Goal: Task Accomplishment & Management: Use online tool/utility

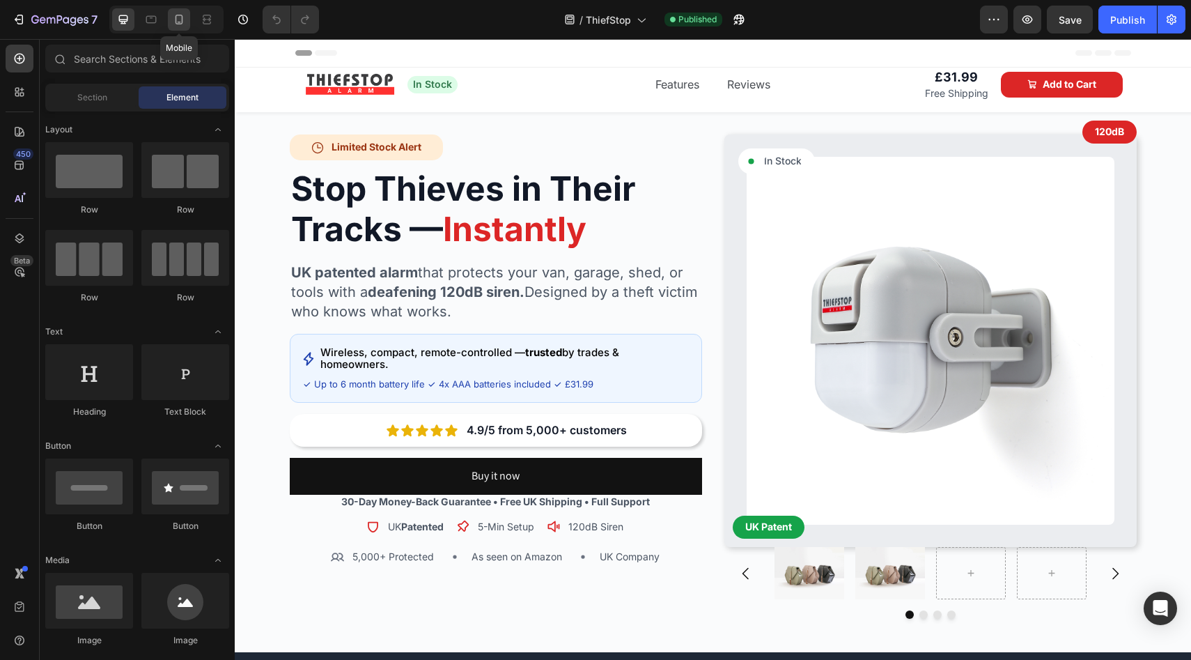
click at [177, 24] on icon at bounding box center [180, 20] width 8 height 10
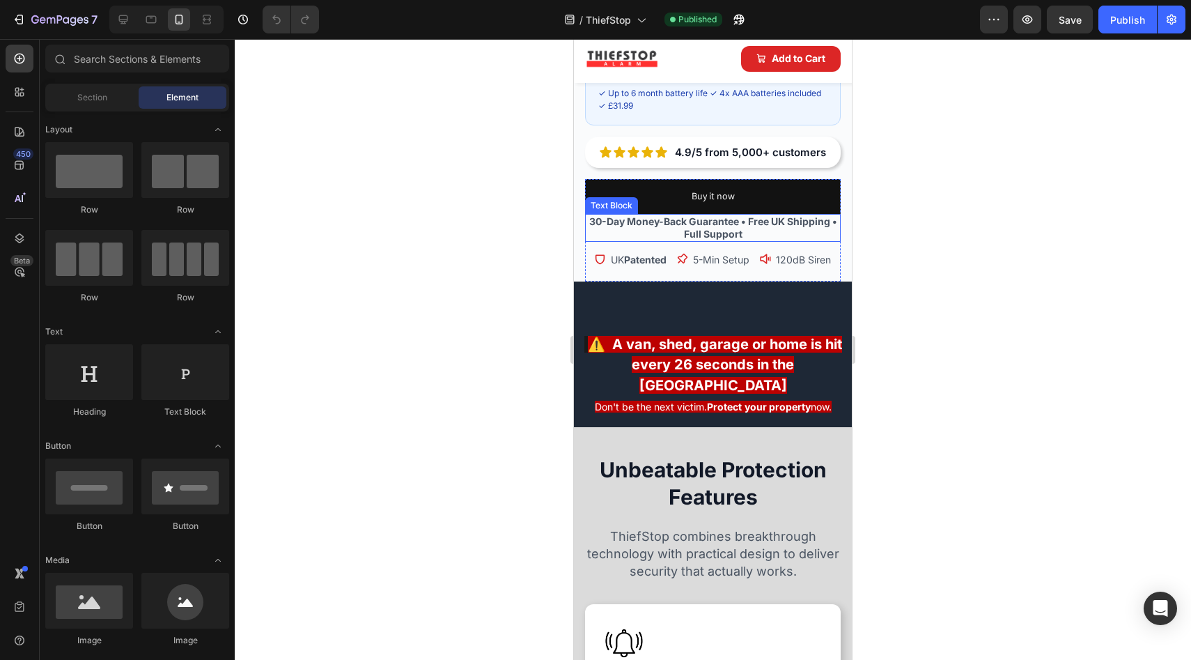
scroll to position [638, 0]
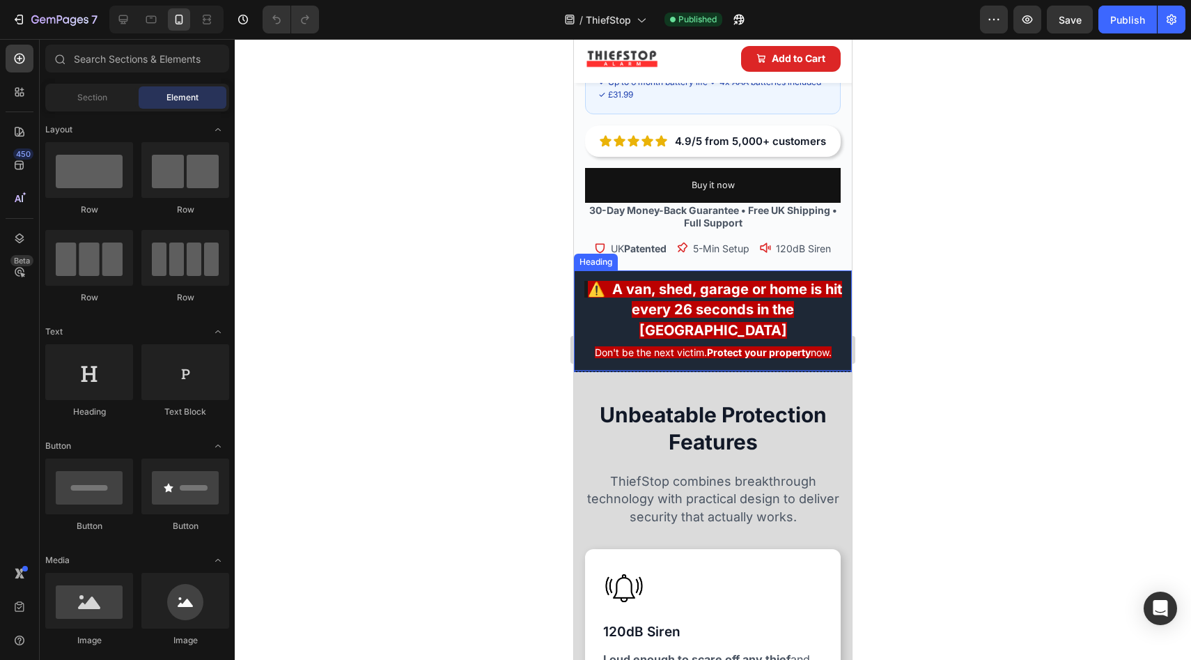
click at [489, 386] on div at bounding box center [713, 349] width 957 height 621
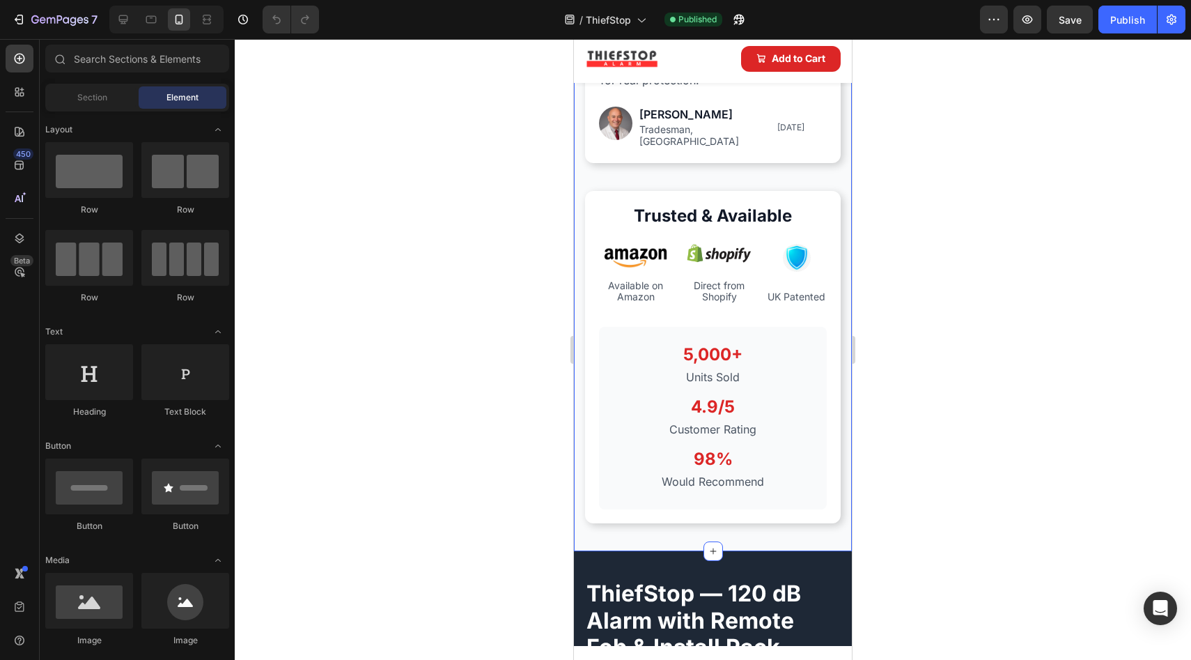
scroll to position [3069, 0]
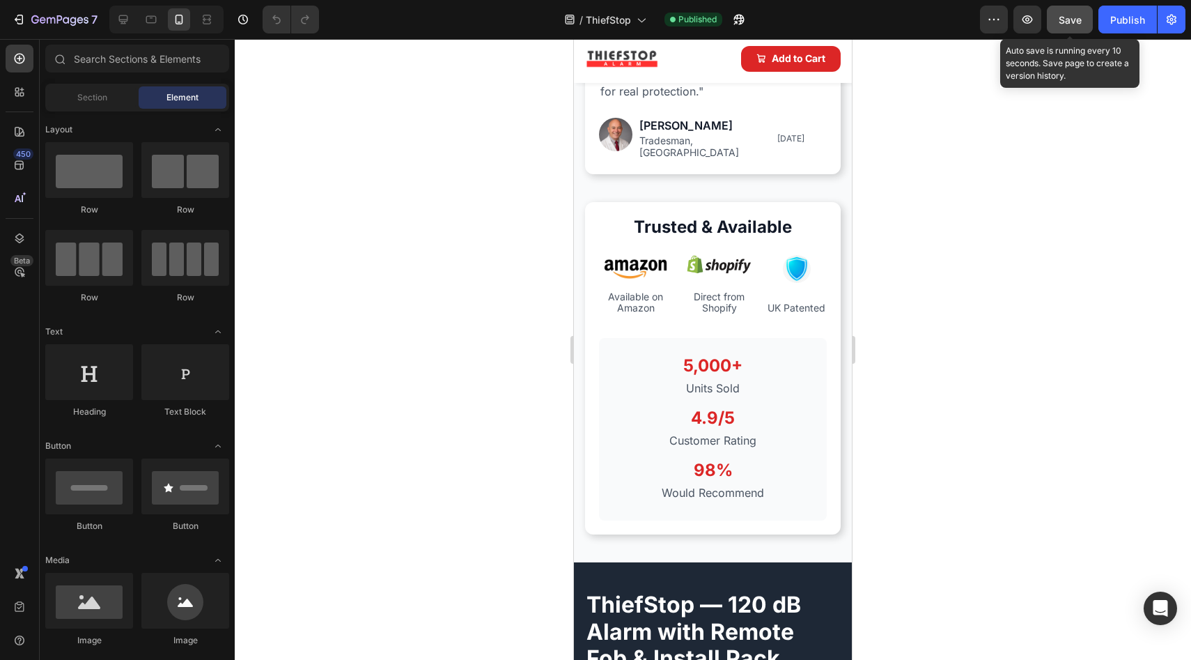
click at [1059, 13] on div "Save" at bounding box center [1070, 20] width 23 height 15
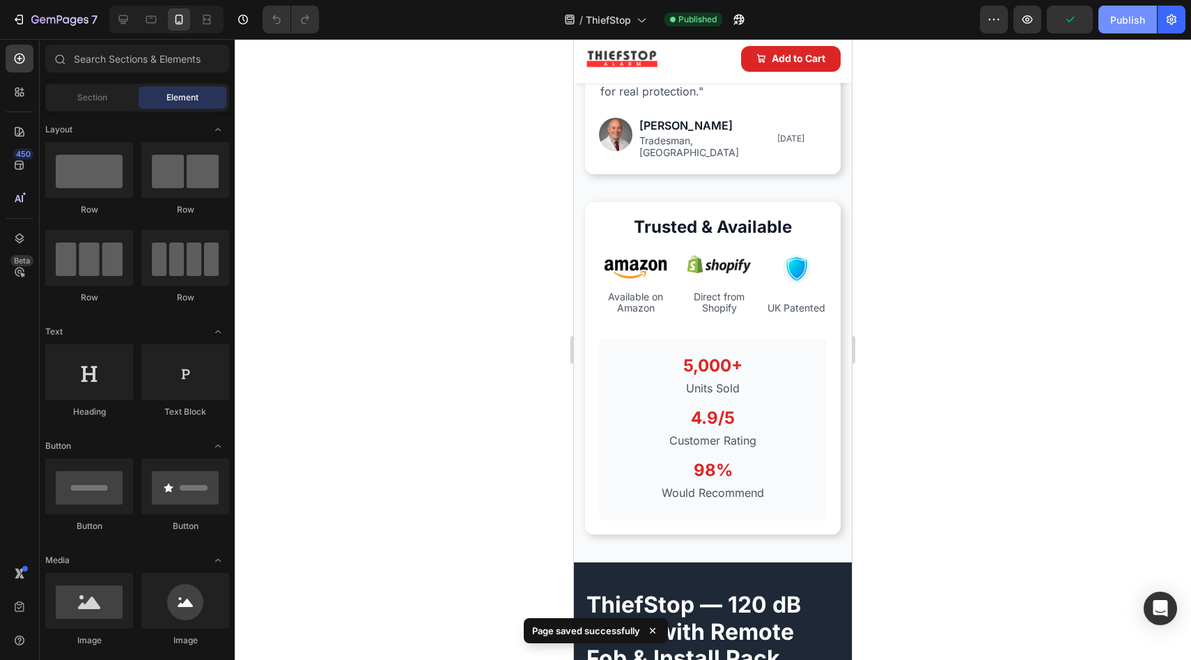
click at [1110, 23] on button "Publish" at bounding box center [1128, 20] width 59 height 28
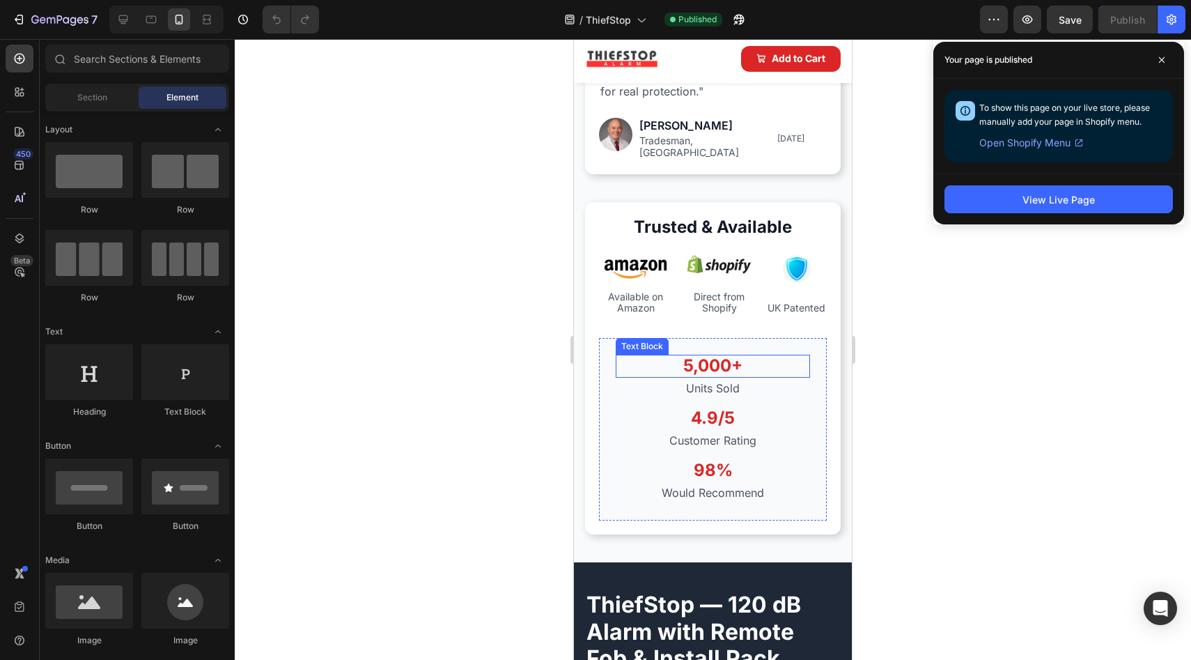
click at [692, 363] on p "5,000+" at bounding box center [713, 366] width 192 height 20
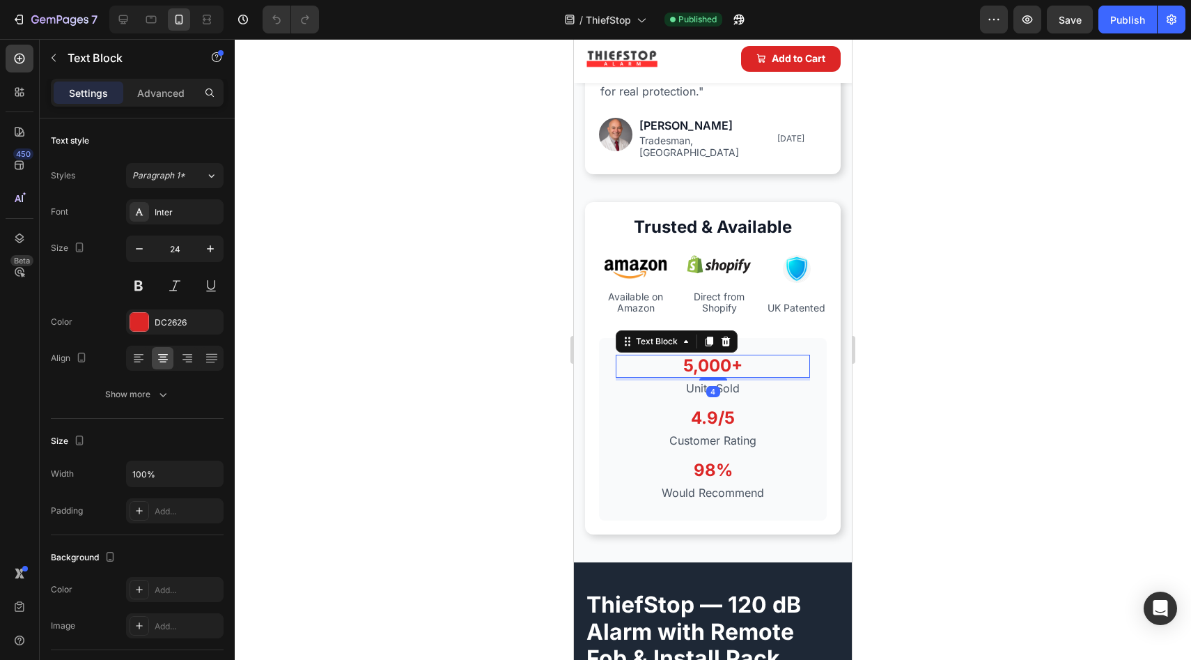
click at [752, 356] on p "5,000+" at bounding box center [713, 366] width 192 height 20
click at [742, 356] on p "5,000+" at bounding box center [713, 366] width 192 height 20
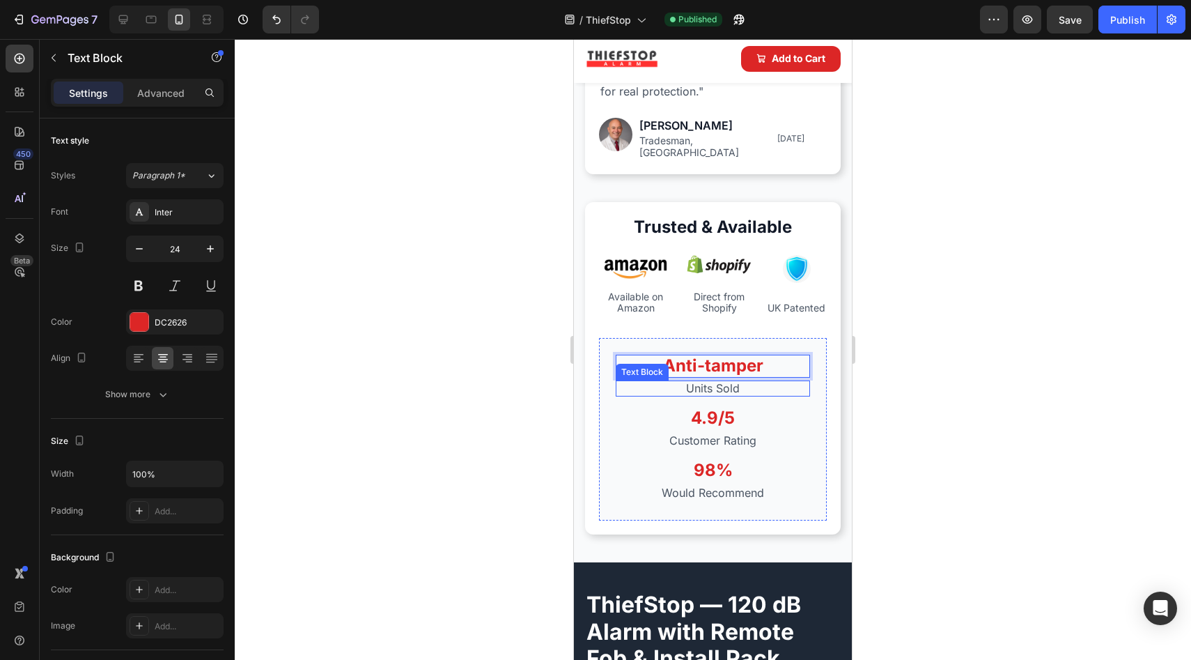
click at [739, 382] on p "Units Sold" at bounding box center [713, 388] width 192 height 13
click at [738, 382] on p "Units Sold" at bounding box center [713, 388] width 192 height 13
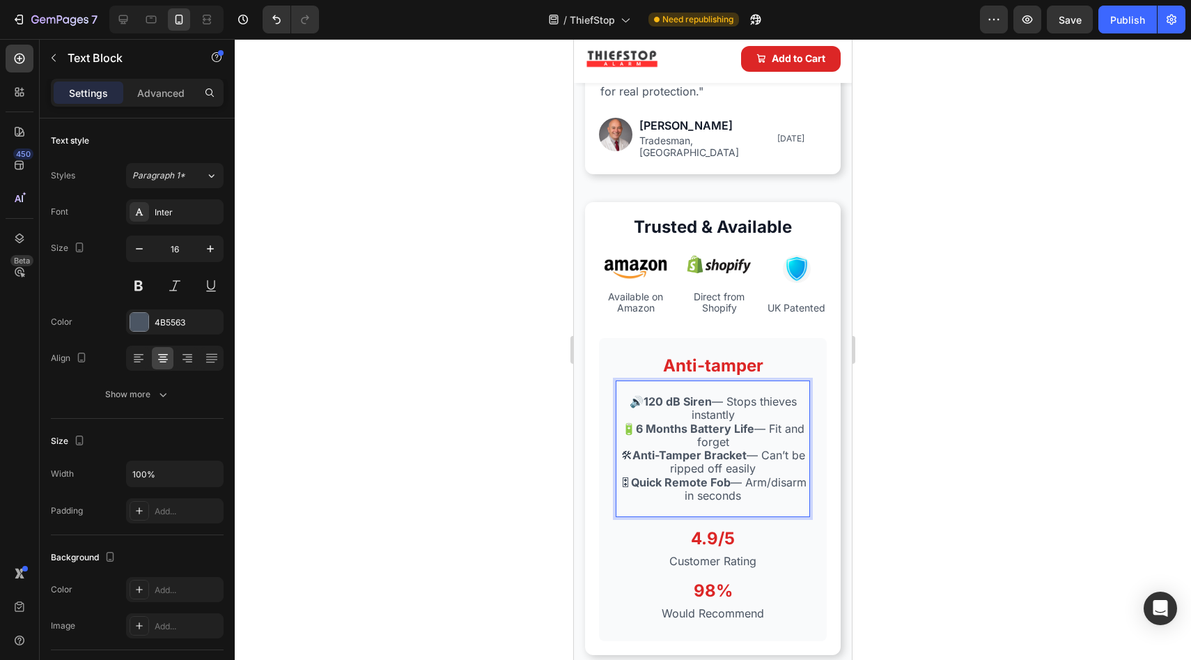
click at [628, 422] on p "🔋 6 Months Battery Life — Fit and forget" at bounding box center [713, 435] width 192 height 26
drag, startPoint x: 631, startPoint y: 416, endPoint x: 763, endPoint y: 465, distance: 140.7
click at [763, 466] on div "🔊 120 dB Siren — Stops thieves instantly 🔋 6 Months Battery Life — Fit and forg…" at bounding box center [713, 448] width 194 height 137
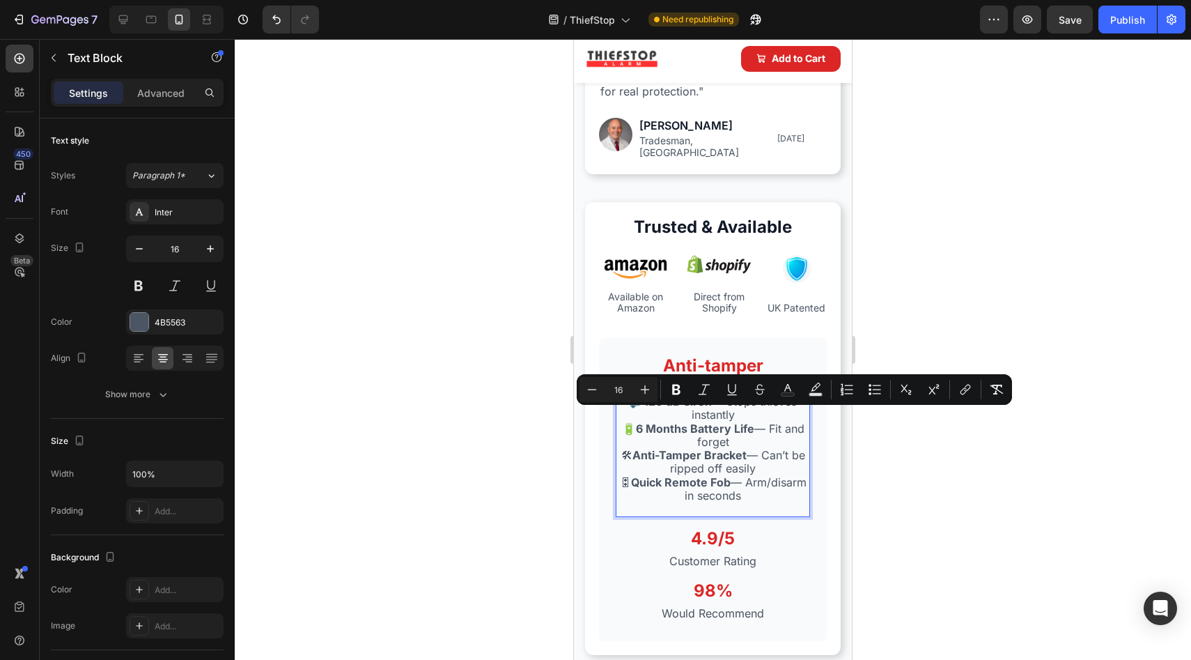
drag, startPoint x: 735, startPoint y: 479, endPoint x: 621, endPoint y: 422, distance: 126.8
click at [621, 422] on div "🔊 120 dB Siren — Stops thieves instantly 🔋 6 Months Battery Life — Fit and forg…" at bounding box center [713, 448] width 194 height 137
copy div "🔋 6 Months Battery Life — Fit and forget 🛠 Anti-Tamper Bracket — Can’t be rippe…"
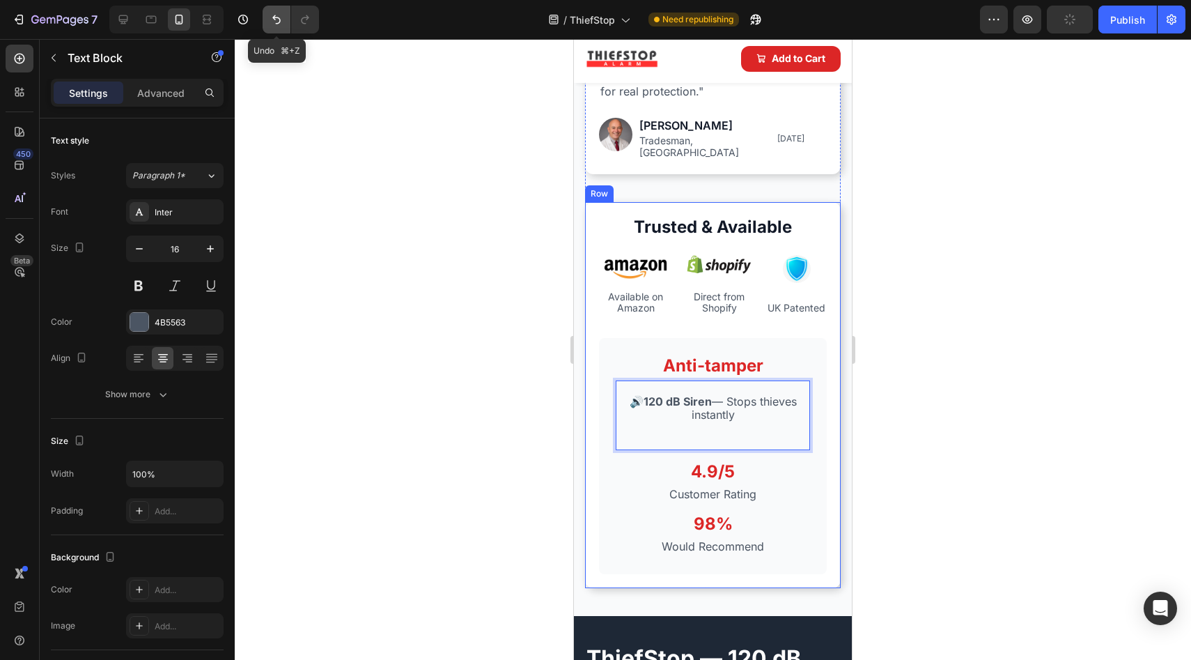
click at [279, 19] on icon "Undo/Redo" at bounding box center [277, 20] width 14 height 14
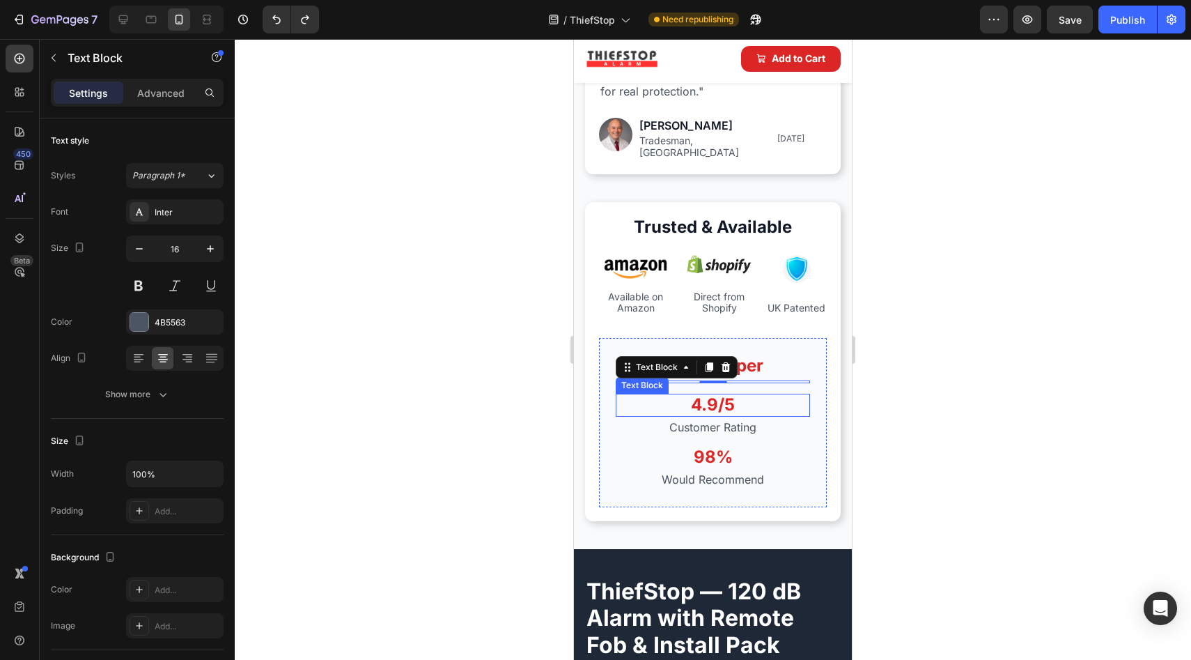
click at [700, 421] on p "Customer Rating" at bounding box center [713, 427] width 192 height 13
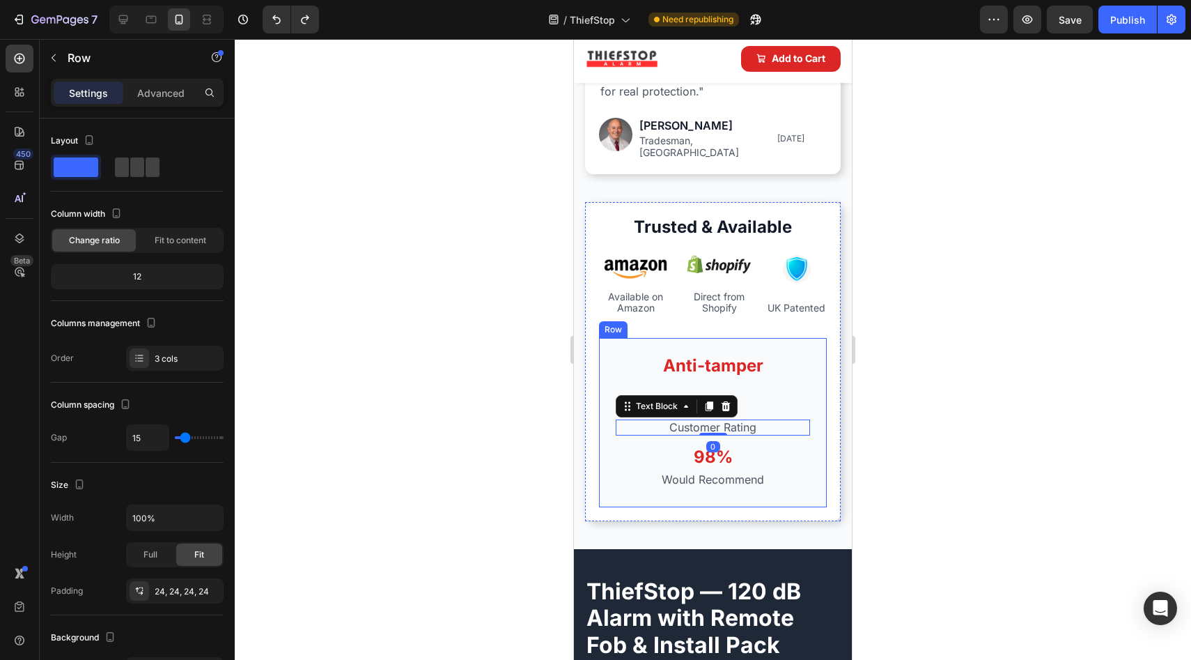
click at [704, 369] on div "Anti-tamper Text Block Text Block" at bounding box center [713, 369] width 194 height 29
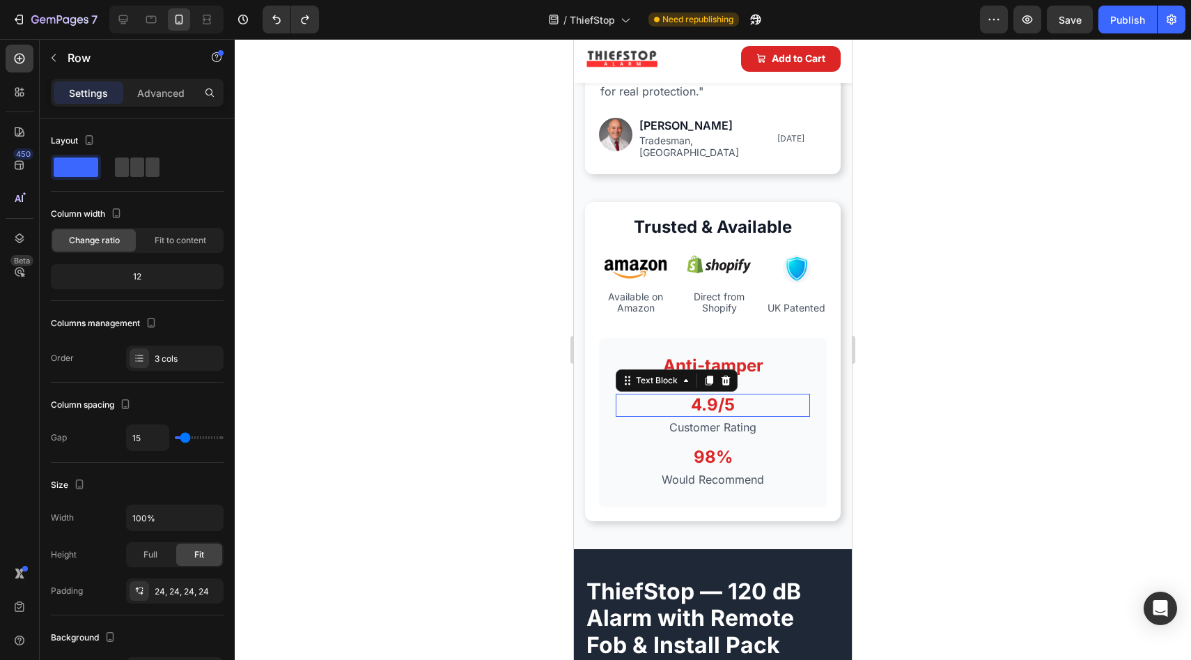
click at [686, 394] on div "4.9/5" at bounding box center [713, 405] width 194 height 23
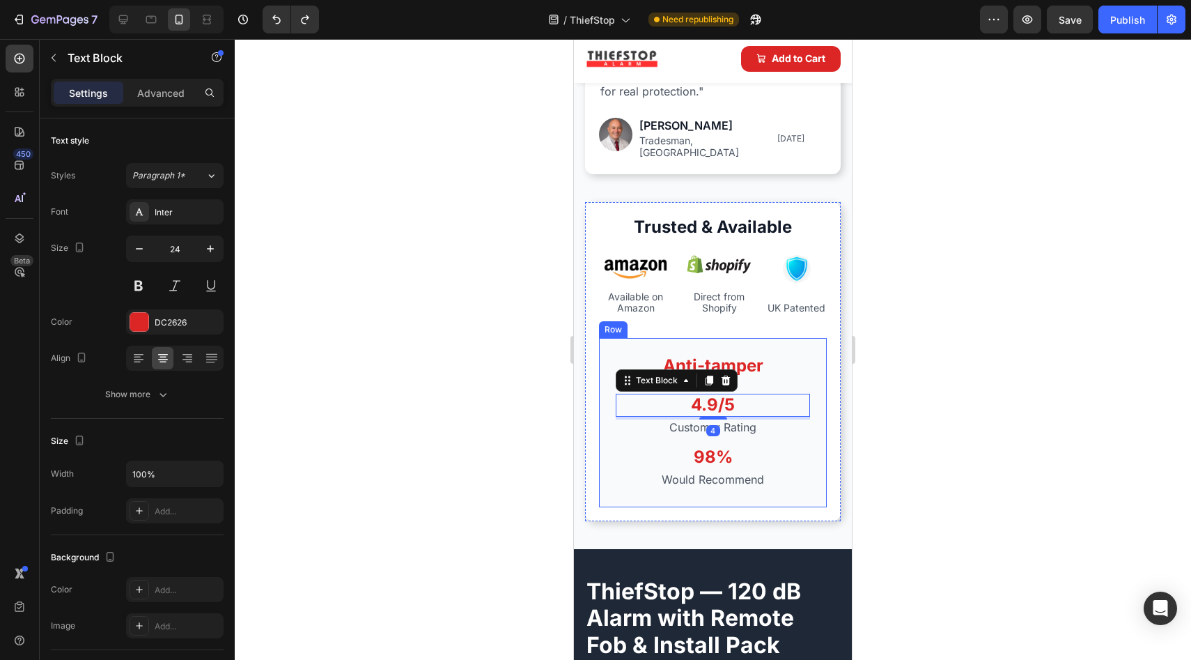
click at [780, 367] on div "Anti-tamper Text Block Text Block" at bounding box center [713, 369] width 194 height 29
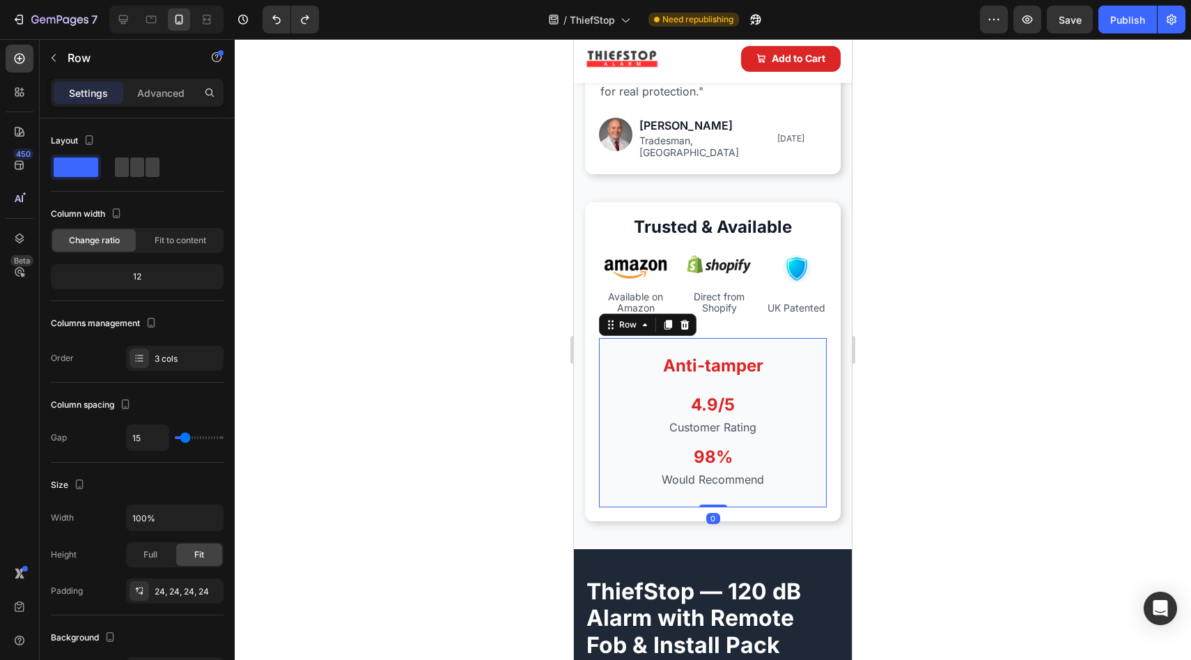
click at [754, 373] on div "Anti-tamper Text Block Text Block 4.9/5 Text Block Customer Rating Text Block 9…" at bounding box center [713, 422] width 228 height 169
click at [272, 10] on button "Undo/Redo" at bounding box center [277, 20] width 28 height 28
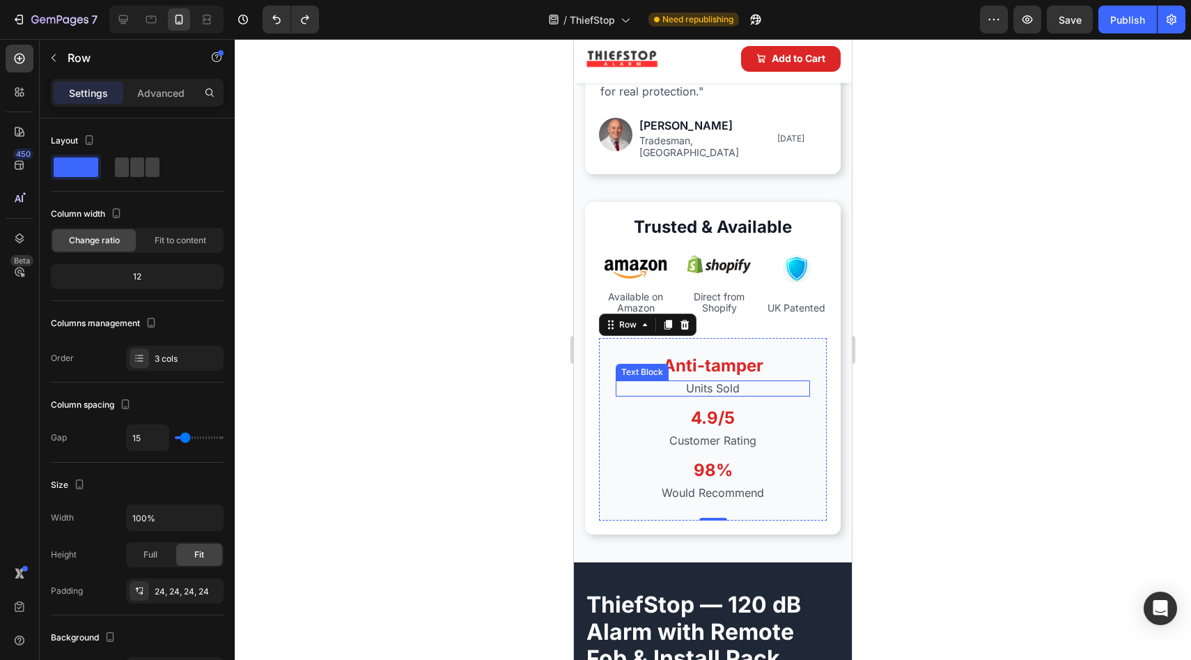
click at [718, 382] on p "Units Sold" at bounding box center [713, 388] width 192 height 13
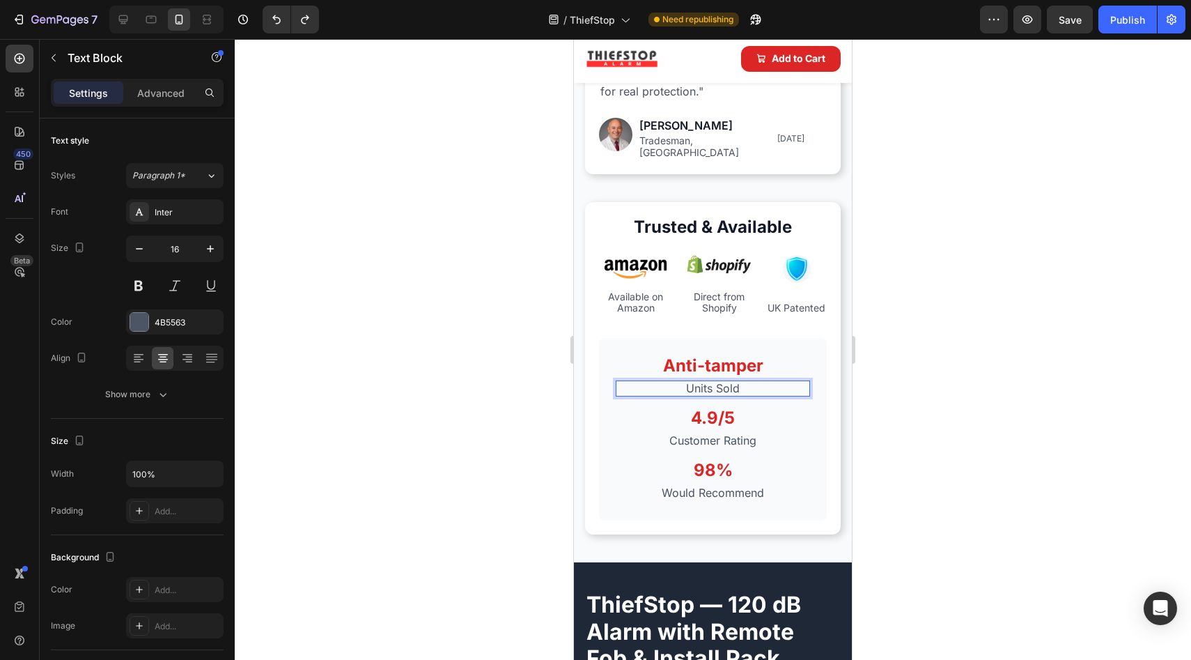
click at [741, 382] on p "Units Sold" at bounding box center [713, 388] width 192 height 13
drag, startPoint x: 741, startPoint y: 380, endPoint x: 699, endPoint y: 377, distance: 41.3
click at [699, 382] on p "Units Sold" at bounding box center [713, 388] width 192 height 13
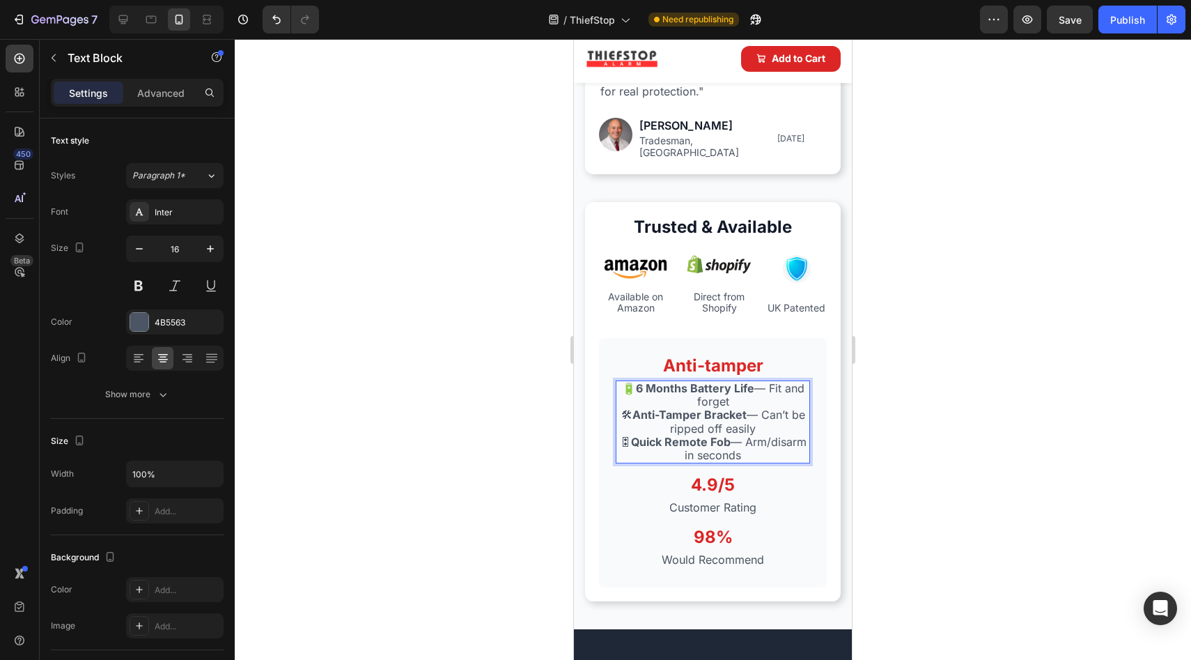
click at [746, 391] on p "🔋 6 Months Battery Life — Fit and forget" at bounding box center [713, 395] width 192 height 26
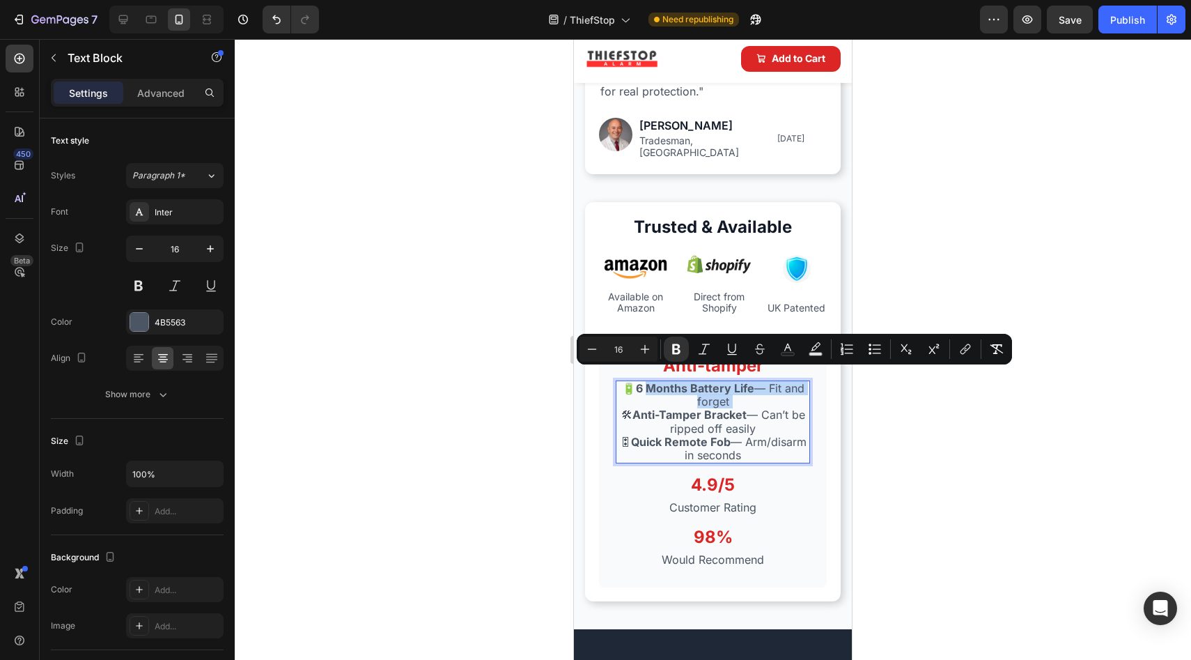
drag, startPoint x: 746, startPoint y: 391, endPoint x: 667, endPoint y: 376, distance: 80.9
click at [667, 382] on p "🔋 6 Months Battery Life — Fit and forget" at bounding box center [713, 395] width 192 height 26
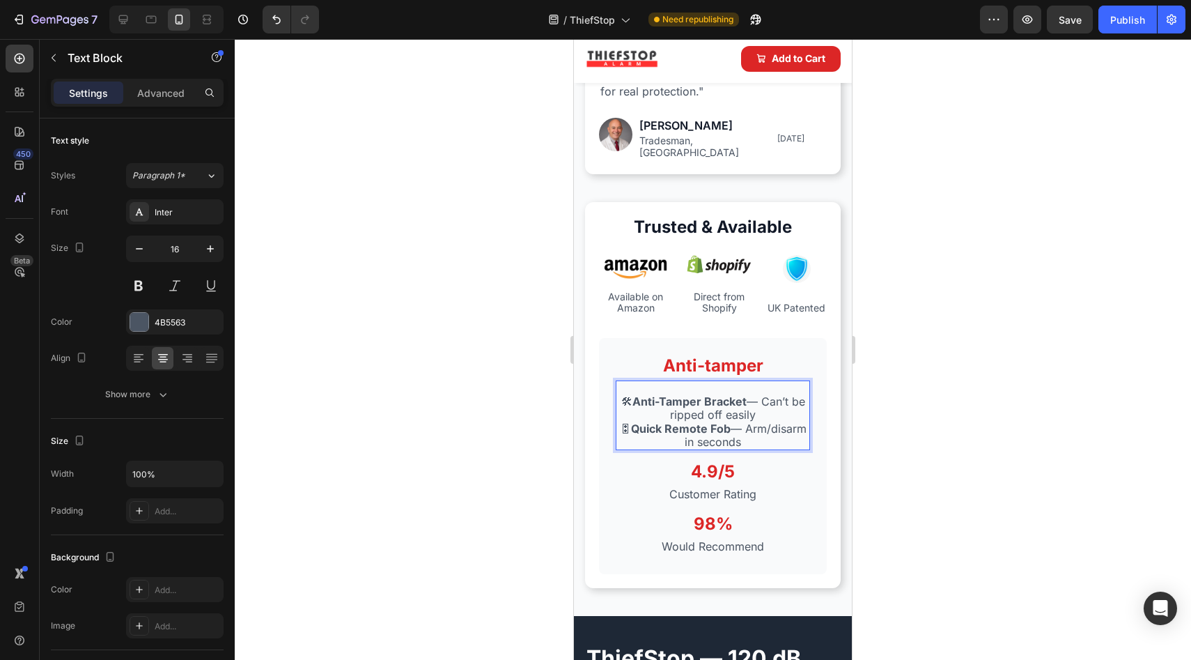
click at [625, 395] on p "🛠 Anti-Tamper Bracket — Can’t be ripped off easily" at bounding box center [713, 408] width 192 height 26
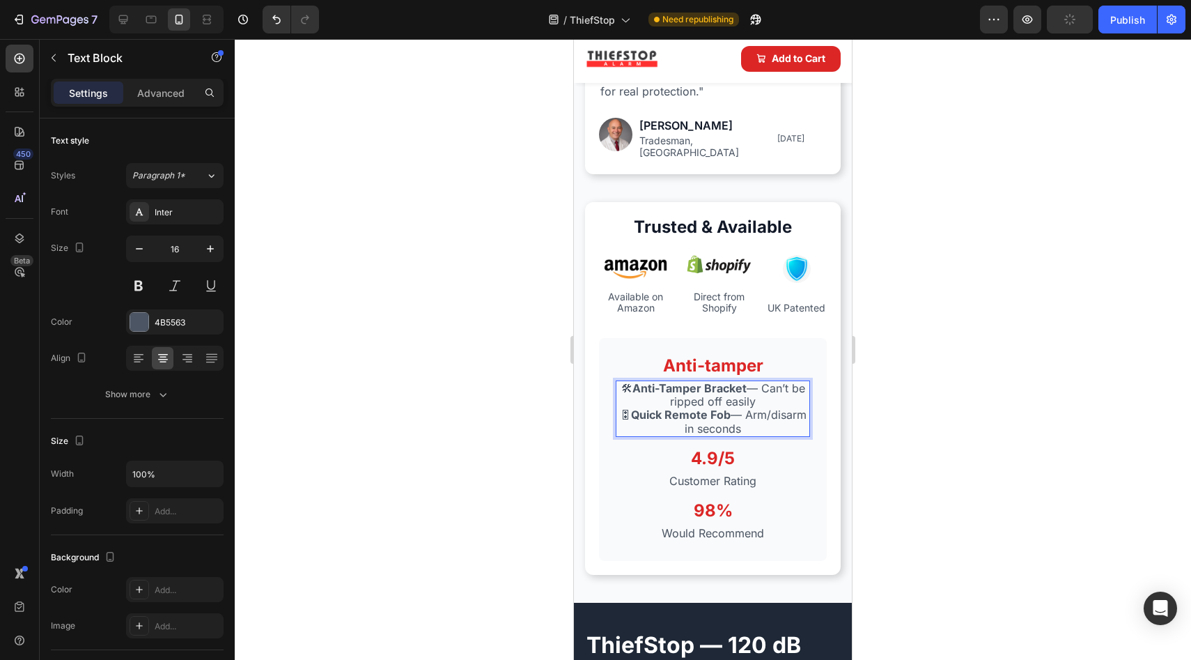
click at [655, 394] on p "🛠 Anti-Tamper Bracket — Can’t be ripped off easily" at bounding box center [713, 395] width 192 height 26
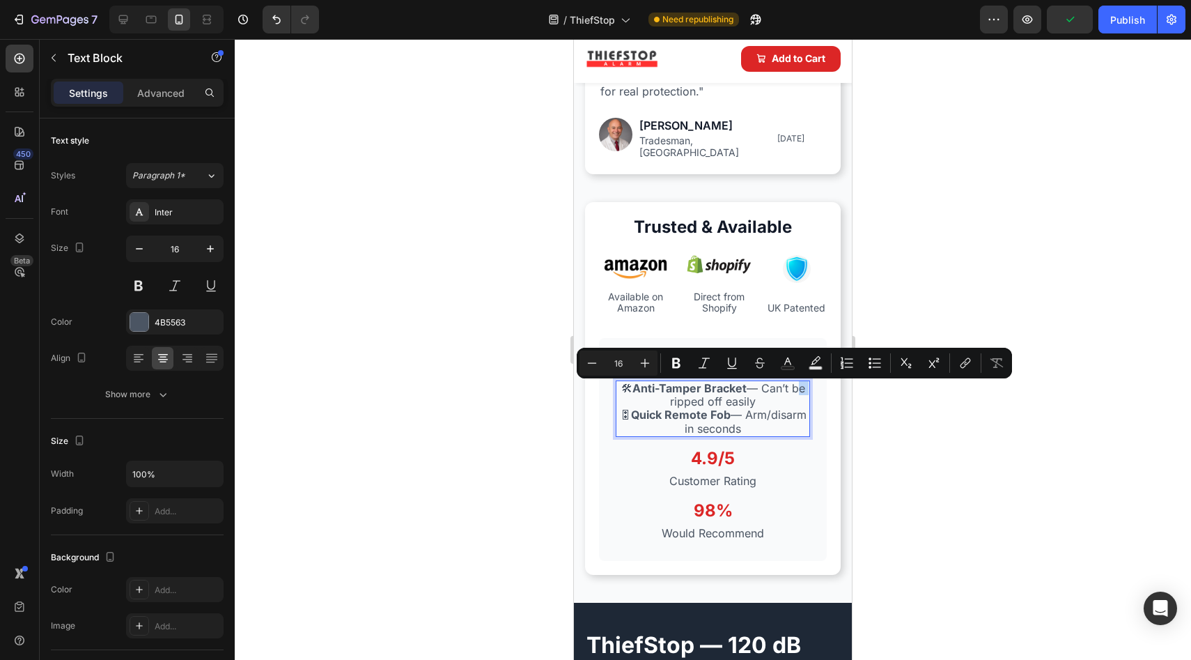
click at [651, 394] on p "🛠 Anti-Tamper Bracket — Can’t be ripped off easily" at bounding box center [713, 395] width 192 height 26
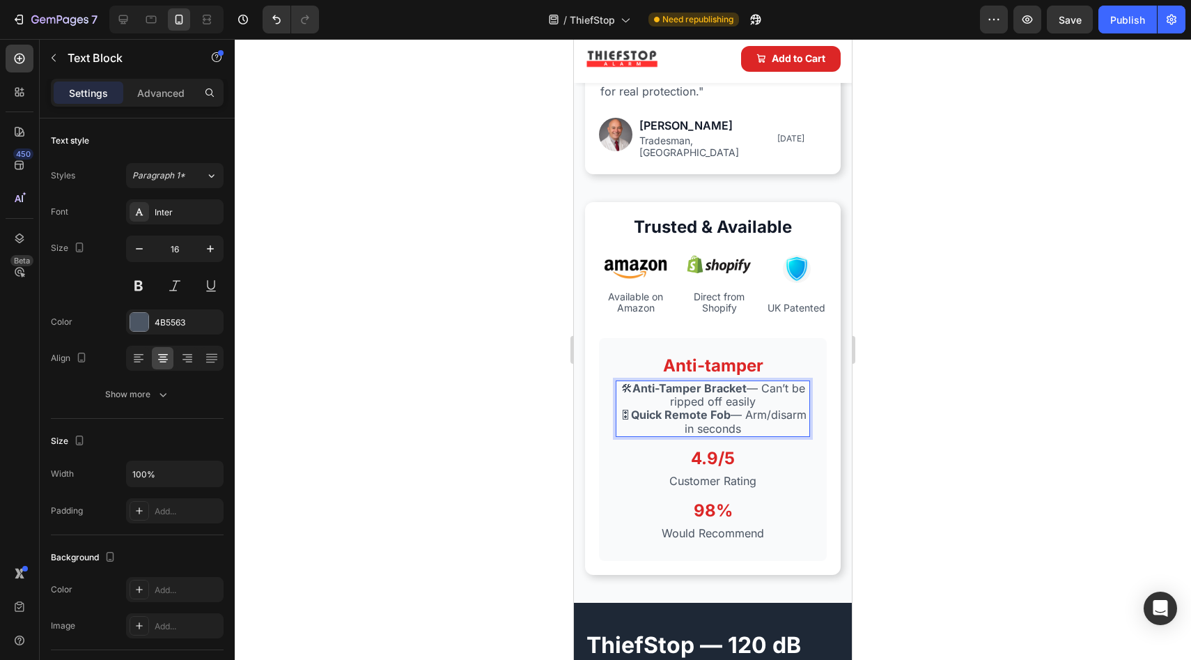
click at [644, 408] on p "🎛 Quick Remote Fob — Arm/disarm in seconds" at bounding box center [713, 421] width 192 height 26
click at [647, 408] on p "🎛 Quick Remote Fob — Arm/disarm in seconds" at bounding box center [713, 421] width 192 height 26
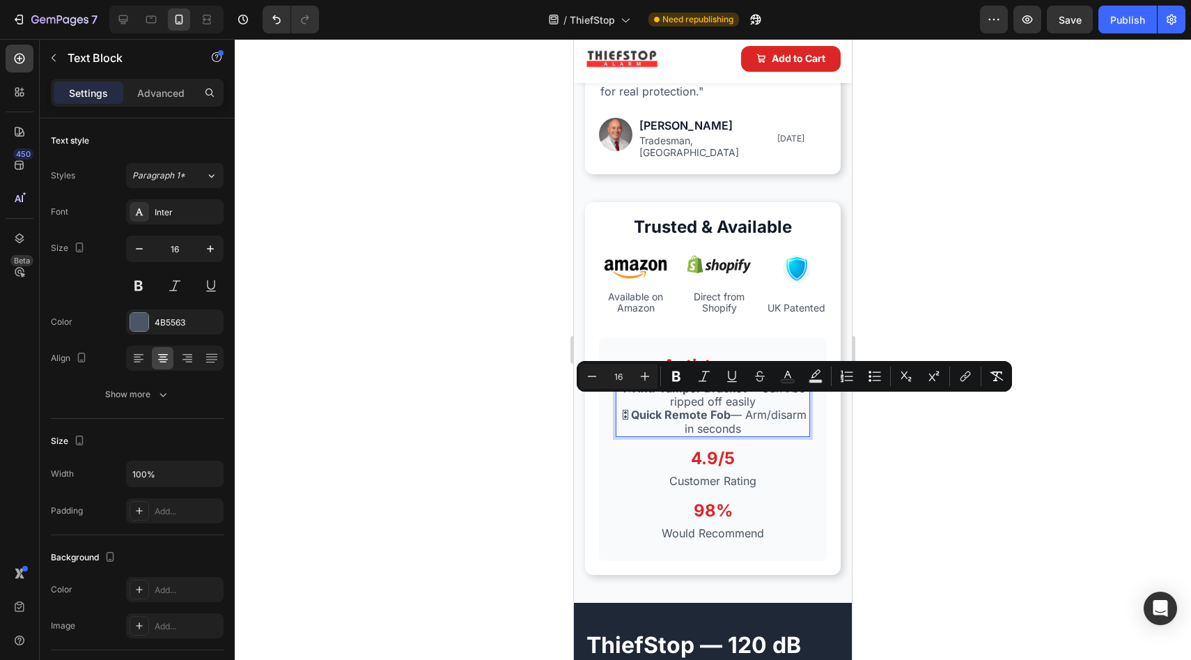
drag, startPoint x: 724, startPoint y: 412, endPoint x: 635, endPoint y: 407, distance: 89.3
click at [635, 408] on p "🎛 Quick Remote Fob — Arm/disarm in seconds" at bounding box center [713, 421] width 192 height 26
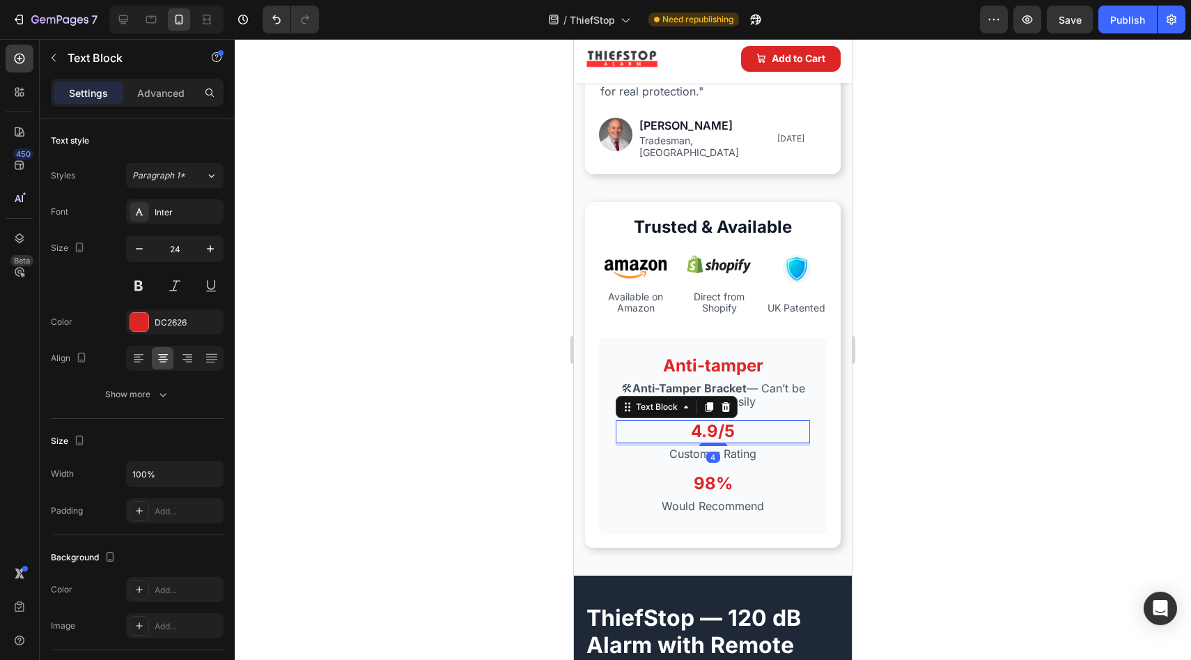
click at [735, 426] on p "4.9/5" at bounding box center [713, 431] width 192 height 20
click at [736, 424] on p "4.9/5" at bounding box center [713, 431] width 192 height 20
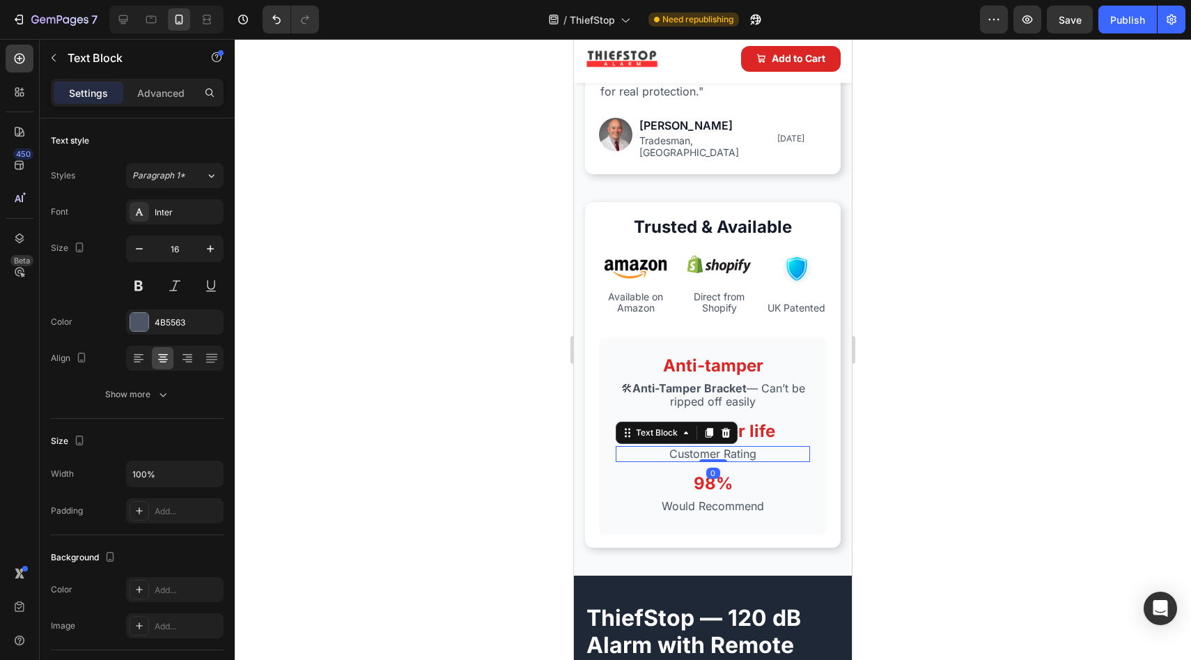
click at [757, 447] on p "Customer Rating" at bounding box center [713, 453] width 192 height 13
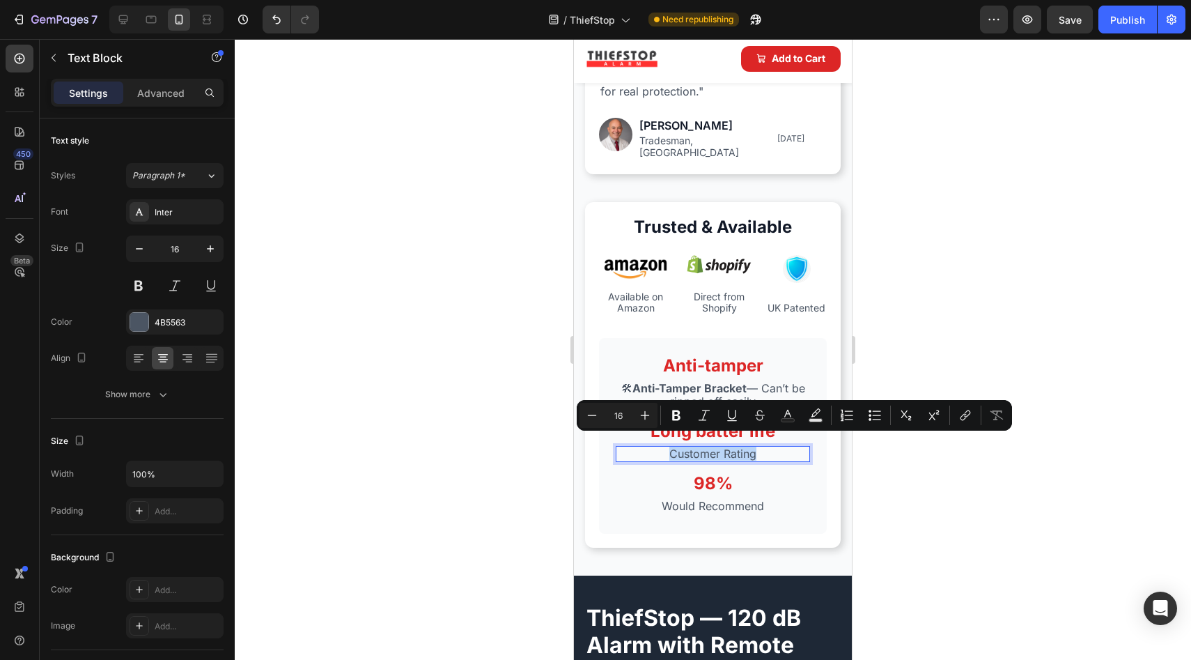
drag, startPoint x: 757, startPoint y: 440, endPoint x: 684, endPoint y: 442, distance: 72.5
click at [684, 447] on p "Customer Rating" at bounding box center [713, 453] width 192 height 13
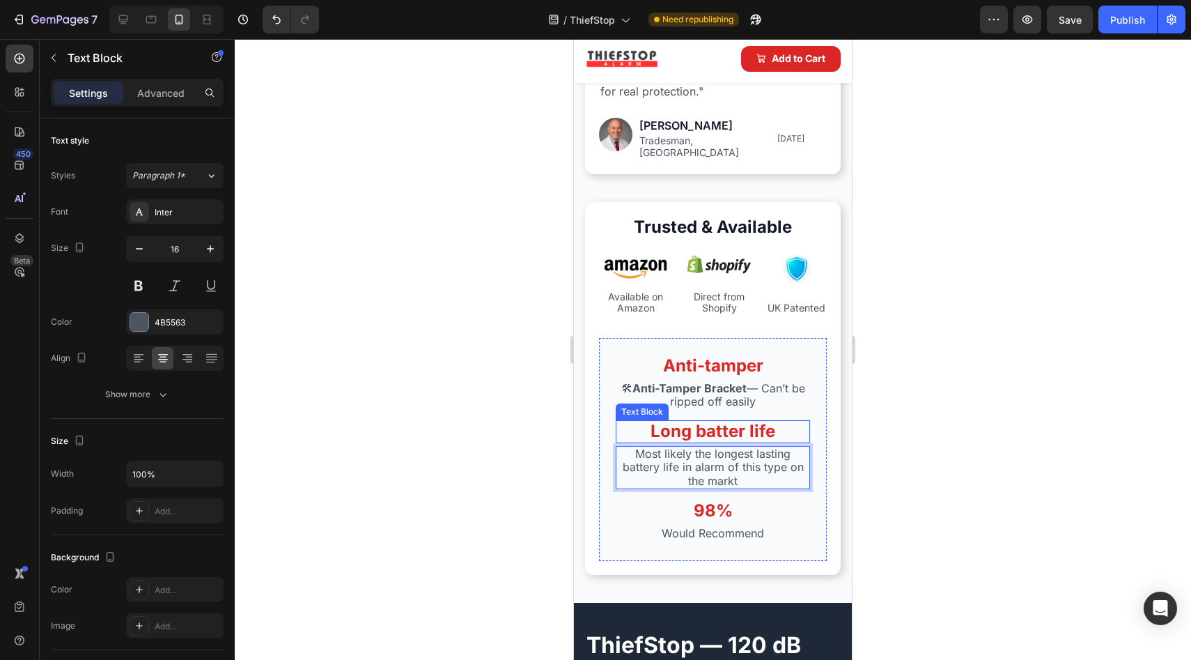
click at [737, 426] on p "Long batter life" at bounding box center [713, 431] width 192 height 20
click at [741, 426] on p "Long batter life" at bounding box center [713, 431] width 192 height 20
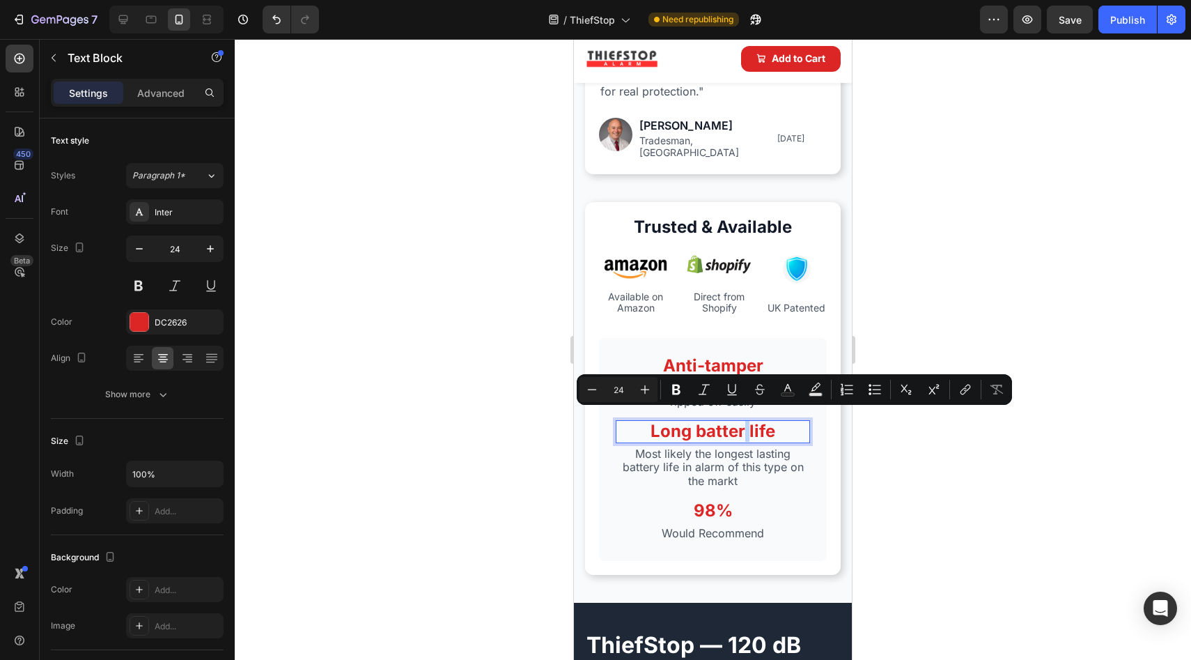
click at [737, 424] on p "Long batter life" at bounding box center [713, 431] width 192 height 20
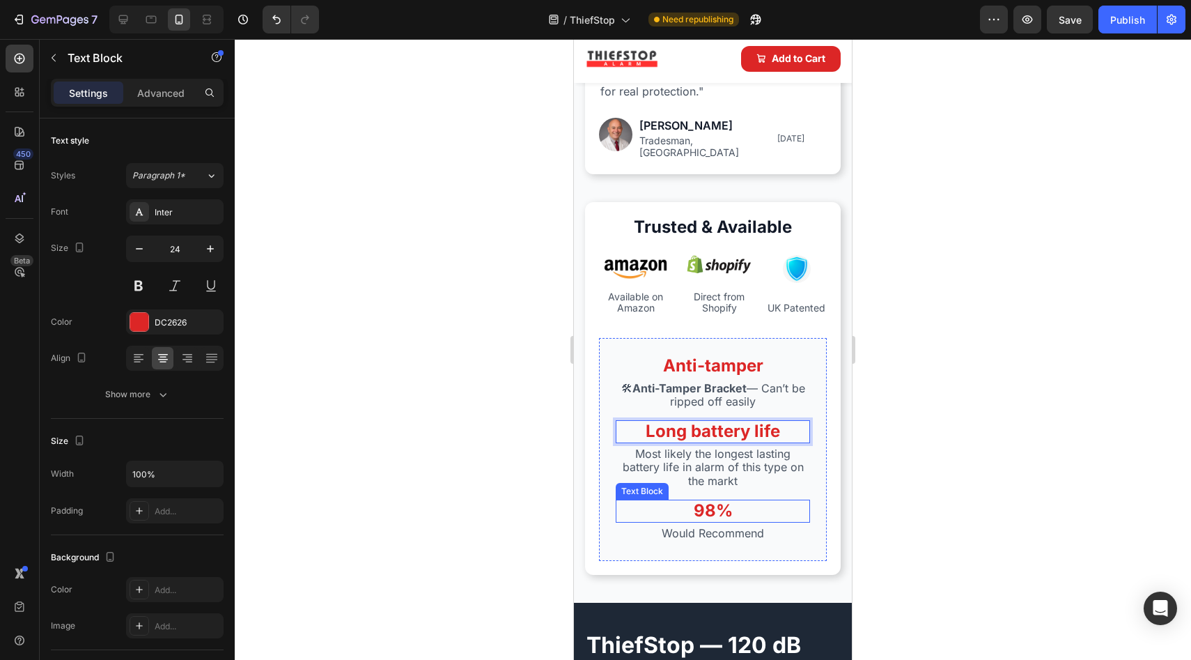
click at [727, 502] on p "98%" at bounding box center [713, 511] width 192 height 20
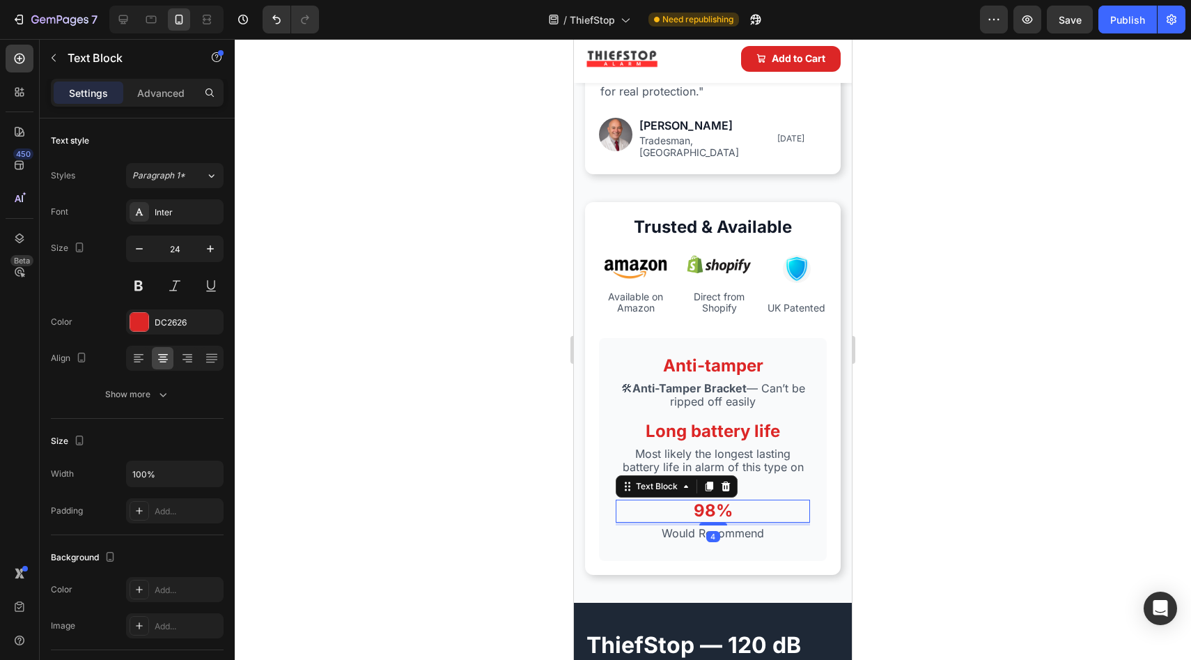
click at [727, 502] on p "98%" at bounding box center [713, 511] width 192 height 20
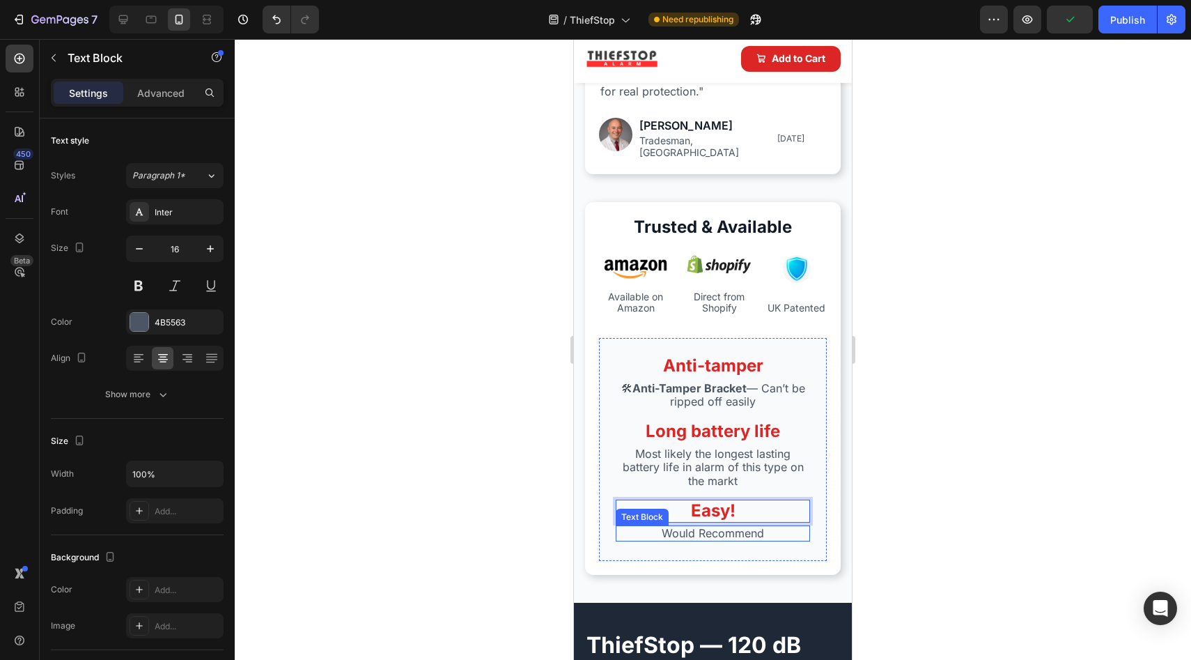
click at [769, 527] on p "Would Recommend" at bounding box center [713, 533] width 192 height 13
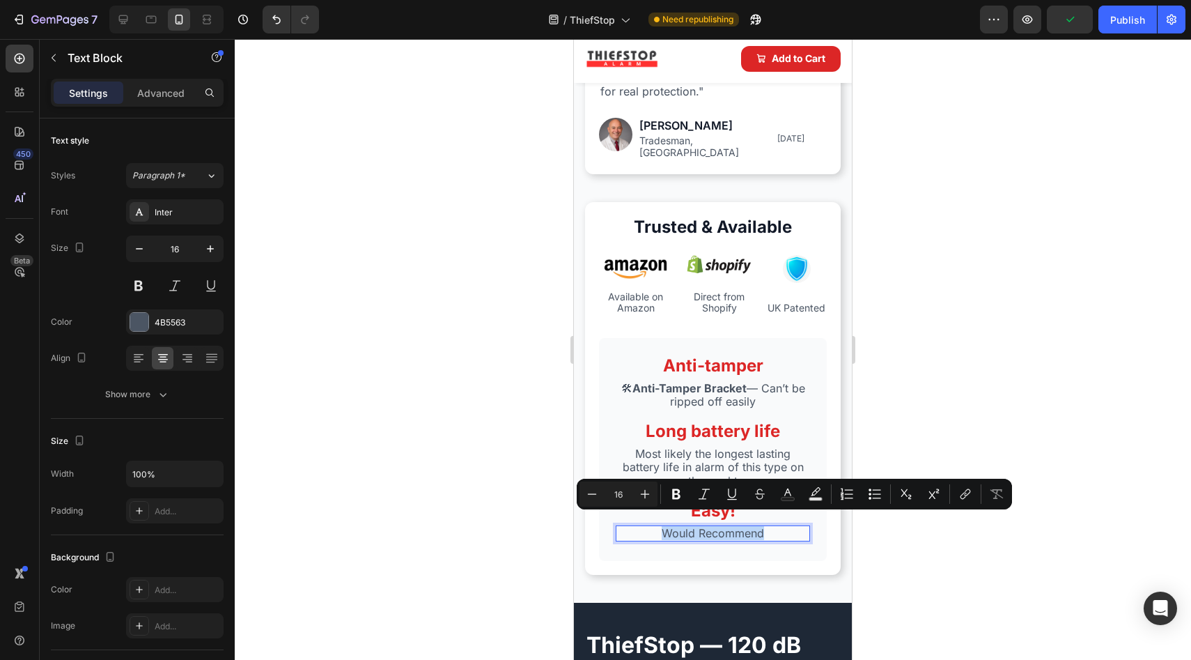
drag, startPoint x: 769, startPoint y: 521, endPoint x: 684, endPoint y: 525, distance: 85.1
click at [684, 527] on p "Would Recommend" at bounding box center [713, 533] width 192 height 13
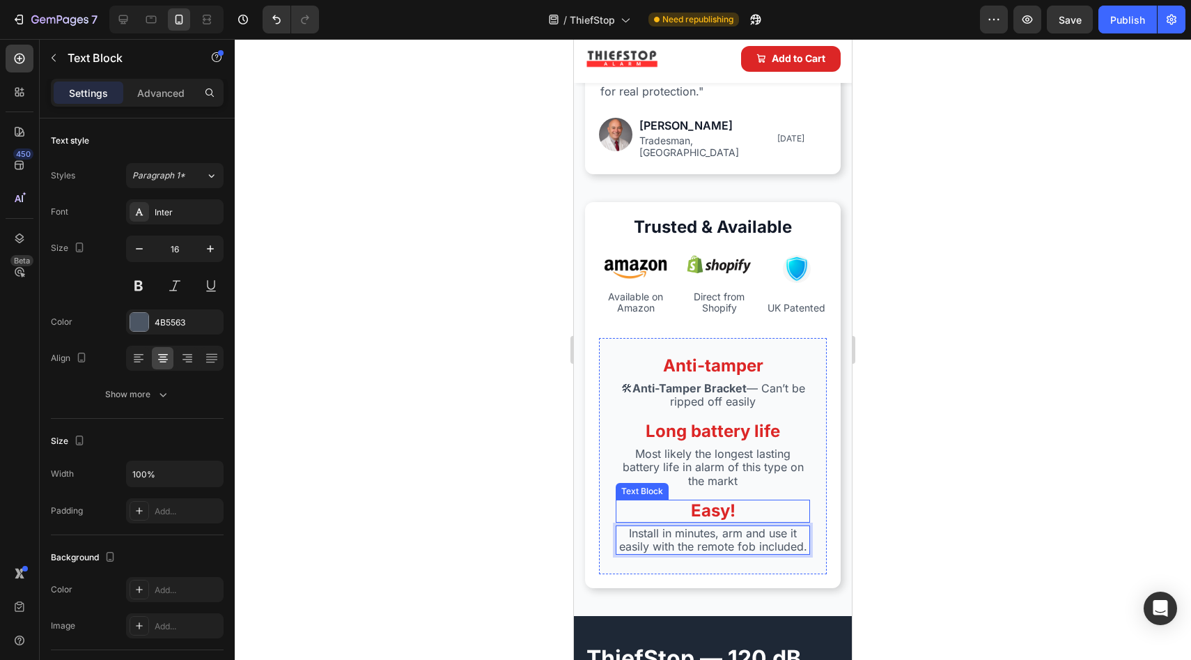
click at [741, 501] on p "Easy!" at bounding box center [713, 511] width 192 height 20
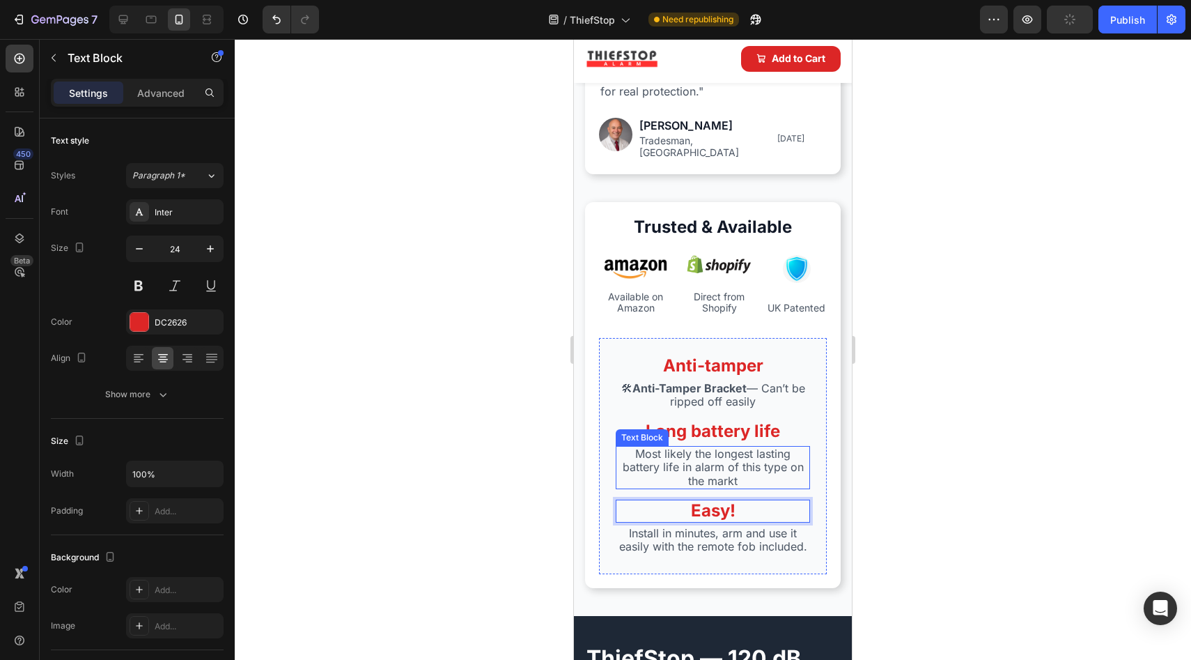
click at [672, 448] on p "Most likely the longest lasting battery life in alarm of this type on the markt" at bounding box center [713, 467] width 192 height 40
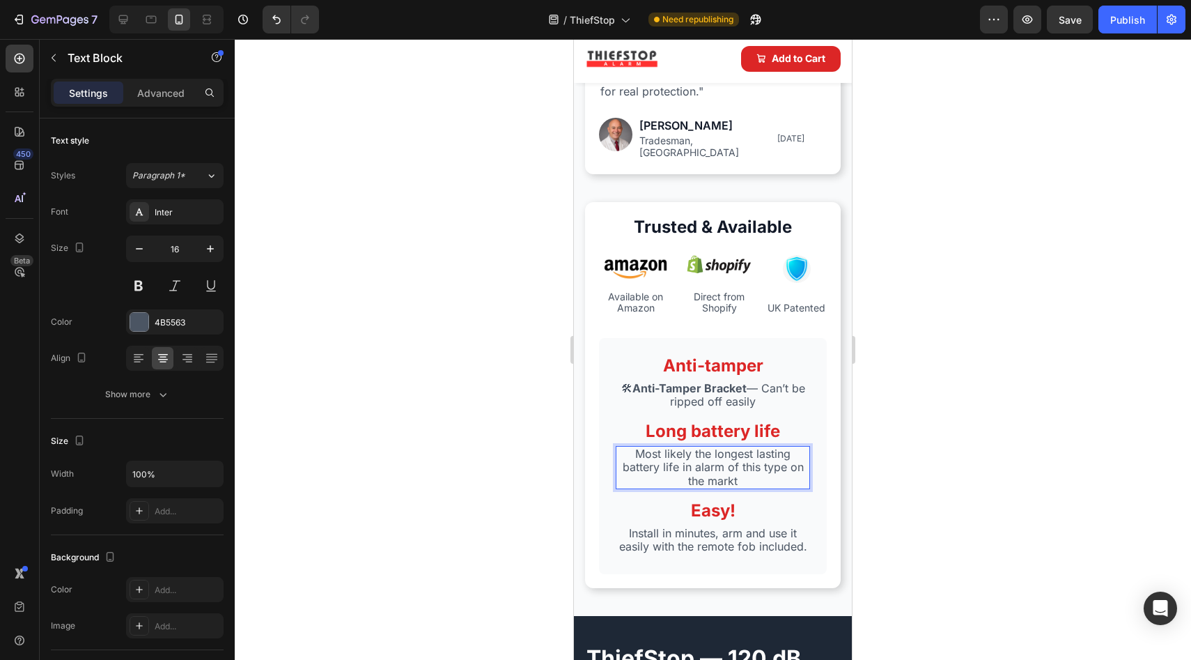
click at [683, 458] on p "Most likely the longest lasting battery life in alarm of this type on the markt" at bounding box center [713, 467] width 192 height 40
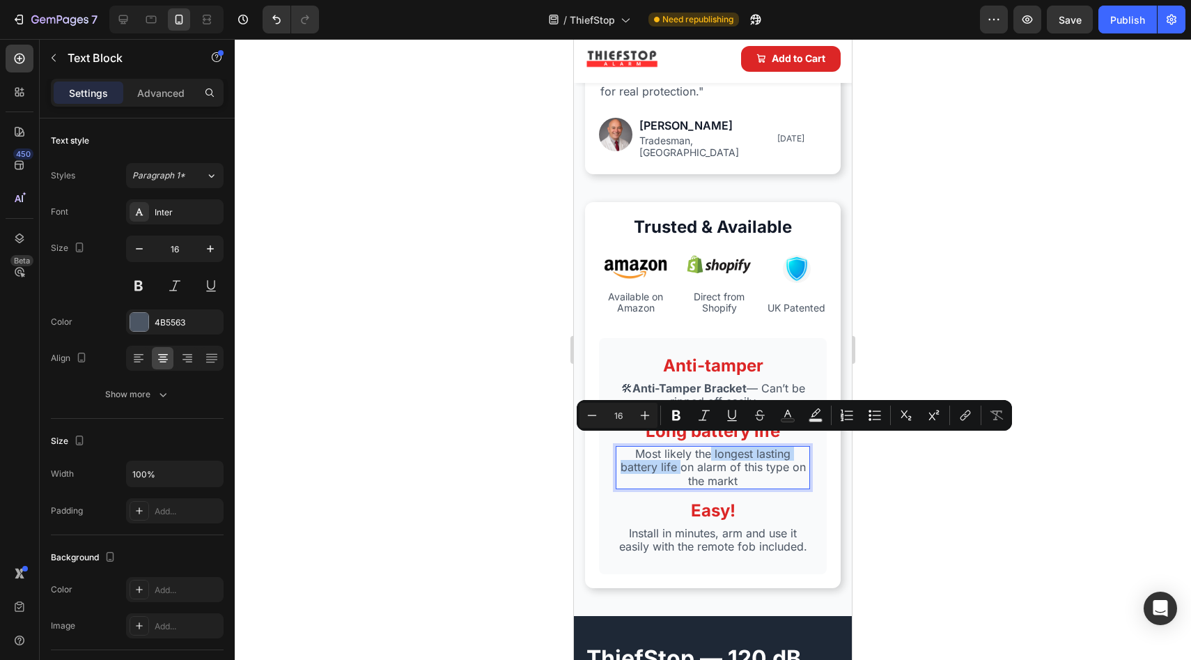
drag, startPoint x: 707, startPoint y: 448, endPoint x: 683, endPoint y: 459, distance: 26.8
click at [683, 459] on p "Most likely the longest lasting battery life on alarm of this type on the markt" at bounding box center [713, 467] width 192 height 40
click at [676, 420] on icon "Editor contextual toolbar" at bounding box center [677, 415] width 14 height 14
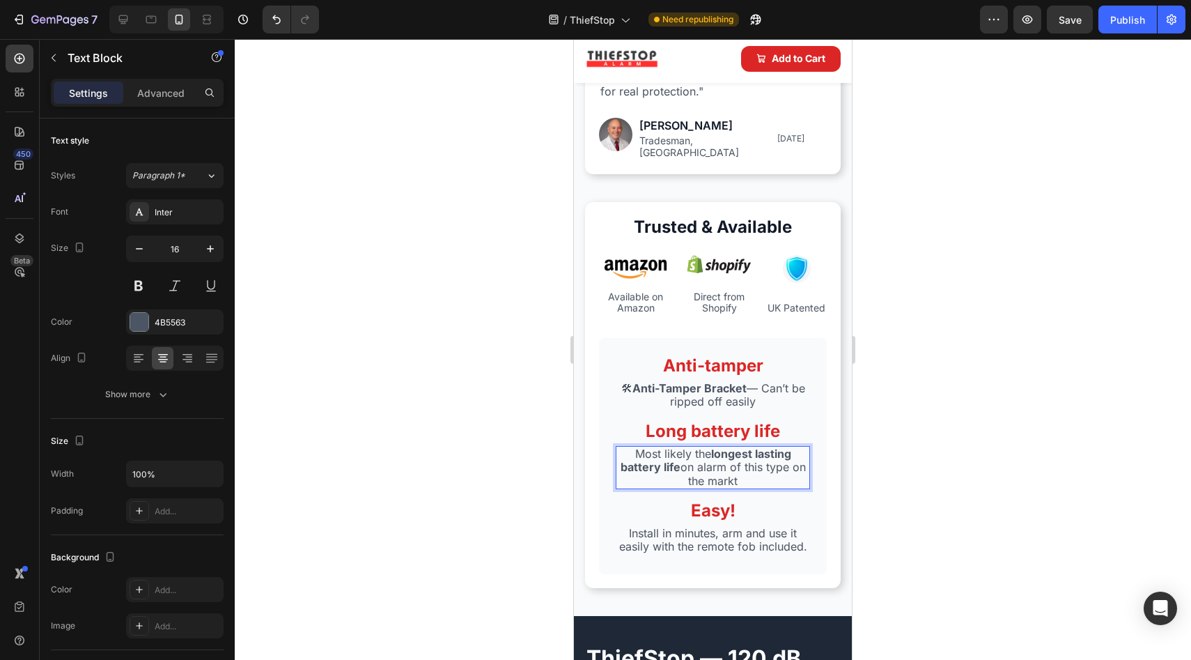
click at [699, 457] on p "Most likely the longest lasting battery life on alarm of this type on the markt" at bounding box center [713, 467] width 192 height 40
click at [709, 460] on p "Most likely the longest lasting battery life non aalarm of this type on the mar…" at bounding box center [713, 467] width 192 height 40
click at [711, 456] on p "Most likely the longest lasting battery life no n aalarm of this type on the ma…" at bounding box center [713, 467] width 192 height 40
click at [711, 455] on p "Most likely the longest lasting battery life no n aalarm of this type on the ma…" at bounding box center [713, 467] width 192 height 40
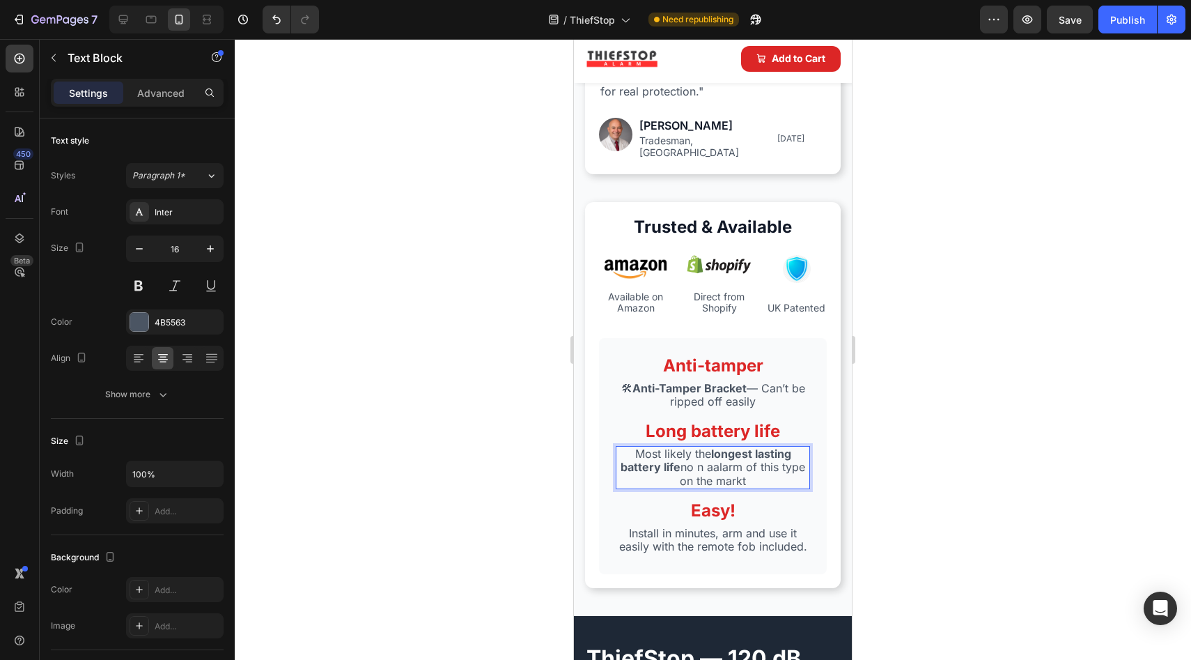
click at [718, 461] on p "Most likely the longest lasting battery life no n aalarm of this type on the ma…" at bounding box center [713, 467] width 192 height 40
click at [729, 460] on p "Most likely the longest lasting battery life no n aalarm of this type on the ma…" at bounding box center [713, 467] width 192 height 40
click at [706, 456] on p "Most likely the longest lasting battery life no larm of this type on the markt" at bounding box center [713, 467] width 192 height 40
click at [691, 460] on p "Most likely the longest lasting battery life larm of this type on the markt" at bounding box center [713, 467] width 192 height 40
click at [686, 458] on p "Most likely the longest lasting battery life larm of this type on the markt" at bounding box center [713, 467] width 192 height 40
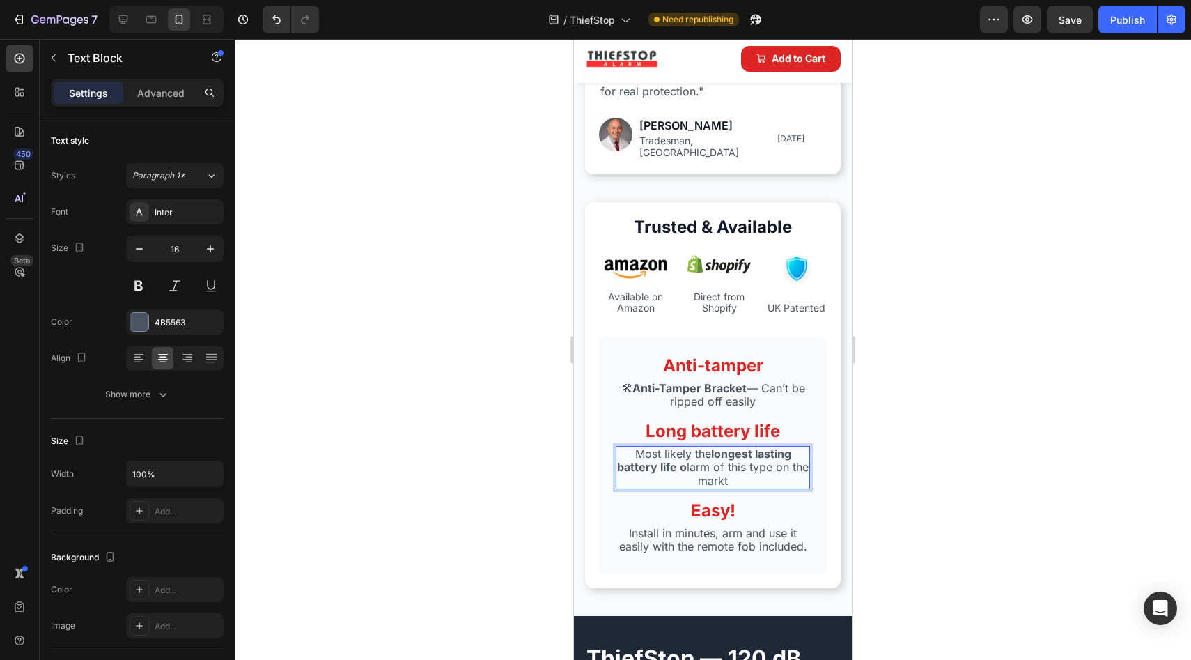
click at [686, 461] on strong "longest lasting battery life o" at bounding box center [704, 460] width 174 height 27
click at [632, 447] on strong "n" at bounding box center [635, 454] width 7 height 14
click at [692, 461] on p "Most likely the longest lasting battery life o larm of this type on the markt" at bounding box center [713, 467] width 192 height 40
click at [727, 459] on p "Most likely the longest lasting battery life o larm of this type on the markt" at bounding box center [713, 467] width 192 height 40
drag, startPoint x: 743, startPoint y: 469, endPoint x: 636, endPoint y: 443, distance: 109.7
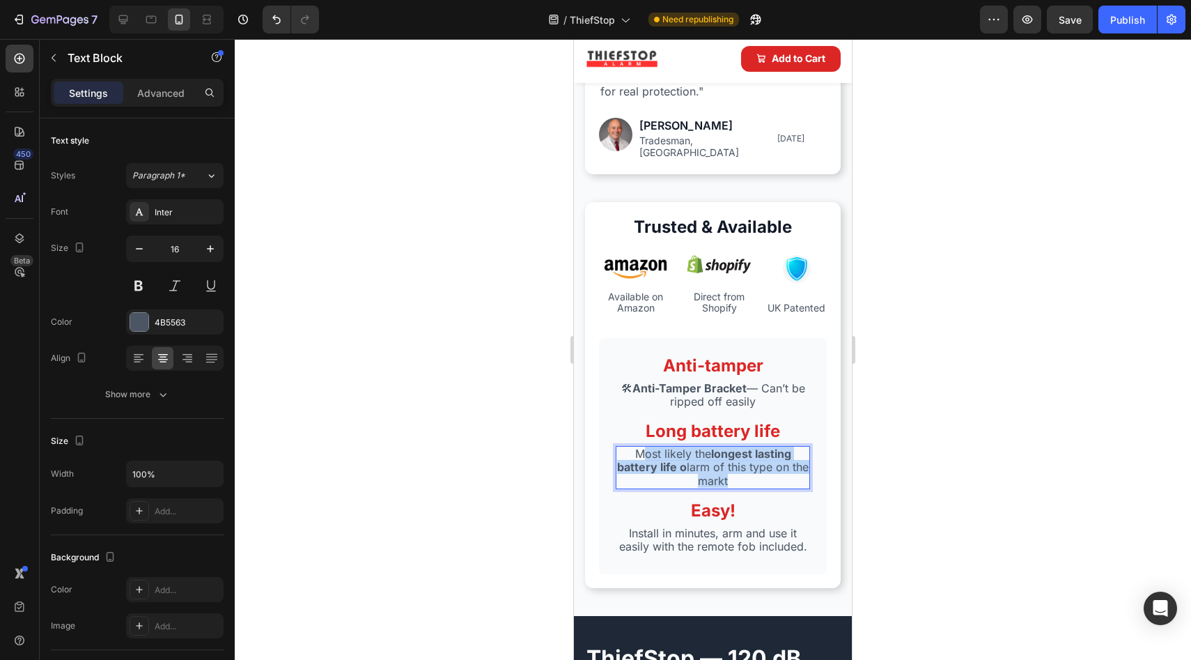
click at [636, 447] on p "Most likely the longest lasting battery life o larm of this type on the markt" at bounding box center [713, 467] width 192 height 40
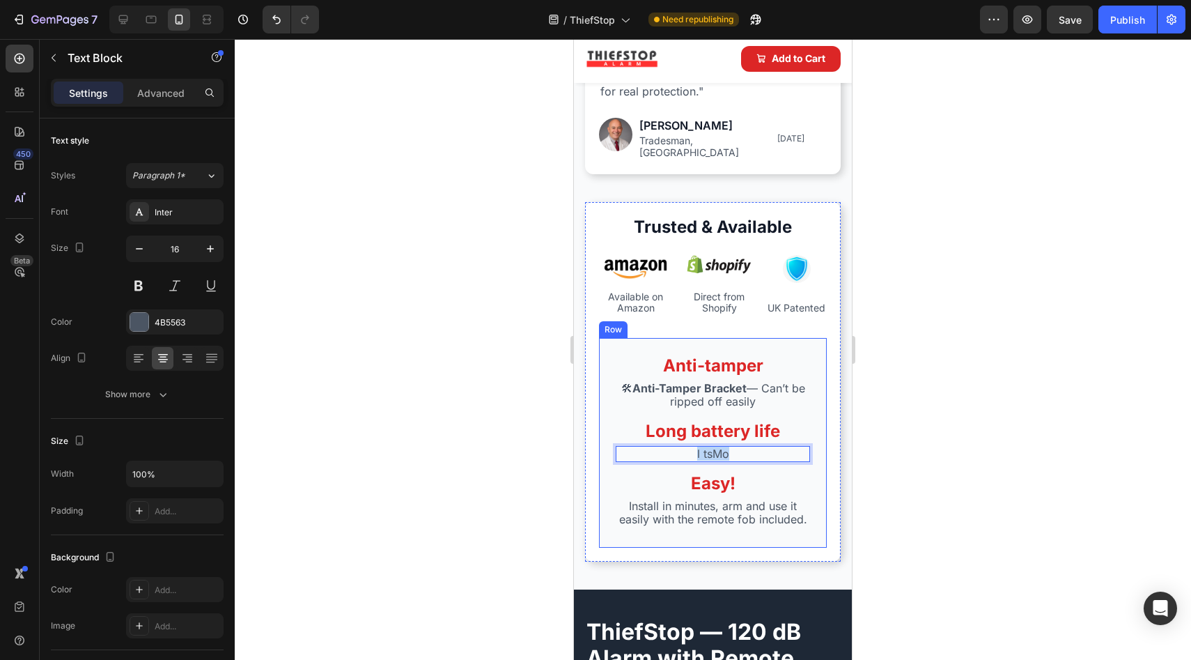
drag, startPoint x: 692, startPoint y: 433, endPoint x: 653, endPoint y: 433, distance: 39.7
click at [653, 433] on div "Long battery life Text Block l tsMo Text Block 0" at bounding box center [713, 441] width 194 height 42
click at [730, 447] on p "M" at bounding box center [713, 453] width 192 height 13
click at [730, 447] on p "Mo" at bounding box center [713, 453] width 192 height 13
drag, startPoint x: 727, startPoint y: 440, endPoint x: 682, endPoint y: 436, distance: 44.7
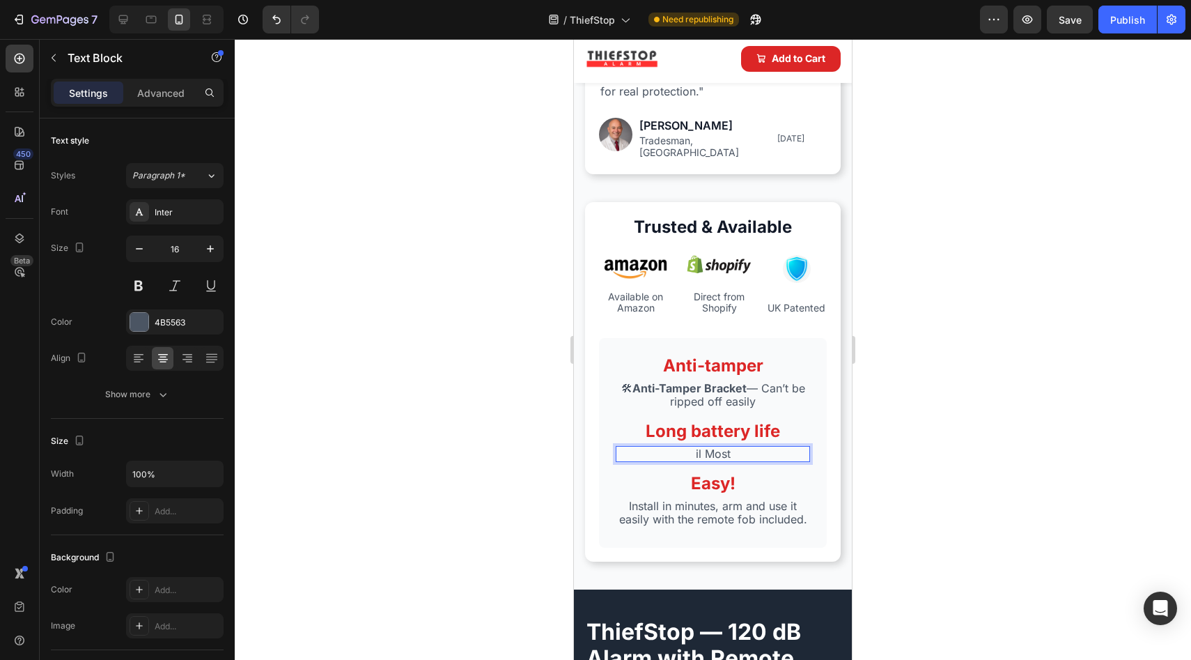
click at [682, 447] on p "il Most" at bounding box center [713, 453] width 192 height 13
drag, startPoint x: 741, startPoint y: 443, endPoint x: 663, endPoint y: 437, distance: 78.3
click at [663, 447] on p "revO" at bounding box center [713, 453] width 192 height 13
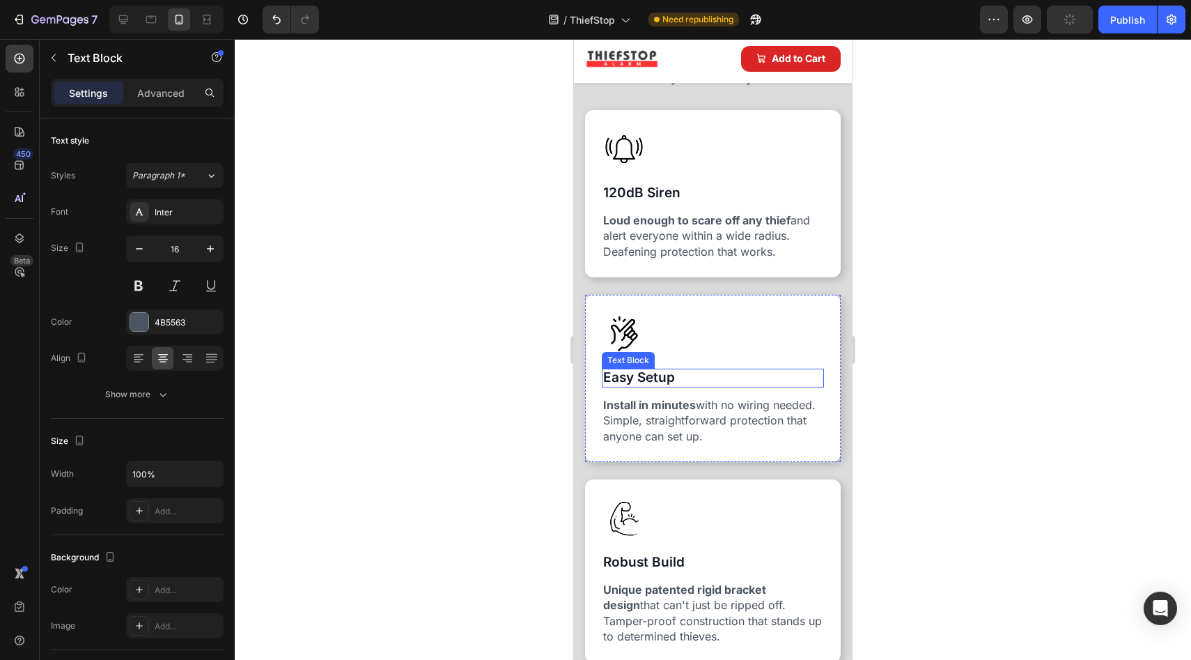
scroll to position [851, 0]
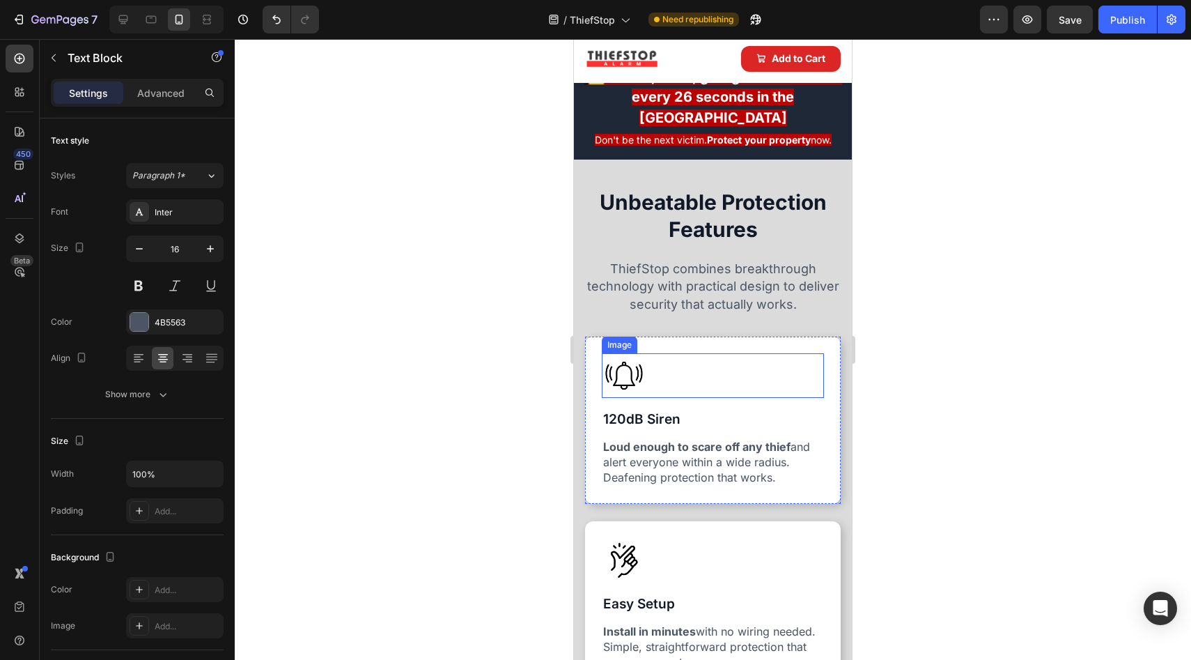
click at [665, 353] on div at bounding box center [713, 375] width 222 height 45
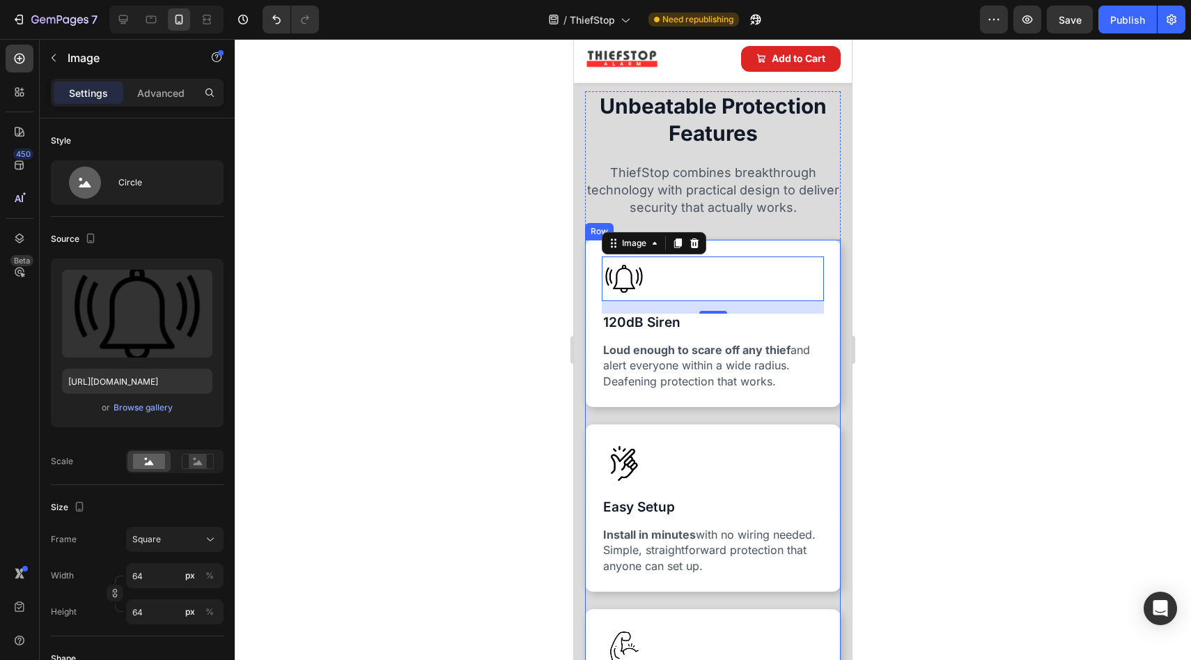
scroll to position [951, 0]
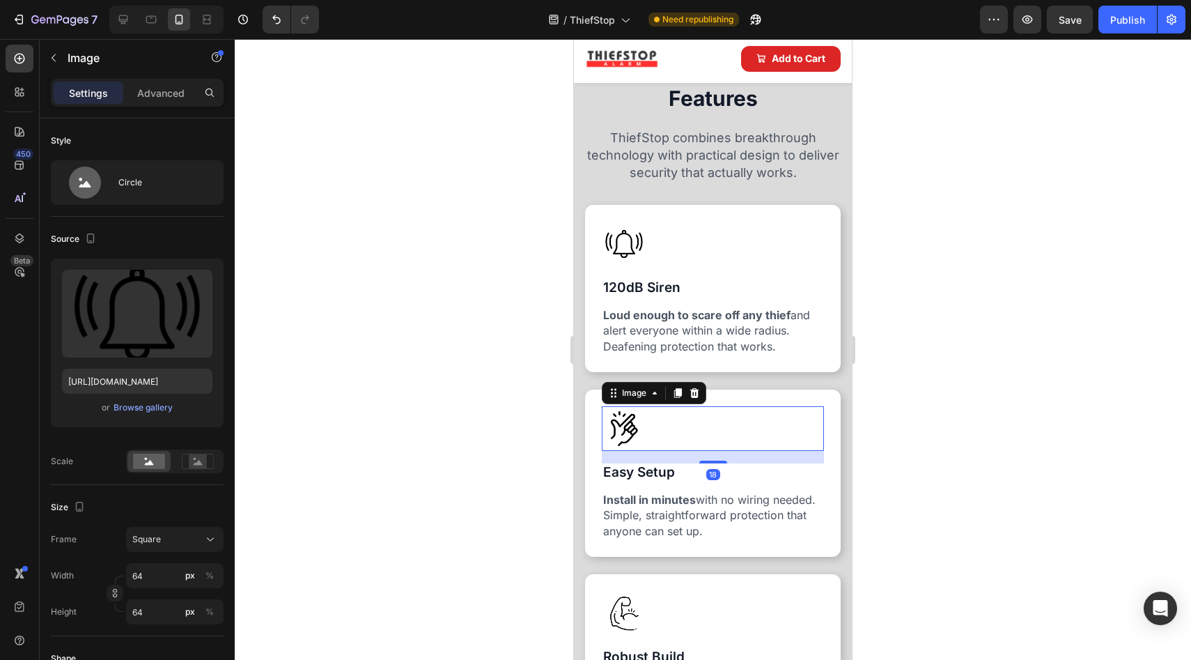
click at [647, 422] on div at bounding box center [713, 428] width 222 height 45
click at [696, 390] on icon at bounding box center [694, 393] width 9 height 10
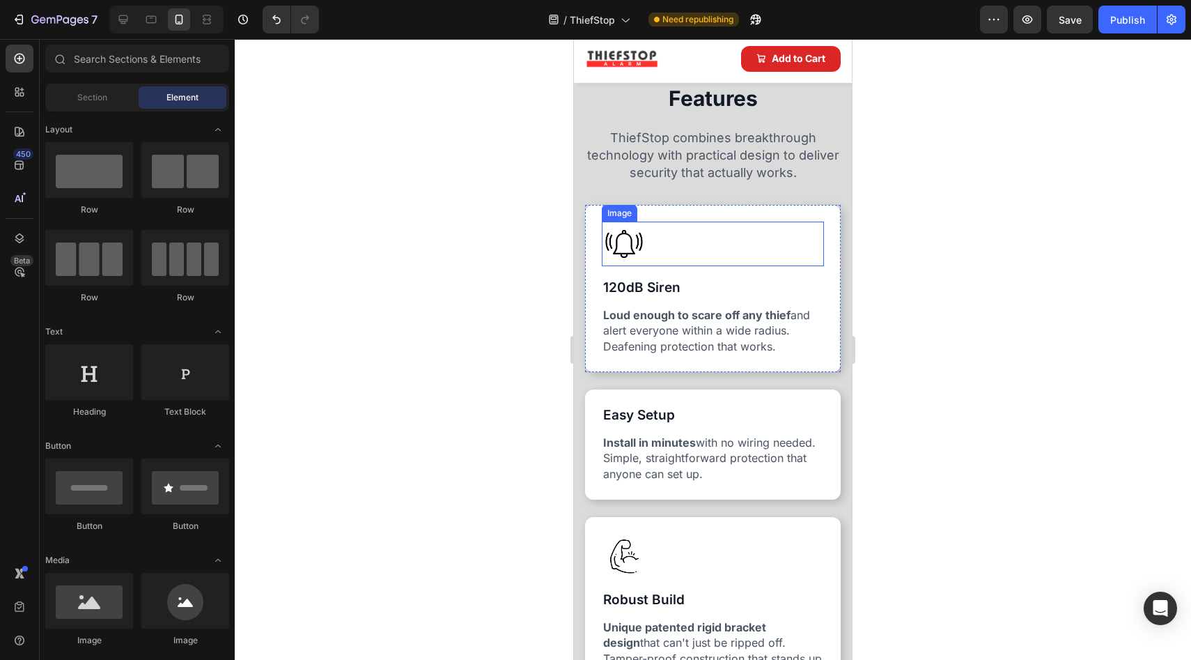
click at [659, 257] on div at bounding box center [713, 244] width 222 height 45
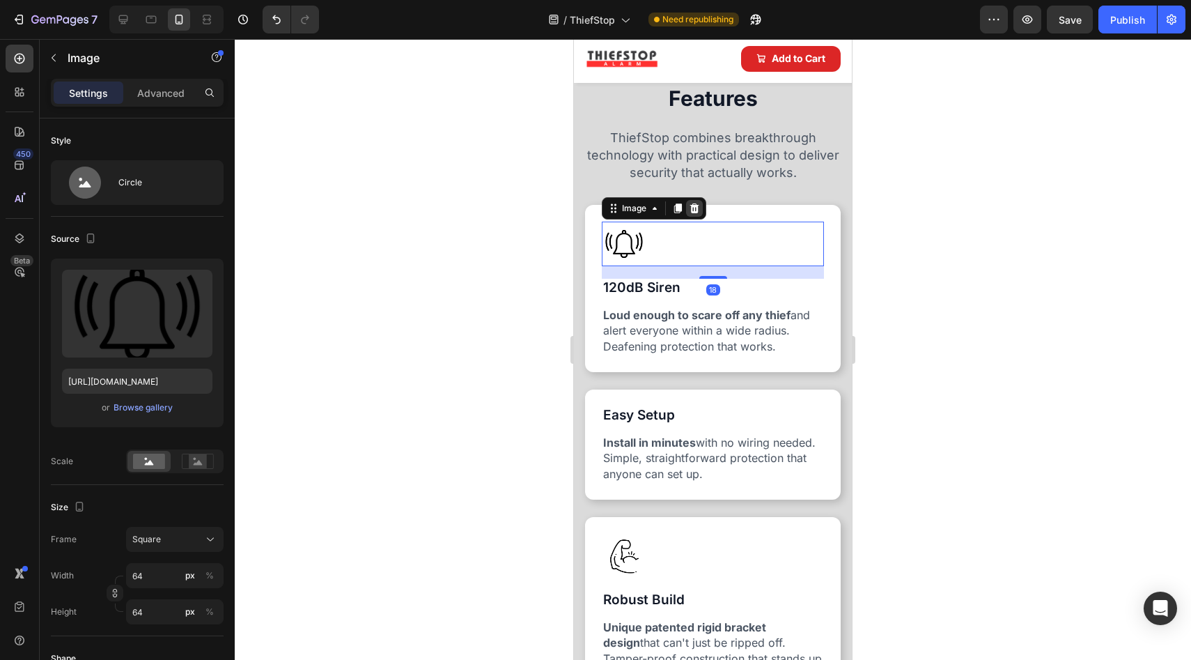
click at [698, 212] on icon at bounding box center [694, 208] width 11 height 11
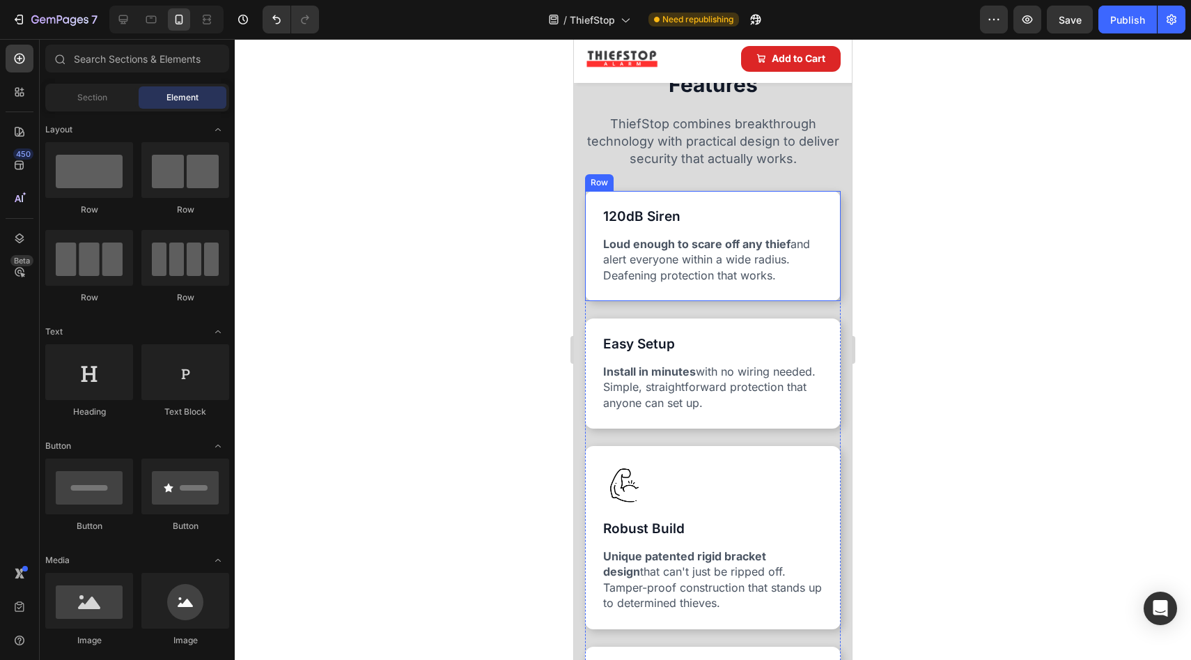
scroll to position [1071, 0]
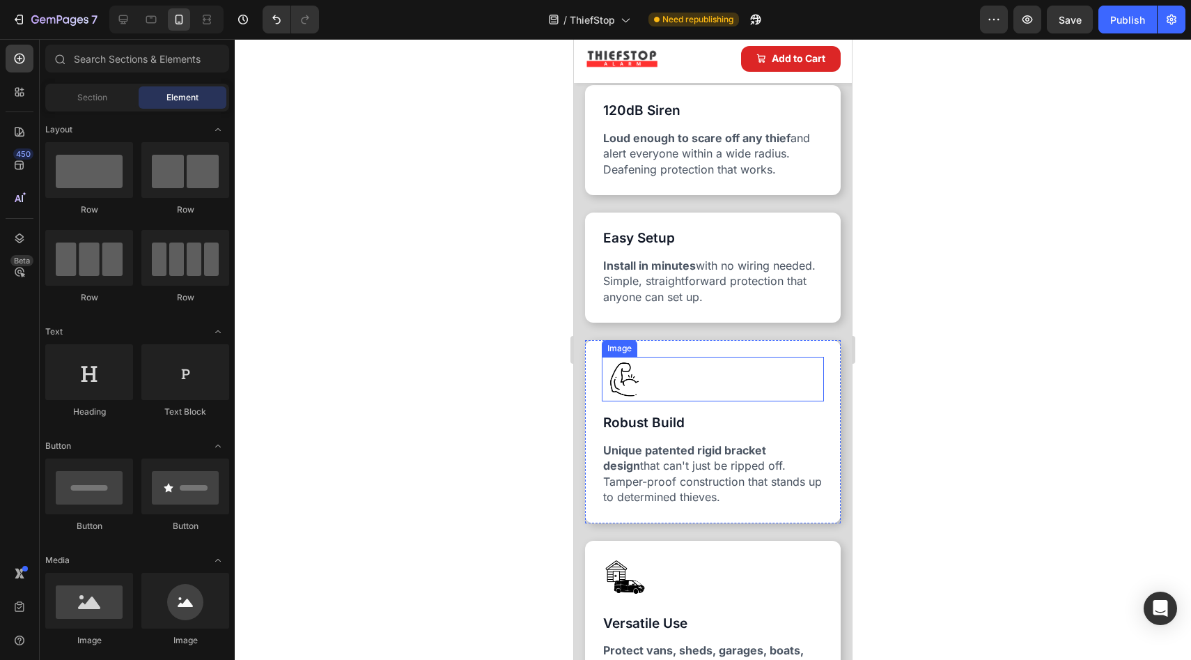
click at [690, 380] on div at bounding box center [713, 379] width 222 height 45
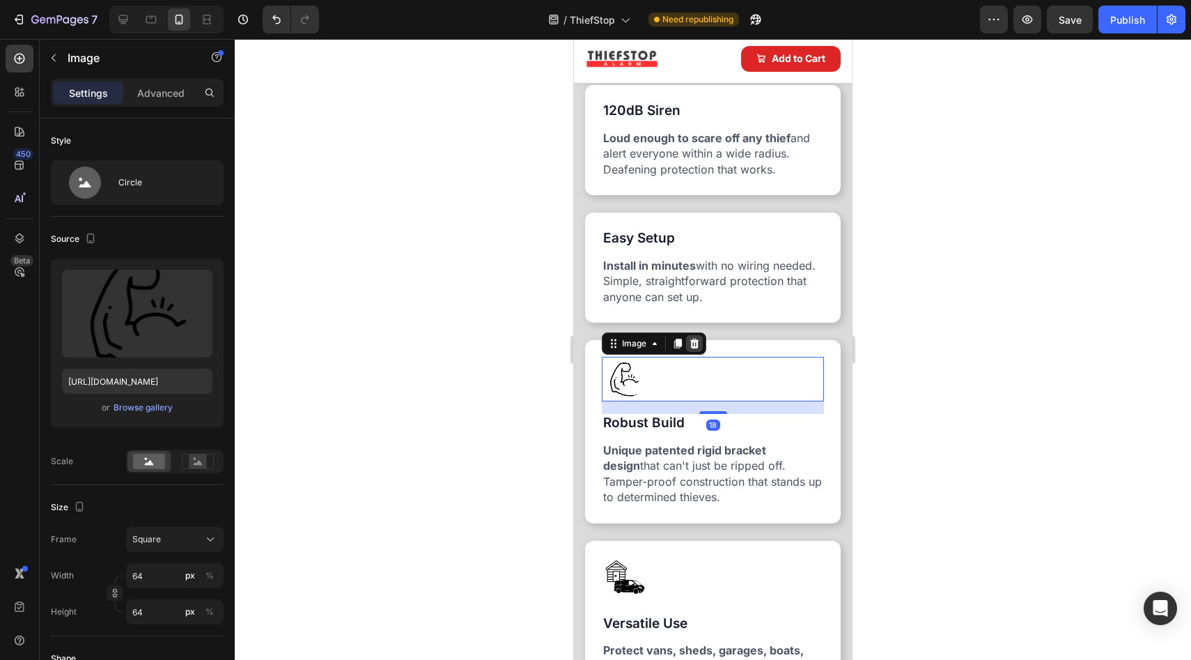
click at [695, 341] on icon at bounding box center [694, 344] width 9 height 10
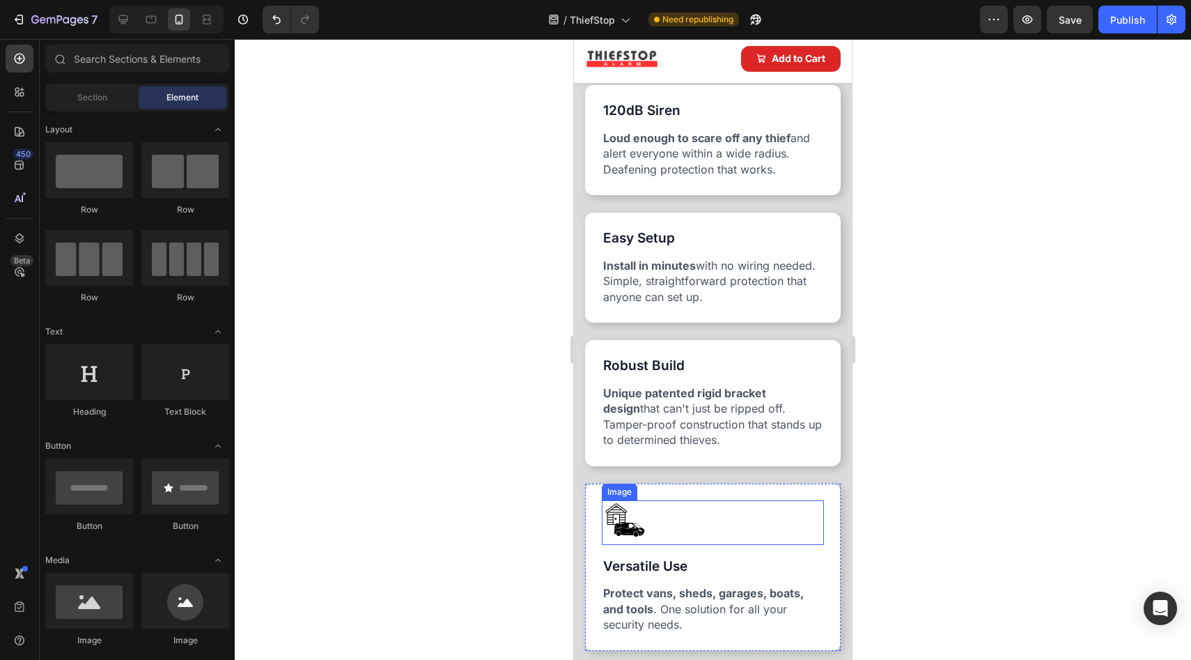
click at [665, 510] on div at bounding box center [713, 522] width 222 height 45
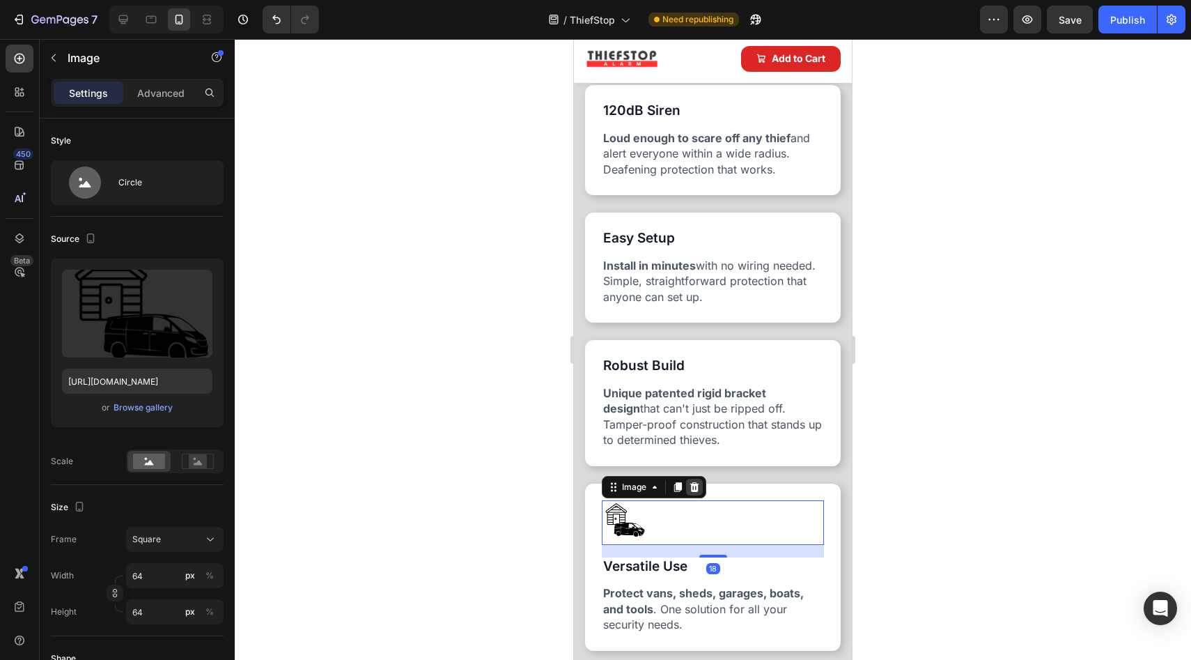
click at [695, 486] on icon at bounding box center [694, 487] width 9 height 10
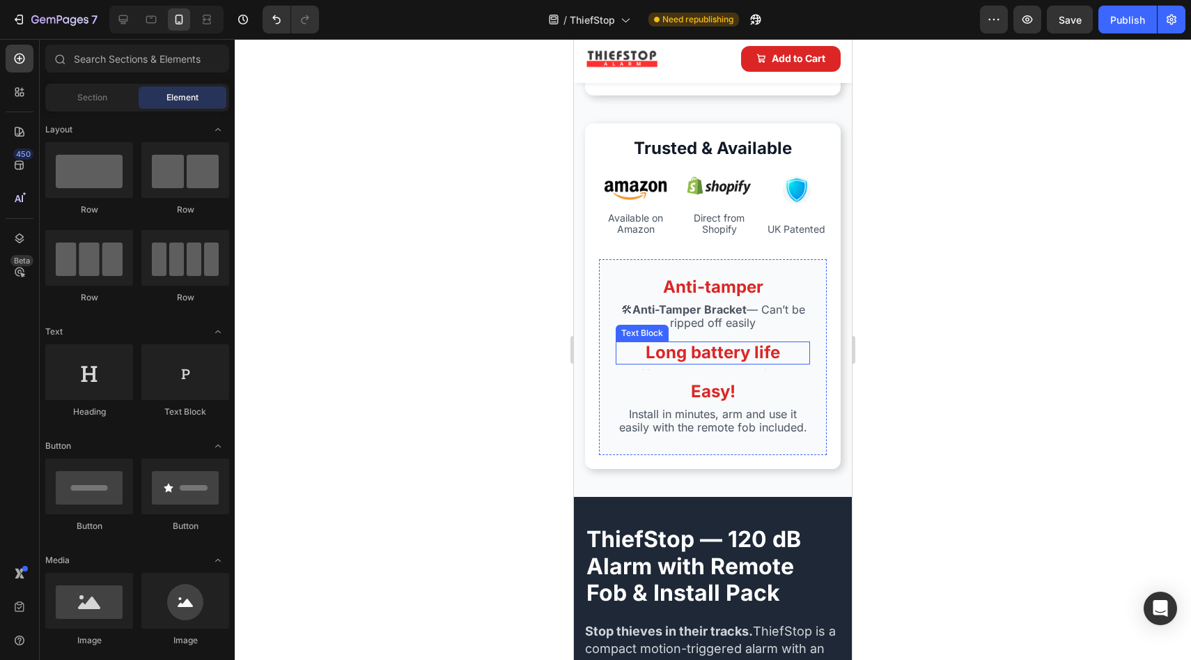
scroll to position [2919, 0]
click at [731, 382] on p "Easy!" at bounding box center [713, 392] width 192 height 20
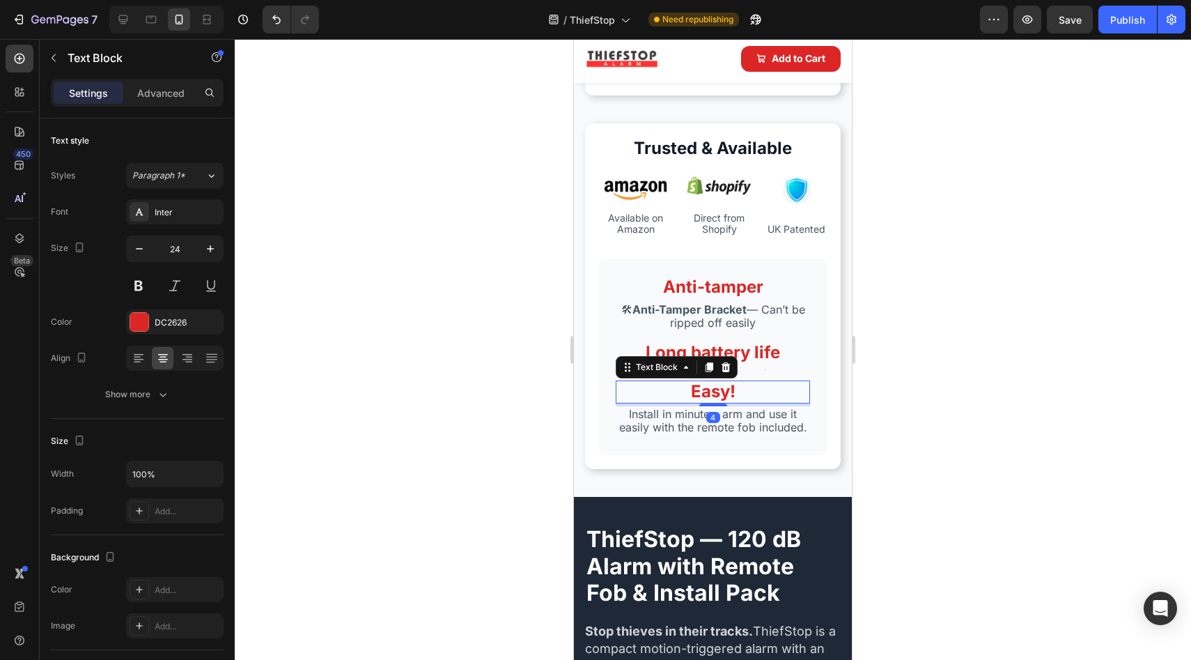
click at [731, 382] on p "Easy!" at bounding box center [713, 392] width 192 height 20
click at [730, 382] on p "Easy!" at bounding box center [713, 392] width 192 height 20
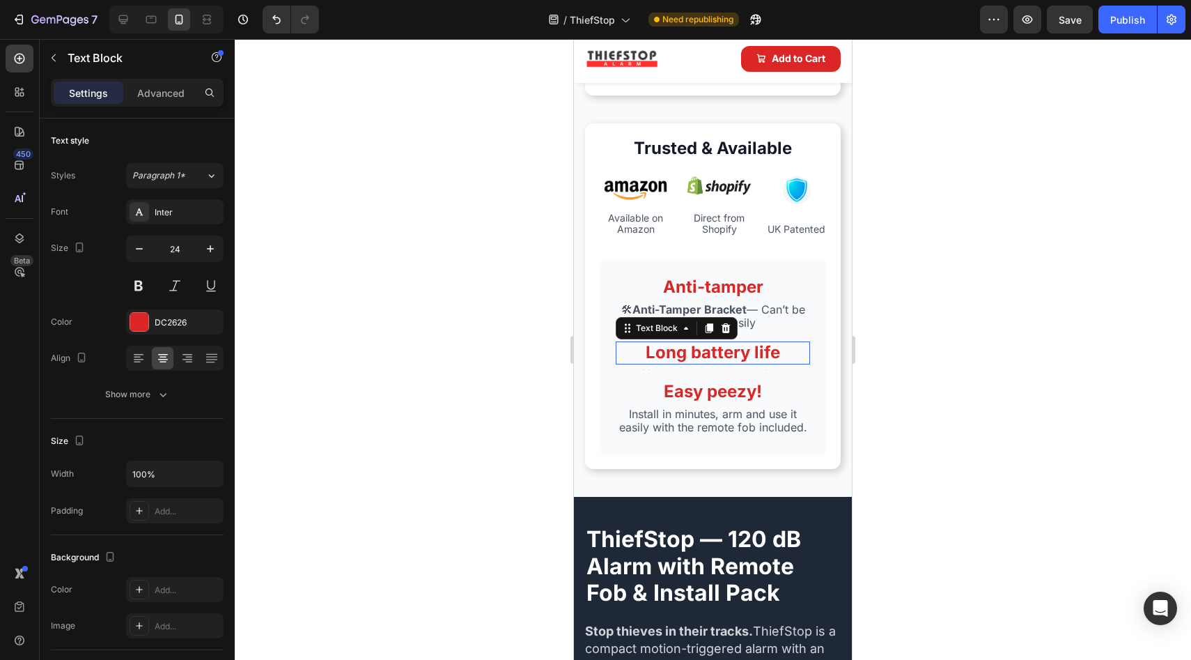
click at [775, 346] on p "Long battery life" at bounding box center [713, 353] width 192 height 20
click at [773, 354] on div "Long battery life Text Block 4 Text Block" at bounding box center [713, 355] width 194 height 29
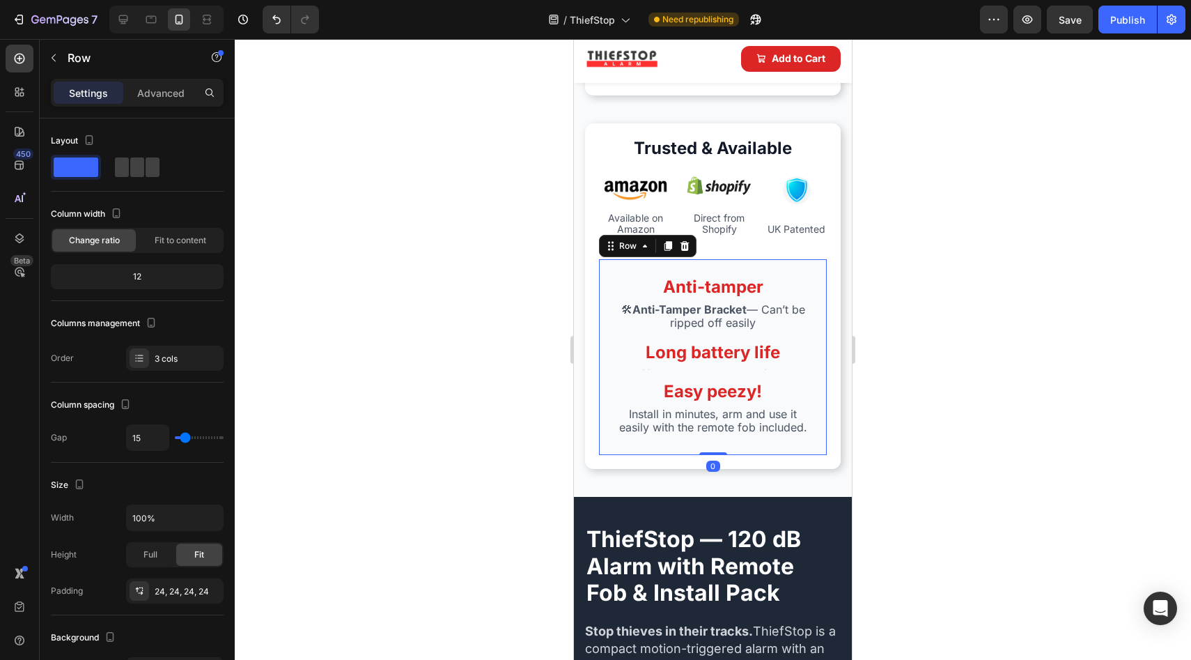
click at [734, 359] on div "Anti-tamper Text Block 🛠 Anti-Tamper Bracket — Can’t be ripped off easily Text …" at bounding box center [713, 357] width 228 height 196
click at [719, 362] on div "Anti-tamper Text Block 🛠 Anti-Tamper Bracket — Can’t be ripped off easily Text …" at bounding box center [713, 357] width 228 height 196
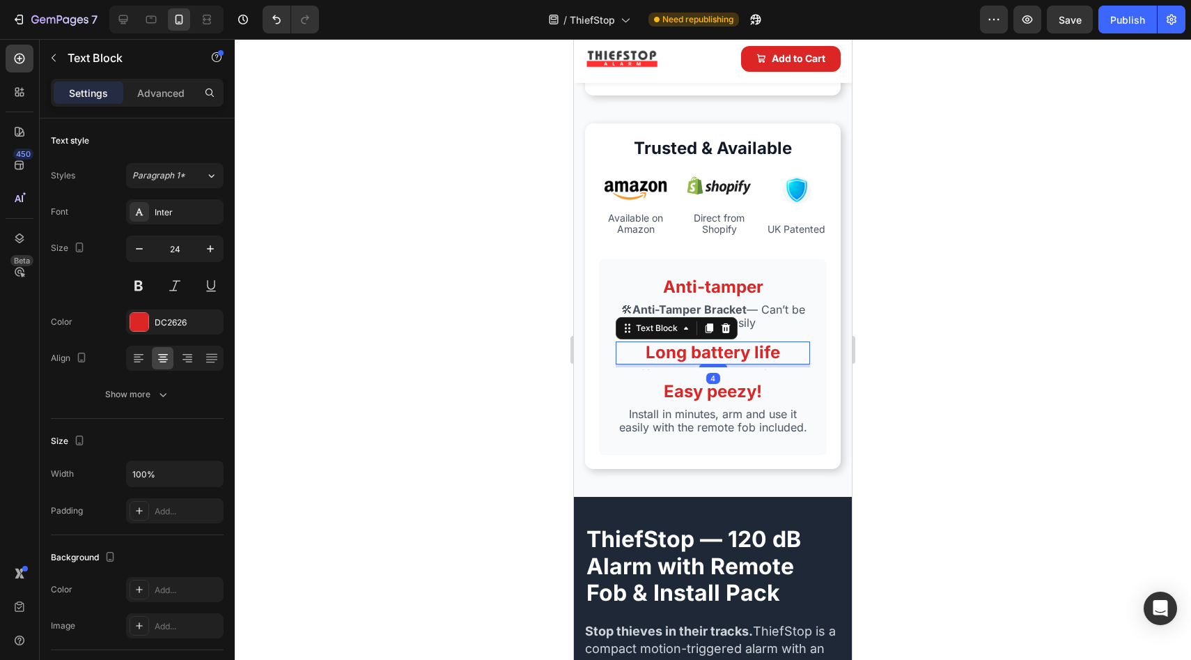
click at [704, 344] on p "Long battery life" at bounding box center [713, 353] width 192 height 20
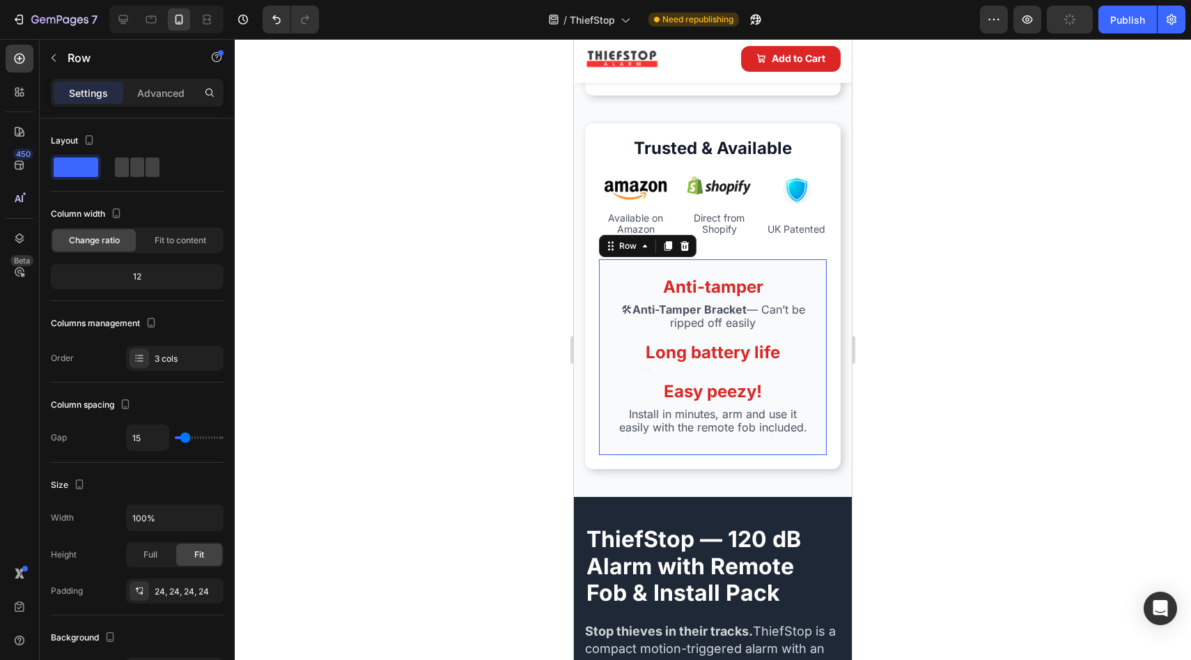
click at [678, 366] on div "Anti-tamper Text Block 🛠 Anti-Tamper Bracket — Can’t be ripped off easily Text …" at bounding box center [713, 357] width 228 height 196
click at [699, 367] on div "Text Block" at bounding box center [713, 368] width 194 height 3
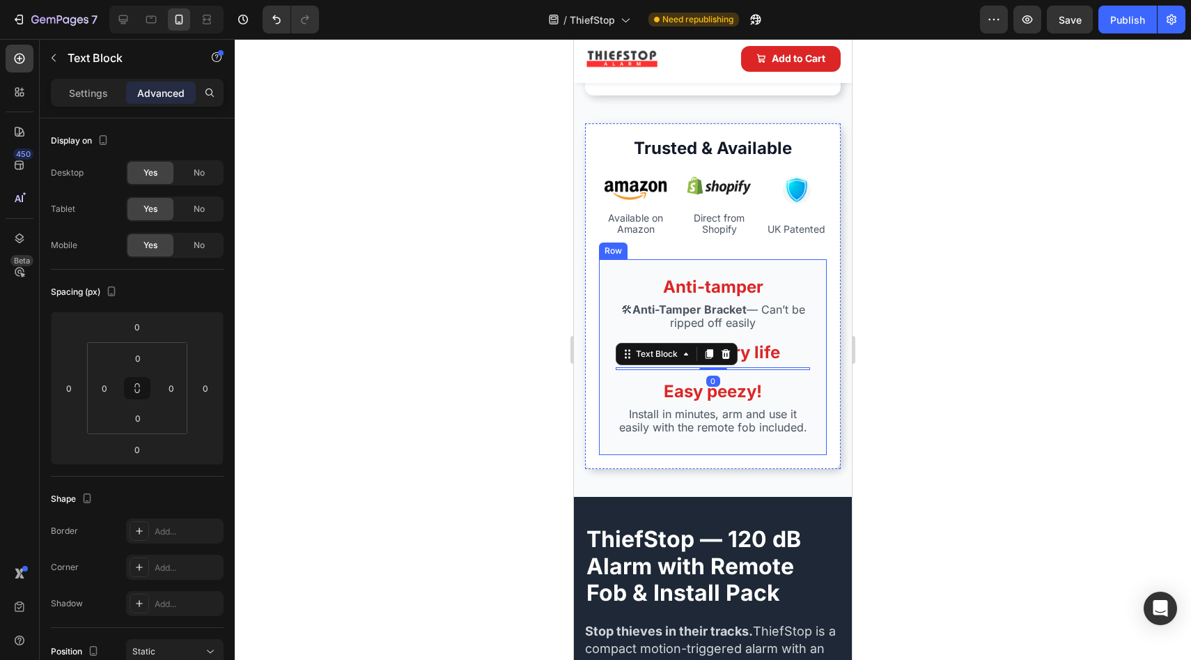
click at [705, 359] on div "Anti-tamper Text Block 🛠 Anti-Tamper Bracket — Can’t be ripped off easily Text …" at bounding box center [713, 357] width 228 height 196
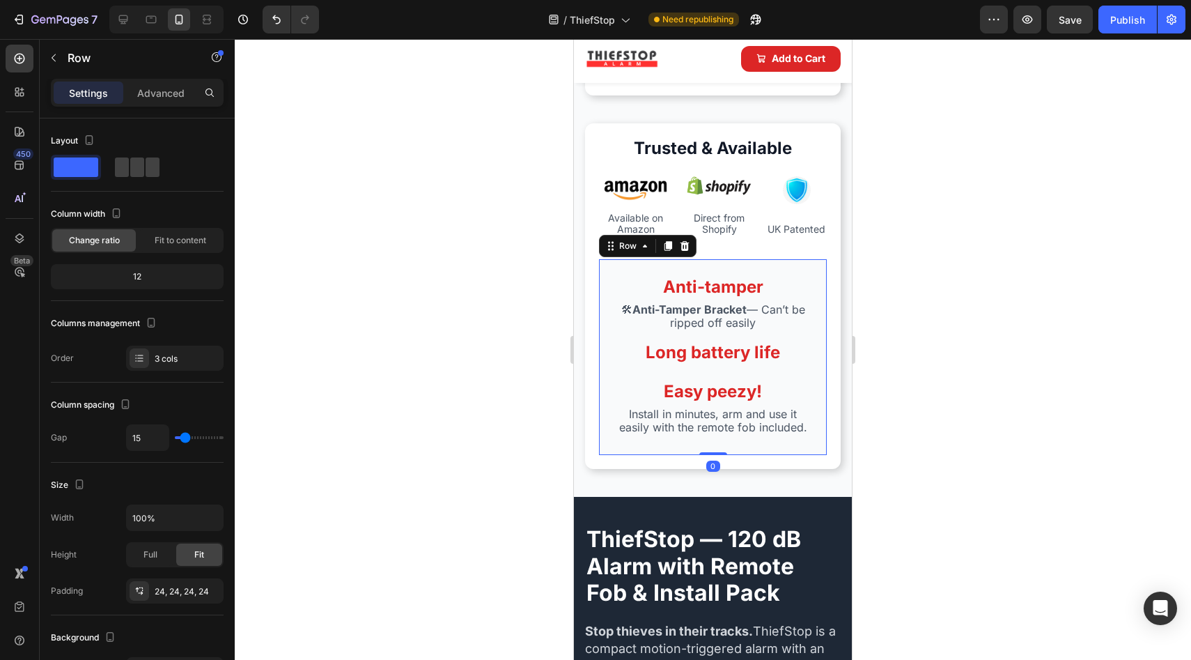
click at [705, 362] on div "Anti-tamper Text Block 🛠 Anti-Tamper Bracket — Can’t be ripped off easily Text …" at bounding box center [713, 357] width 228 height 196
click at [689, 308] on p "🛠 Anti-Tamper Bracket — Can’t be ripped off easily" at bounding box center [713, 316] width 192 height 26
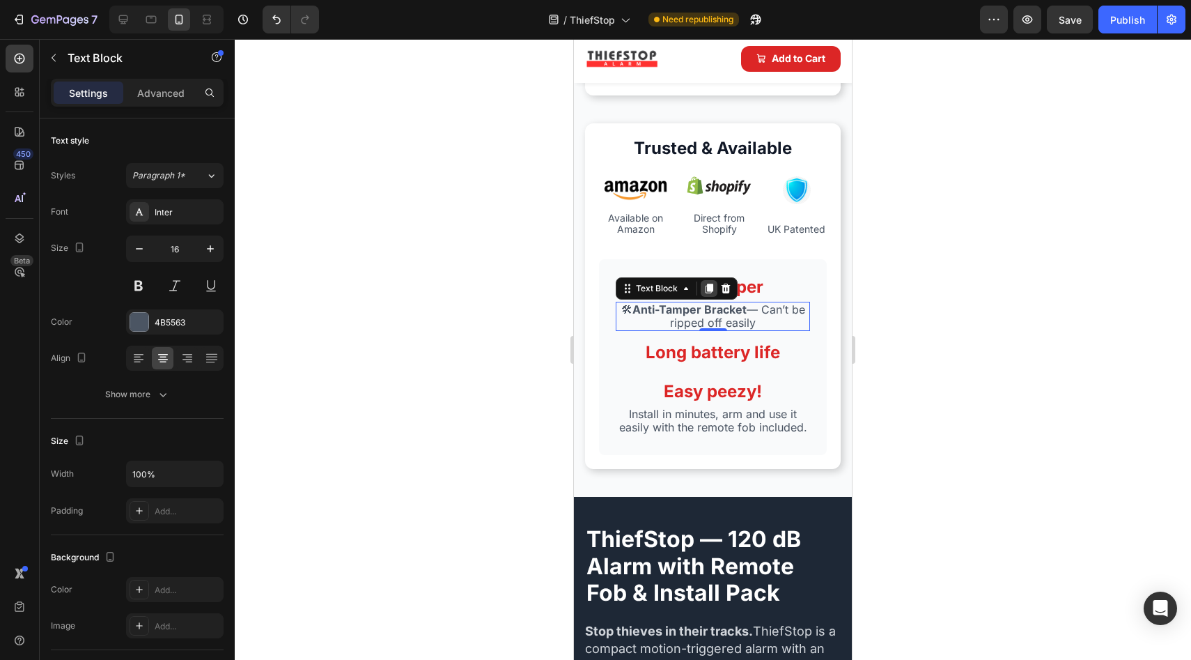
click at [704, 283] on icon at bounding box center [709, 288] width 11 height 11
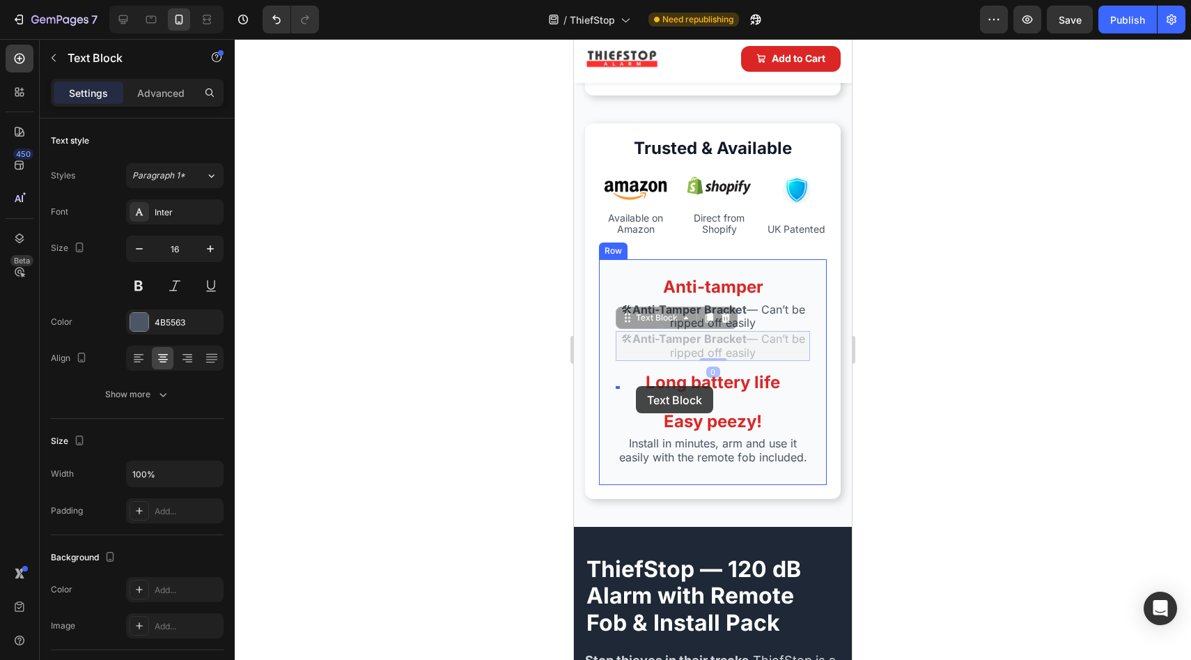
drag, startPoint x: 627, startPoint y: 334, endPoint x: 636, endPoint y: 386, distance: 53.0
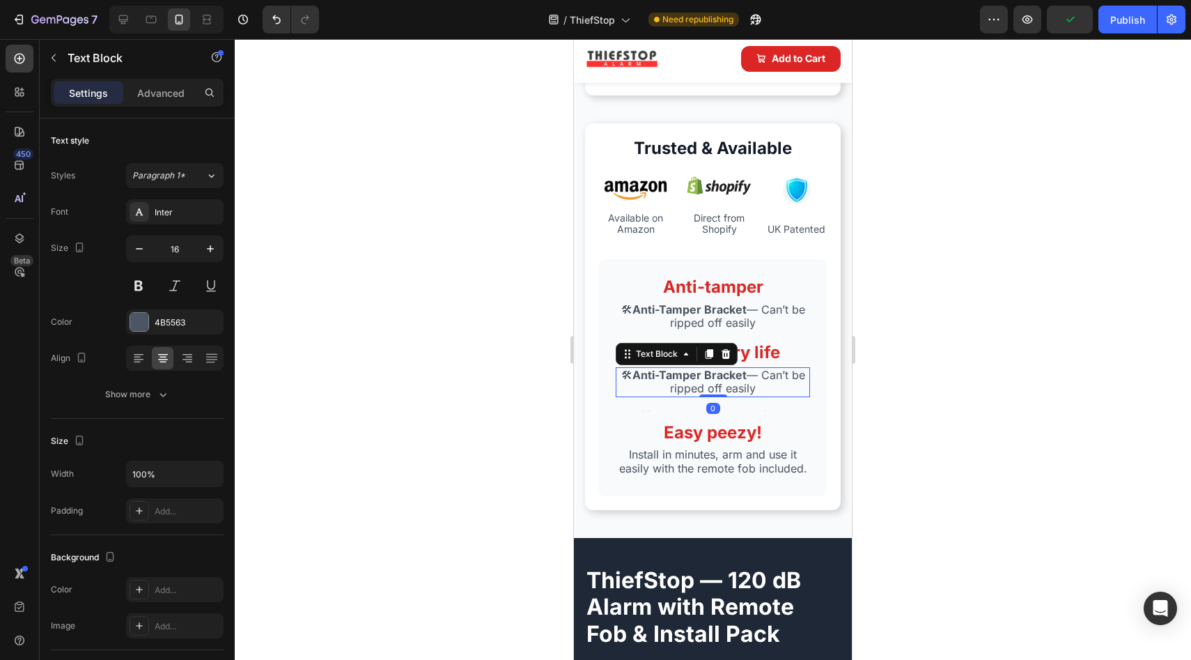
click at [547, 370] on div at bounding box center [713, 349] width 957 height 621
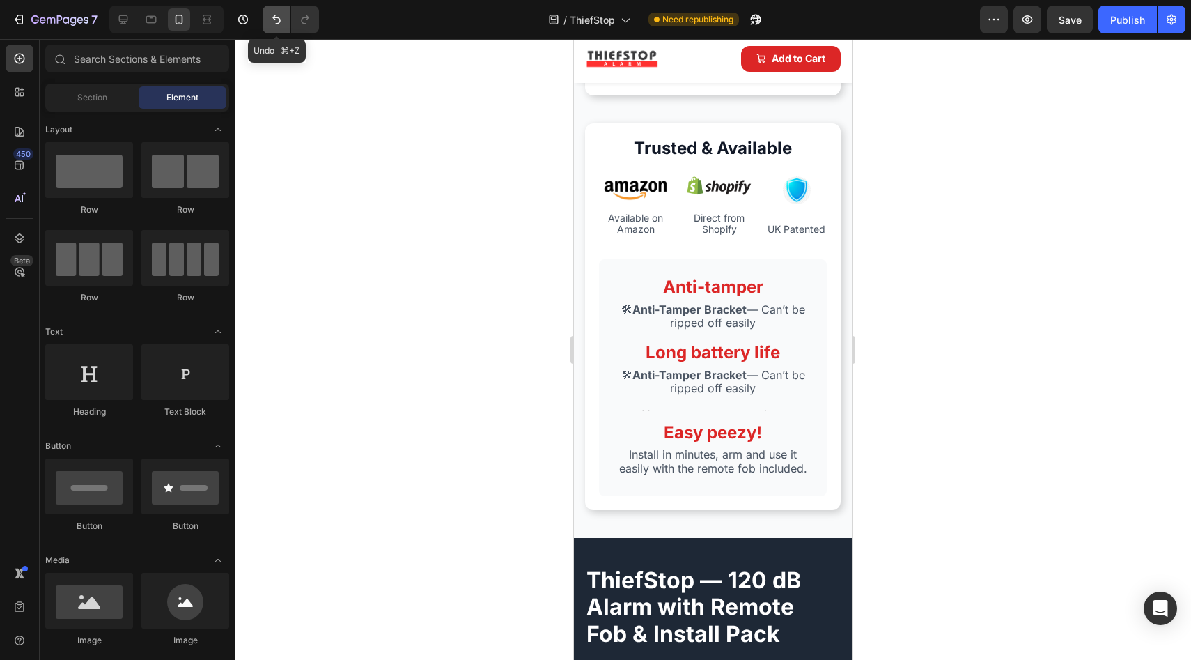
click at [267, 23] on button "Undo/Redo" at bounding box center [277, 20] width 28 height 28
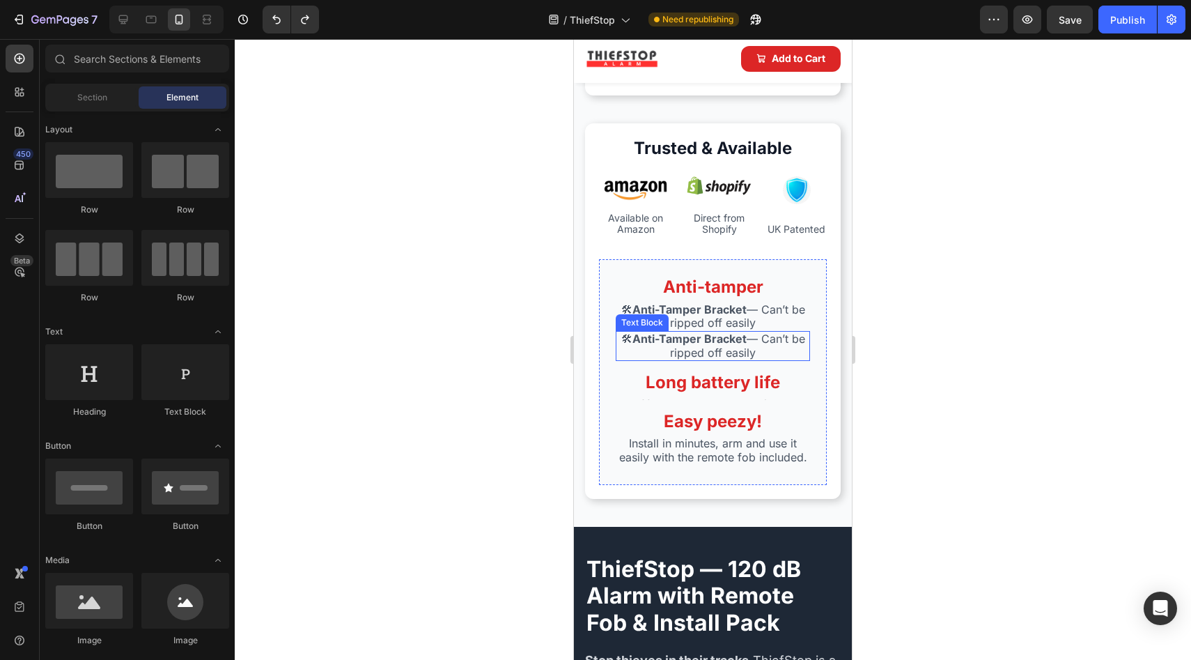
click at [678, 337] on p "🛠 Anti-Tamper Bracket — Can’t be ripped off easily" at bounding box center [713, 345] width 192 height 26
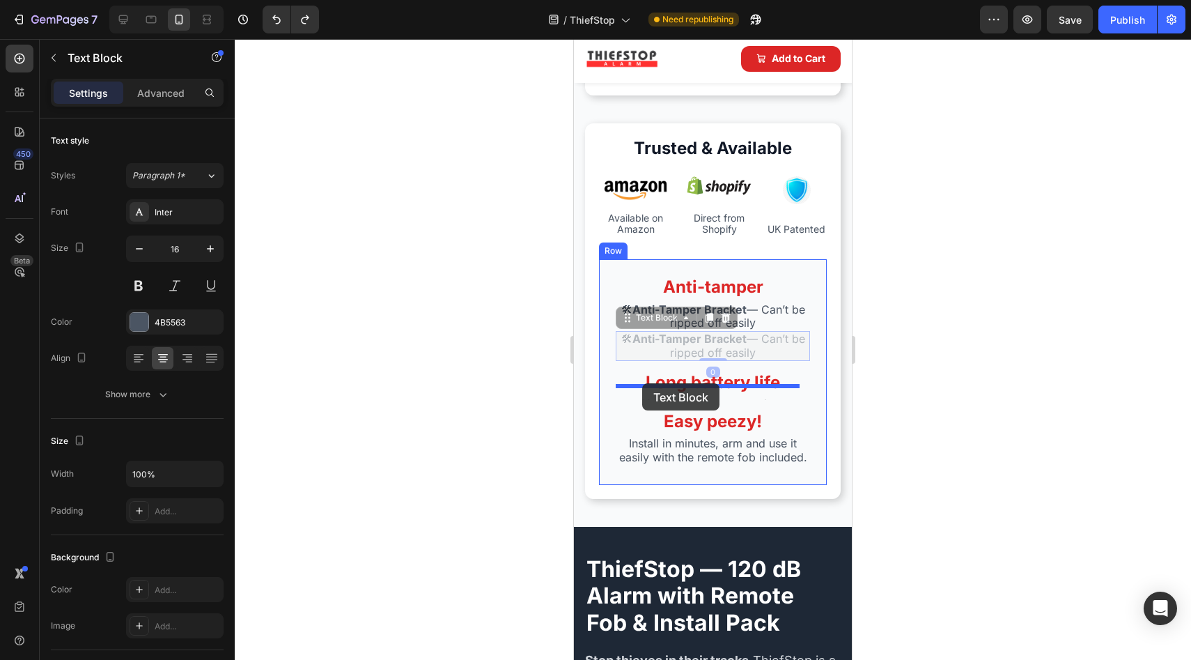
drag, startPoint x: 626, startPoint y: 311, endPoint x: 642, endPoint y: 383, distance: 73.7
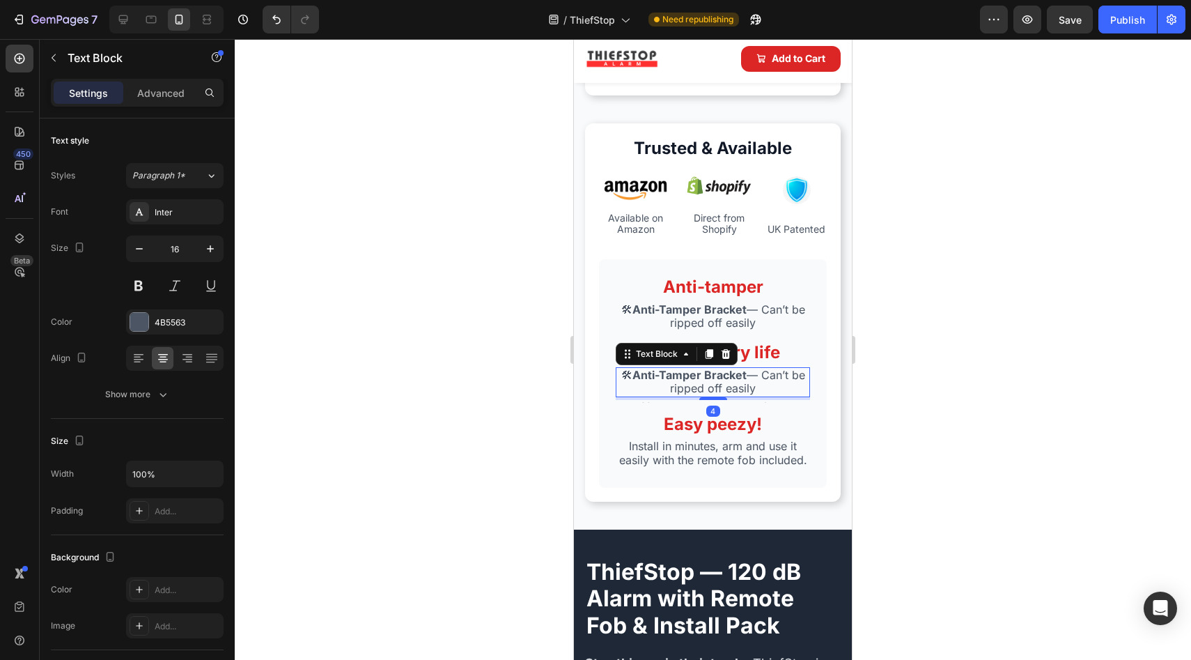
click at [740, 380] on p "🛠 Anti-Tamper Bracket — Can’t be ripped off easily" at bounding box center [713, 382] width 192 height 26
click at [766, 376] on p "🛠 Anti-Tamper Bracket — Can’t be ripped off easily" at bounding box center [713, 382] width 192 height 26
click at [762, 378] on p "🛠 Anti-Tamper Bracket — Can’t be ripped off easily" at bounding box center [713, 382] width 192 height 26
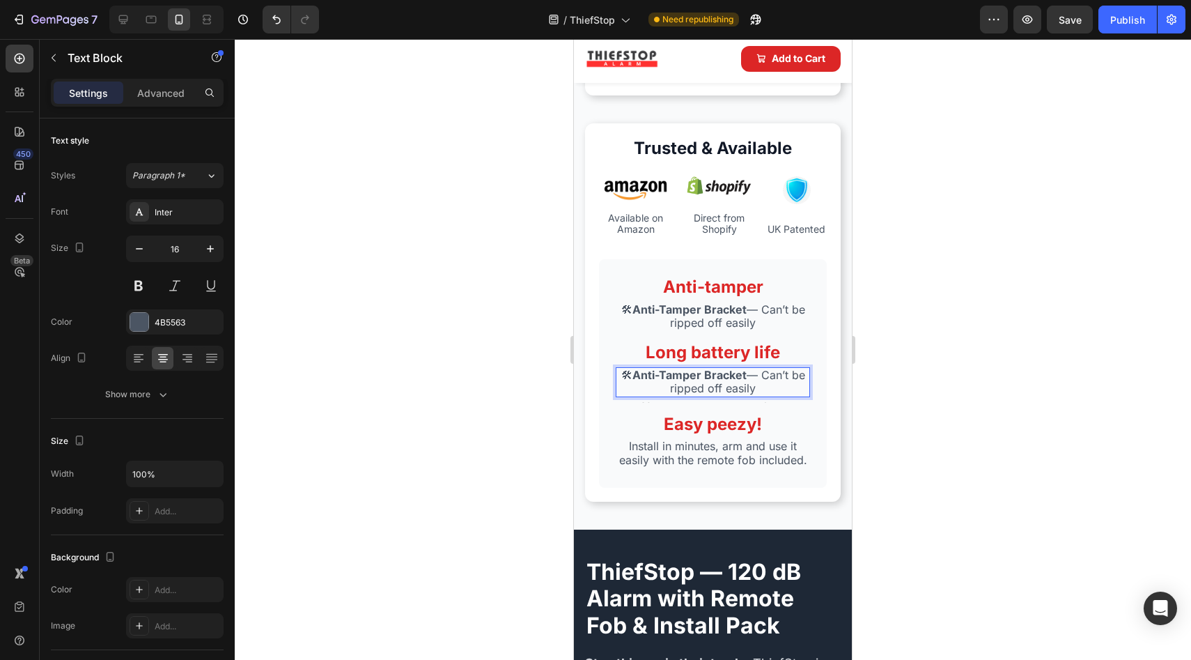
drag, startPoint x: 710, startPoint y: 376, endPoint x: 638, endPoint y: 369, distance: 72.1
click at [638, 369] on p "🛠 Anti-Tamper Bracket — Can’t be ripped off easily" at bounding box center [713, 382] width 192 height 26
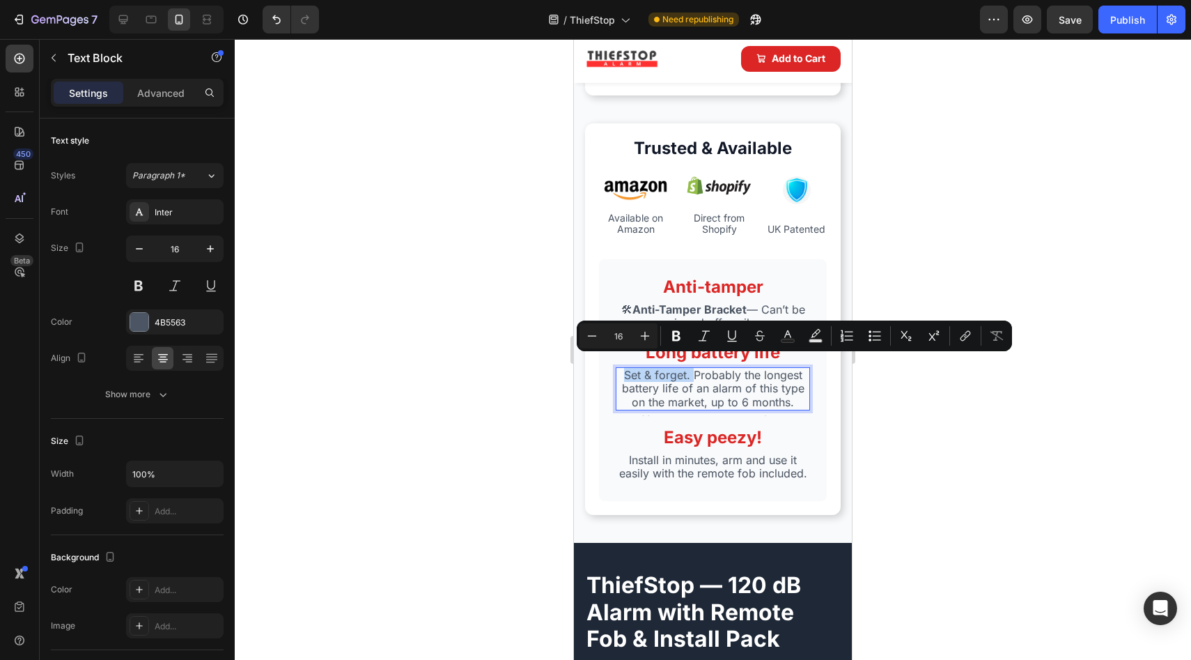
drag, startPoint x: 683, startPoint y: 368, endPoint x: 618, endPoint y: 368, distance: 65.5
click at [618, 369] on p "Set & forget. Probably the longest battery life of an alarm of this type on the…" at bounding box center [713, 389] width 192 height 40
click at [677, 337] on icon "Editor contextual toolbar" at bounding box center [677, 336] width 14 height 14
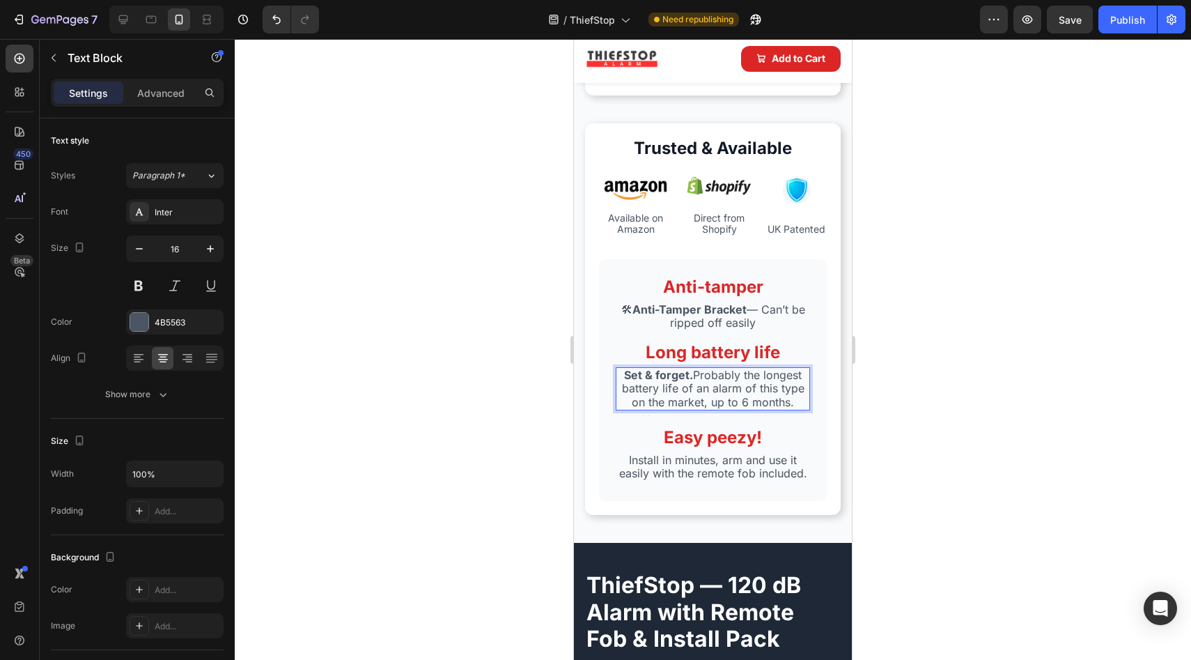
click at [760, 369] on p "Set & forget. Probably the longest battery life of an alarm of this type on the…" at bounding box center [713, 389] width 192 height 40
drag, startPoint x: 757, startPoint y: 363, endPoint x: 753, endPoint y: 378, distance: 15.2
click at [753, 378] on p "Set & forget. Probably the longest battery life of an alarm of this type on the…" at bounding box center [713, 389] width 192 height 40
click at [717, 383] on p "Set & forget. Probably the longest battery life of an alarm of this type on the…" at bounding box center [713, 389] width 192 height 40
drag, startPoint x: 754, startPoint y: 371, endPoint x: 780, endPoint y: 371, distance: 25.8
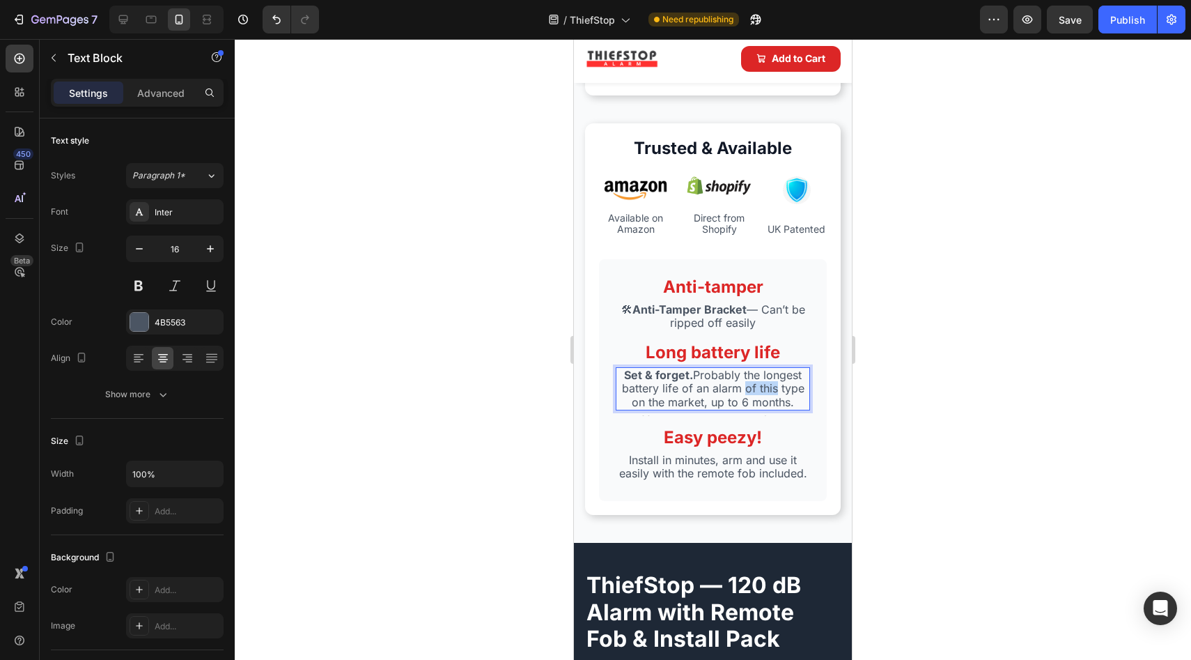
click at [781, 371] on p "Set & forget. Probably the longest battery life of an alarm of this type on the…" at bounding box center [713, 389] width 192 height 40
click at [754, 369] on p "Set & forget. Probably the longest battery life of an alarm of this type on the…" at bounding box center [713, 389] width 192 height 40
drag, startPoint x: 757, startPoint y: 363, endPoint x: 687, endPoint y: 380, distance: 71.6
click at [687, 380] on p "Set & forget. Probably the longest battery life of an alarm of this type on the…" at bounding box center [713, 389] width 192 height 40
click at [675, 380] on p "Set & forget. Probably the longest battery life of an alarm of this type on the…" at bounding box center [713, 389] width 192 height 40
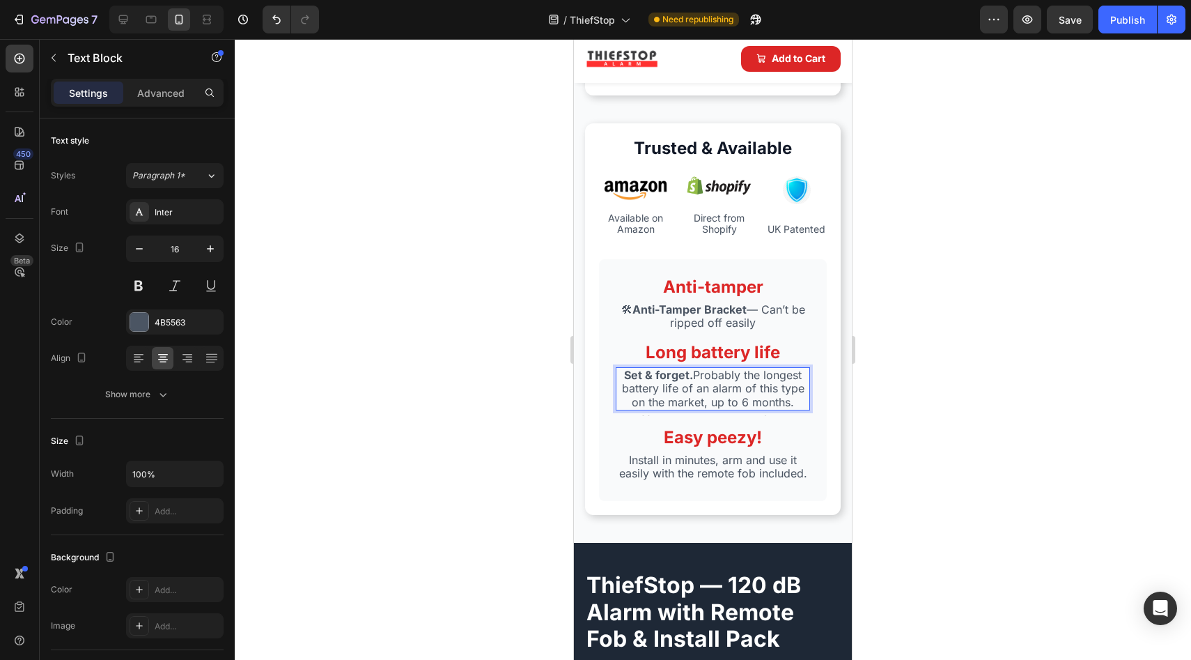
click at [675, 380] on p "Set & forget. Probably the longest battery life of an alarm of this type on the…" at bounding box center [713, 389] width 192 height 40
drag, startPoint x: 688, startPoint y: 380, endPoint x: 624, endPoint y: 382, distance: 63.5
click at [624, 382] on p "Set & forget. Probably the longest battery life of an alarm of this type on the…" at bounding box center [713, 389] width 192 height 40
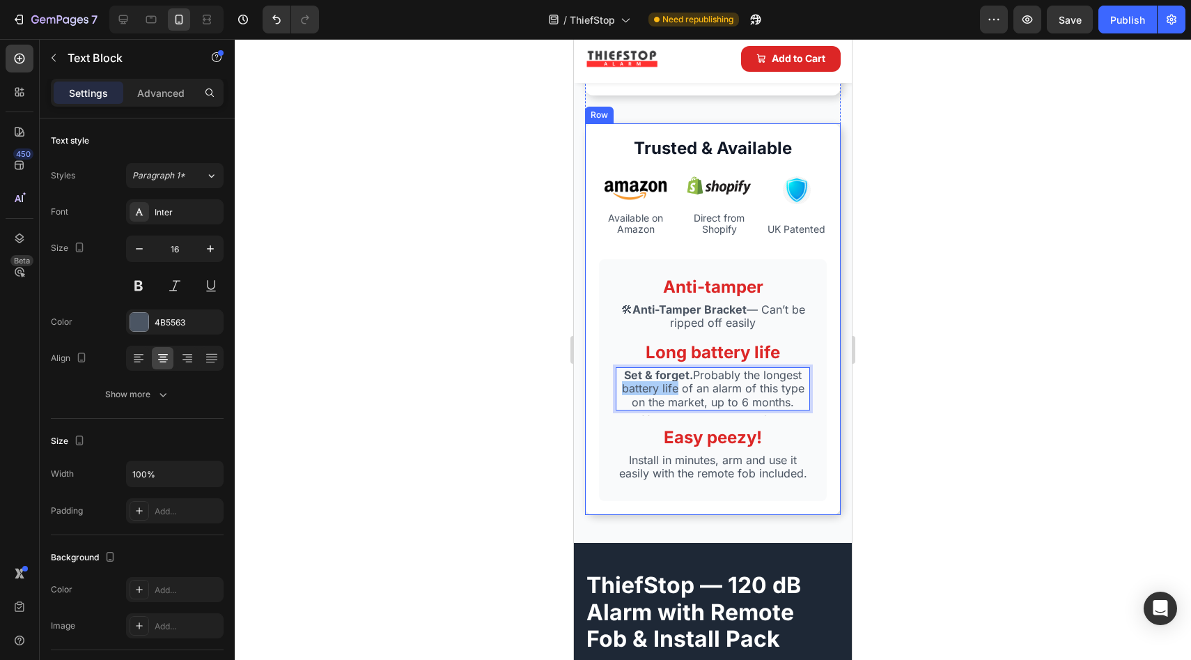
click at [525, 385] on div at bounding box center [713, 349] width 957 height 621
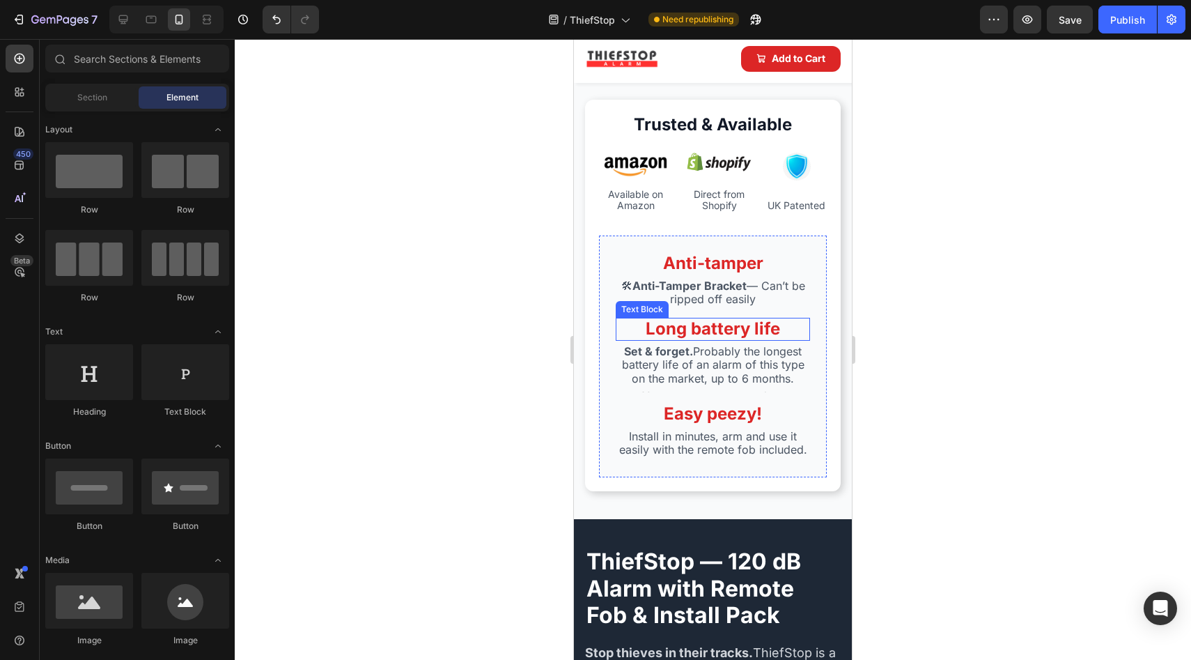
scroll to position [2946, 0]
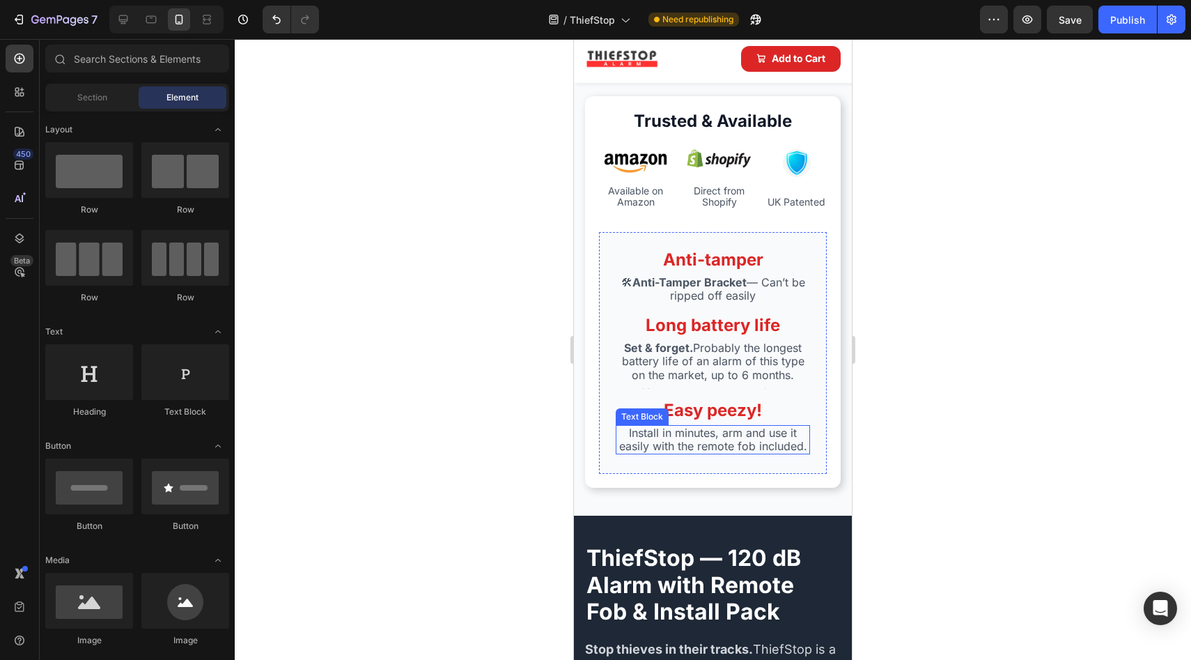
click at [711, 440] on p "Install in minutes, arm and use it easily with the remote fob included." at bounding box center [713, 439] width 192 height 26
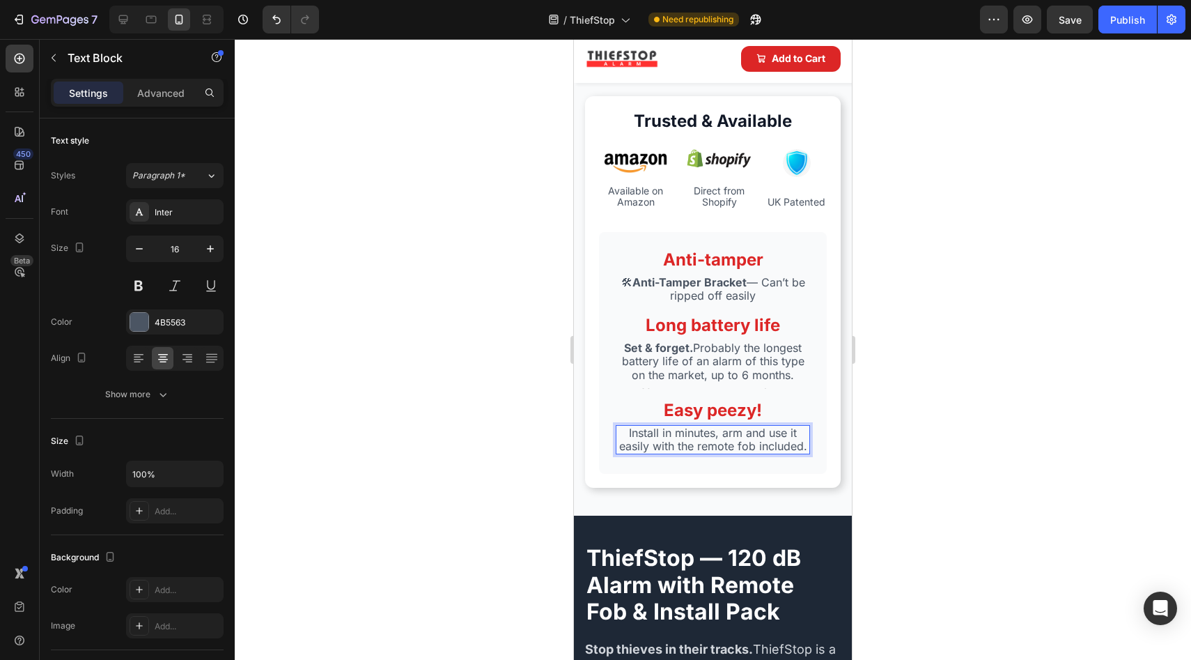
click at [711, 440] on p "Install in minutes, arm and use it easily with the remote fob included." at bounding box center [713, 439] width 192 height 26
drag, startPoint x: 711, startPoint y: 440, endPoint x: 608, endPoint y: 439, distance: 103.8
click at [608, 439] on div "Anti-tamper Text Block 🛠 Anti-Tamper Bracket — Can’t be ripped off easily Text …" at bounding box center [713, 353] width 228 height 242
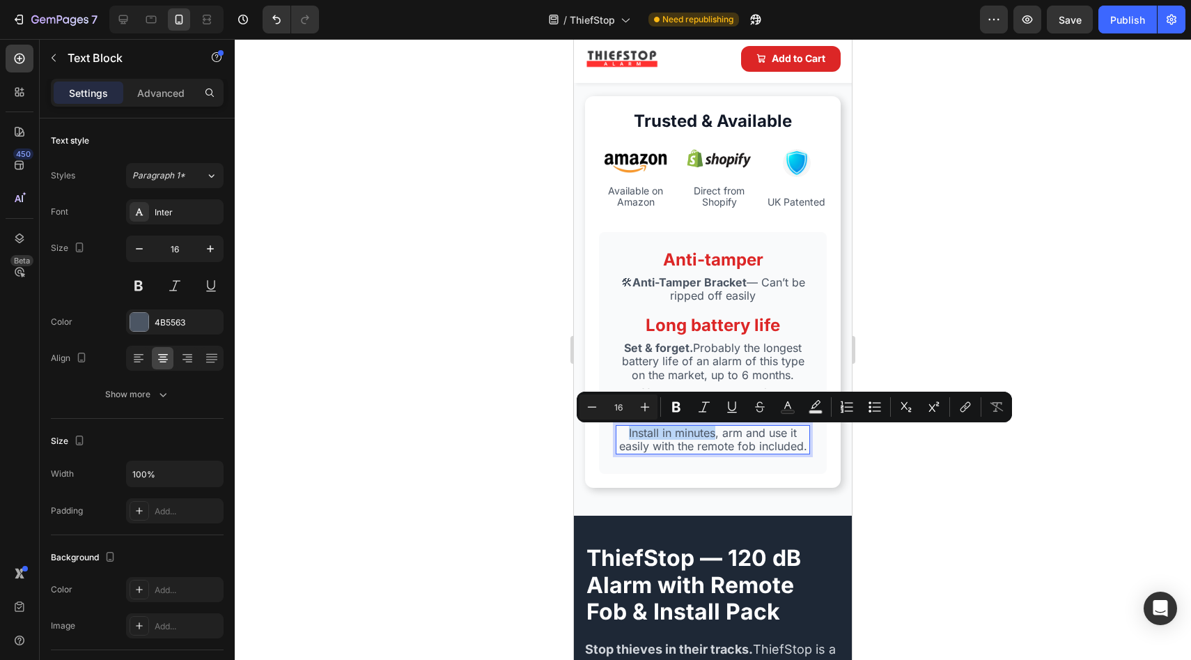
drag, startPoint x: 624, startPoint y: 439, endPoint x: 701, endPoint y: 440, distance: 76.6
click at [701, 440] on p "Install in minutes, arm and use it easily with the remote fob included." at bounding box center [713, 439] width 192 height 26
click at [677, 412] on icon "Editor contextual toolbar" at bounding box center [677, 407] width 14 height 14
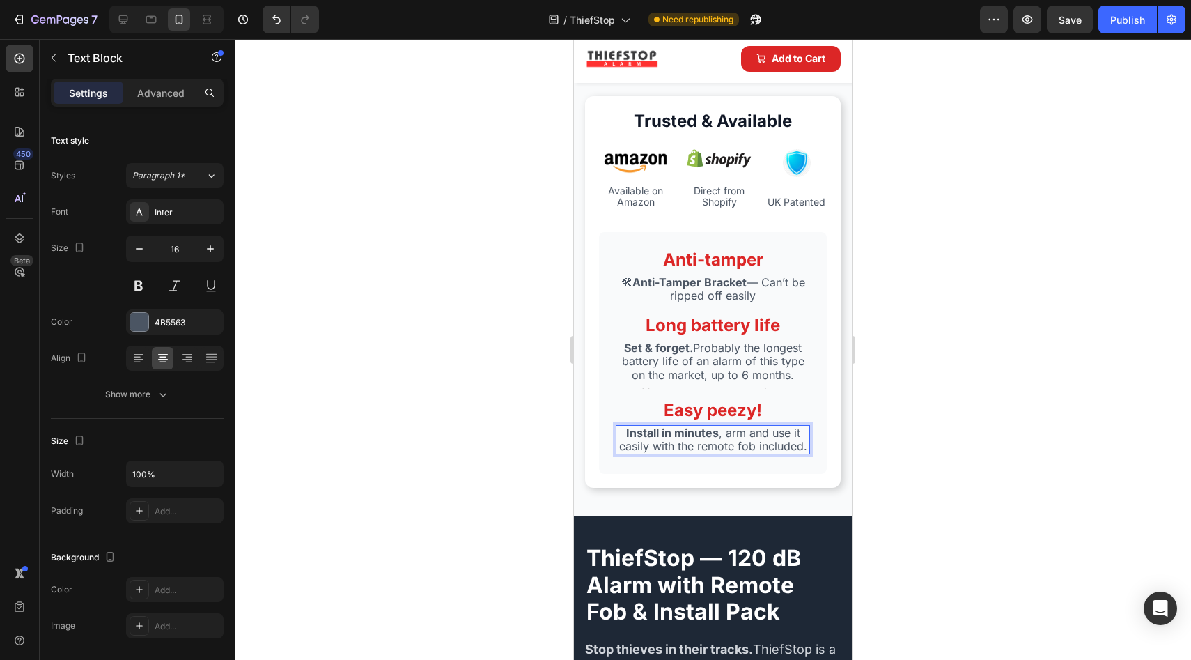
click at [681, 453] on p "Install in minutes , arm and use it easily with the remote fob included." at bounding box center [713, 439] width 192 height 26
click at [737, 453] on p "Install in minutes , arm and use it easily with the remote fob included." at bounding box center [713, 439] width 192 height 26
click at [716, 449] on p "Install in minutes , arm and use it easily with the remote fob included." at bounding box center [713, 439] width 192 height 26
click at [716, 445] on p "Install in minutes , arm and use it easily with the remote fob included." at bounding box center [713, 439] width 192 height 26
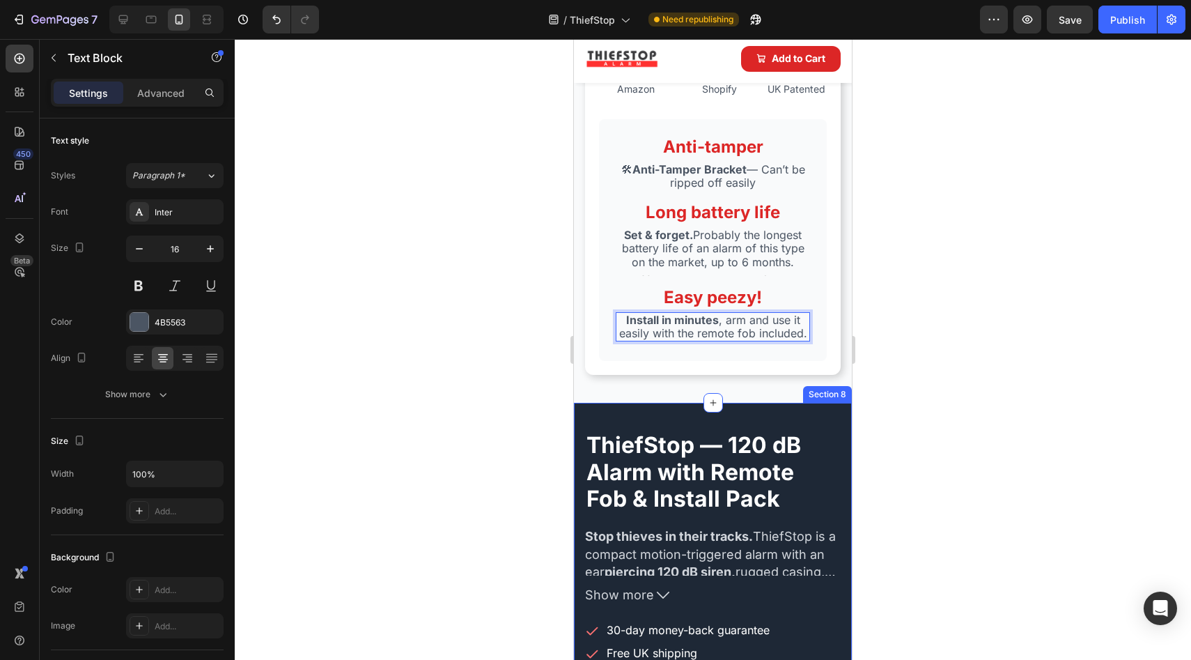
scroll to position [3203, 0]
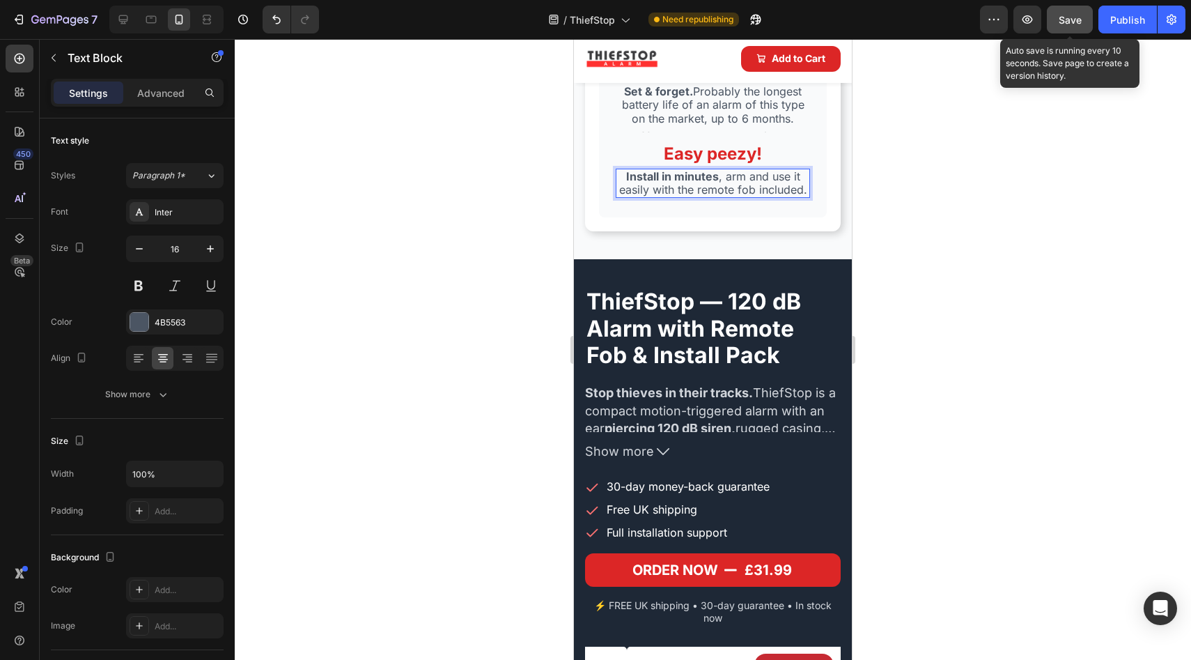
click at [1076, 26] on div "Save" at bounding box center [1070, 20] width 23 height 15
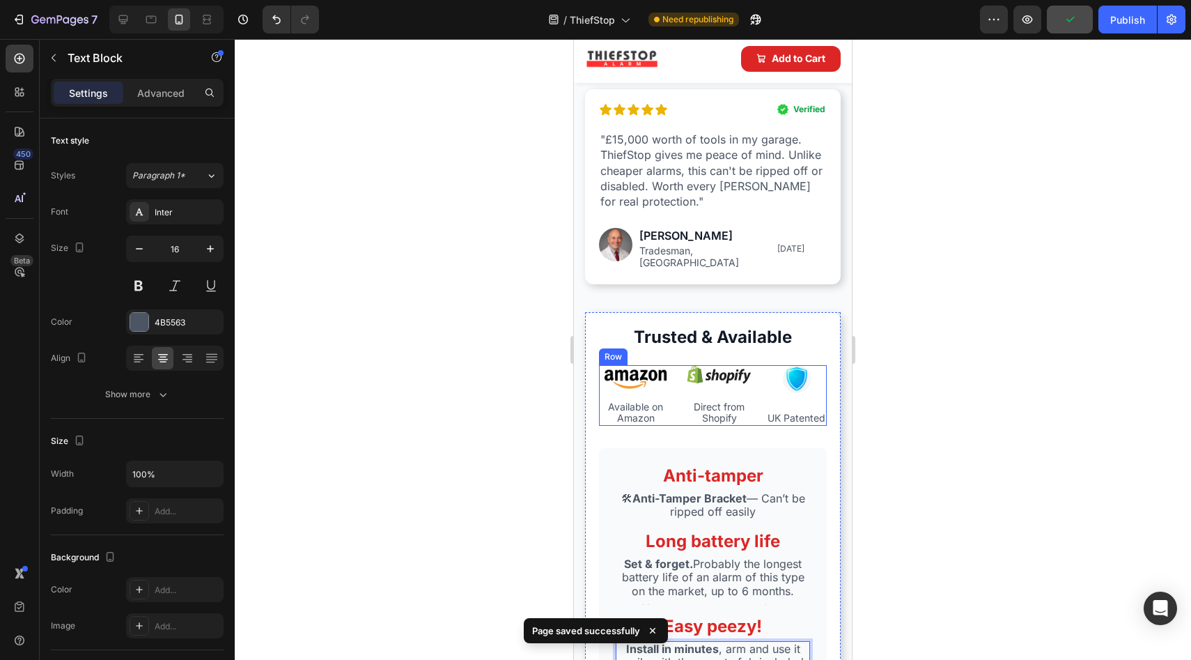
scroll to position [2823, 0]
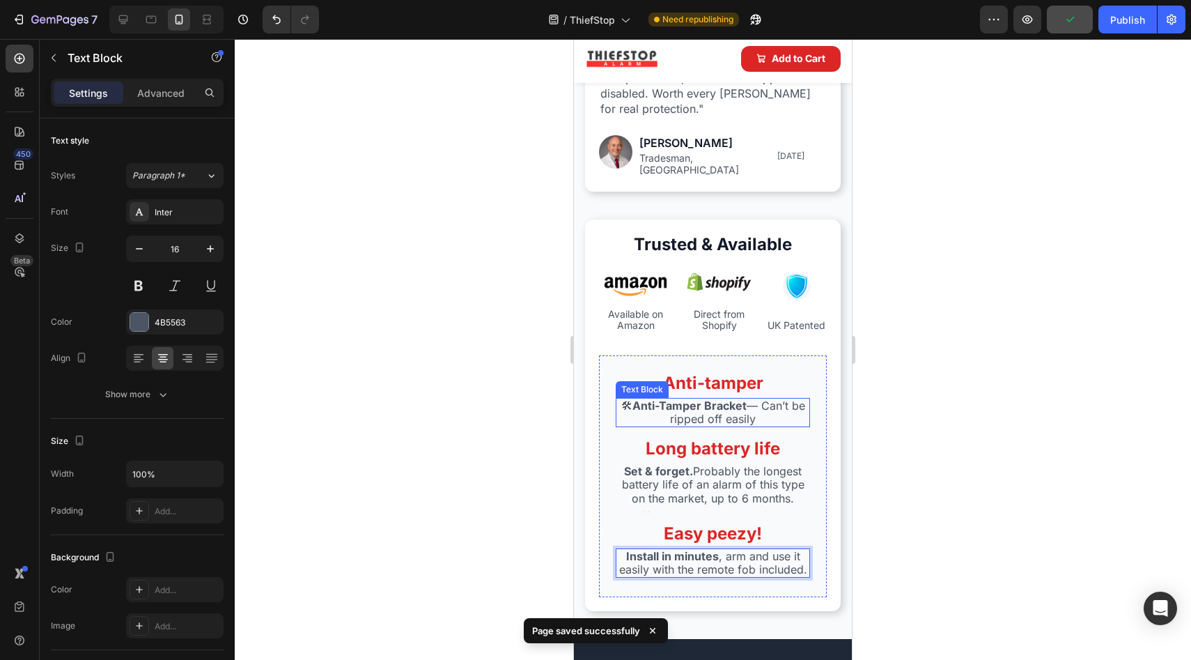
click at [648, 398] on strong "Anti-Tamper Bracket" at bounding box center [690, 405] width 114 height 14
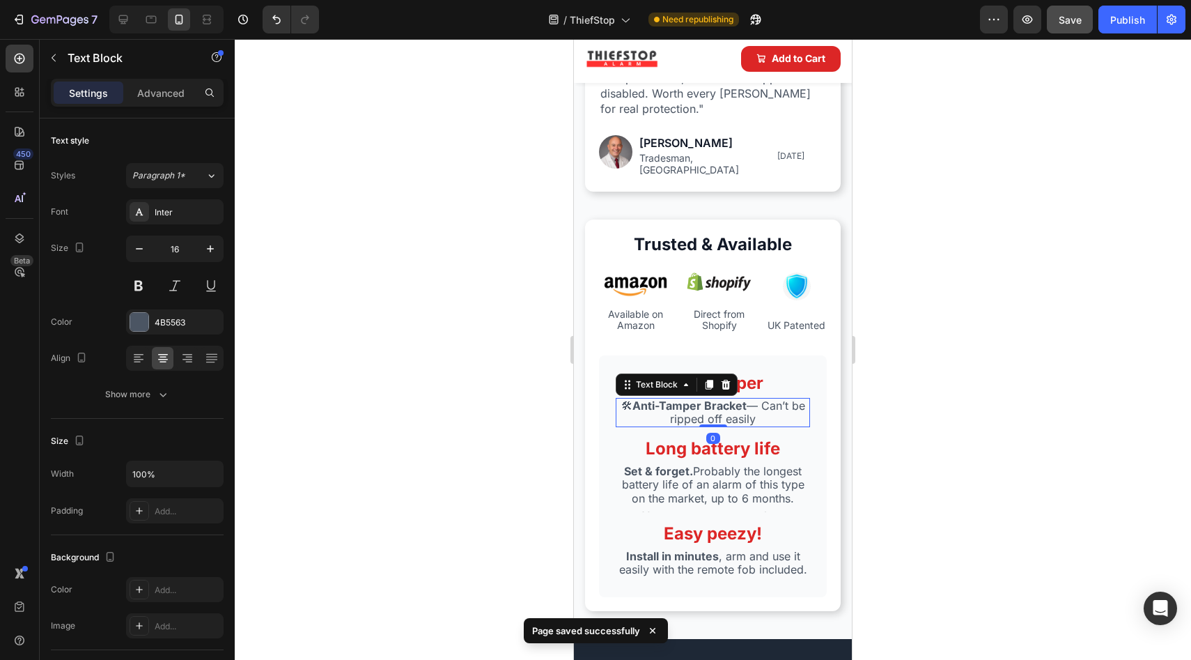
click at [636, 398] on strong "Anti-Tamper Bracket" at bounding box center [690, 405] width 114 height 14
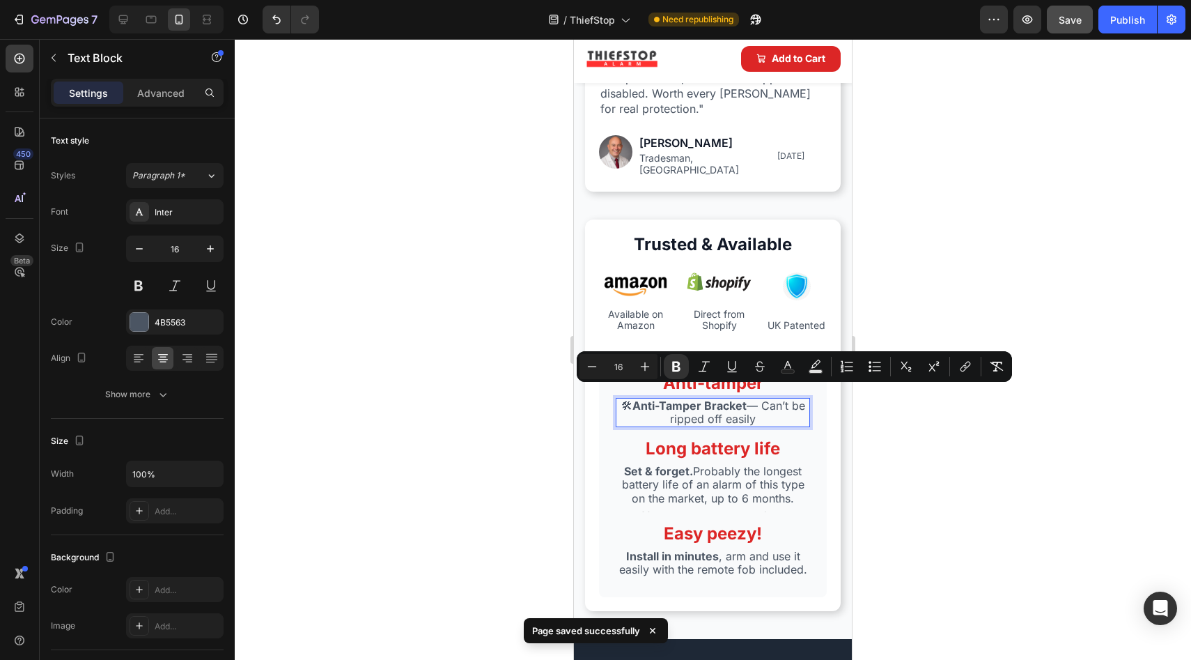
click at [636, 398] on strong "Anti-Tamper Bracket" at bounding box center [690, 405] width 114 height 14
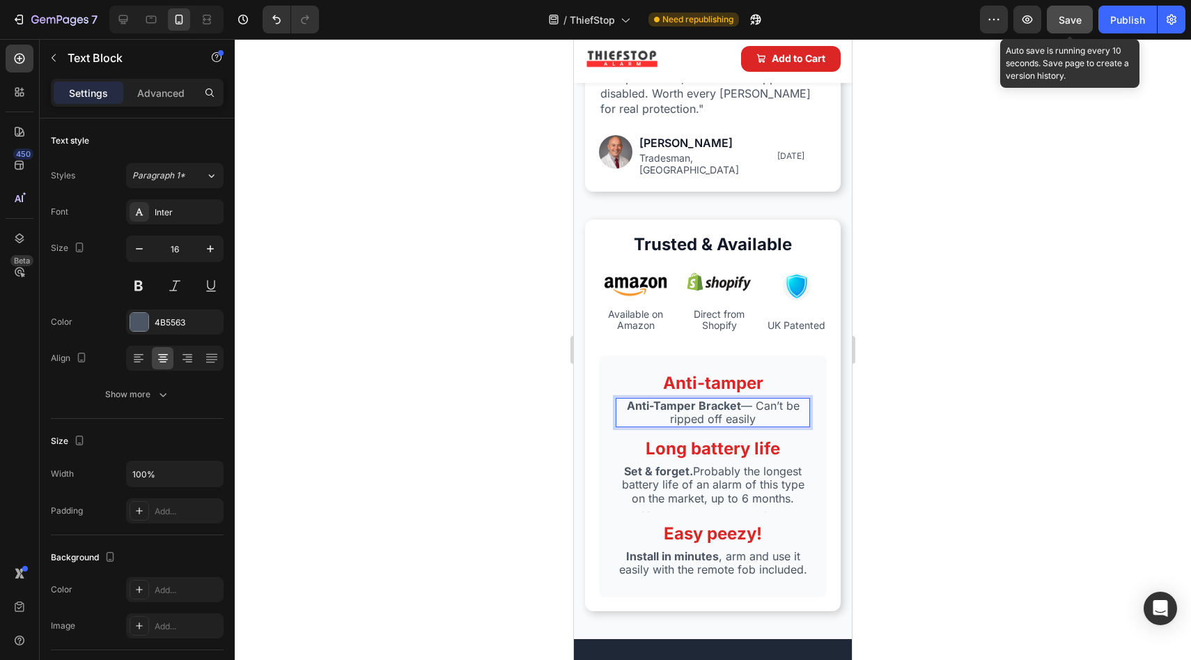
click at [1064, 26] on div "Save" at bounding box center [1070, 20] width 23 height 15
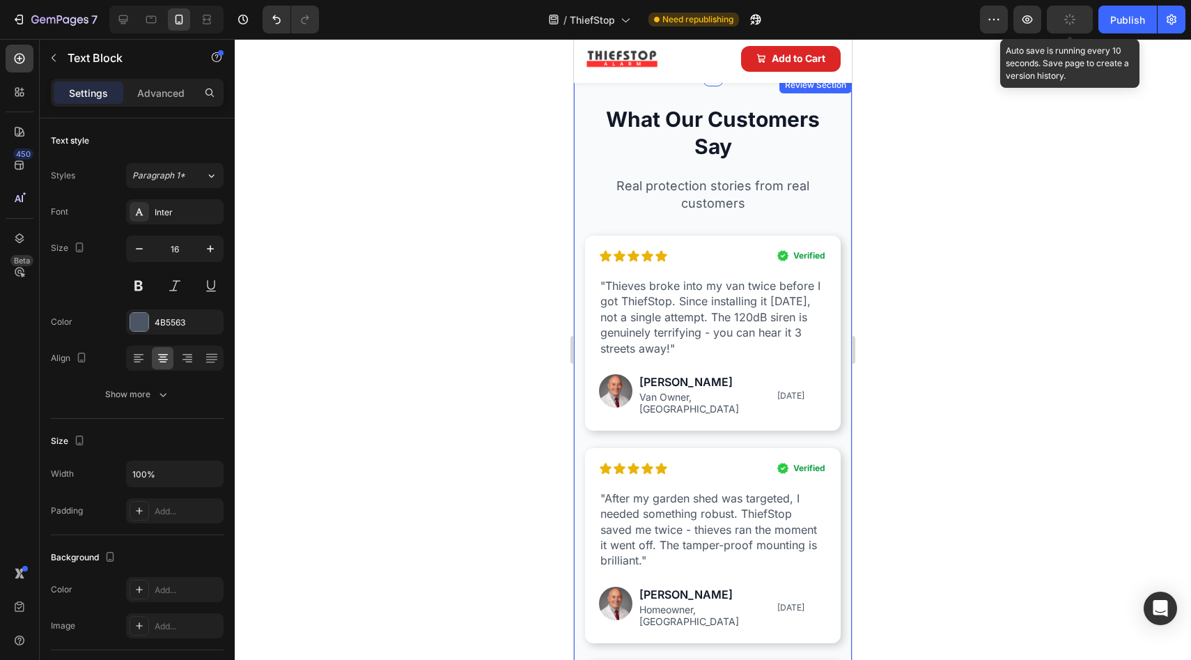
scroll to position [2153, 0]
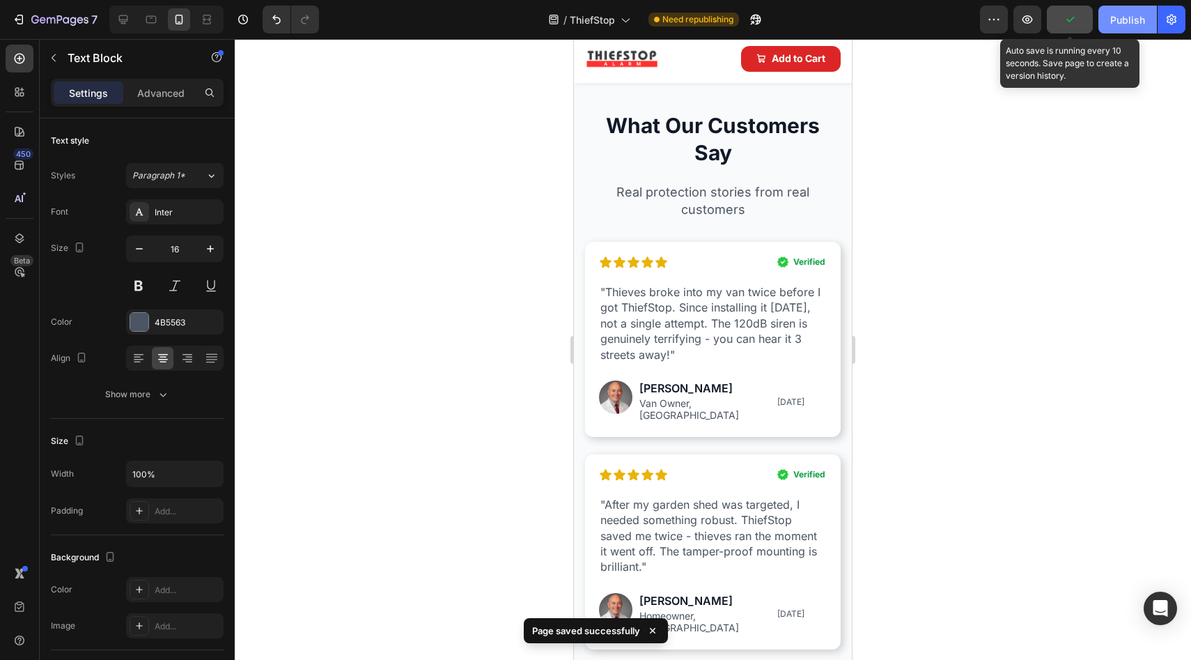
click at [1116, 13] on div "Publish" at bounding box center [1128, 20] width 35 height 15
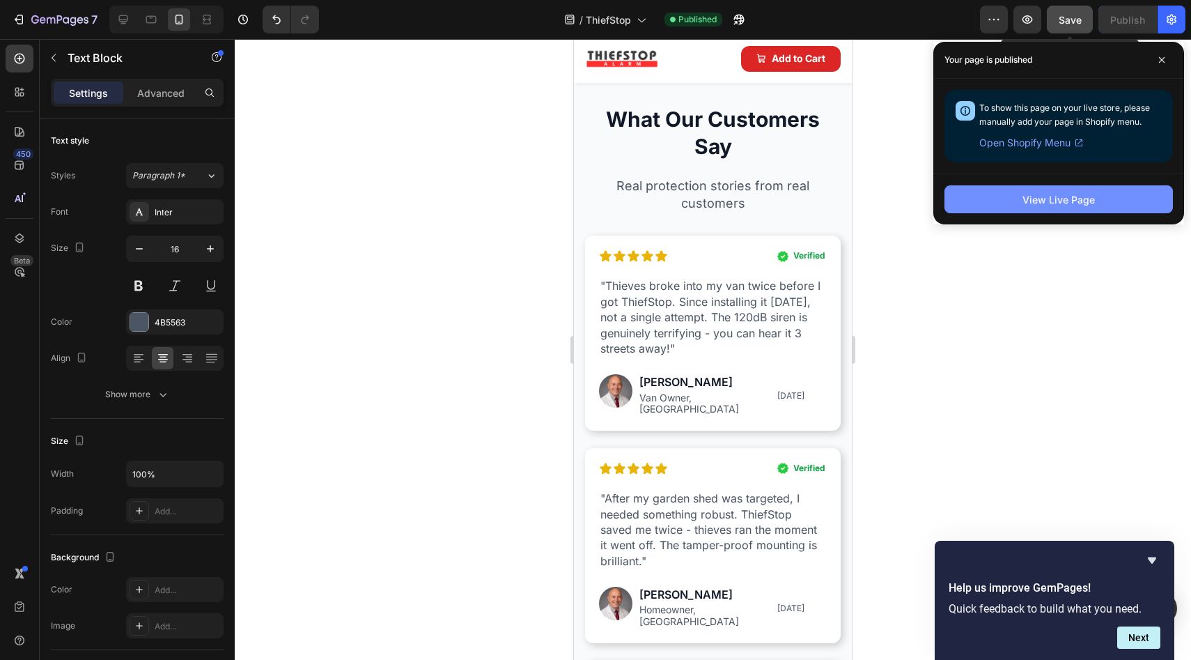
click at [1044, 199] on div "View Live Page" at bounding box center [1059, 199] width 72 height 15
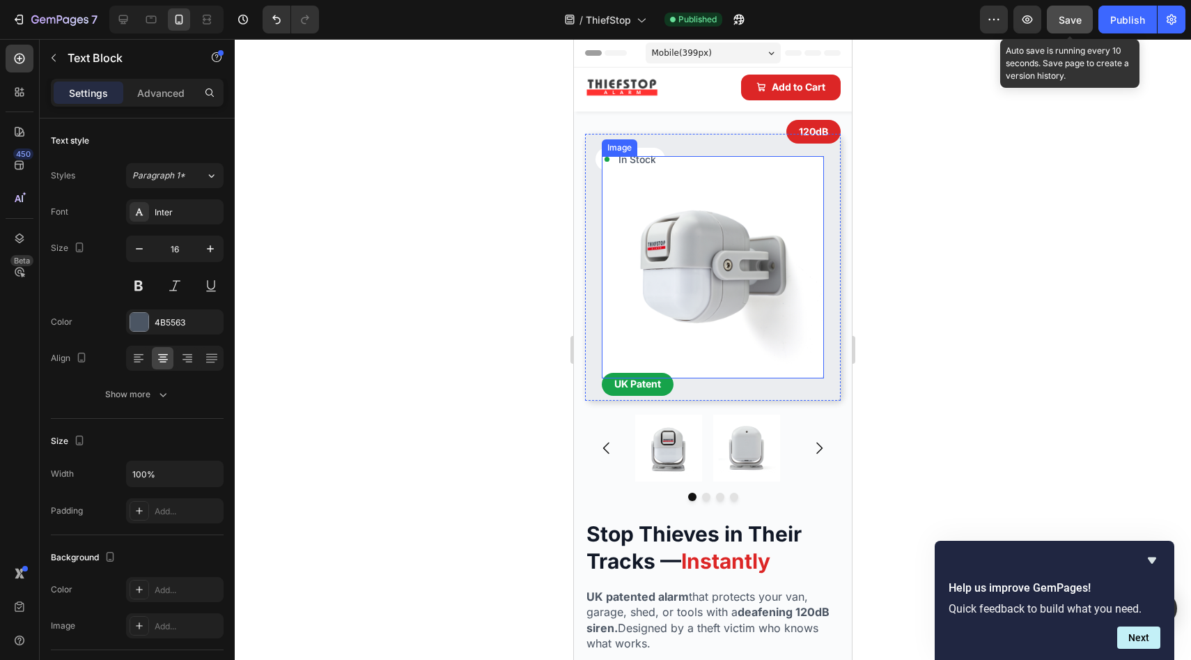
scroll to position [496, 0]
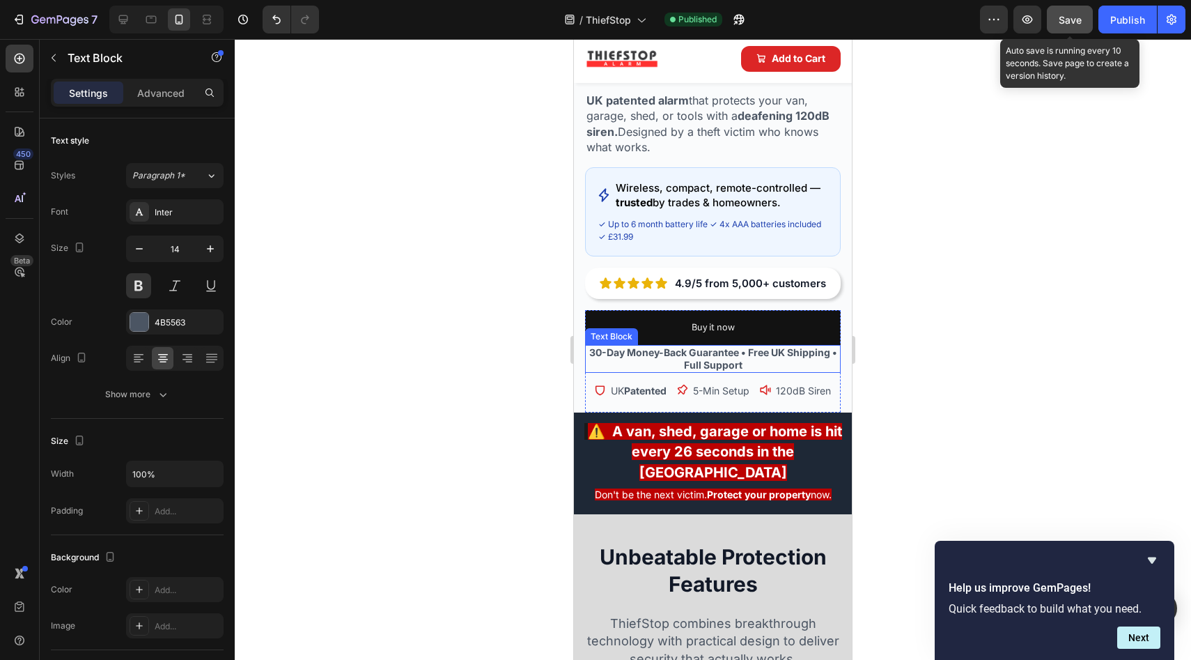
click at [634, 346] on p "30-Day Money-Back Guarantee • Free UK Shipping • Full Support" at bounding box center [713, 358] width 253 height 25
click at [155, 92] on p "Advanced" at bounding box center [160, 93] width 47 height 15
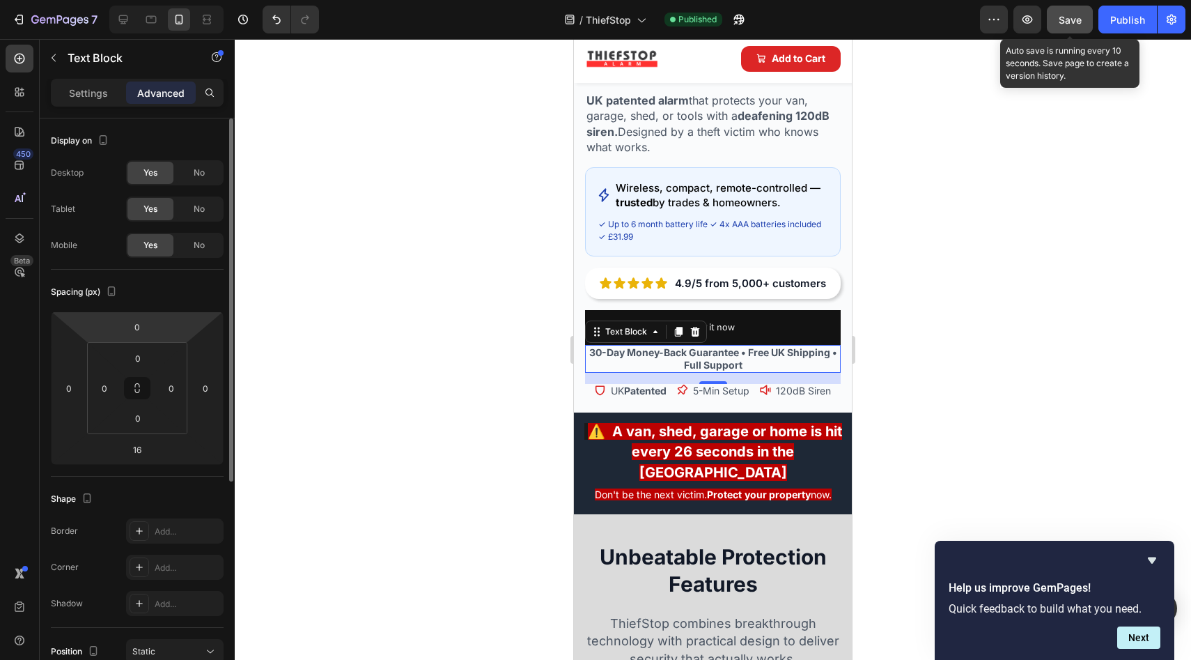
click at [145, 0] on html "7 Version history / ThiefStop Published Preview Save Auto save is running every…" at bounding box center [595, 0] width 1191 height 0
click at [152, 331] on div "0" at bounding box center [137, 327] width 35 height 22
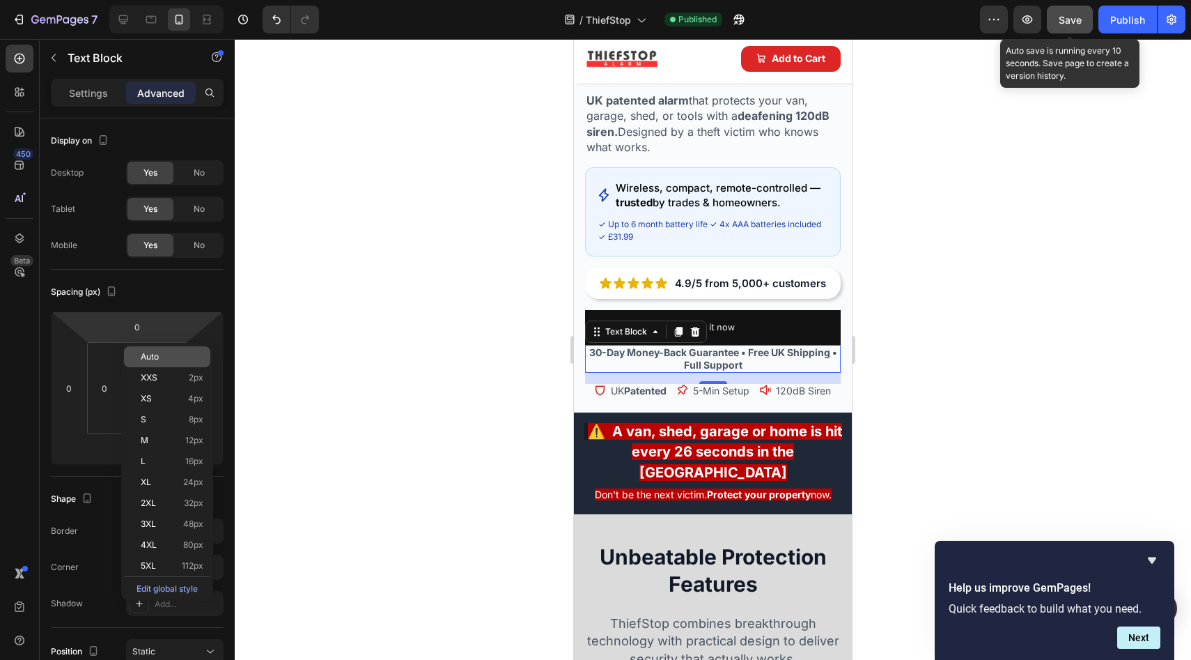
click at [151, 355] on span "Auto" at bounding box center [150, 357] width 18 height 10
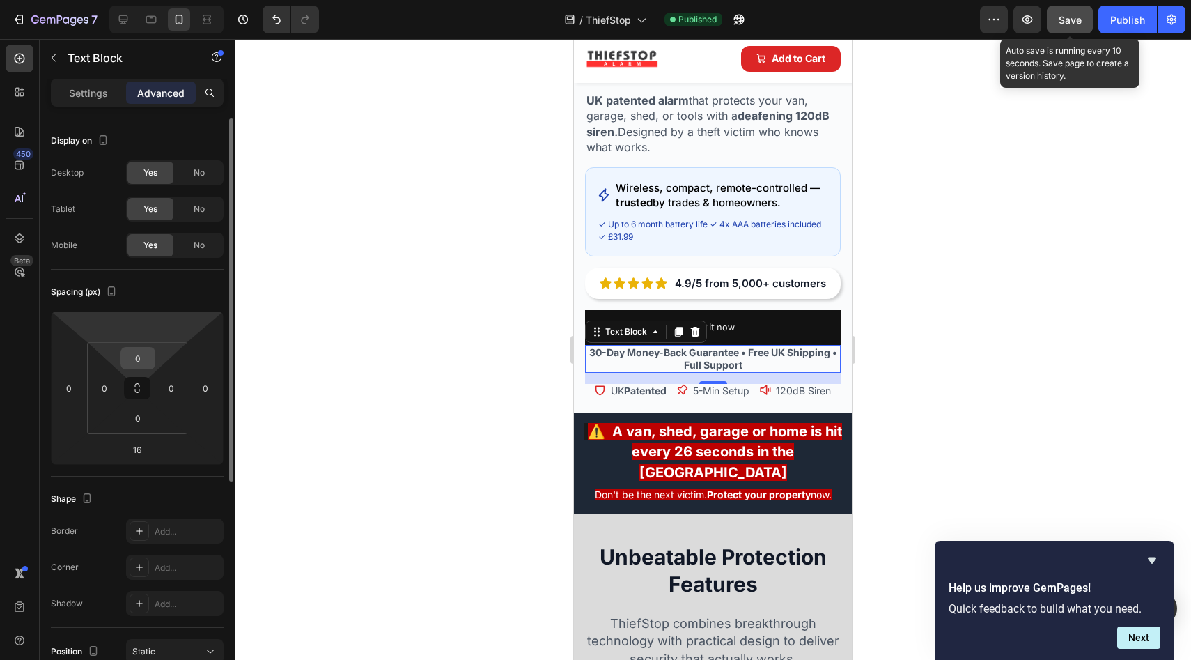
click at [150, 352] on input "0" at bounding box center [138, 358] width 28 height 21
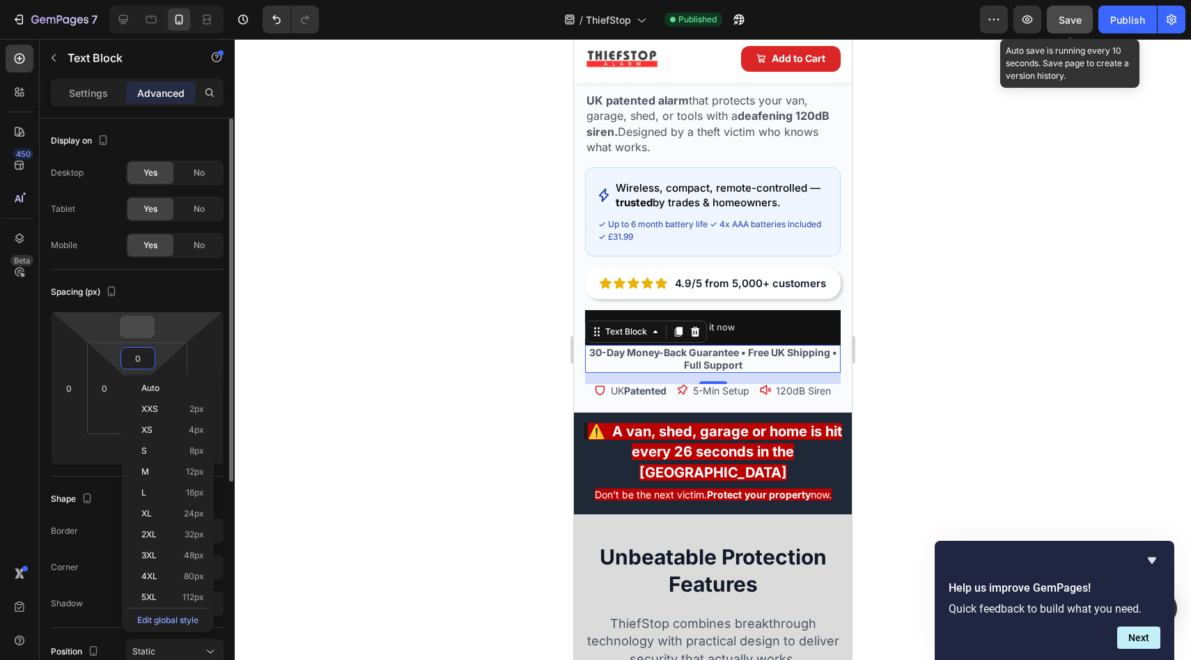
click at [150, 333] on input "number" at bounding box center [137, 326] width 28 height 21
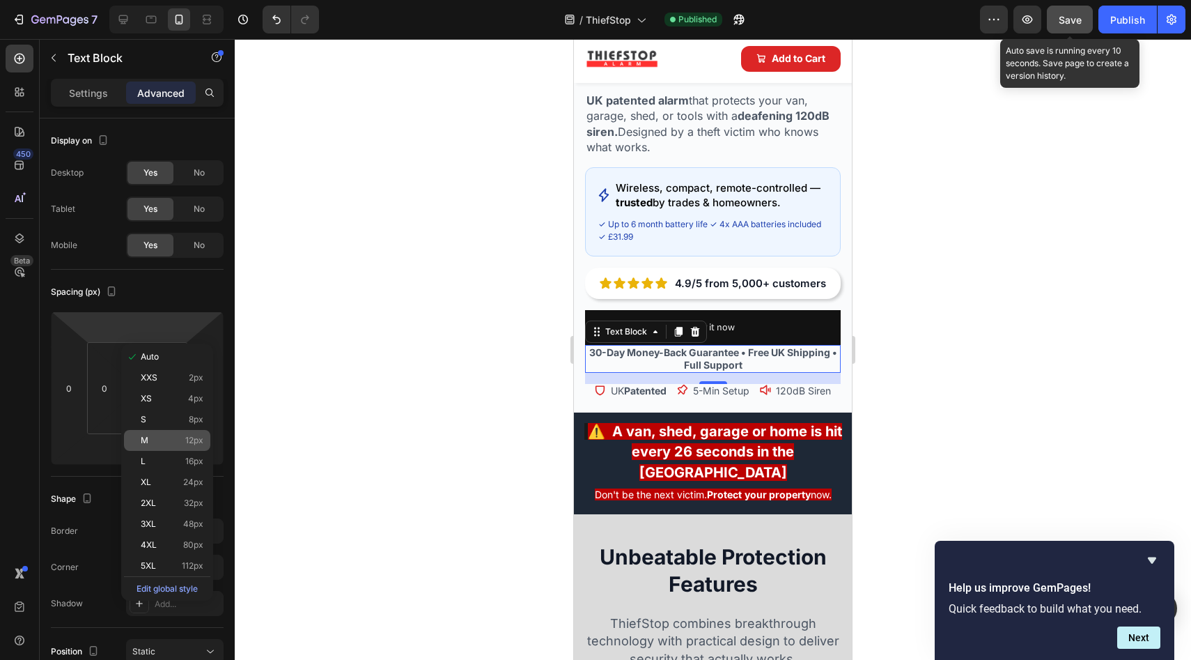
click at [171, 435] on div "M 12px" at bounding box center [167, 440] width 86 height 21
type input "12"
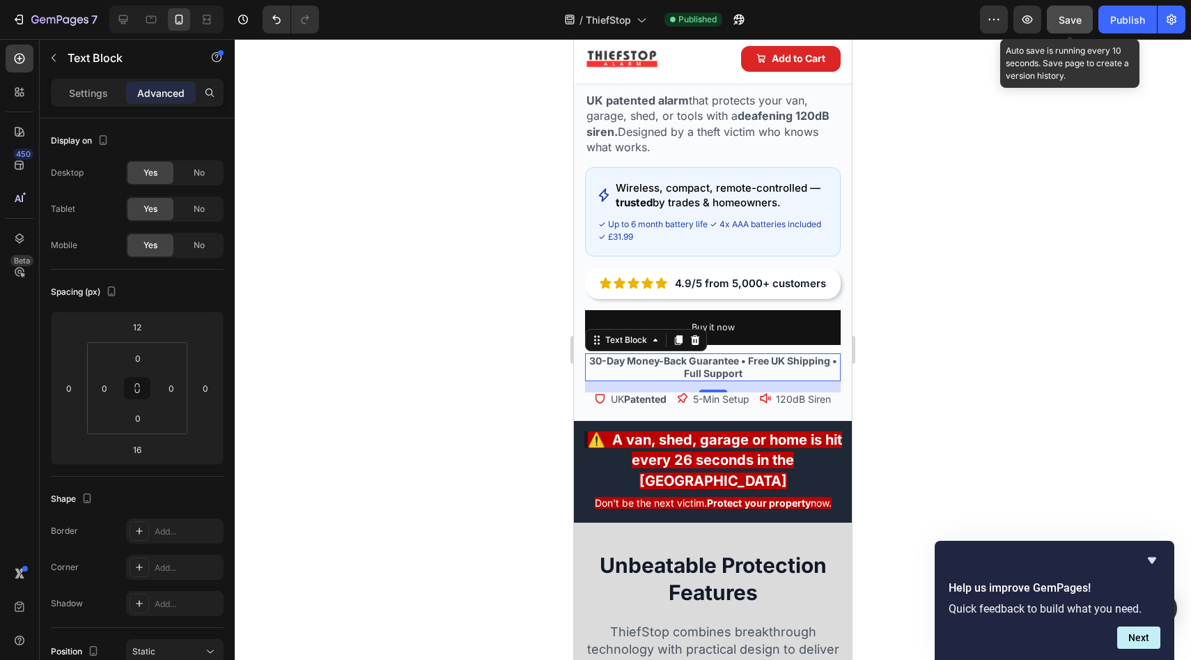
click at [440, 398] on div at bounding box center [713, 349] width 957 height 621
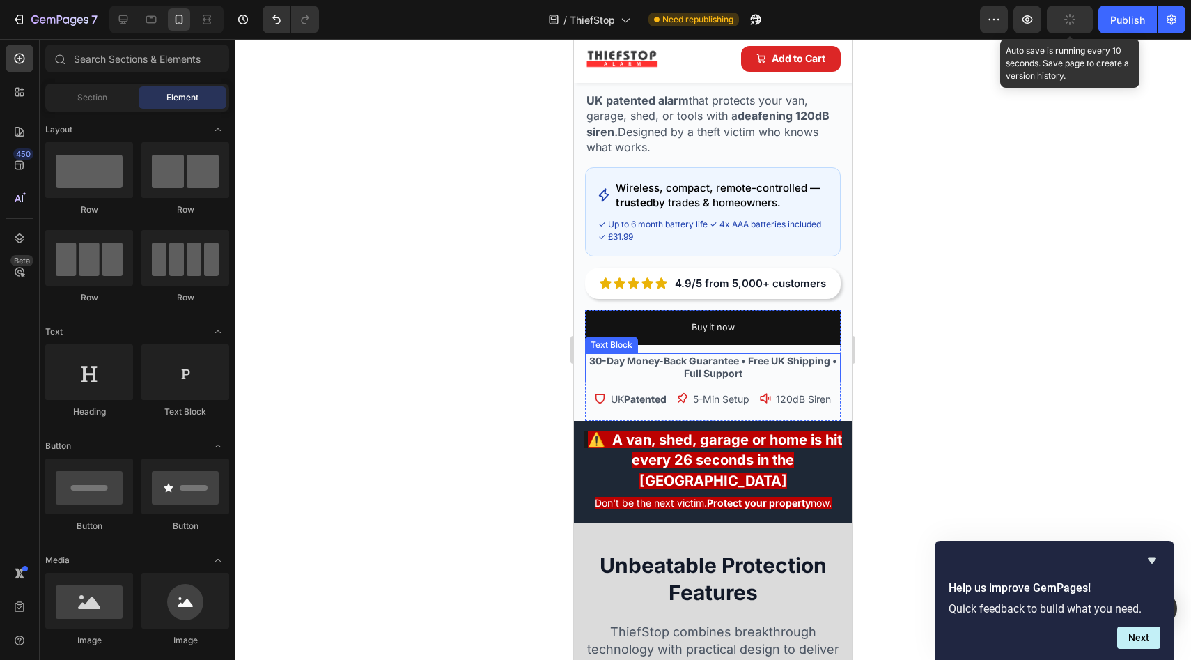
scroll to position [608, 0]
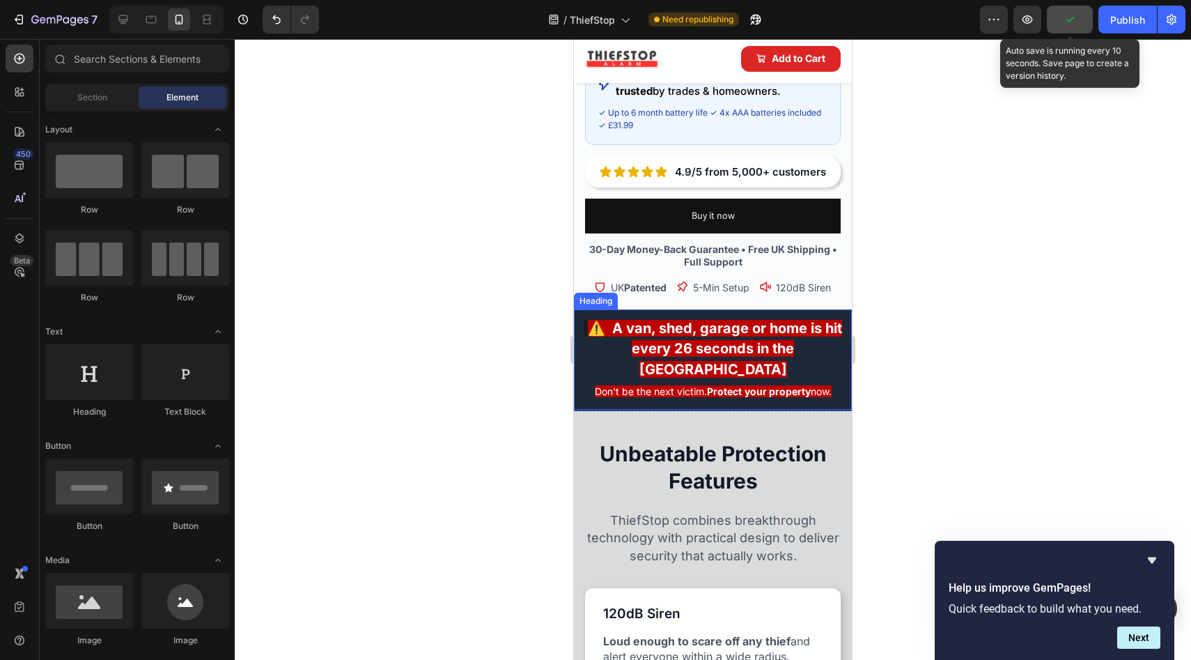
click at [651, 339] on strong "⚠️ A van, shed, garage or home is hit every 26 seconds in the [GEOGRAPHIC_DATA]" at bounding box center [715, 349] width 254 height 58
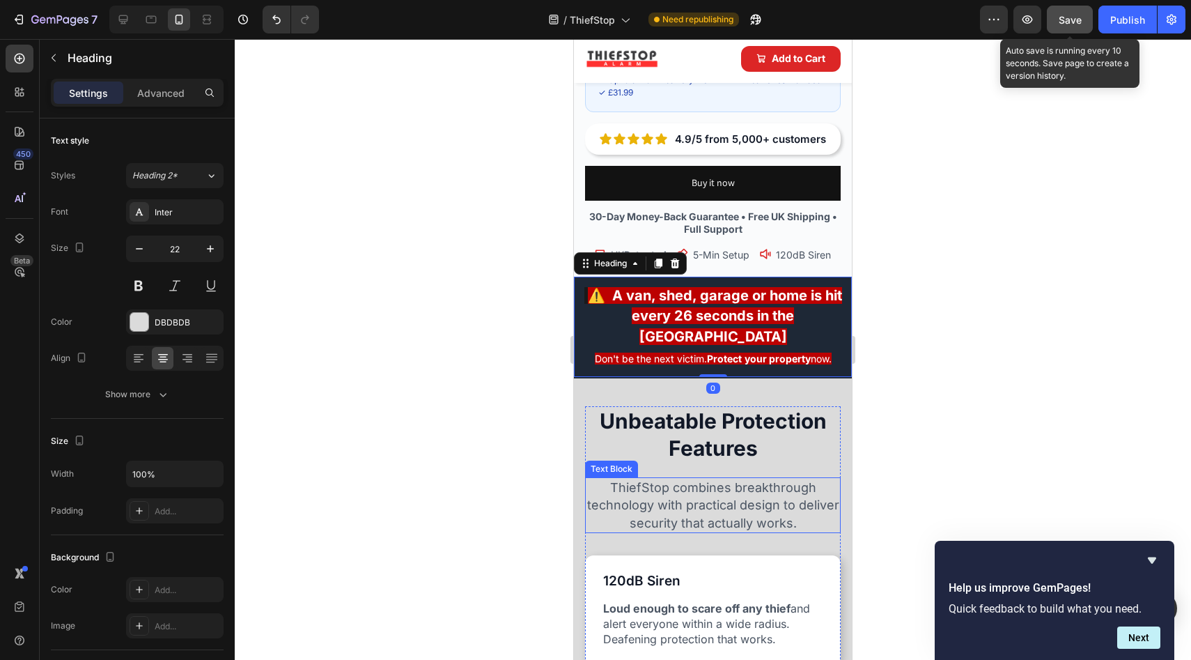
scroll to position [729, 0]
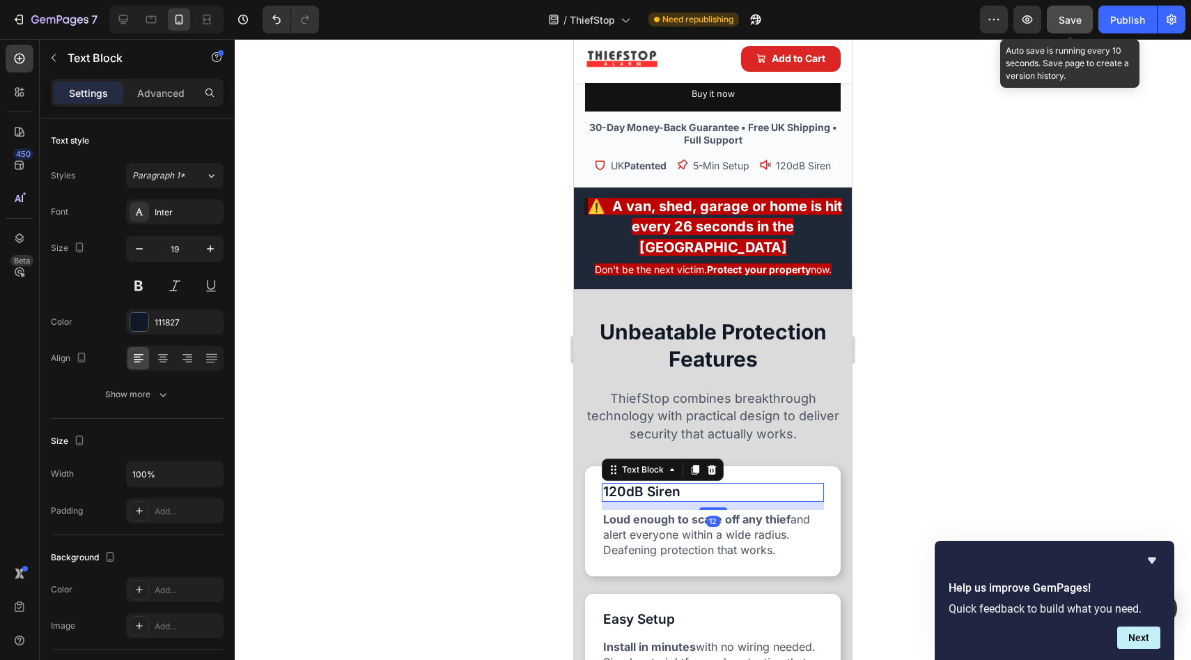
click at [672, 484] on p "120dB Siren" at bounding box center [712, 492] width 219 height 16
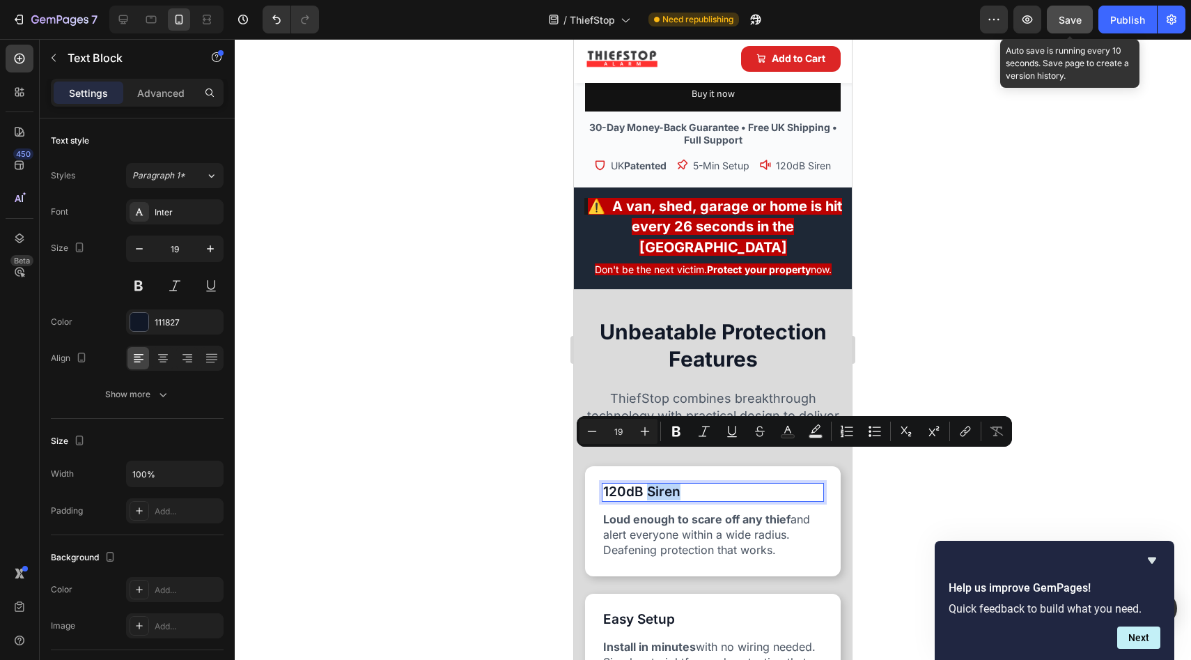
click at [684, 484] on p "120dB Siren" at bounding box center [712, 492] width 219 height 16
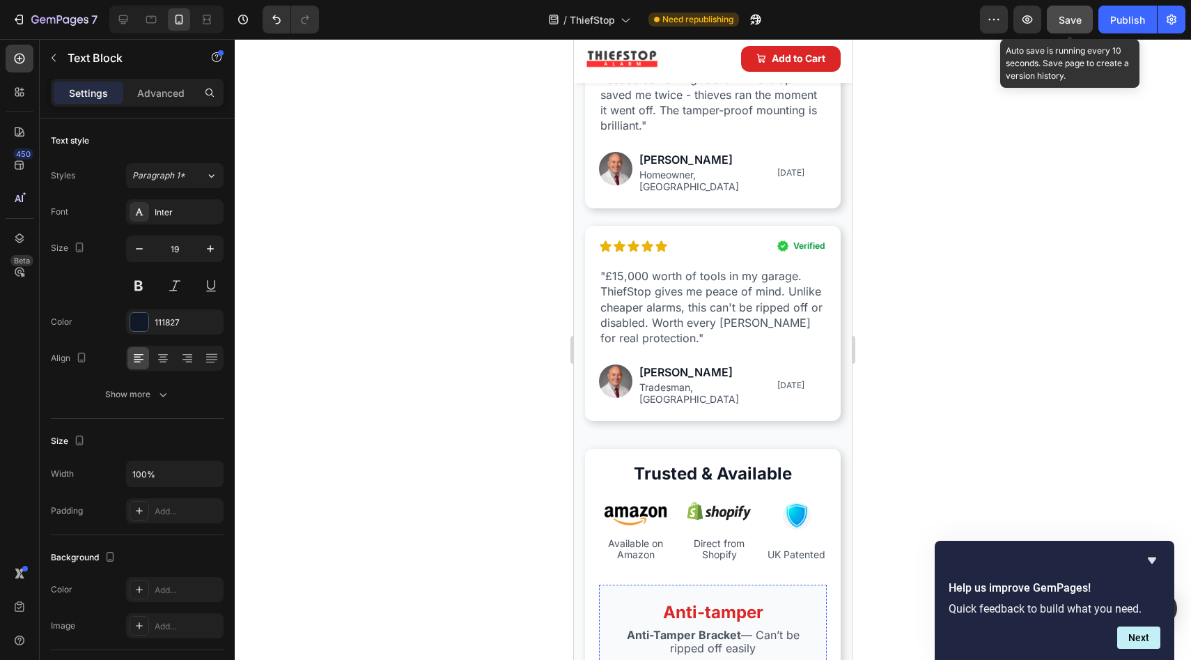
scroll to position [2701, 0]
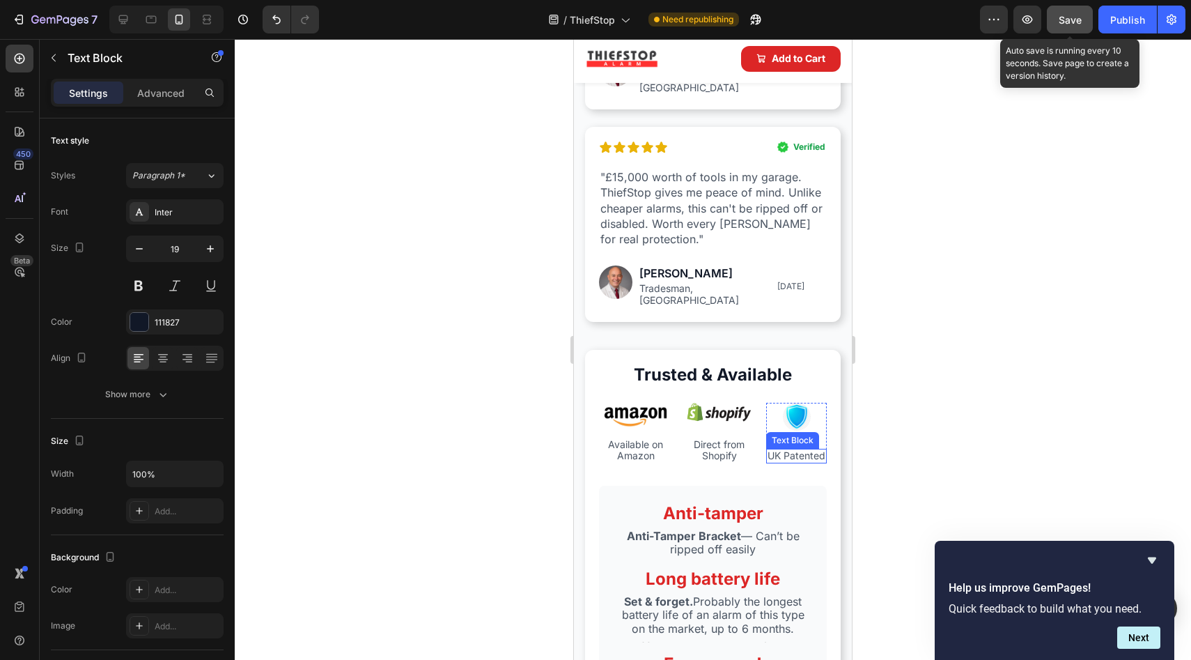
click at [791, 450] on p "UK Patented" at bounding box center [797, 456] width 58 height 12
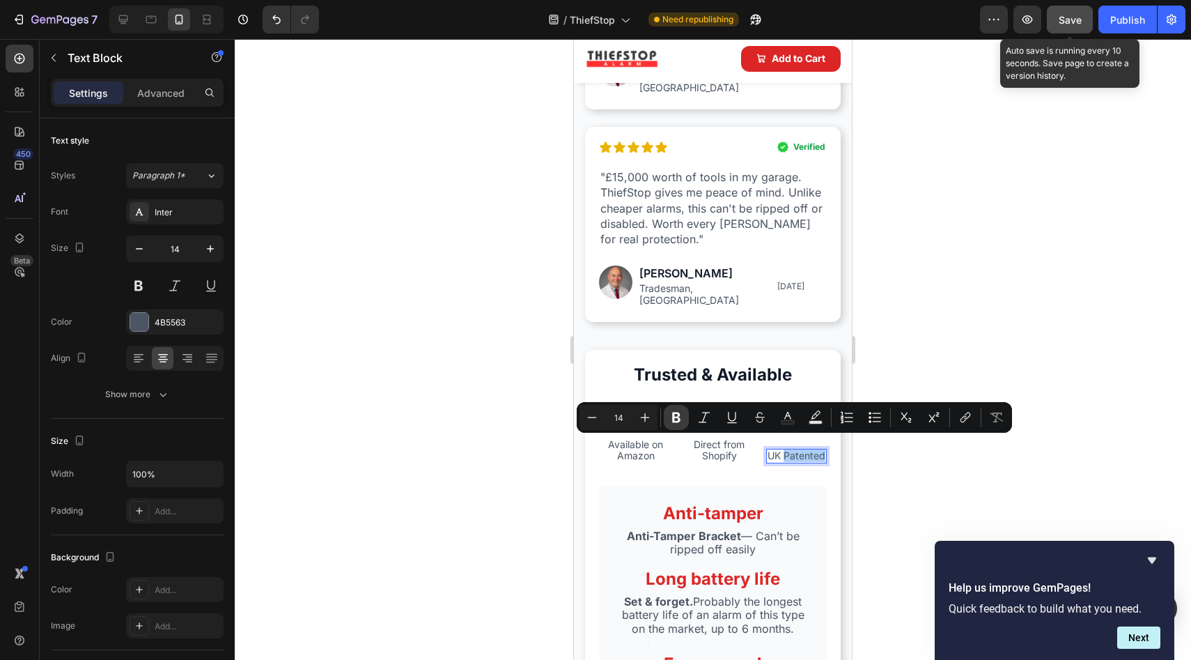
click at [674, 421] on icon "Editor contextual toolbar" at bounding box center [676, 417] width 8 height 10
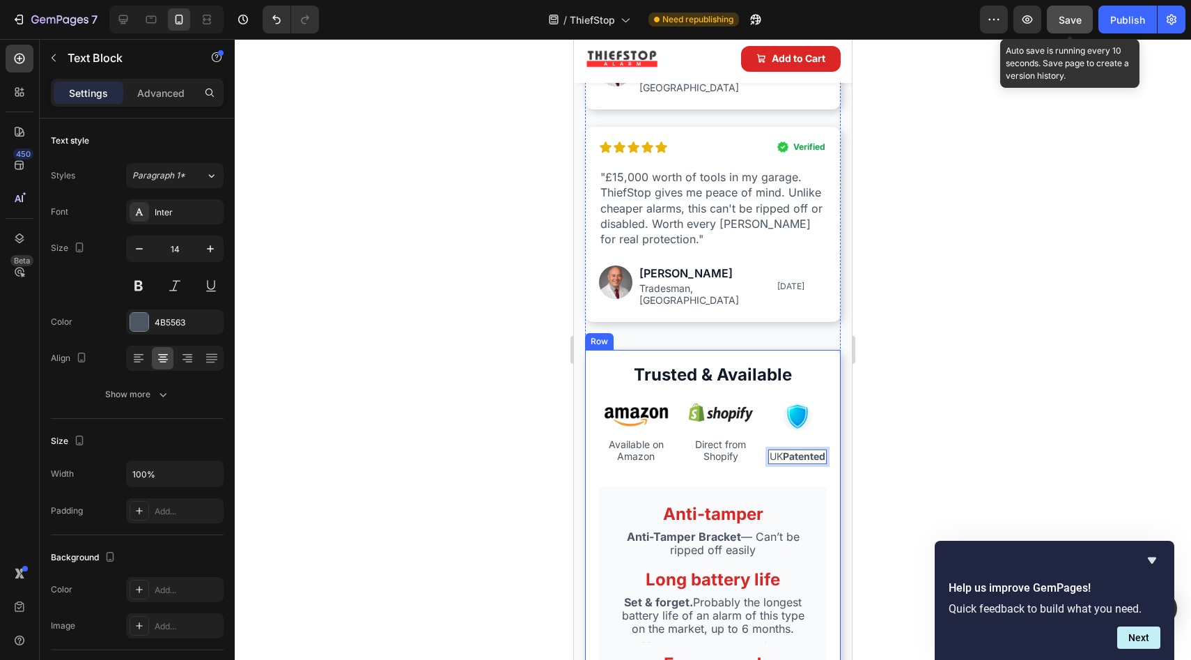
click at [476, 447] on div at bounding box center [713, 349] width 957 height 621
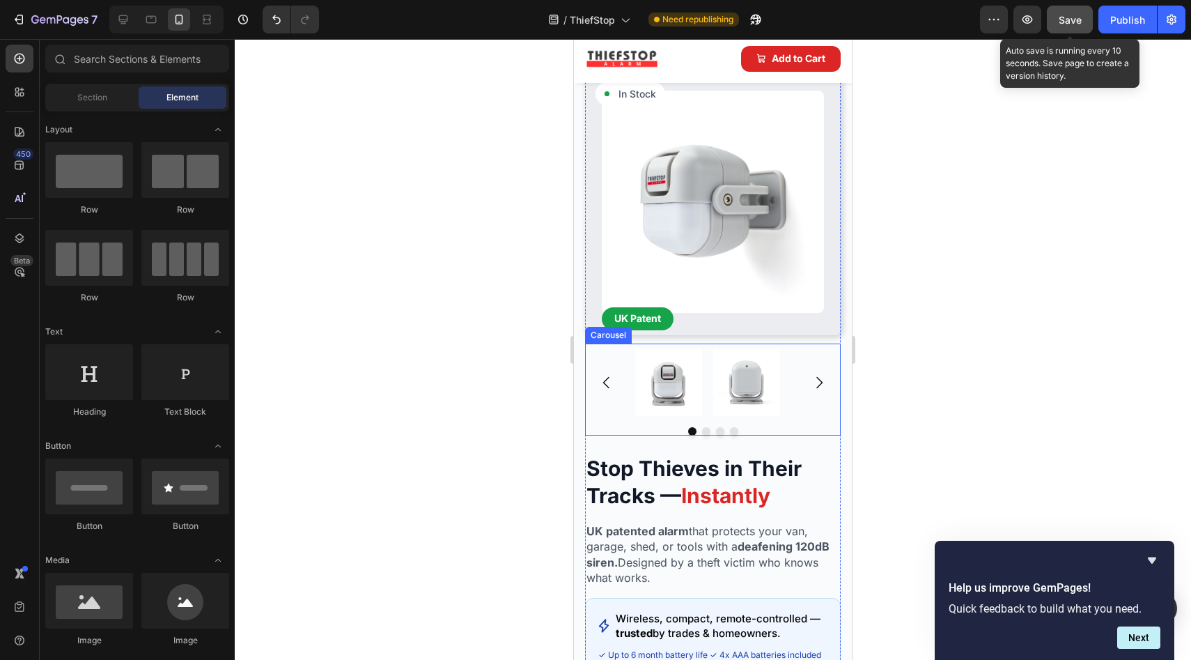
scroll to position [68, 0]
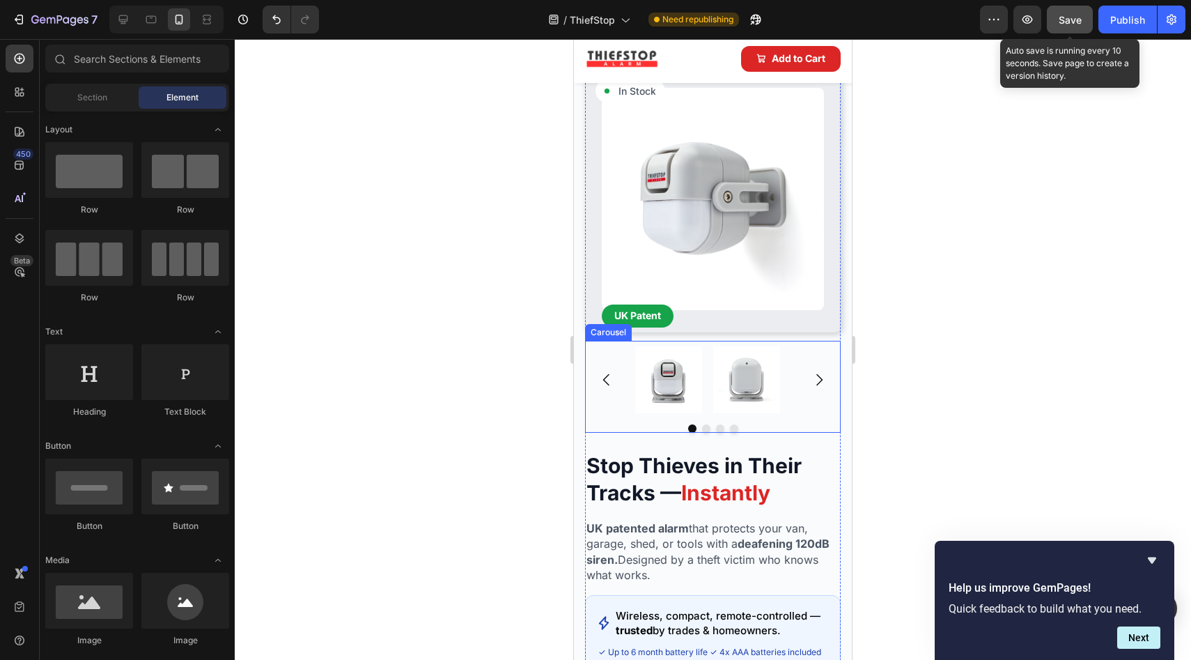
click at [811, 371] on icon "Carousel Next Arrow" at bounding box center [819, 379] width 17 height 17
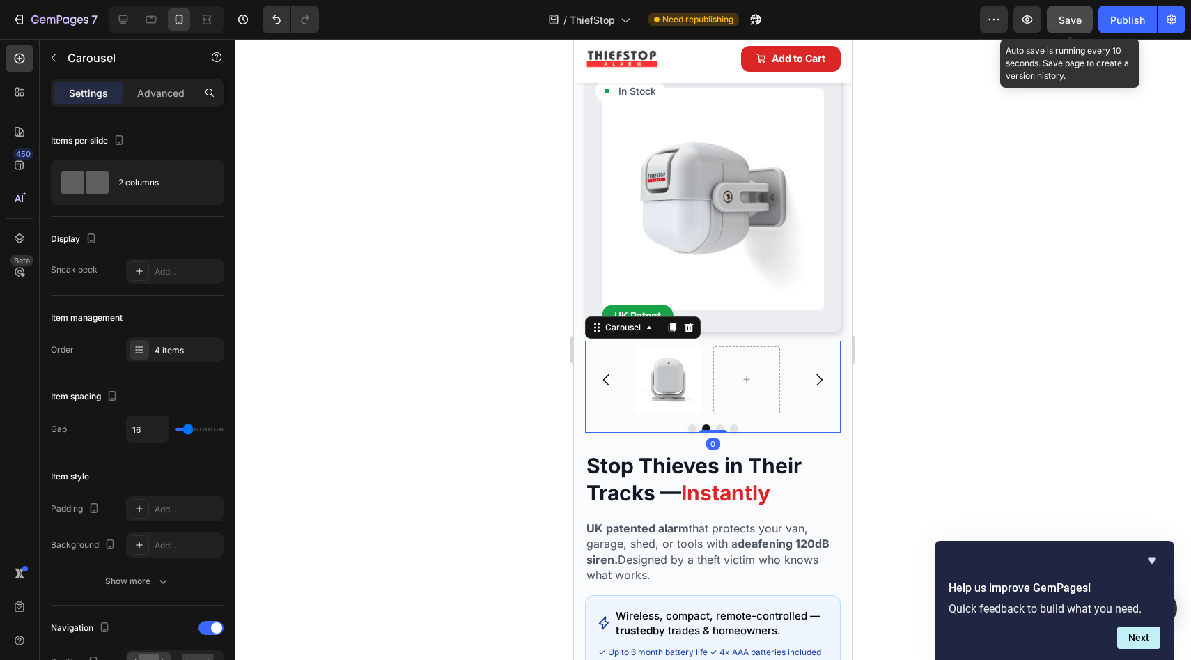
click at [613, 371] on icon "Carousel Back Arrow" at bounding box center [606, 379] width 17 height 17
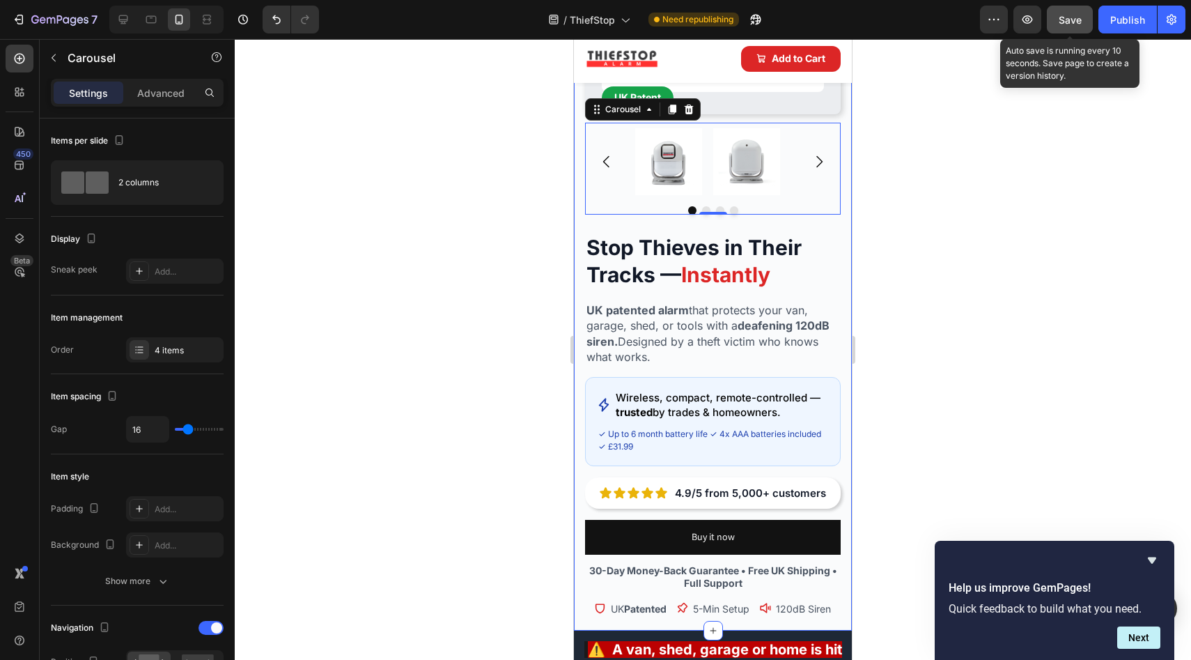
scroll to position [300, 0]
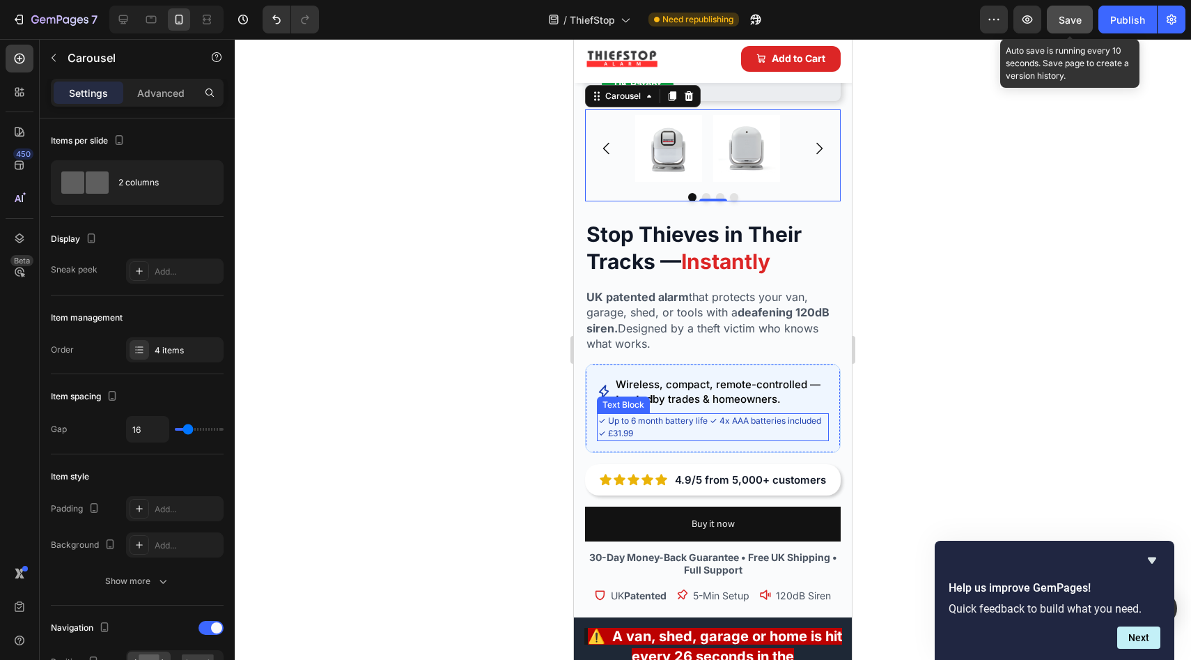
click at [690, 426] on p "✓ Up to 6 month battery life ✓ 4x AAA batteries included ✓ £31.99" at bounding box center [712, 427] width 229 height 25
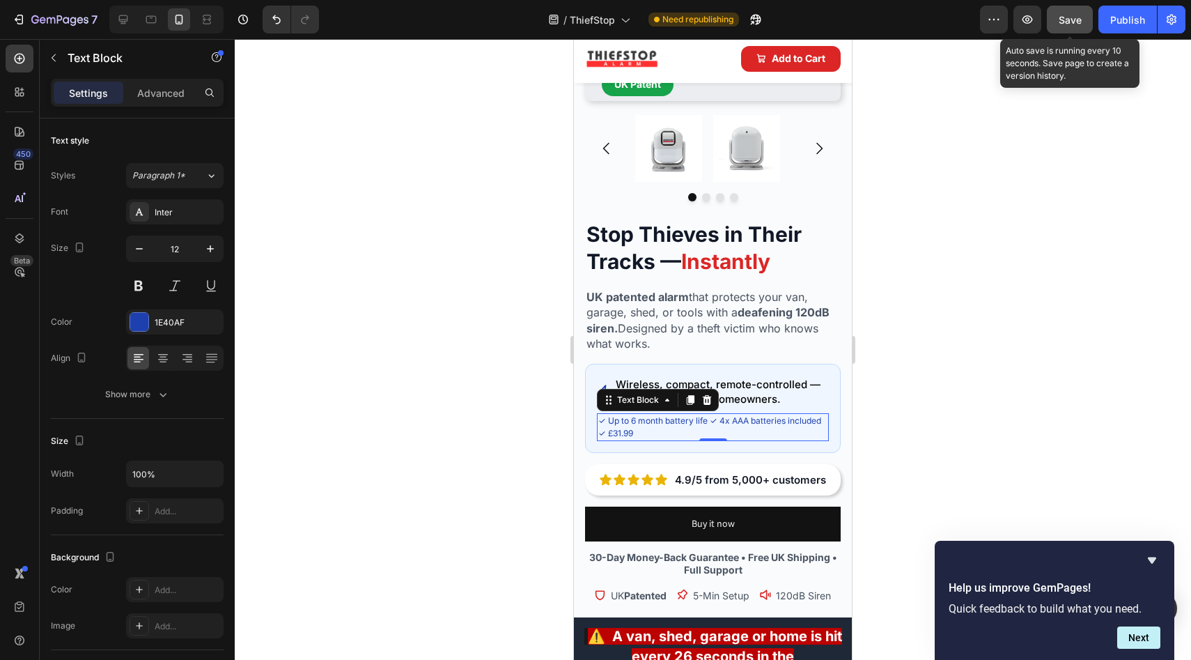
click at [690, 426] on p "✓ Up to 6 month battery life ✓ 4x AAA batteries included ✓ £31.99" at bounding box center [712, 427] width 229 height 25
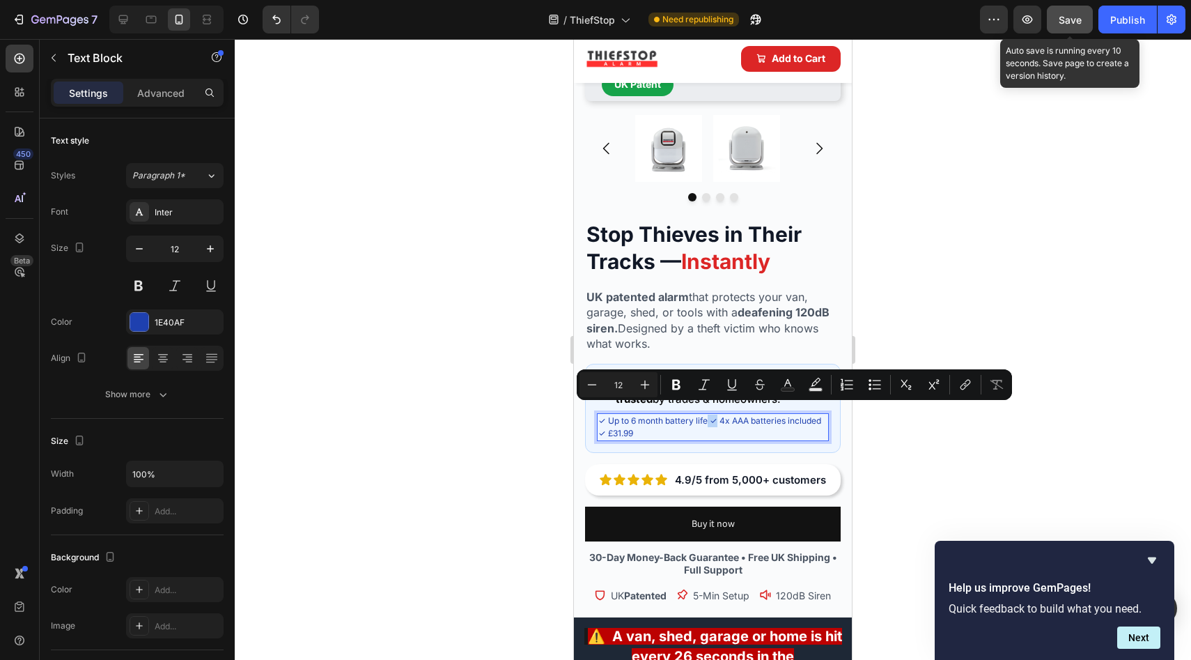
drag, startPoint x: 715, startPoint y: 411, endPoint x: 707, endPoint y: 409, distance: 8.6
click at [707, 415] on p "✓ Up to 6 month battery life ✓ 4x AAA batteries included ✓ £31.99" at bounding box center [712, 427] width 229 height 25
copy p "✓"
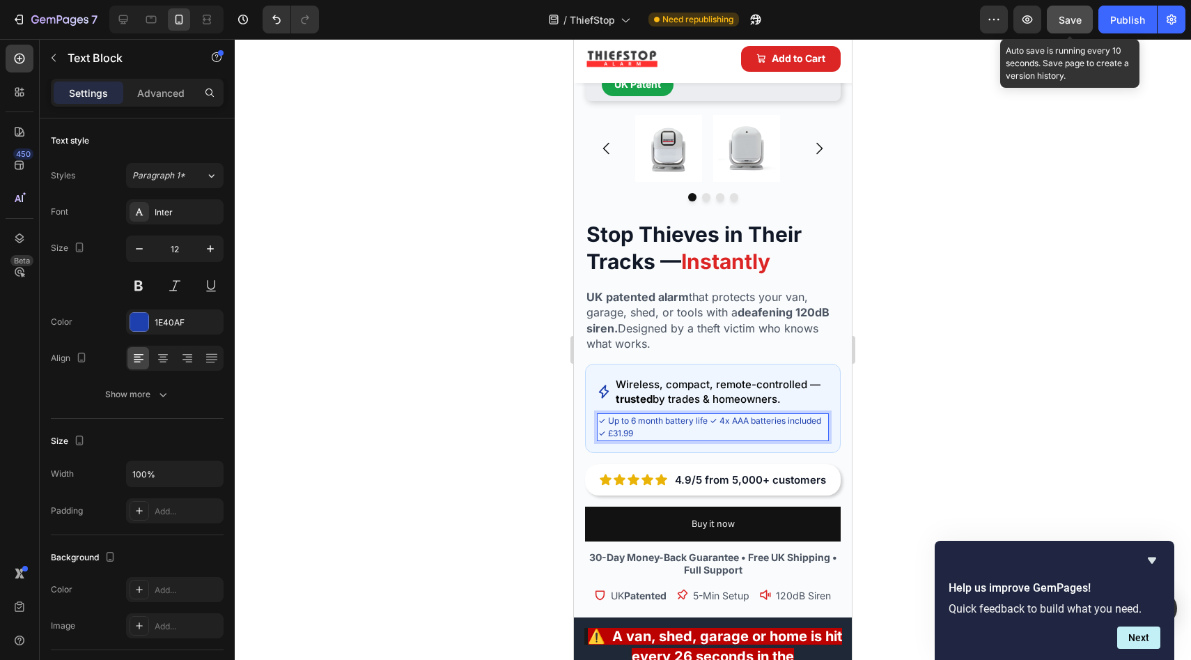
click at [697, 421] on p "✓ Up to 6 month battery life ✓ 4x AAA batteries included ✓ £31.99" at bounding box center [712, 427] width 229 height 25
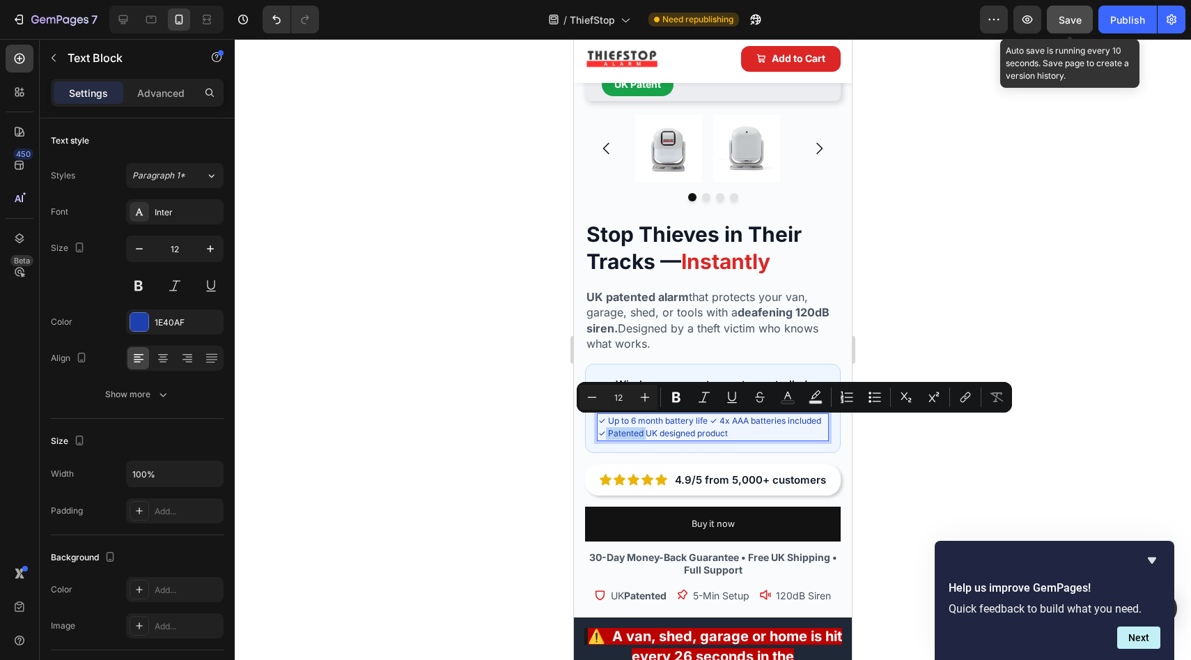
drag, startPoint x: 680, startPoint y: 424, endPoint x: 1233, endPoint y: 447, distance: 553.6
click at [642, 424] on p "✓ Up to 6 month battery life ✓ 4x AAA batteries included ✓ Patented UK designed…" at bounding box center [712, 427] width 229 height 25
click at [670, 395] on icon "Editor contextual toolbar" at bounding box center [677, 397] width 14 height 14
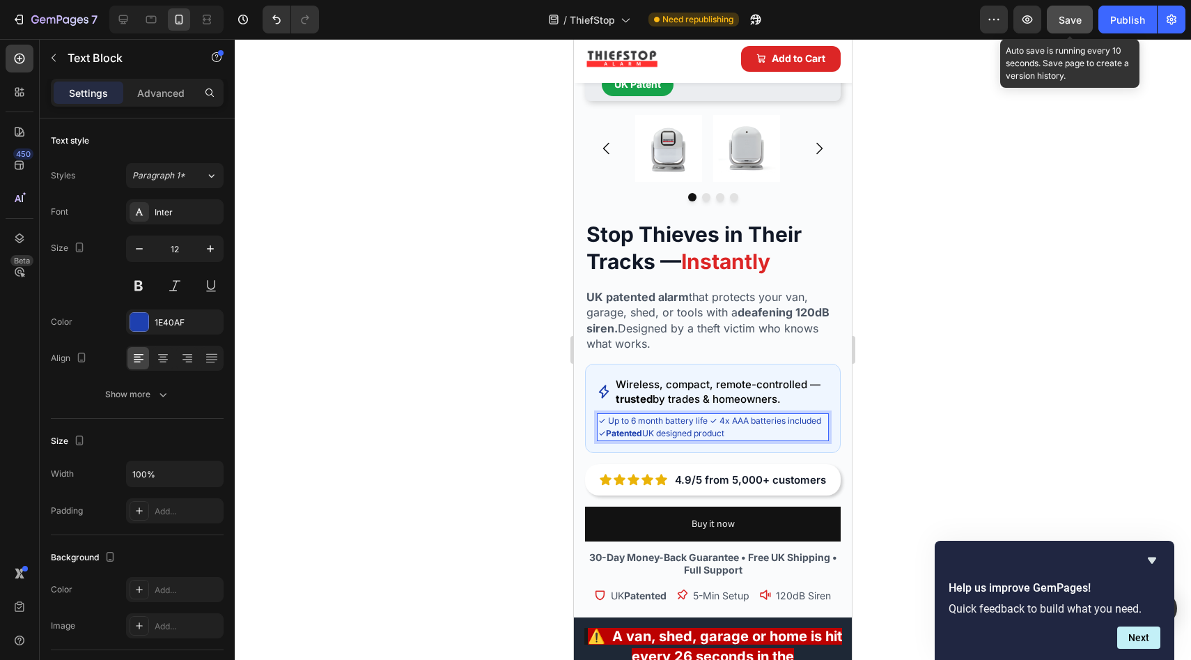
click at [617, 424] on p "✓ Up to 6 month battery life ✓ 4x AAA batteries included ✓ Patented UK designed…" at bounding box center [712, 427] width 229 height 25
drag, startPoint x: 630, startPoint y: 410, endPoint x: 665, endPoint y: 412, distance: 34.9
click at [665, 415] on p "✓ Up to 6 month battery life ✓ 4x AAA batteries included ✓ Patented UK designed…" at bounding box center [712, 427] width 229 height 25
click at [662, 415] on p "✓ Up to 6 month battery life ✓ 4x AAA batteries included ✓ Patented UK designed…" at bounding box center [712, 427] width 229 height 25
drag, startPoint x: 657, startPoint y: 410, endPoint x: 631, endPoint y: 410, distance: 25.8
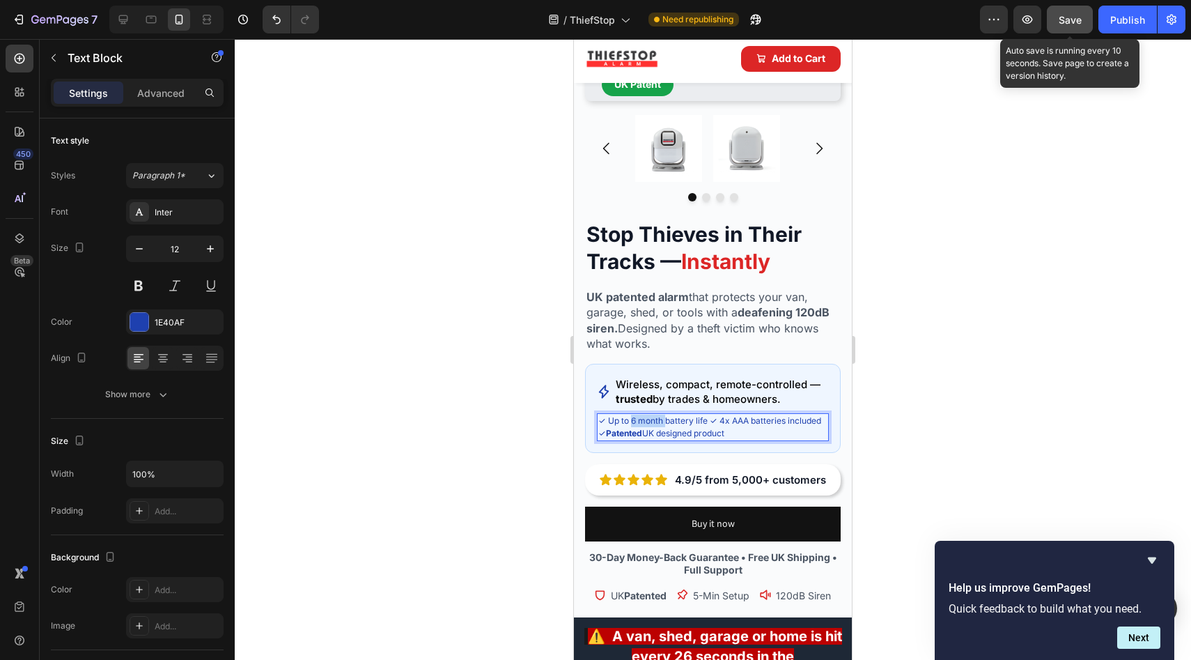
click at [631, 415] on p "✓ Up to 6 month battery life ✓ 4x AAA batteries included ✓ Patented UK designed…" at bounding box center [712, 427] width 229 height 25
click at [646, 415] on p "✓ Up to 6 month battery life ✓ 4x AAA batteries included ✓ Patented UK designed…" at bounding box center [712, 427] width 229 height 25
click at [658, 415] on p "✓ Up to 6 month battery life ✓ 4x AAA batteries included ✓ Patented UK designed…" at bounding box center [712, 427] width 229 height 25
drag, startPoint x: 661, startPoint y: 412, endPoint x: 630, endPoint y: 410, distance: 31.5
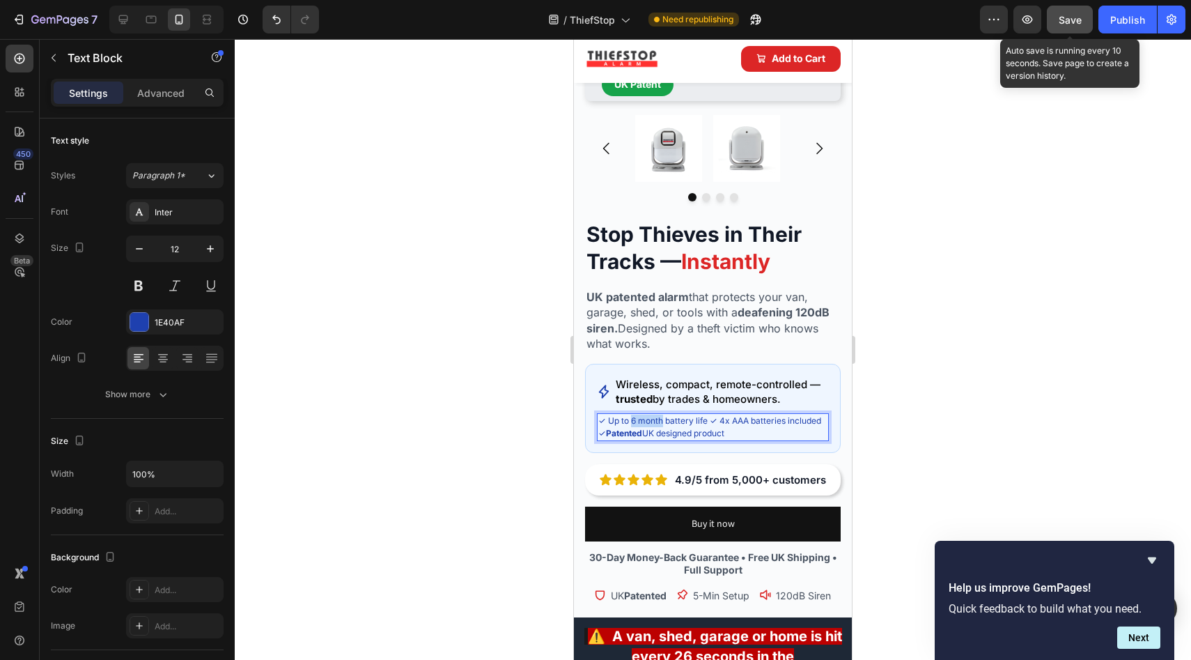
click at [630, 415] on p "✓ Up to 6 month battery life ✓ 4x AAA batteries included ✓ Patented UK designed…" at bounding box center [712, 427] width 229 height 25
click at [518, 421] on div at bounding box center [713, 349] width 957 height 621
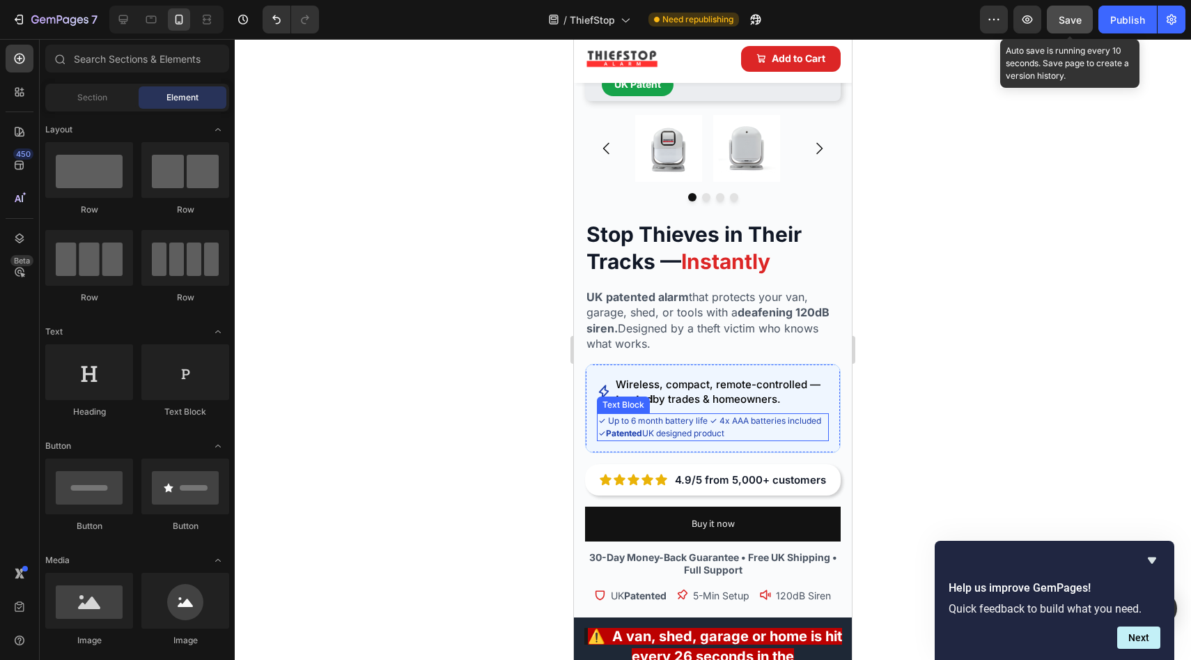
click at [634, 415] on p "✓ Up to 6 month battery life ✓ 4x AAA batteries included ✓ Patented UK designed…" at bounding box center [712, 427] width 229 height 25
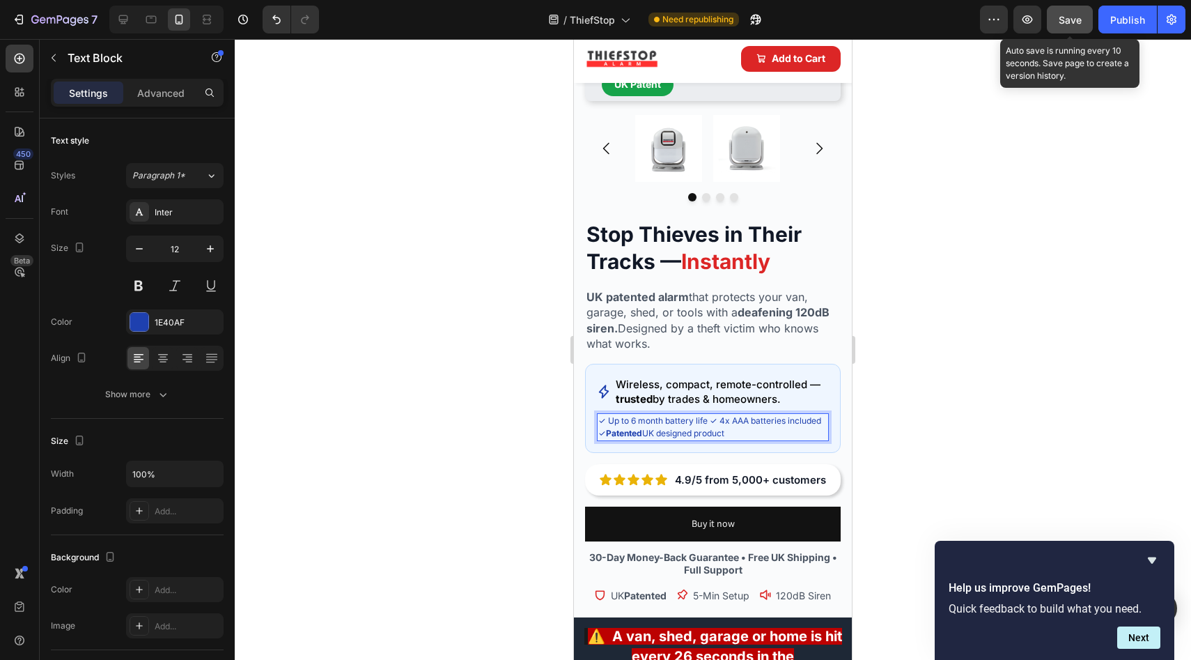
click at [628, 415] on p "✓ Up to 6 month battery life ✓ 4x AAA batteries included ✓ Patented UK designed…" at bounding box center [712, 427] width 229 height 25
drag, startPoint x: 632, startPoint y: 412, endPoint x: 646, endPoint y: 412, distance: 14.0
click at [656, 415] on p "✓ Up to 6 month battery life ✓ 4x AAA batteries included ✓ Patented UK designed…" at bounding box center [712, 427] width 229 height 25
drag, startPoint x: 635, startPoint y: 412, endPoint x: 647, endPoint y: 413, distance: 12.6
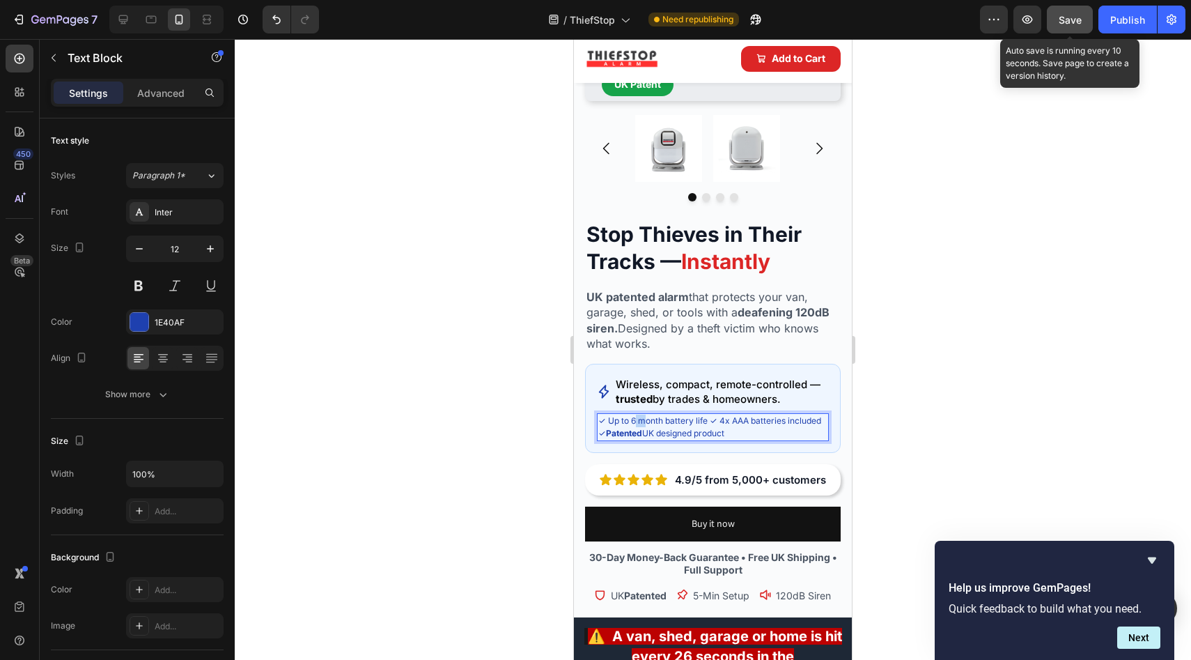
click at [647, 415] on p "✓ Up to 6 month battery life ✓ 4x AAA batteries included ✓ Patented UK designed…" at bounding box center [712, 427] width 229 height 25
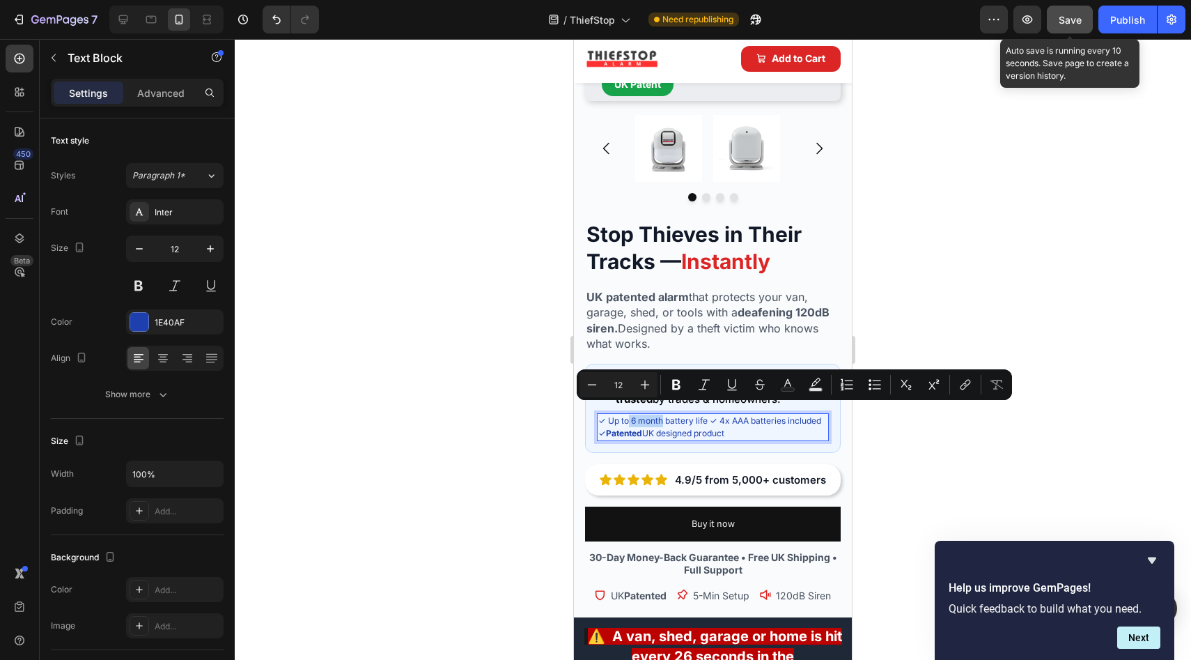
drag, startPoint x: 629, startPoint y: 411, endPoint x: 662, endPoint y: 412, distance: 32.8
click at [662, 415] on p "✓ Up to 6 month battery life ✓ 4x AAA batteries included ✓ Patented UK designed…" at bounding box center [712, 427] width 229 height 25
click at [680, 387] on icon "Editor contextual toolbar" at bounding box center [676, 385] width 8 height 10
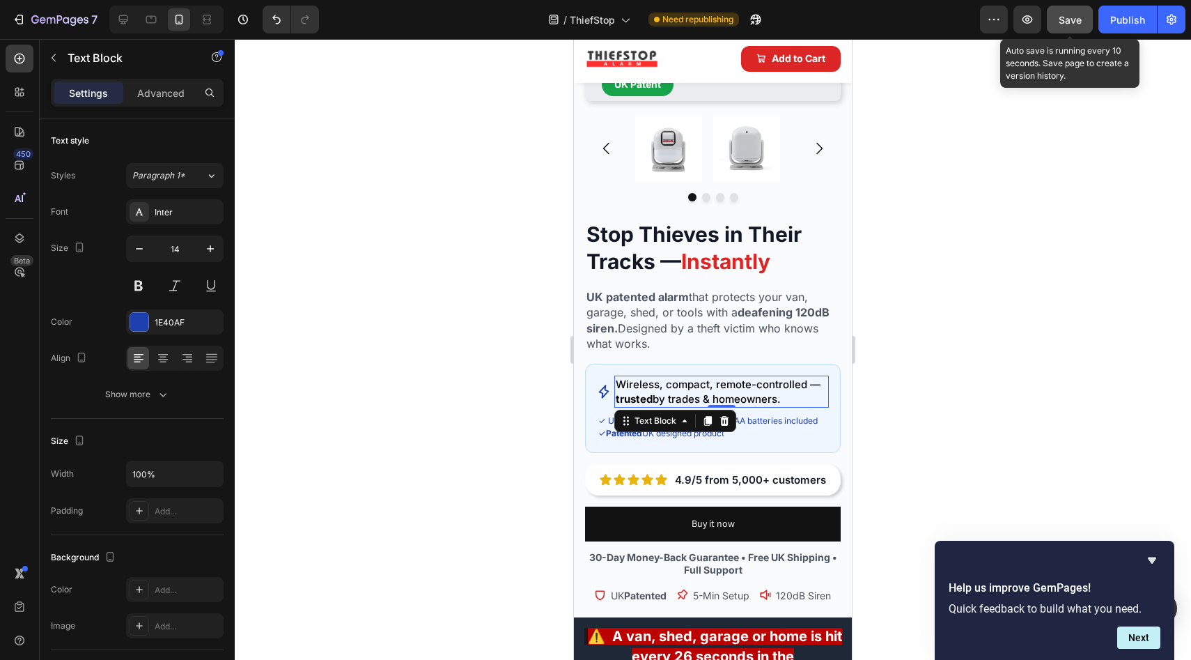
click at [676, 389] on span "Wireless, compact, remote-controlled — trusted by trades & homeowners." at bounding box center [718, 392] width 205 height 28
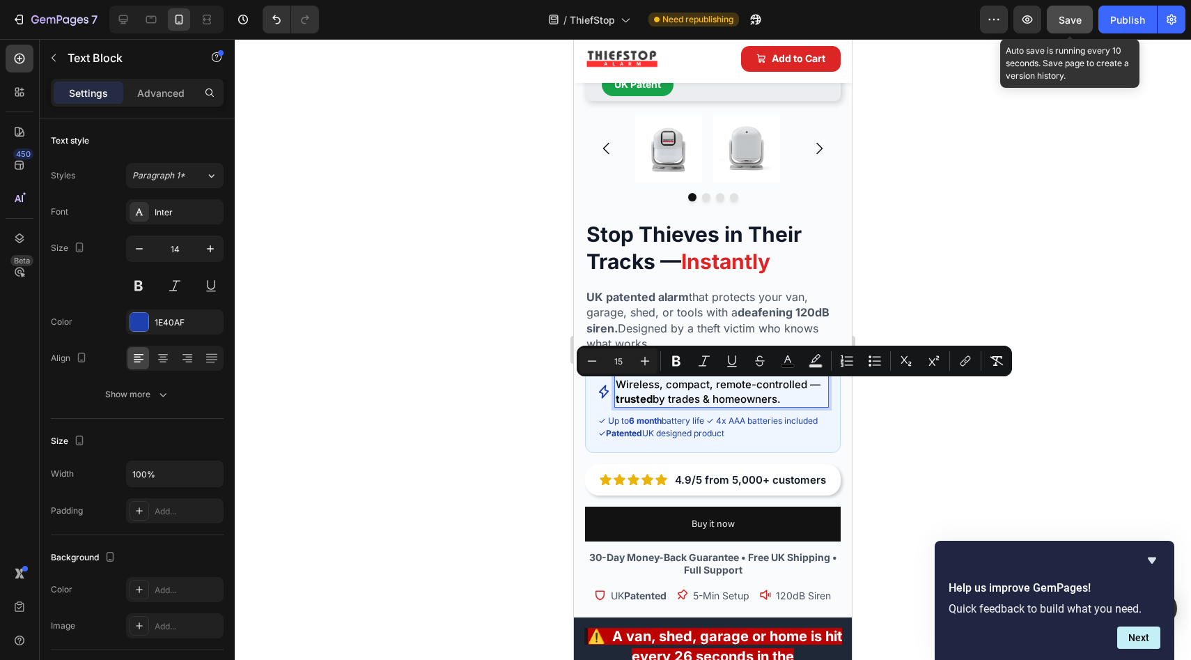
click at [799, 389] on p "Wireless, compact, remote-controlled — trusted by trades & homeowners." at bounding box center [722, 391] width 212 height 29
drag, startPoint x: 799, startPoint y: 389, endPoint x: 670, endPoint y: 393, distance: 128.9
click at [670, 393] on p "Wireless, compact, remote-controlled — trusted by trades & homeowners." at bounding box center [722, 391] width 212 height 29
click at [676, 366] on icon "Editor contextual toolbar" at bounding box center [676, 361] width 8 height 10
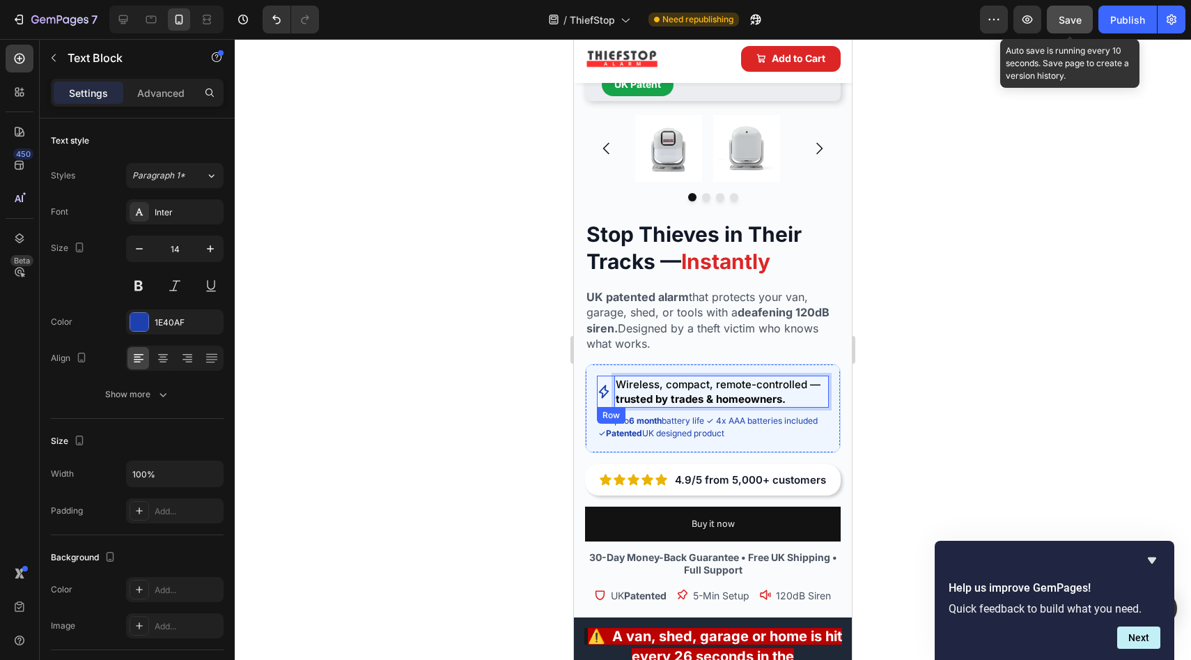
click at [491, 408] on div at bounding box center [713, 349] width 957 height 621
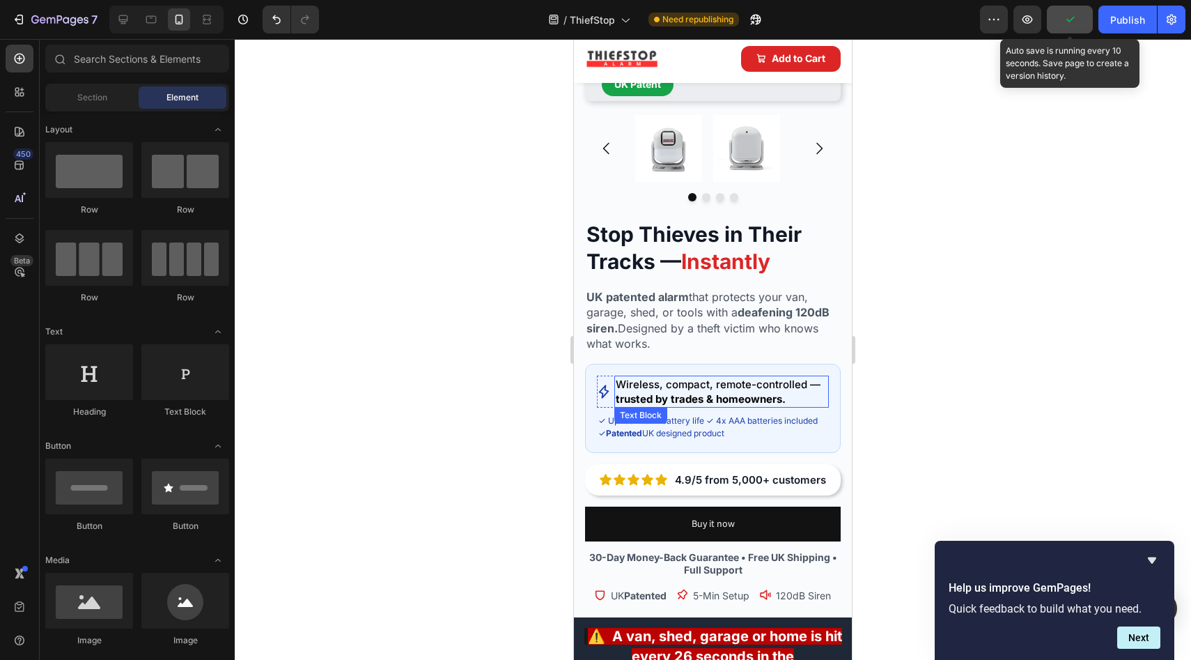
click at [624, 392] on span "Wireless, compact, remote-controlled — trusted by trades & homeowners." at bounding box center [718, 392] width 205 height 28
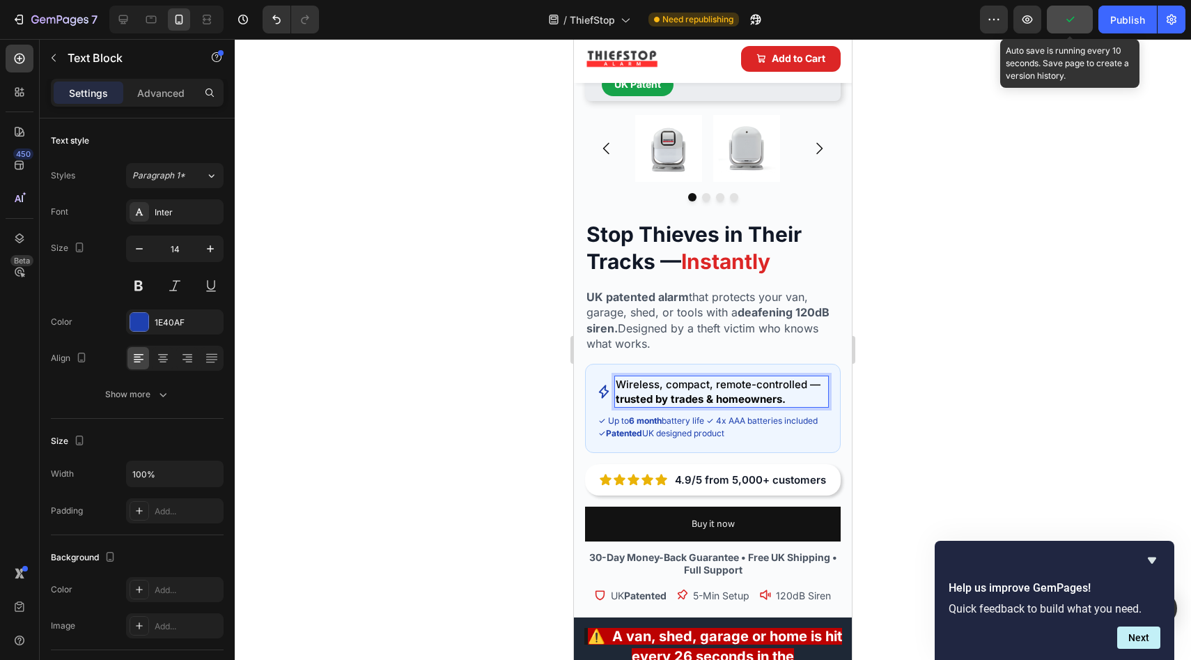
click at [629, 392] on strong "trusted by trades & homeowners." at bounding box center [701, 398] width 170 height 13
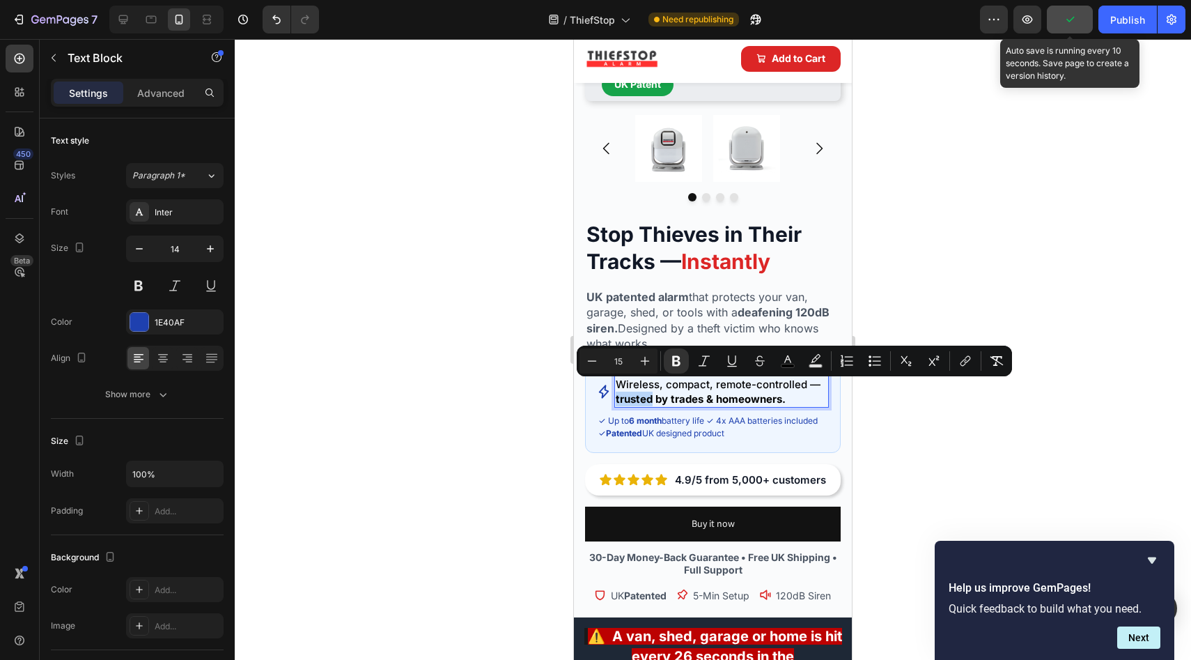
click at [629, 392] on strong "trusted by trades & homeowners." at bounding box center [701, 398] width 170 height 13
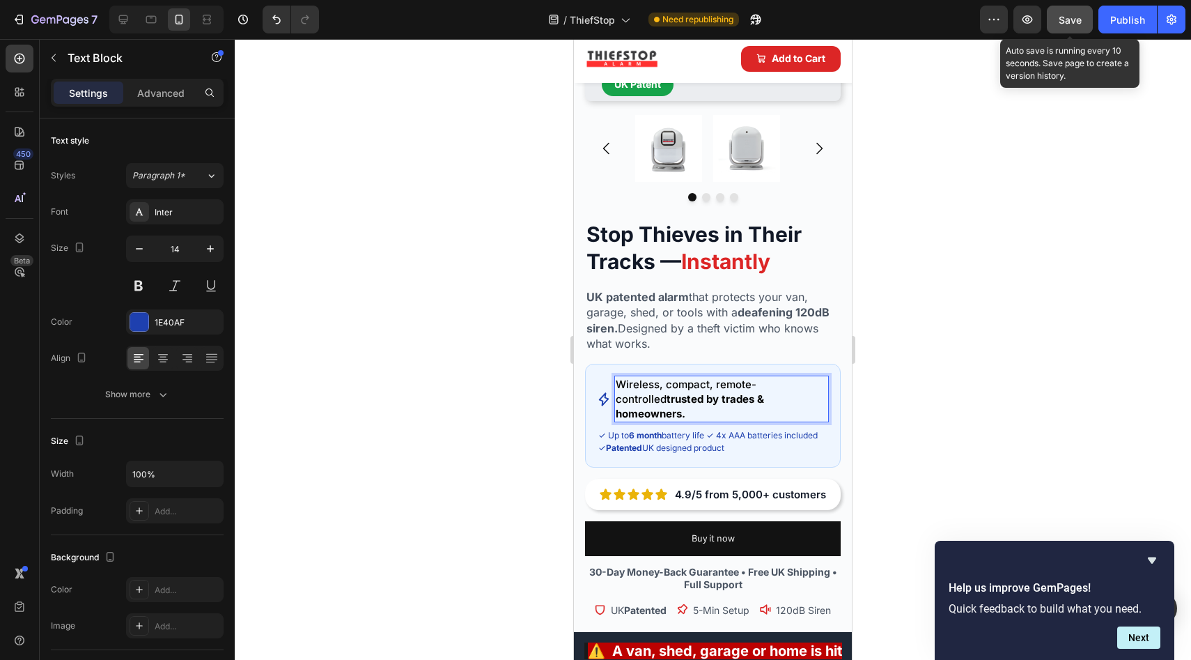
click at [808, 377] on p "Wireless, compact, remote-controlled trusted by trades & homeowners." at bounding box center [722, 399] width 212 height 44
click at [621, 392] on strong "trusted by trades & homeowners." at bounding box center [692, 406] width 152 height 28
click at [619, 392] on strong "trusted by trades & homeowners." at bounding box center [692, 406] width 152 height 28
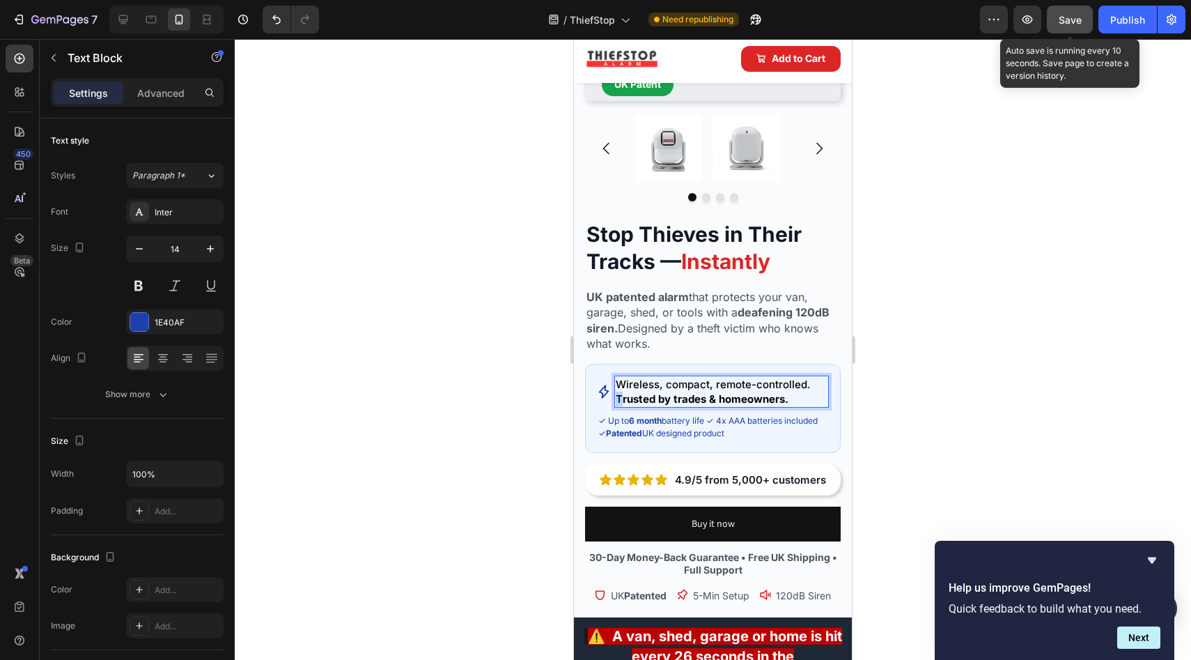
click at [616, 386] on span "Wireless, compact, remote-controlled. T rusted by trades & homeowners." at bounding box center [713, 392] width 195 height 28
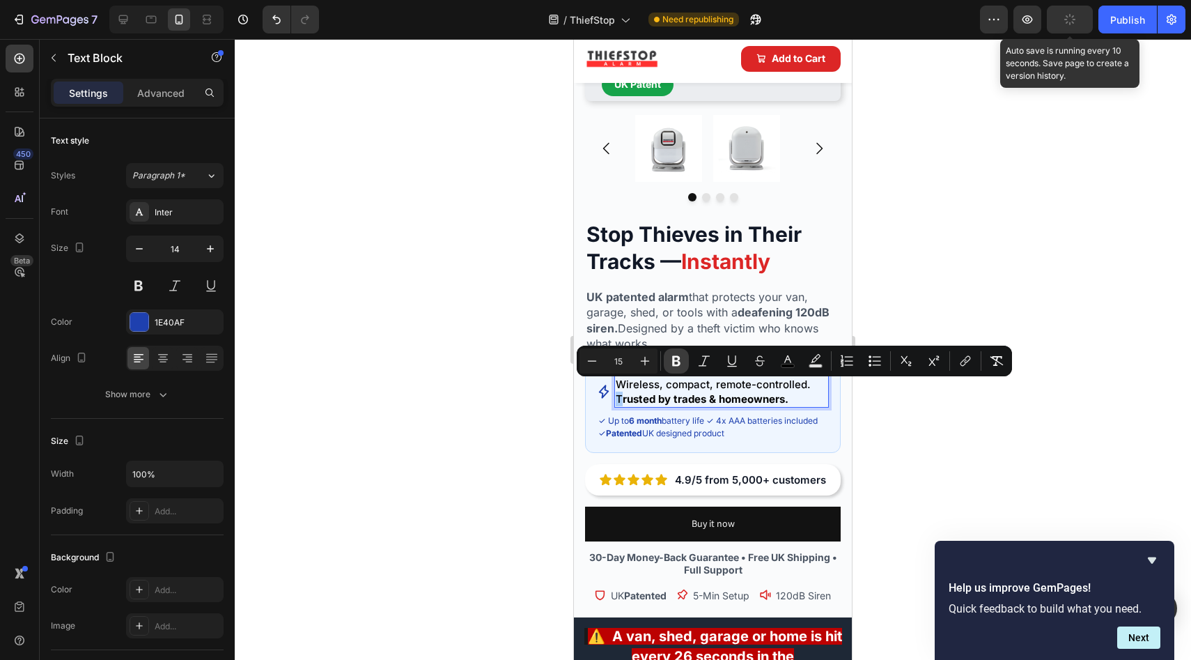
click at [679, 360] on icon "Editor contextual toolbar" at bounding box center [677, 361] width 14 height 14
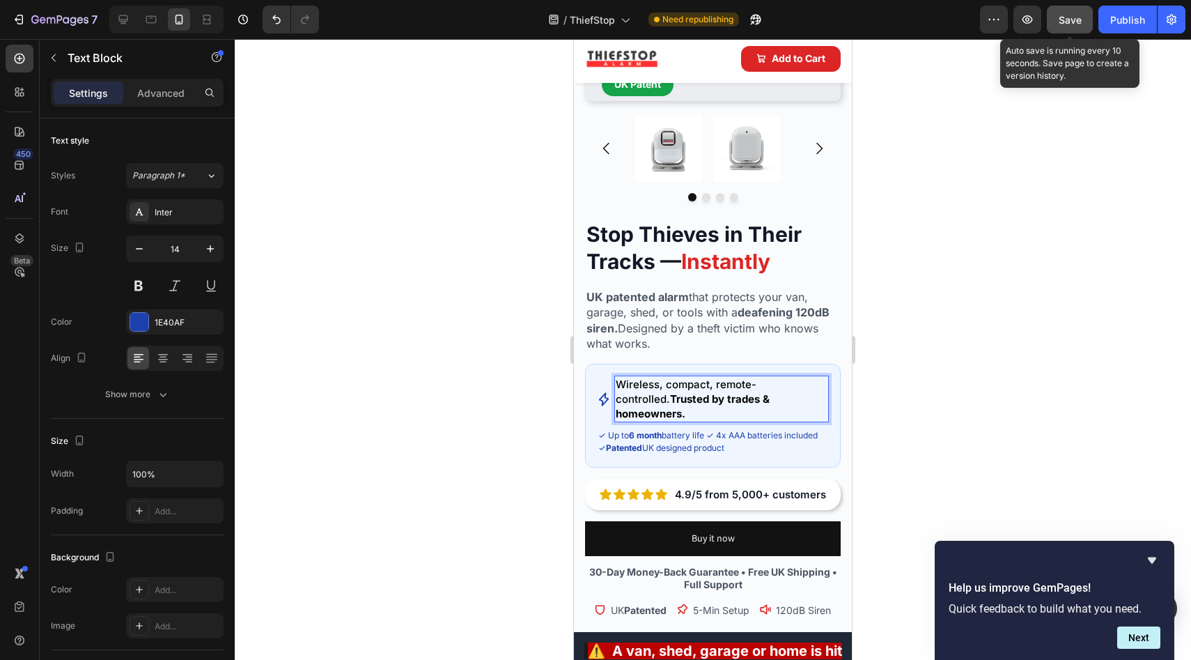
click at [500, 421] on div at bounding box center [713, 349] width 957 height 621
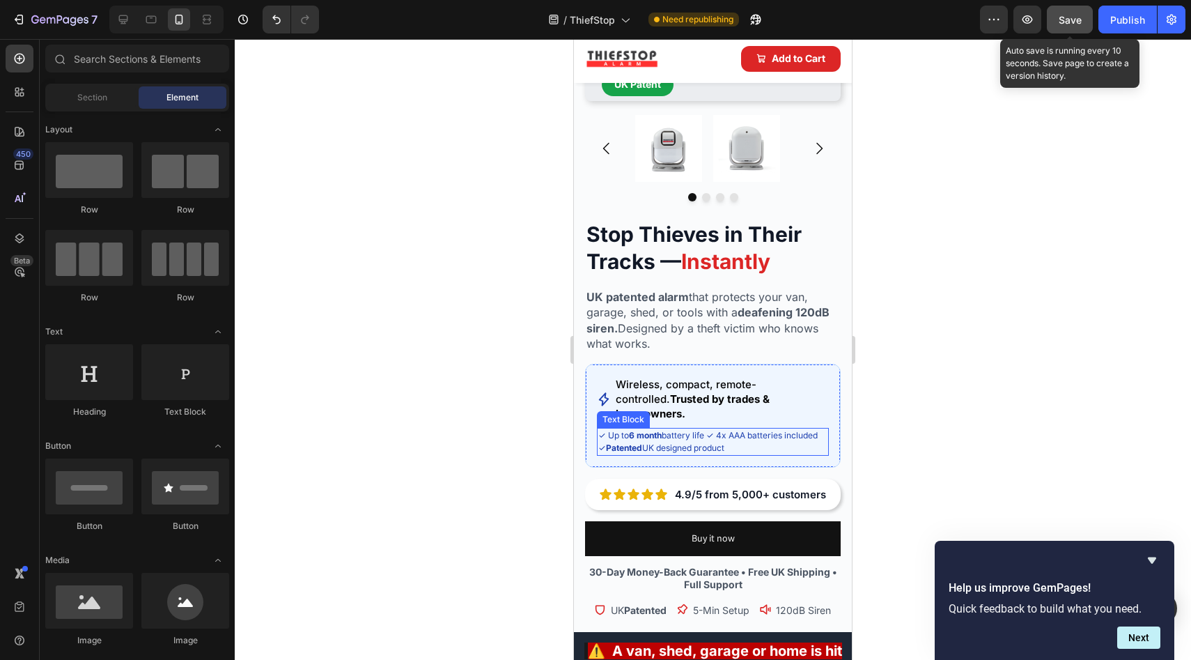
click at [630, 429] on p "✓ Up to 6 month battery life ✓ 4x AAA batteries included ✓ Patented UK designed…" at bounding box center [712, 441] width 229 height 25
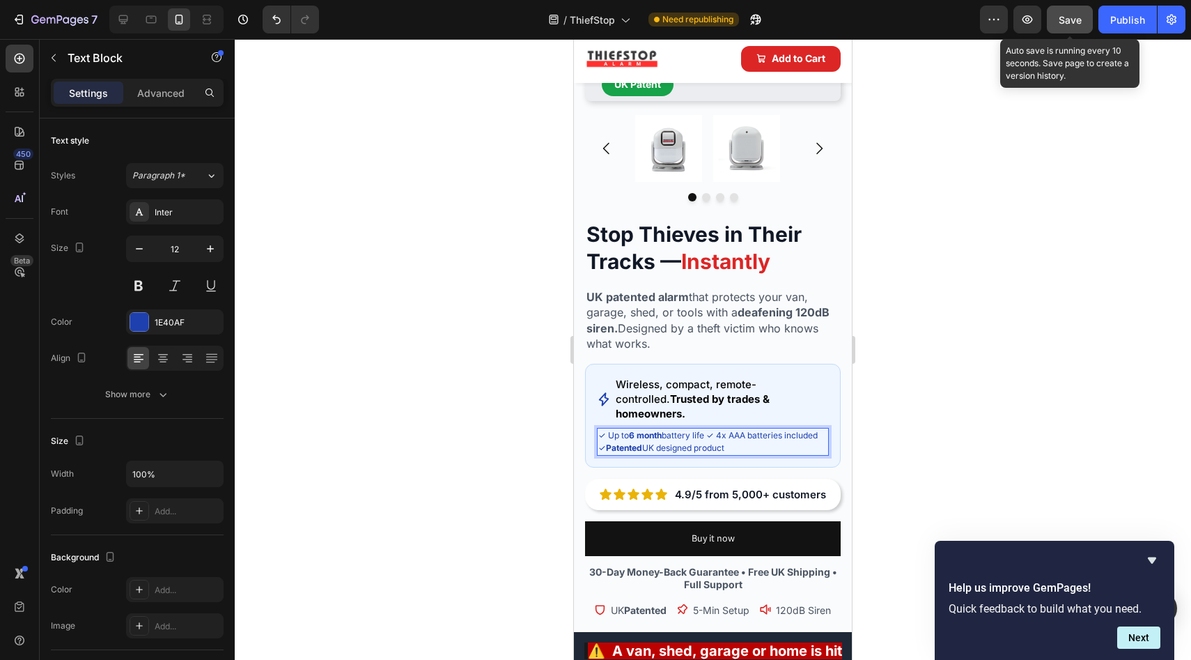
click at [632, 429] on p "✓ Up to 6 month battery life ✓ 4x AAA batteries included ✓ Patented UK designed…" at bounding box center [712, 441] width 229 height 25
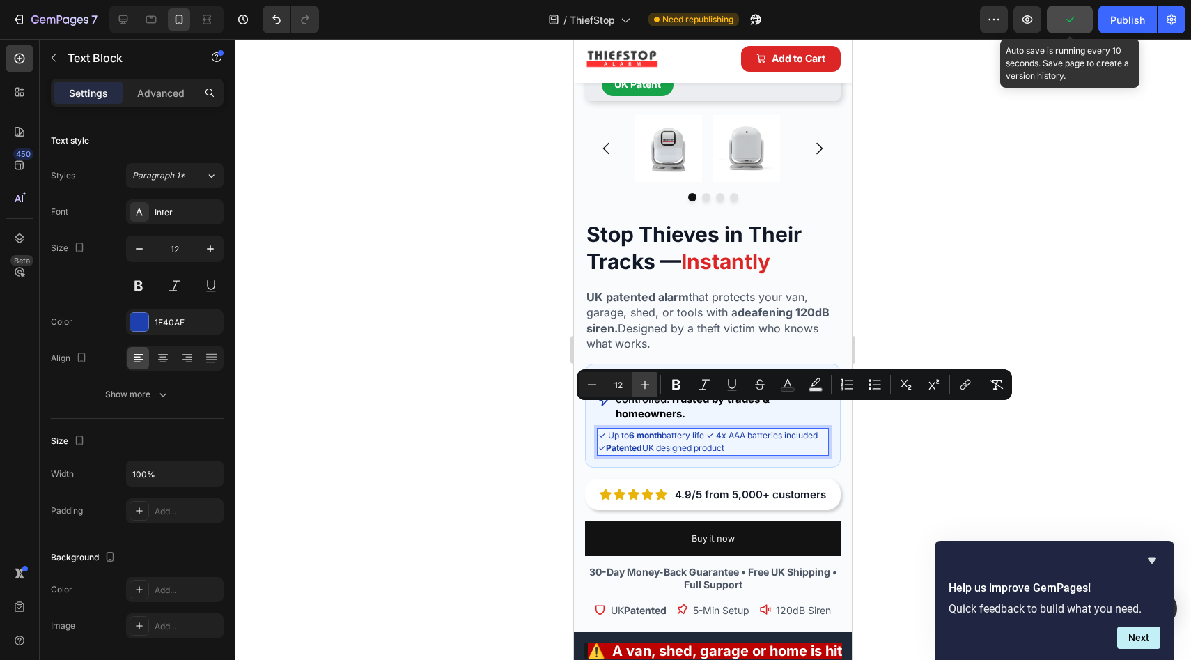
click at [644, 380] on icon "Editor contextual toolbar" at bounding box center [645, 385] width 14 height 14
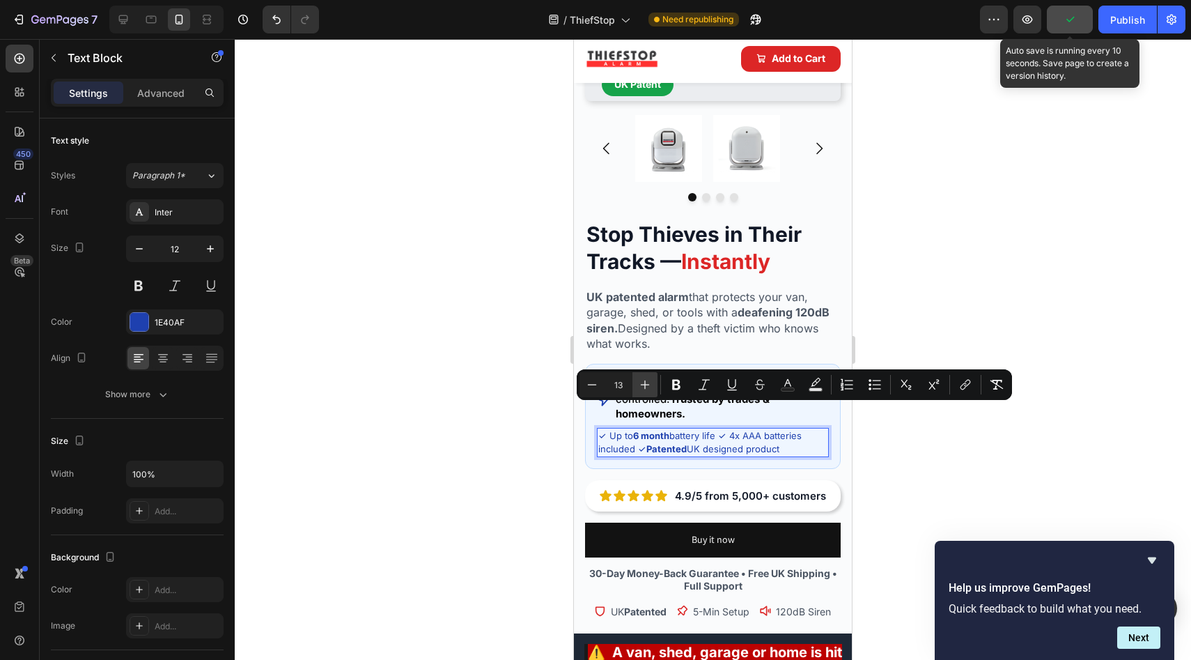
click at [644, 380] on icon "Editor contextual toolbar" at bounding box center [645, 385] width 14 height 14
click at [598, 385] on icon "Editor contextual toolbar" at bounding box center [592, 385] width 14 height 14
type input "13"
click at [496, 395] on div at bounding box center [713, 349] width 957 height 621
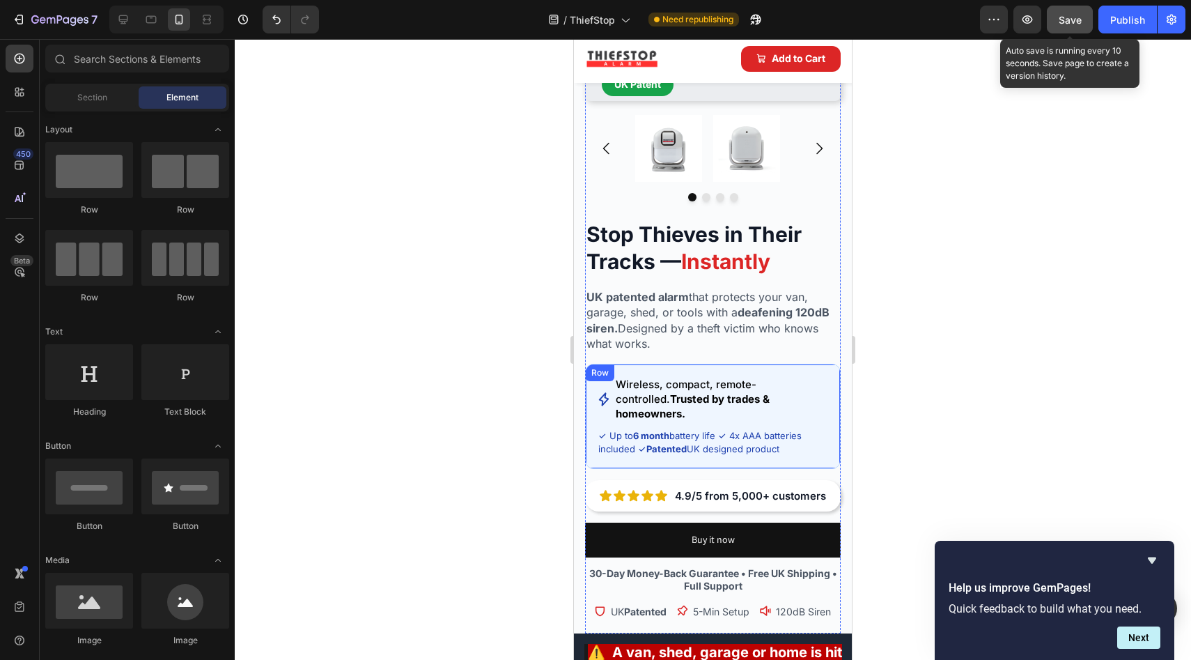
click at [624, 364] on div "Icon Wireless, compact, remote-controlled. Trusted by trades & homeowners. Text…" at bounding box center [713, 416] width 256 height 105
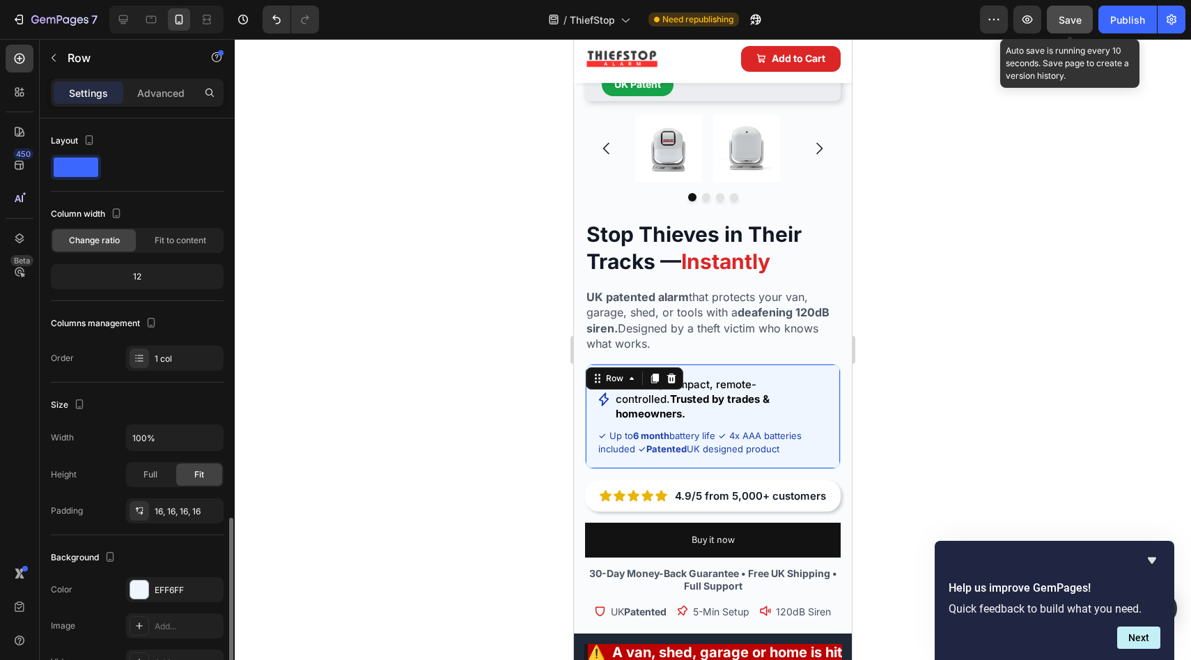
scroll to position [233, 0]
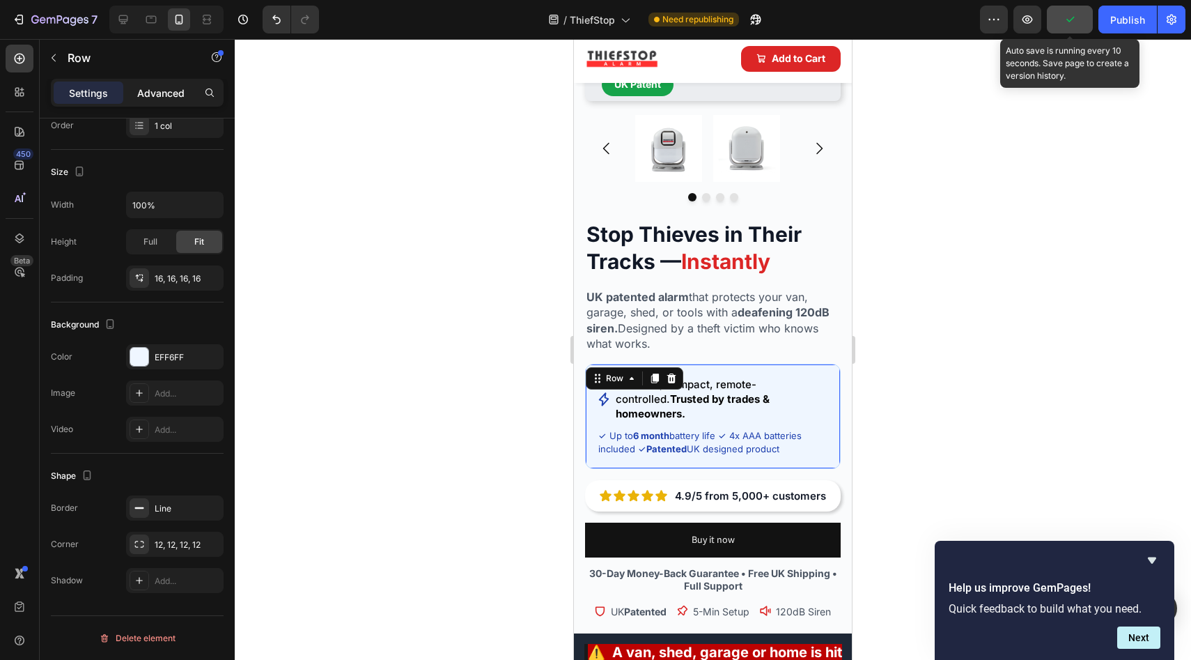
click at [152, 100] on div "Advanced" at bounding box center [161, 93] width 70 height 22
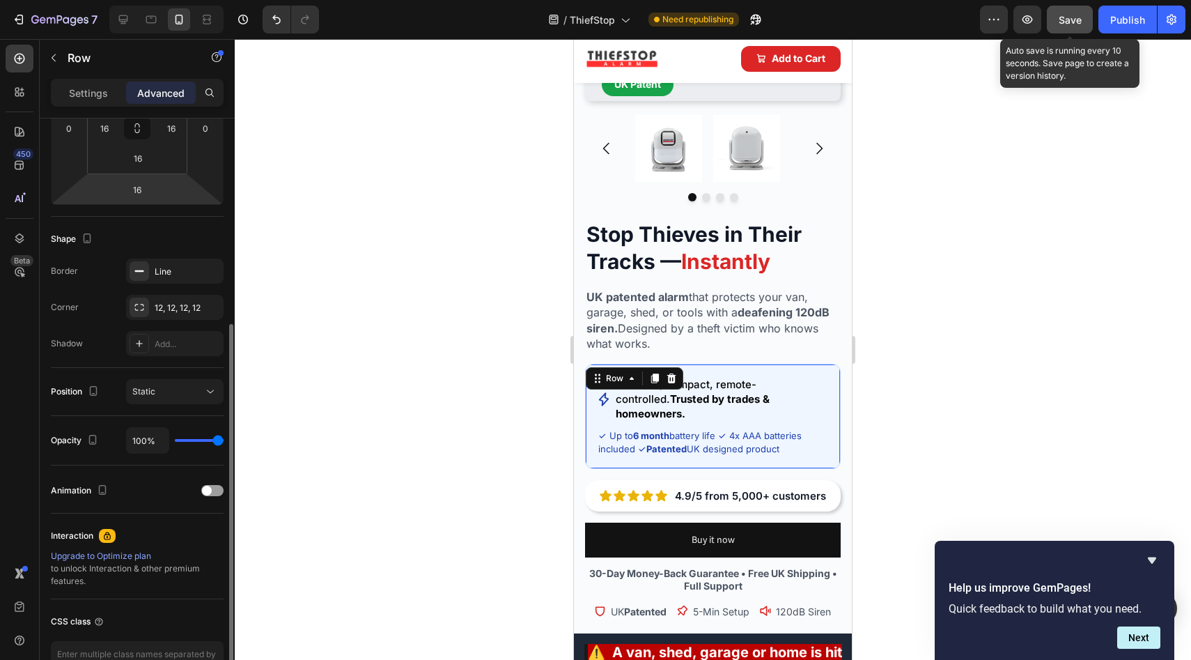
scroll to position [286, 0]
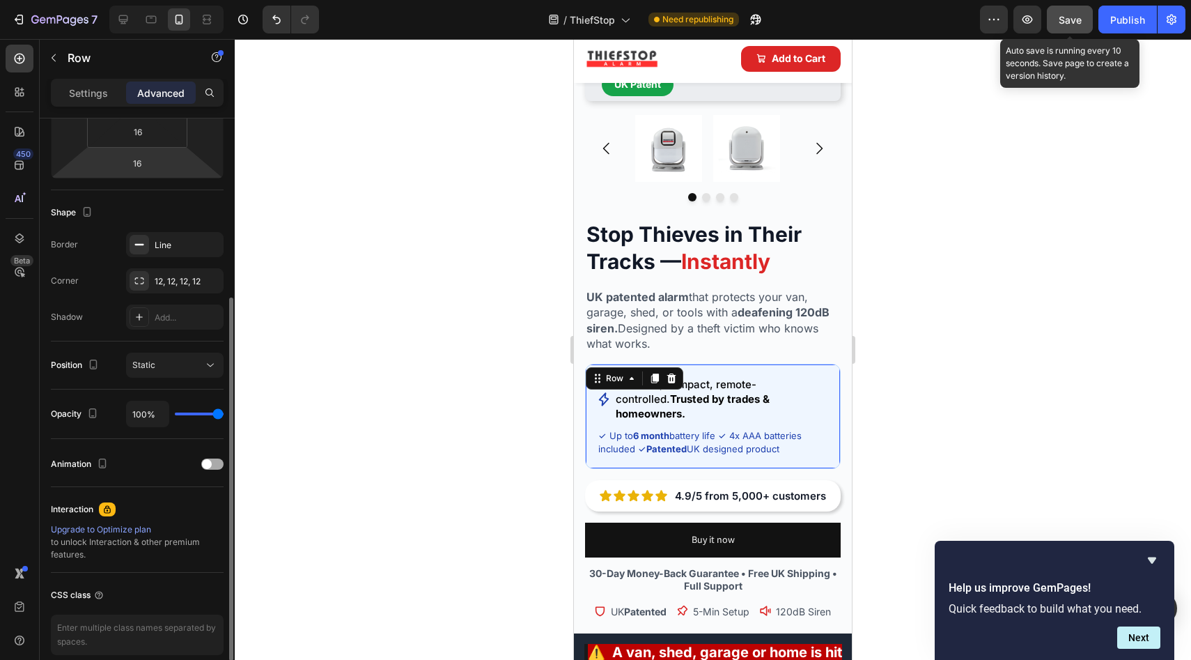
click at [216, 466] on div at bounding box center [212, 463] width 22 height 11
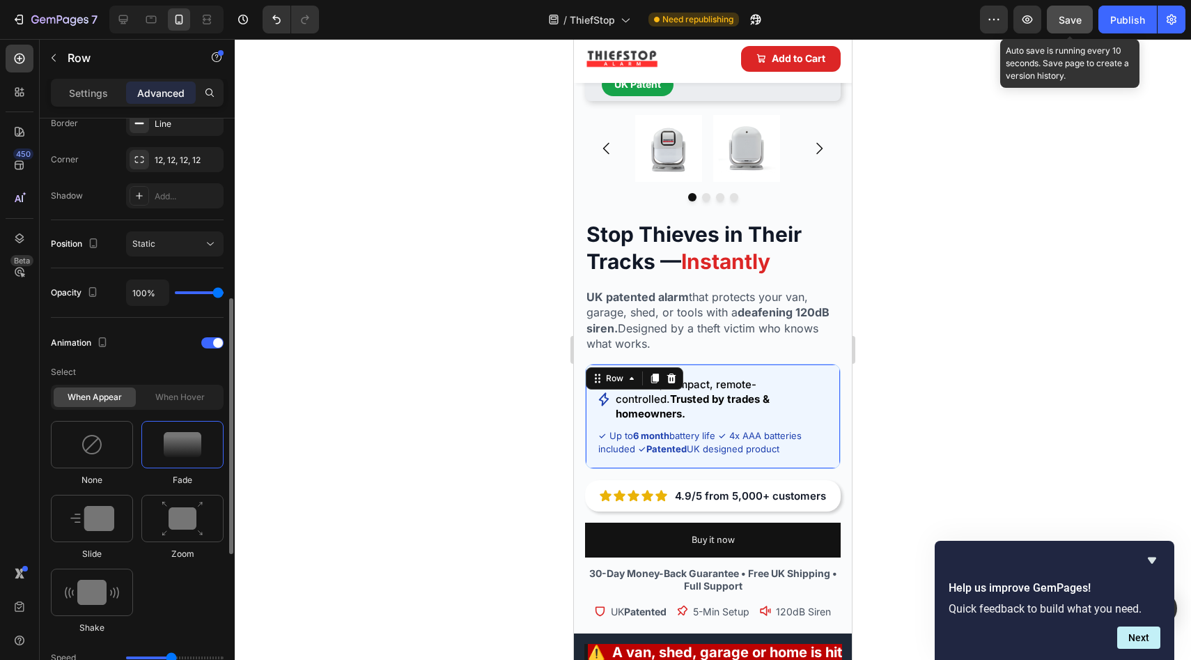
scroll to position [536, 0]
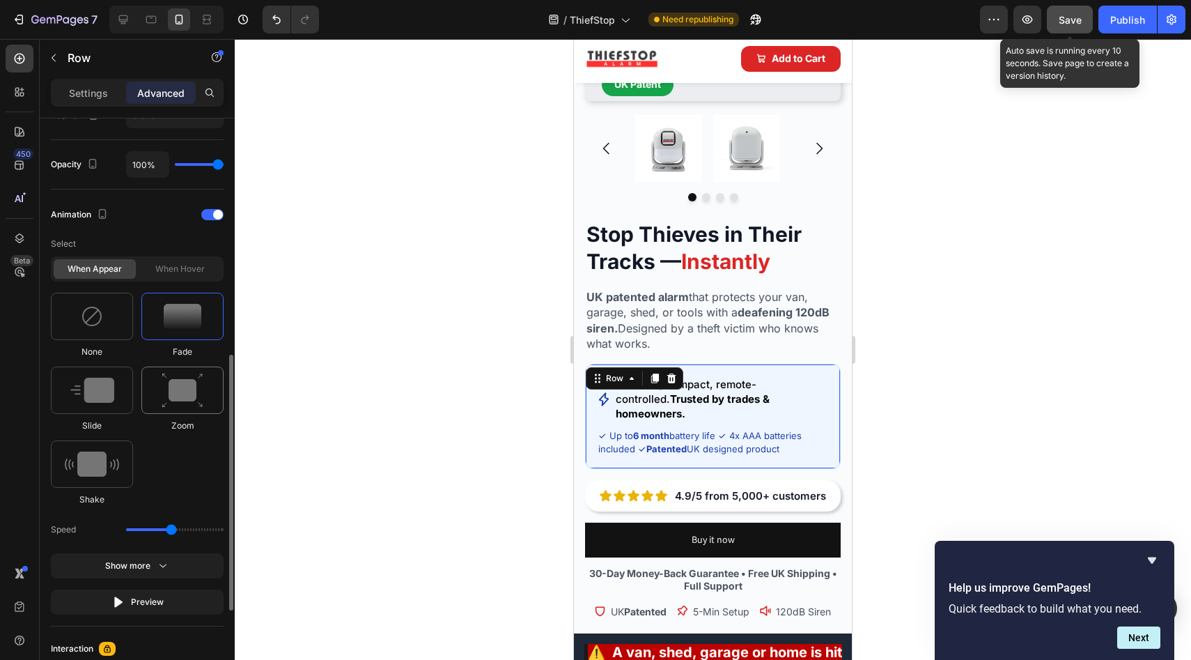
click at [192, 393] on img at bounding box center [183, 391] width 42 height 36
click at [80, 470] on img at bounding box center [92, 463] width 54 height 25
click at [173, 393] on img at bounding box center [183, 391] width 42 height 36
type input "1.7"
type input "60"
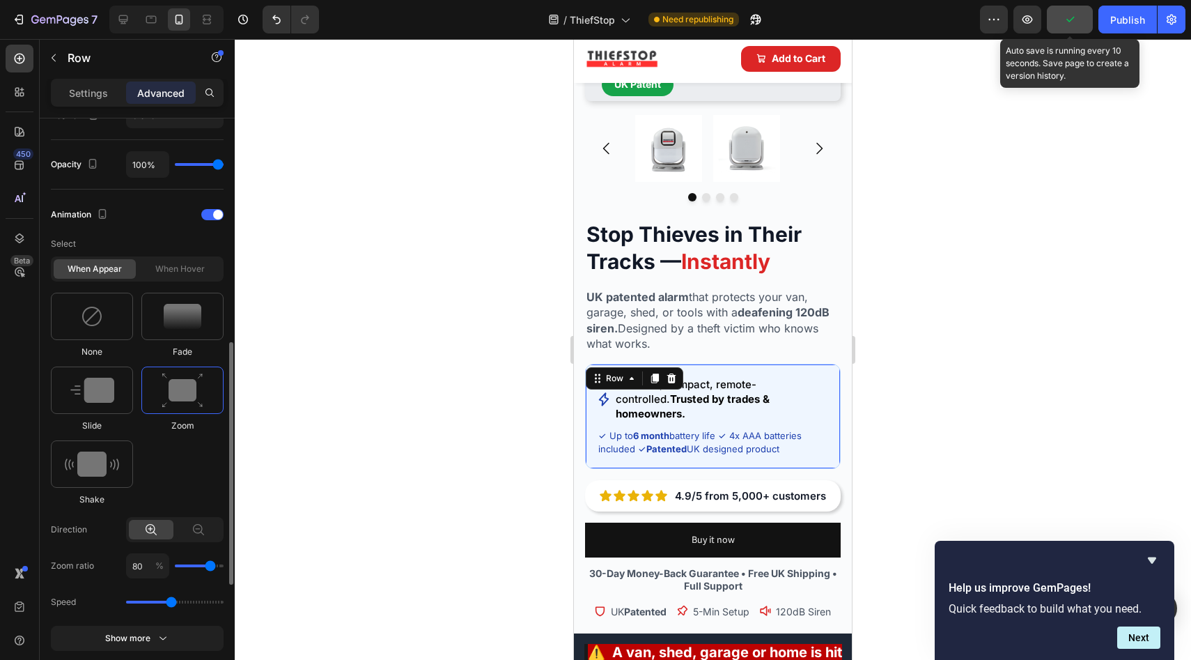
type input "60"
type input "40"
type input "30"
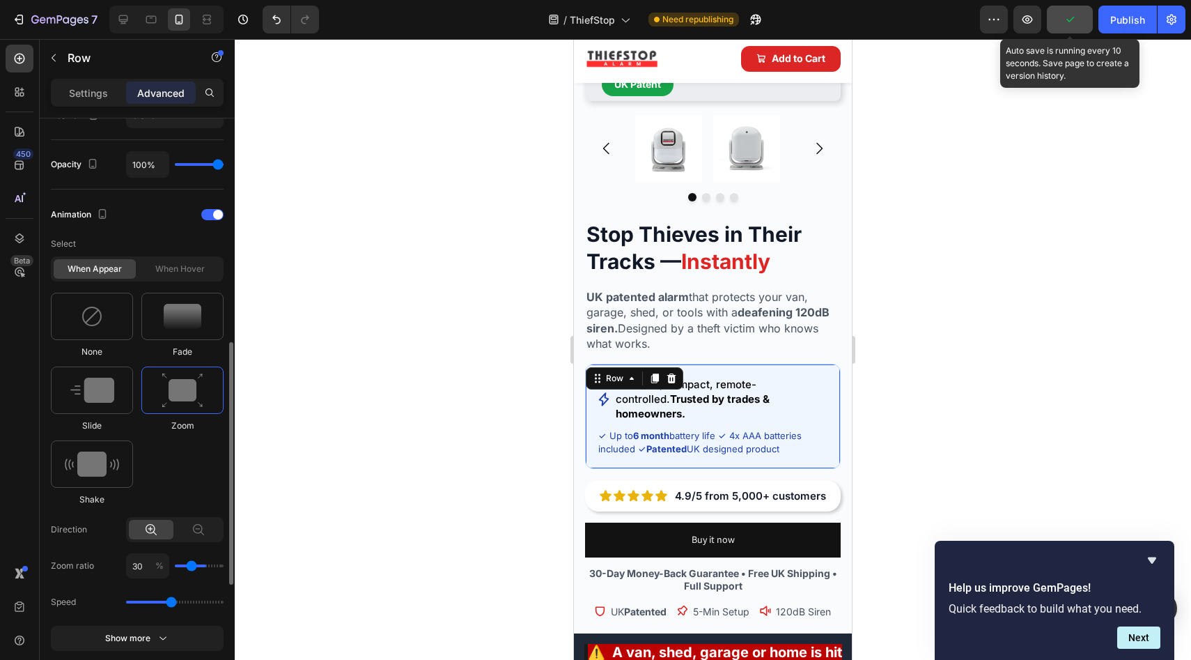
type input "20"
type input "10"
type input "0"
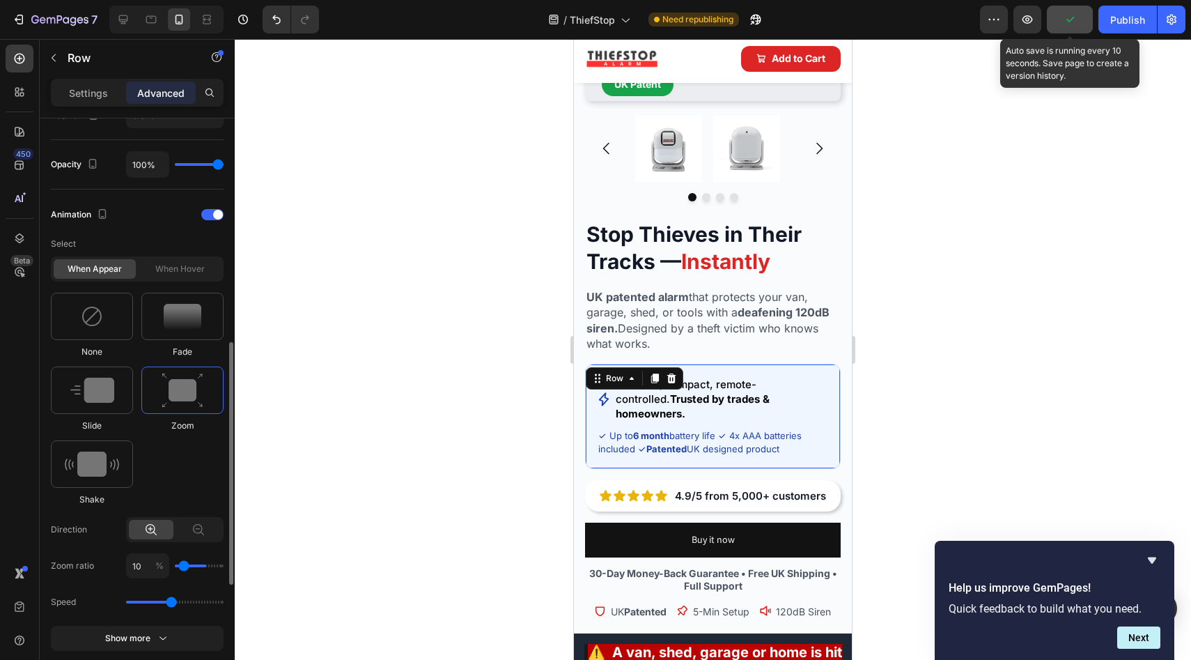
type input "0"
type input "10"
type input "20"
drag, startPoint x: 203, startPoint y: 565, endPoint x: 187, endPoint y: 566, distance: 16.7
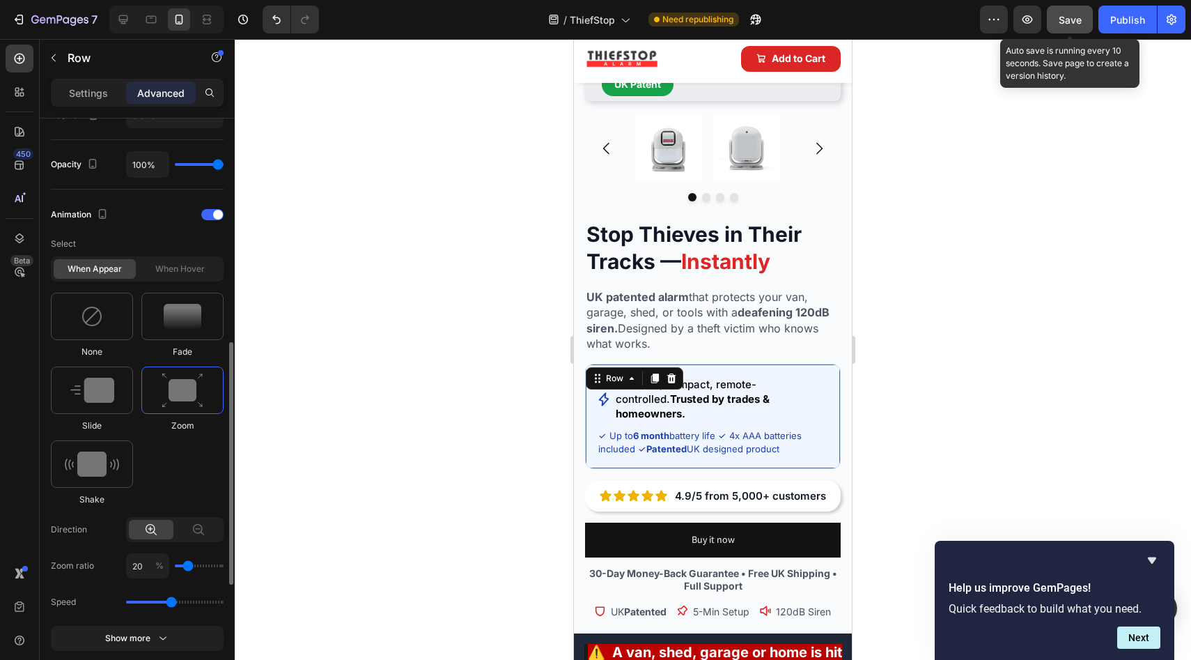
type input "20"
click at [187, 566] on input "range" at bounding box center [199, 565] width 49 height 3
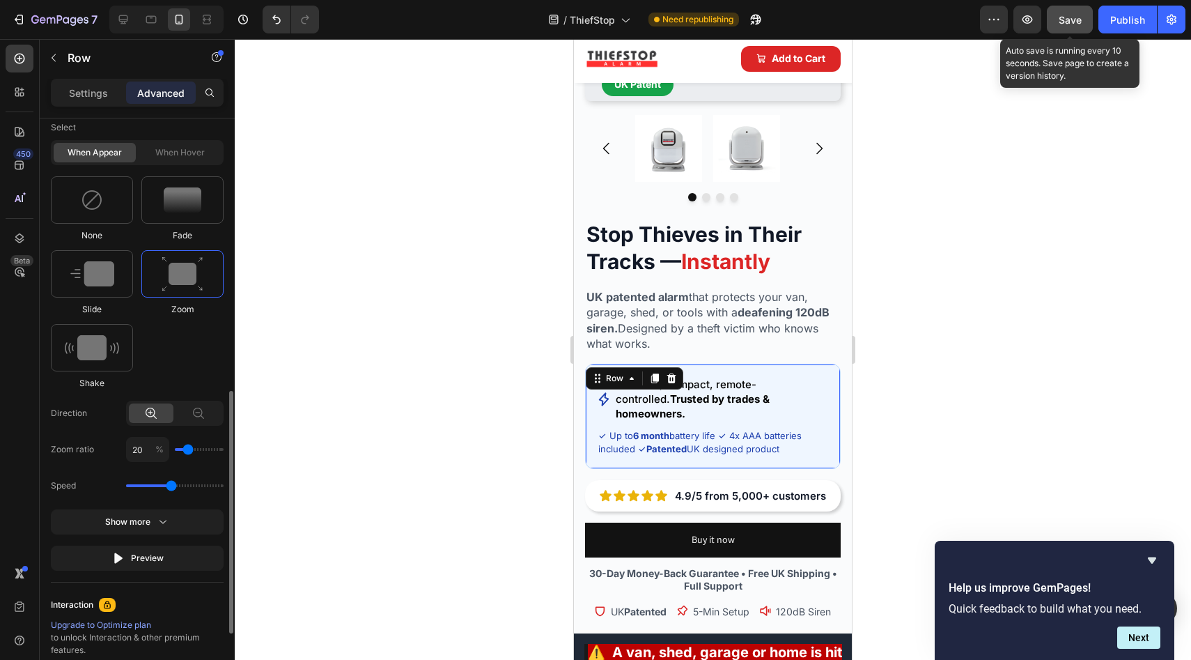
scroll to position [674, 0]
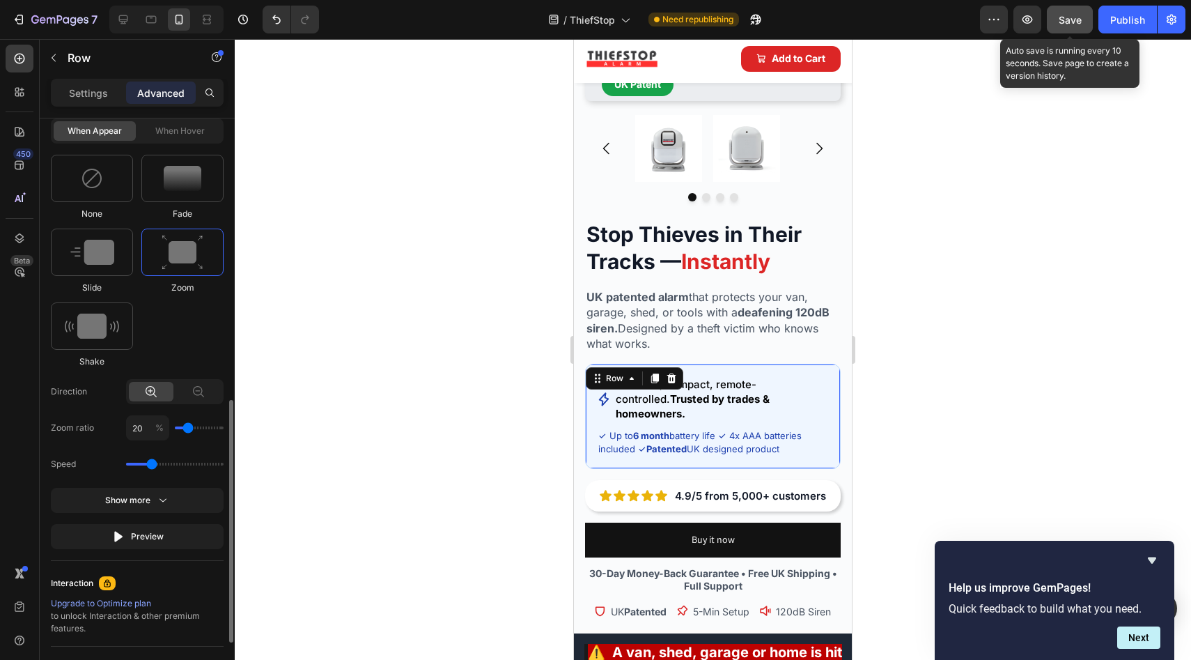
drag, startPoint x: 170, startPoint y: 467, endPoint x: 154, endPoint y: 464, distance: 16.3
click at [154, 464] on input "range" at bounding box center [175, 464] width 98 height 3
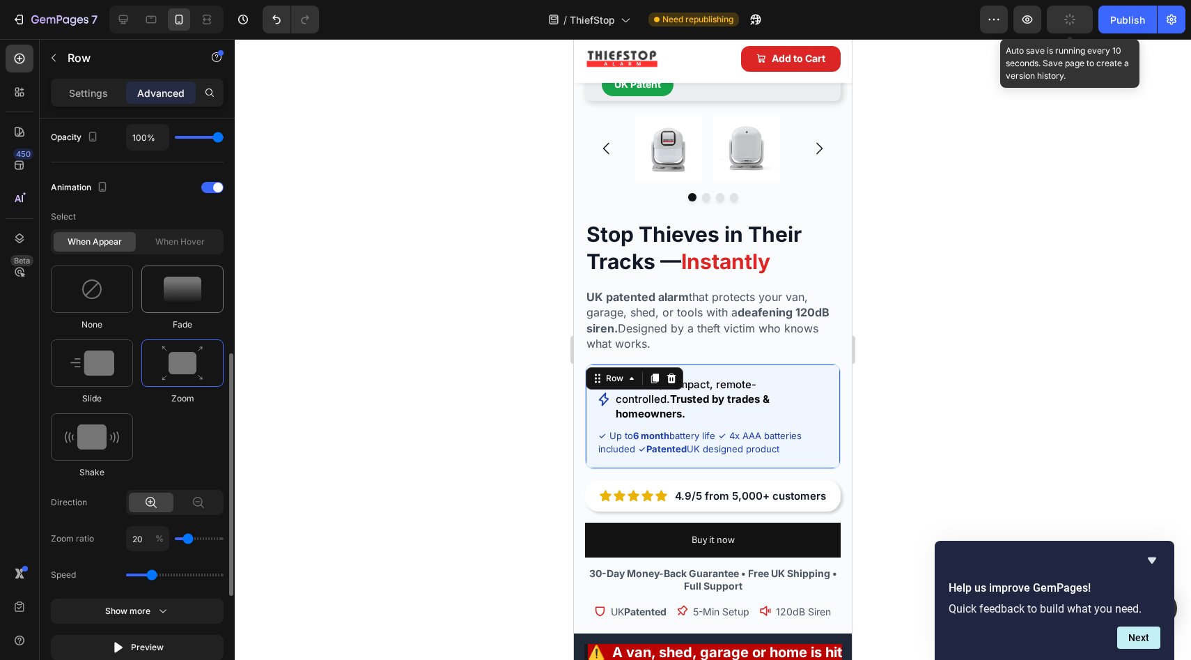
click at [183, 289] on img at bounding box center [183, 289] width 38 height 25
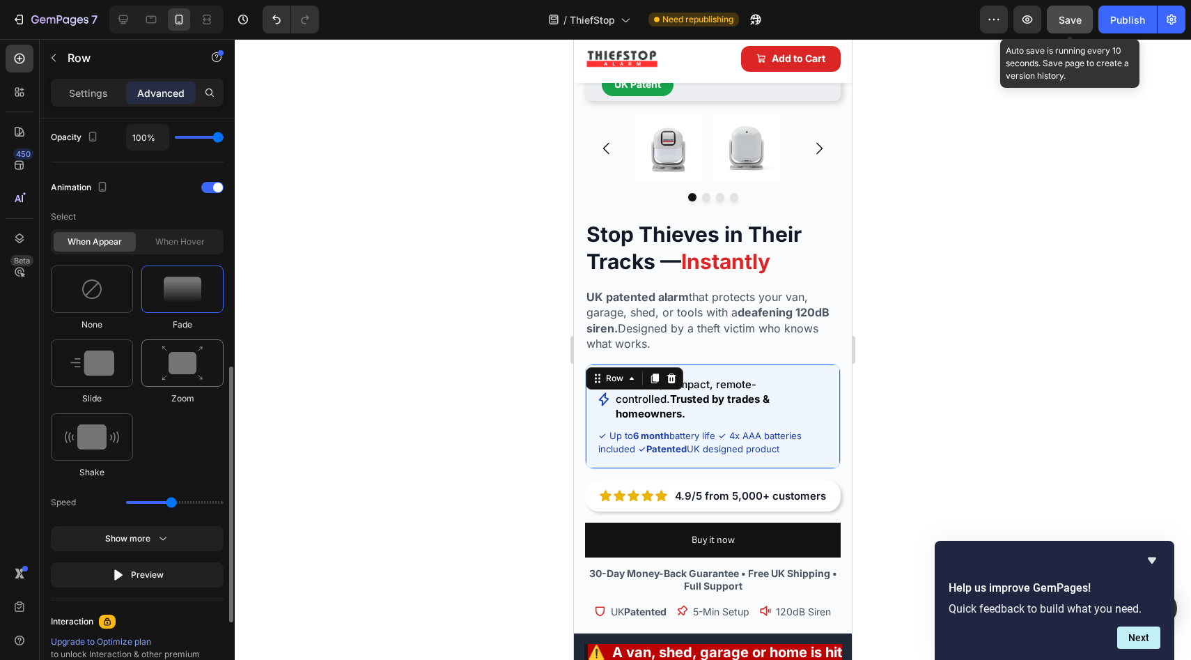
click at [176, 357] on img at bounding box center [183, 364] width 42 height 36
type input "1.1"
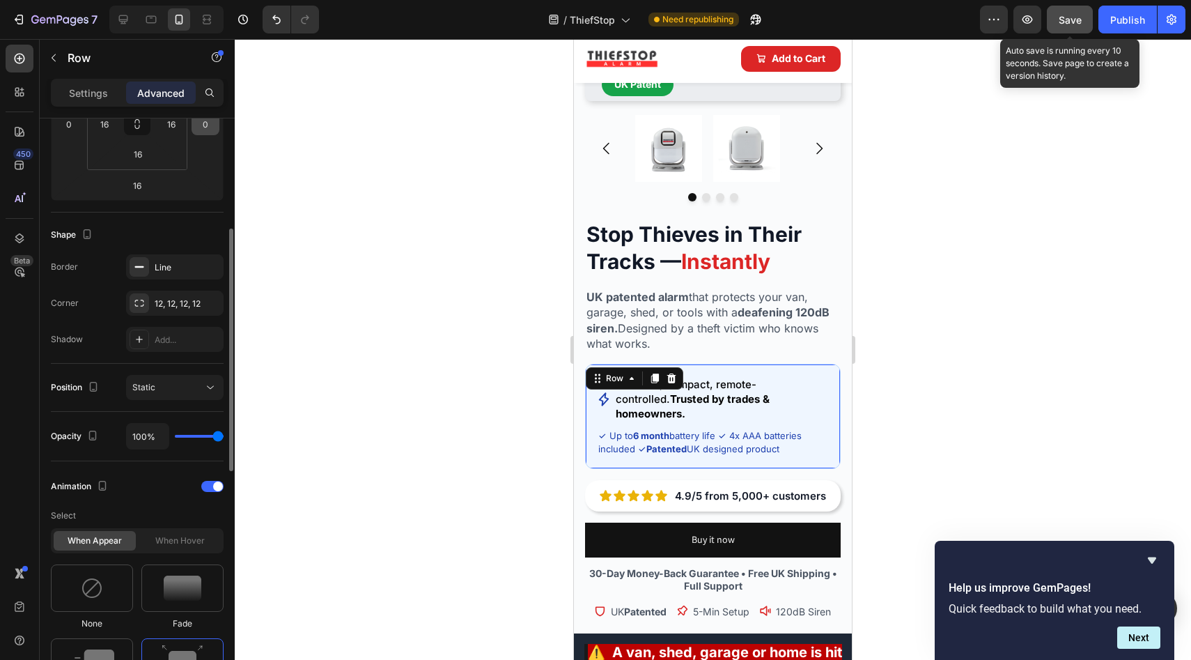
scroll to position [0, 0]
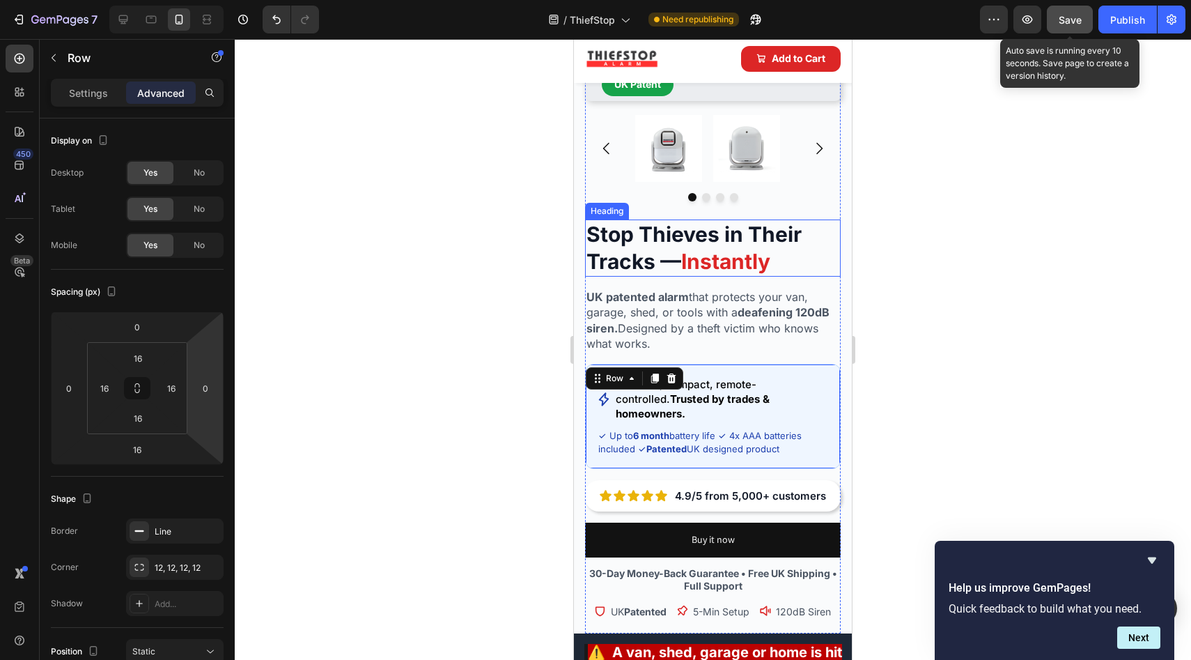
click at [722, 249] on span "Instantly" at bounding box center [725, 261] width 89 height 25
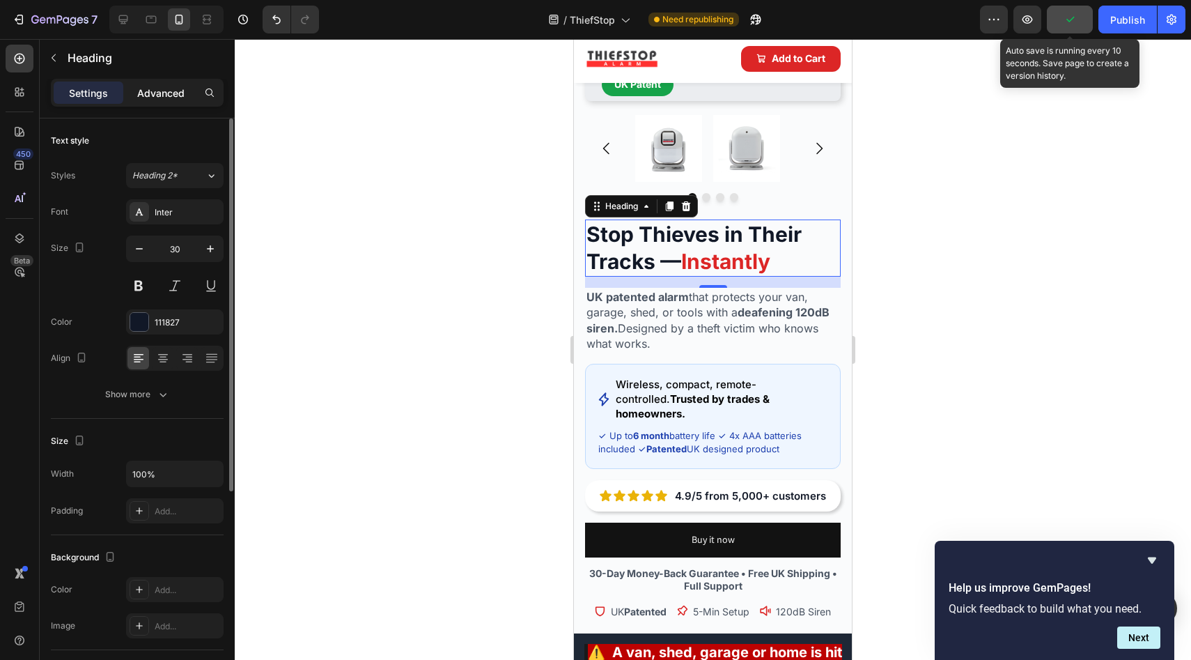
click at [165, 98] on p "Advanced" at bounding box center [160, 93] width 47 height 15
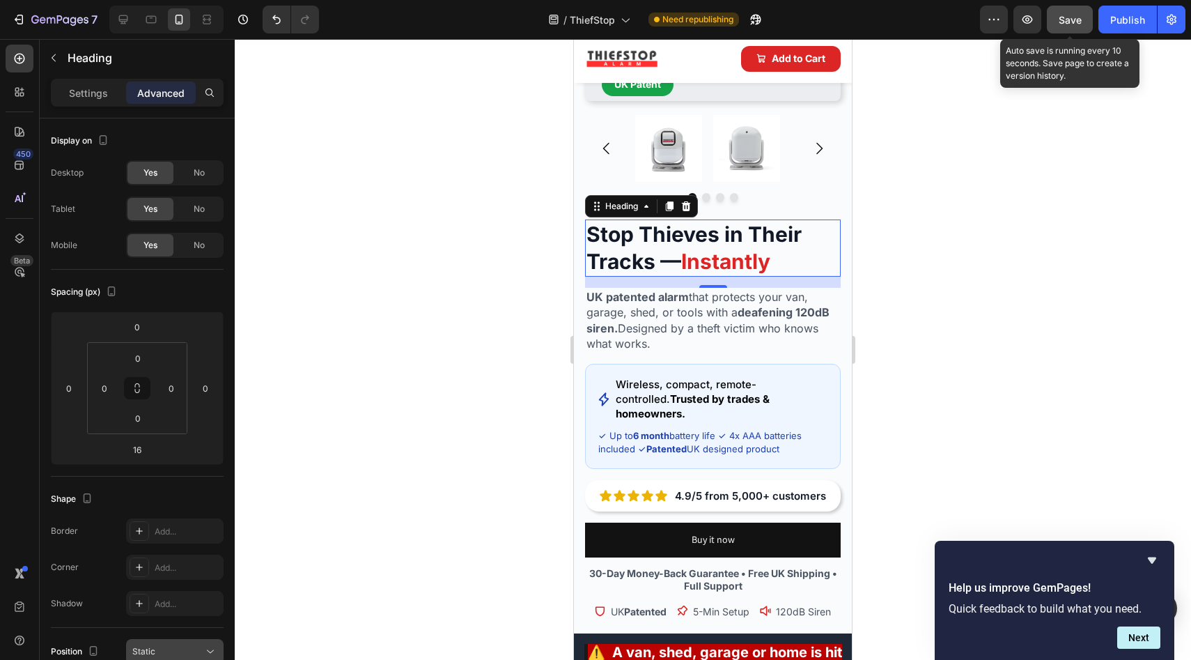
scroll to position [348, 0]
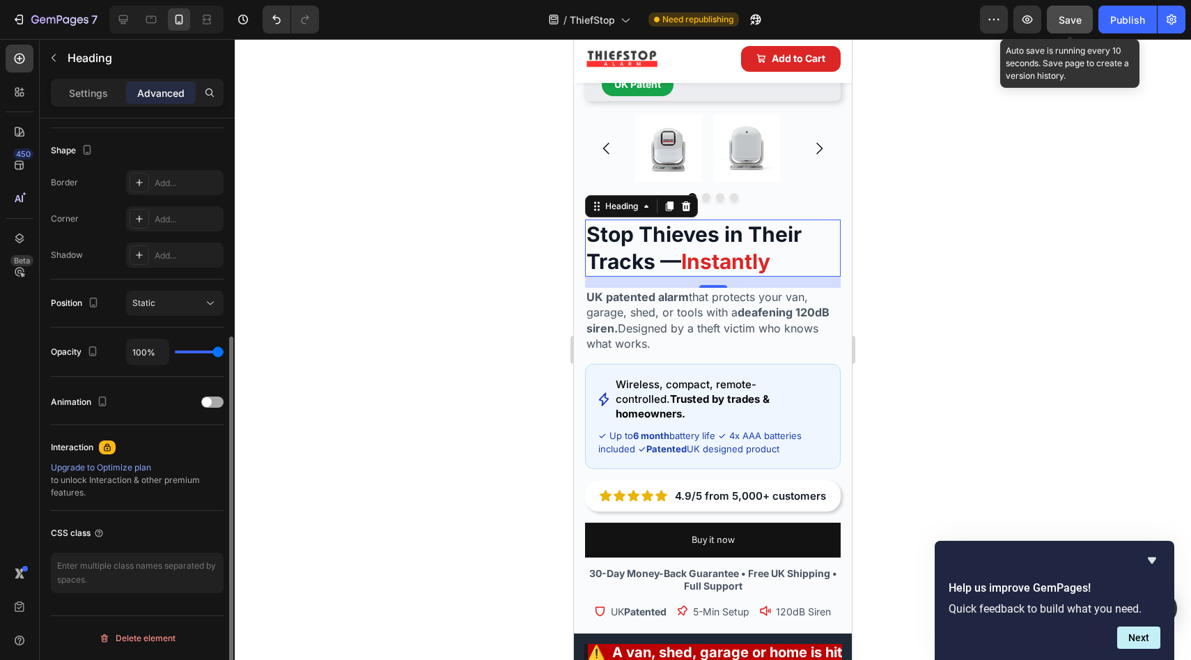
click at [206, 405] on span at bounding box center [207, 402] width 10 height 10
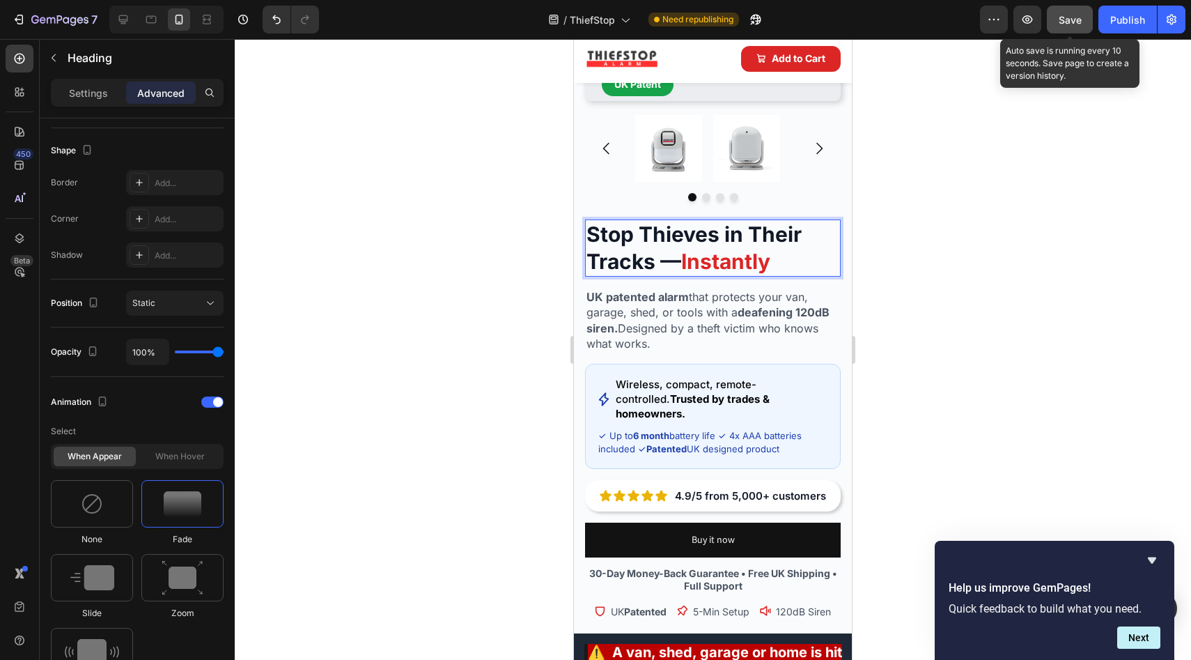
click at [750, 252] on span "Instantly" at bounding box center [725, 261] width 89 height 25
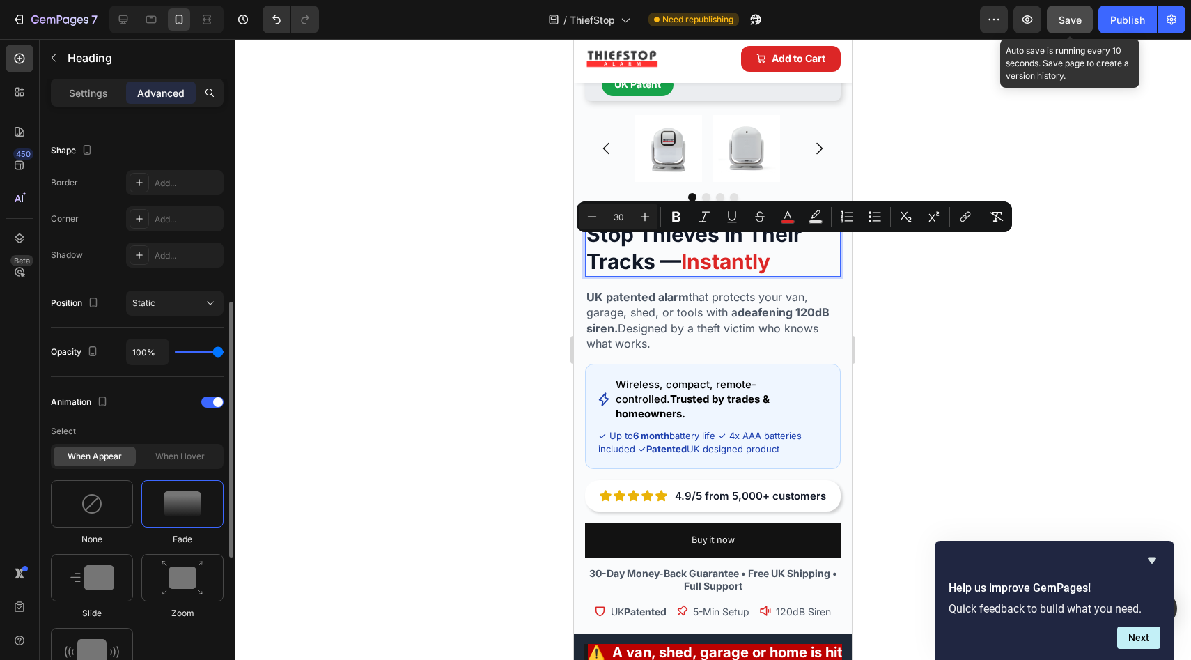
scroll to position [420, 0]
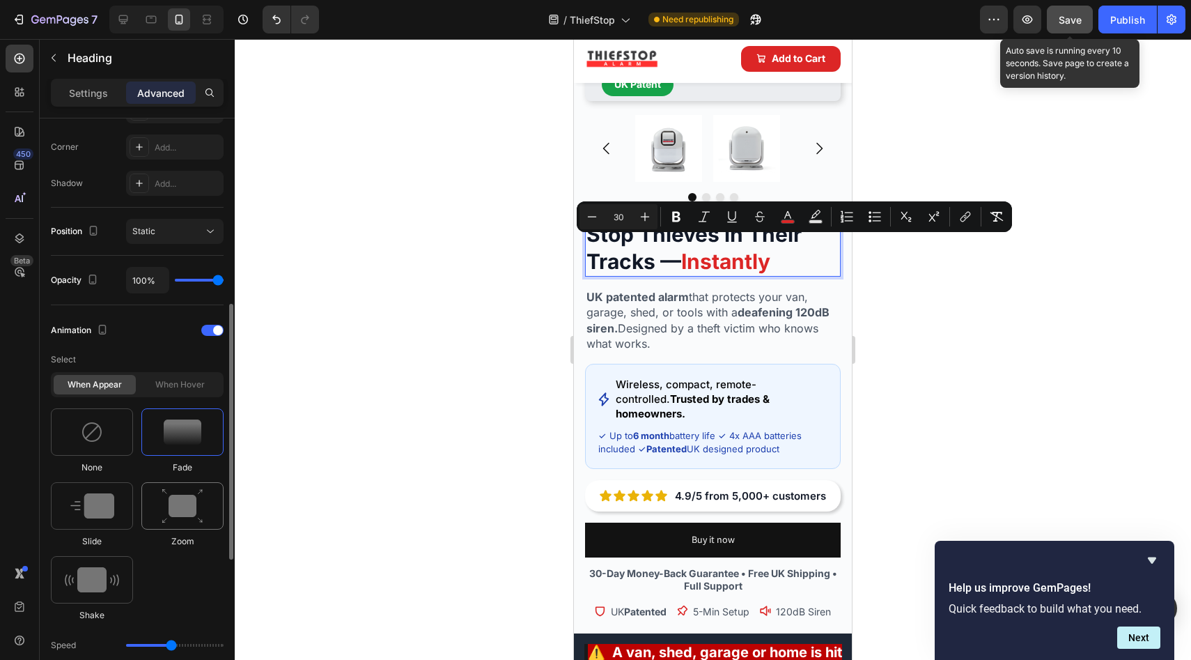
click at [194, 520] on img at bounding box center [183, 506] width 42 height 36
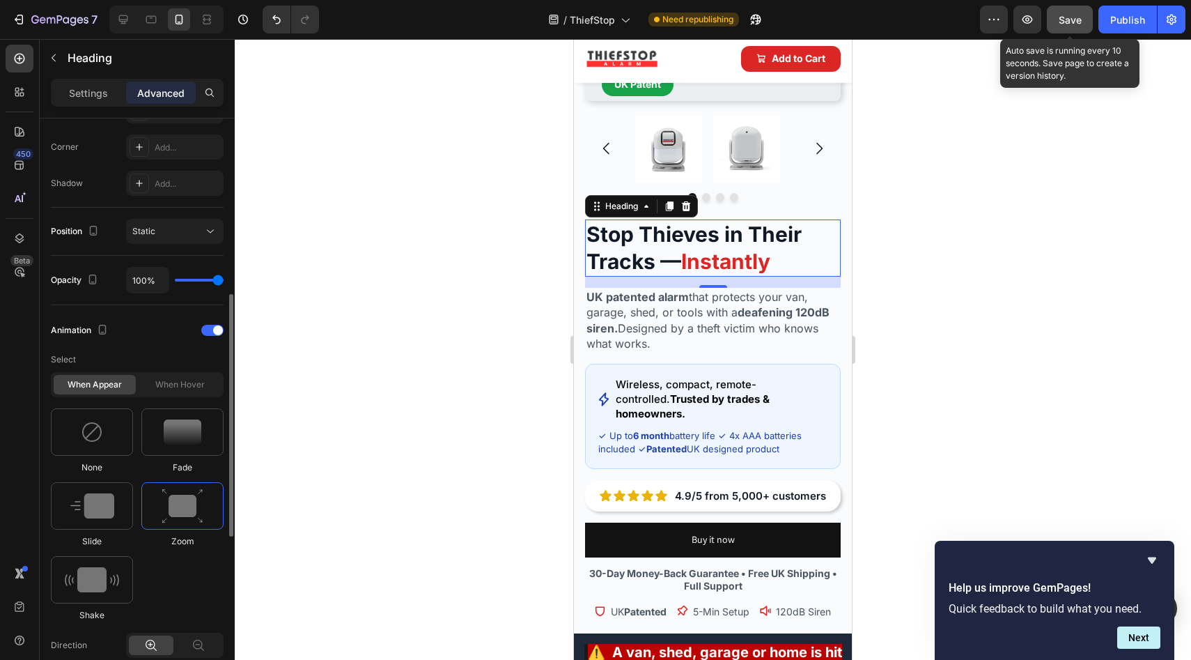
click at [190, 516] on img at bounding box center [183, 506] width 42 height 36
click at [81, 586] on img at bounding box center [92, 579] width 54 height 25
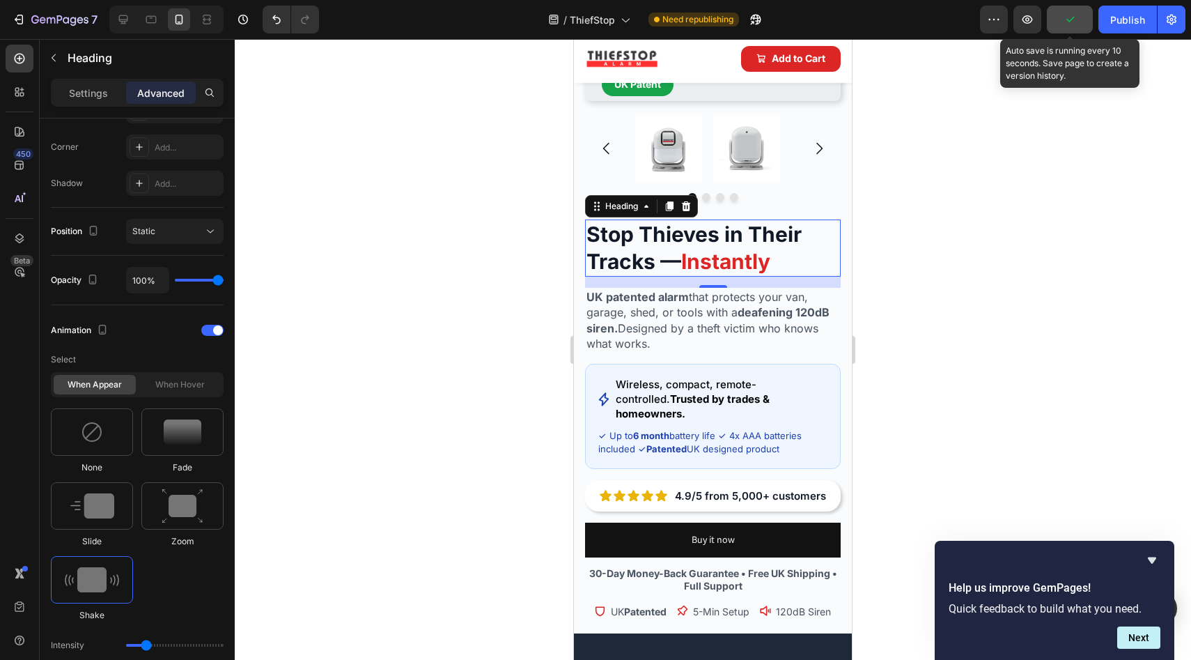
scroll to position [0, 0]
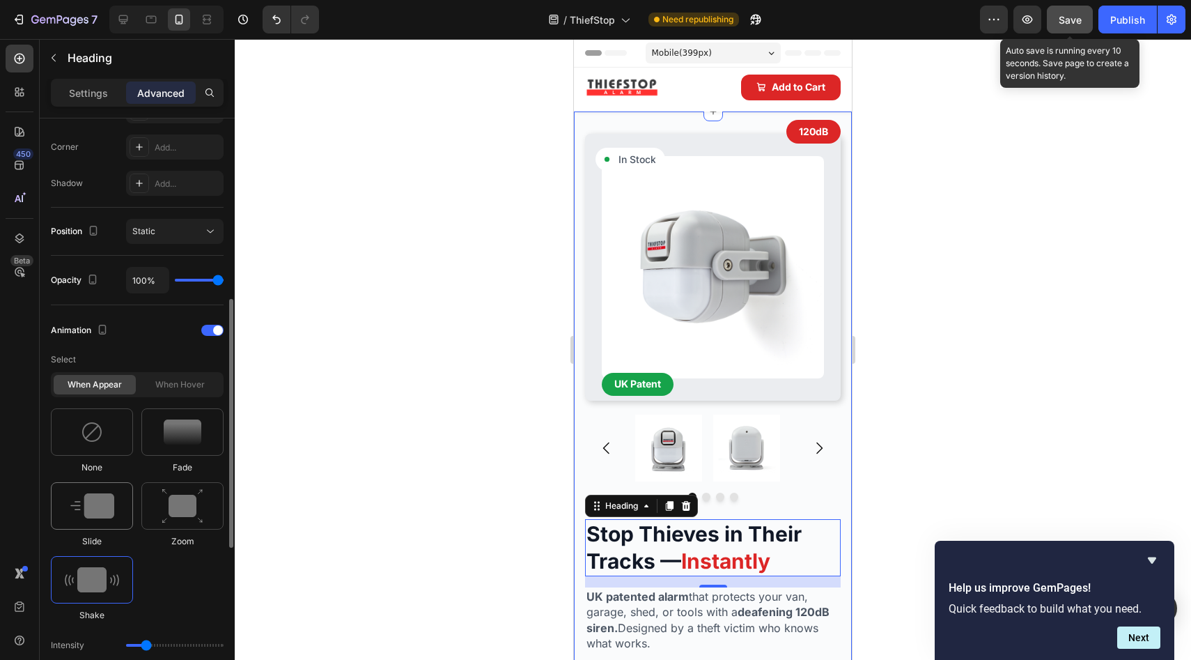
click at [97, 513] on img at bounding box center [92, 505] width 44 height 25
type input "1.7"
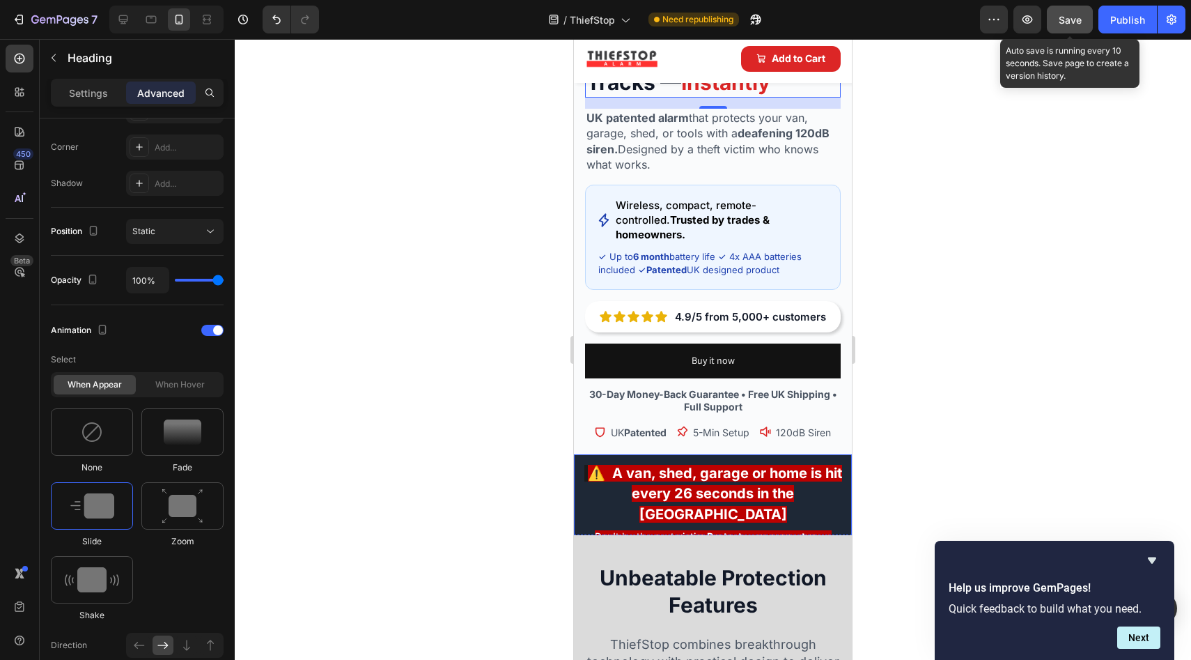
scroll to position [552, 0]
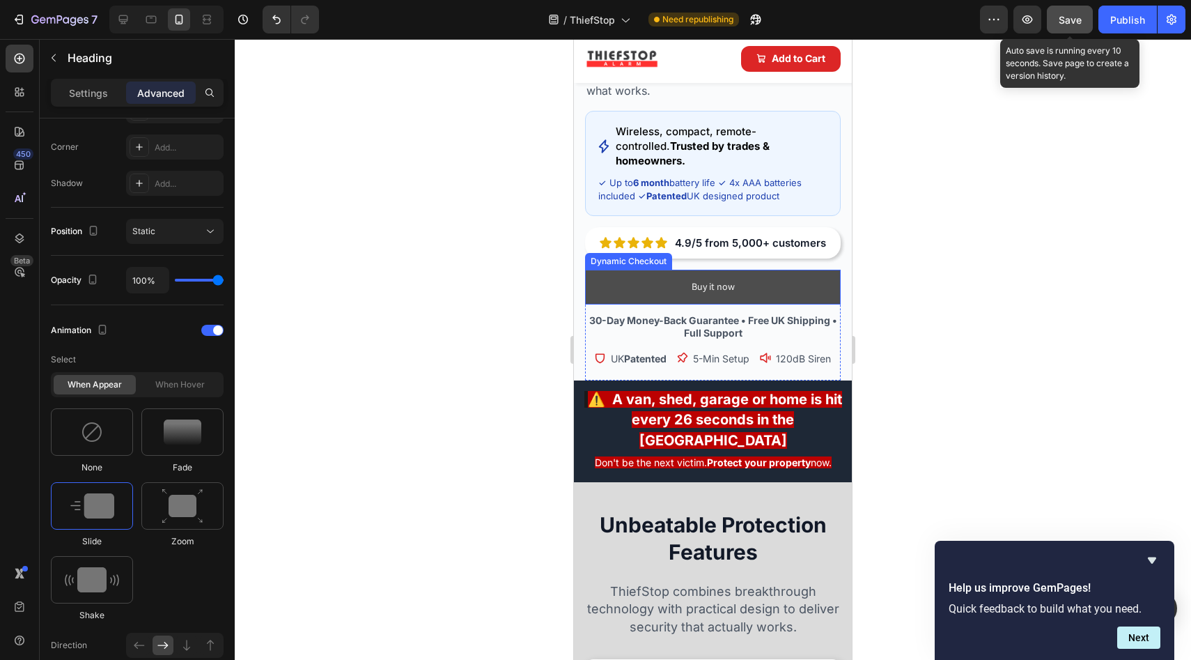
click at [614, 270] on button "Buy it now" at bounding box center [713, 287] width 256 height 34
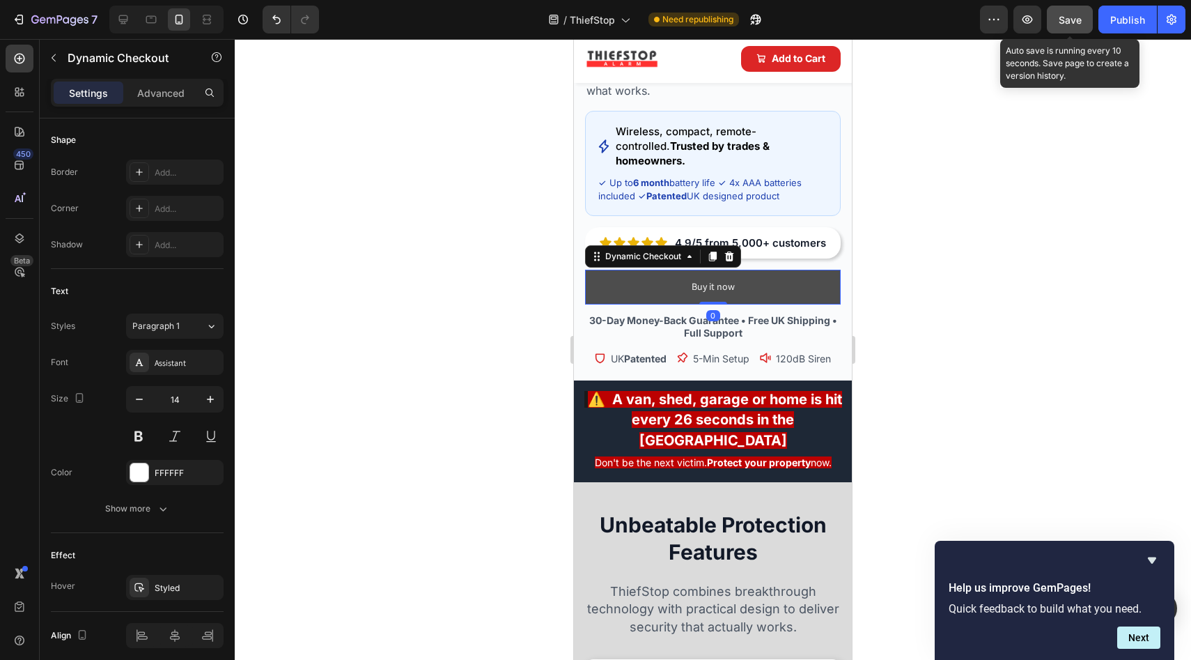
scroll to position [0, 0]
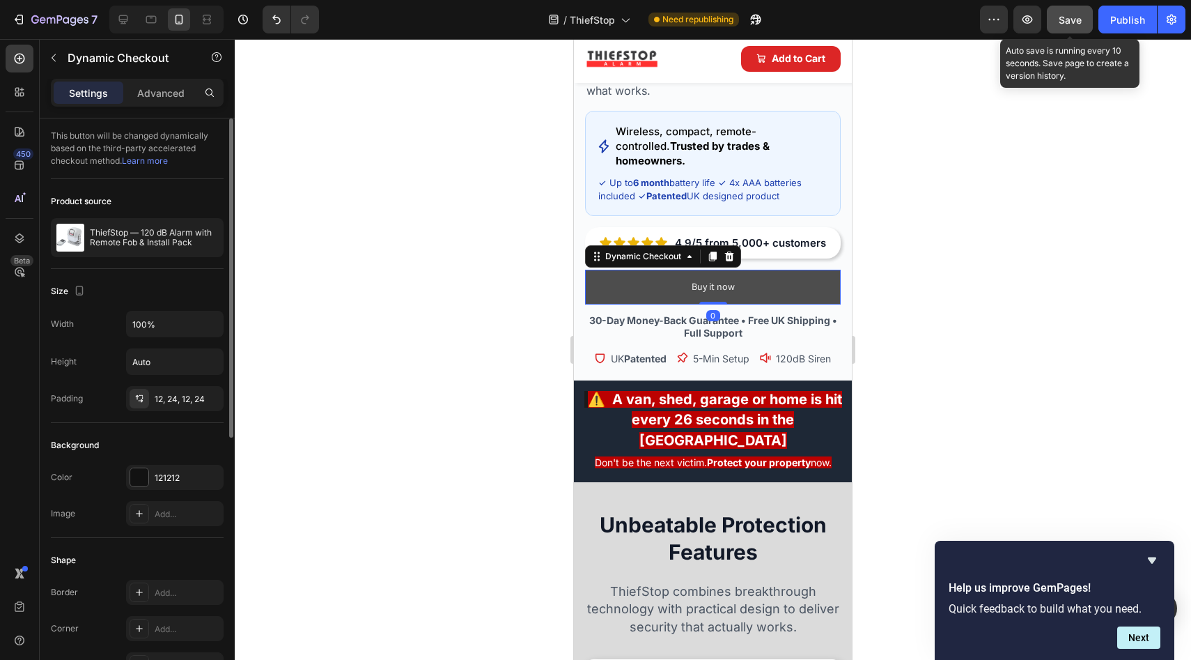
click at [614, 270] on button "Buy it now" at bounding box center [713, 287] width 256 height 34
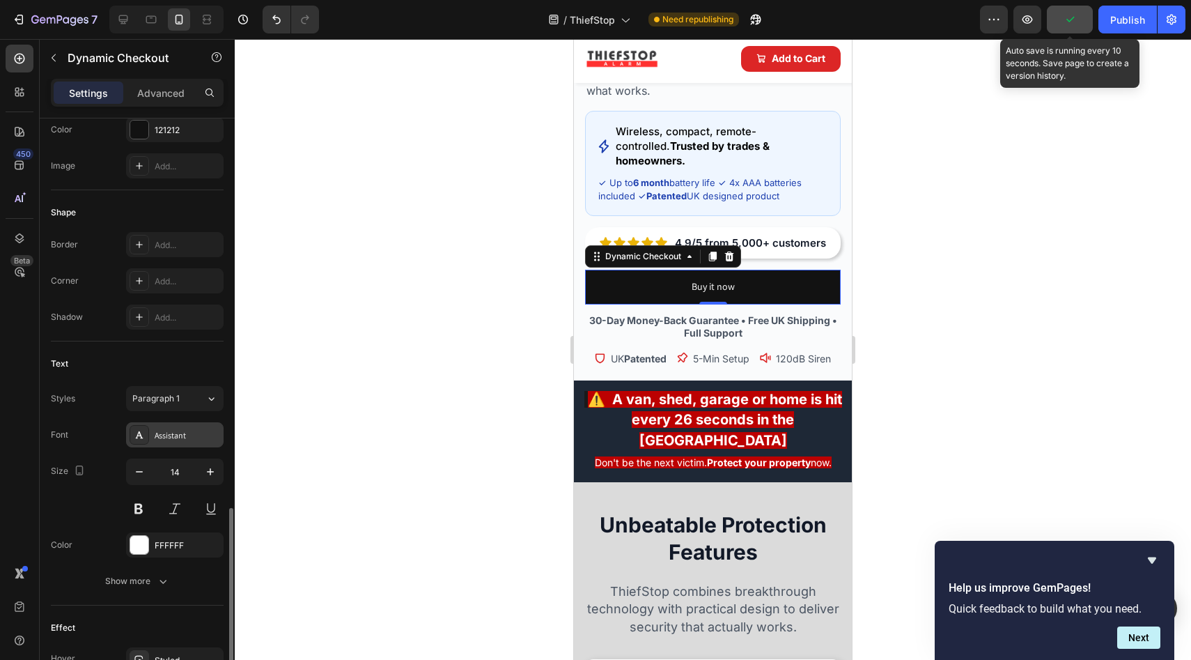
scroll to position [475, 0]
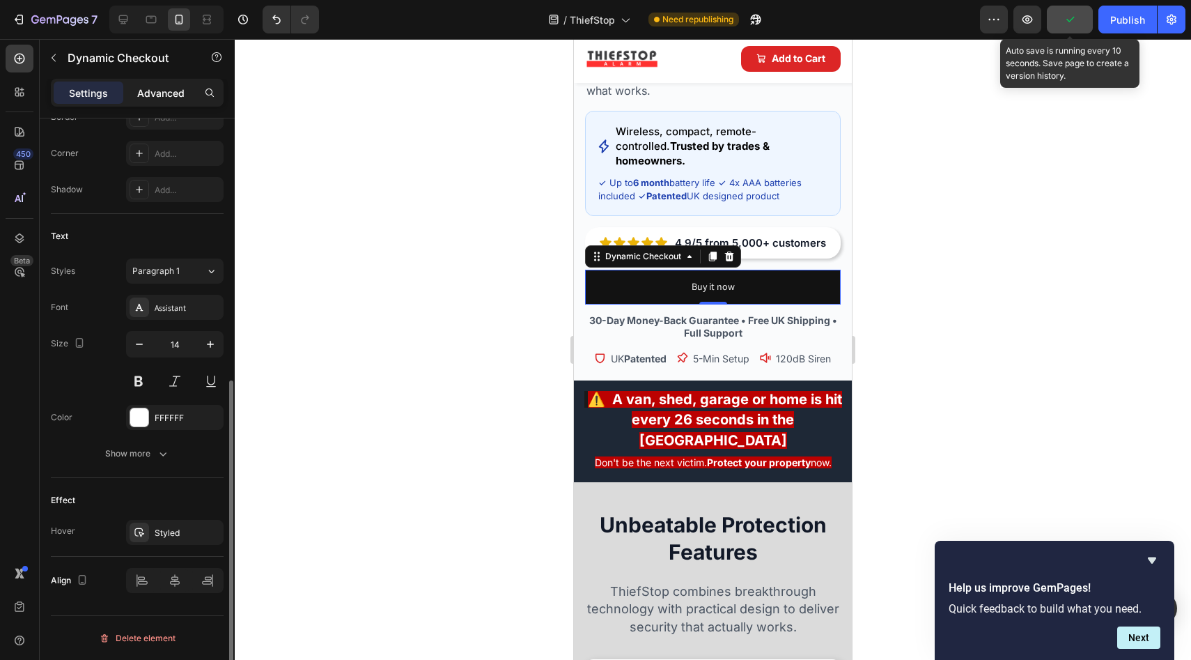
click at [146, 98] on p "Advanced" at bounding box center [160, 93] width 47 height 15
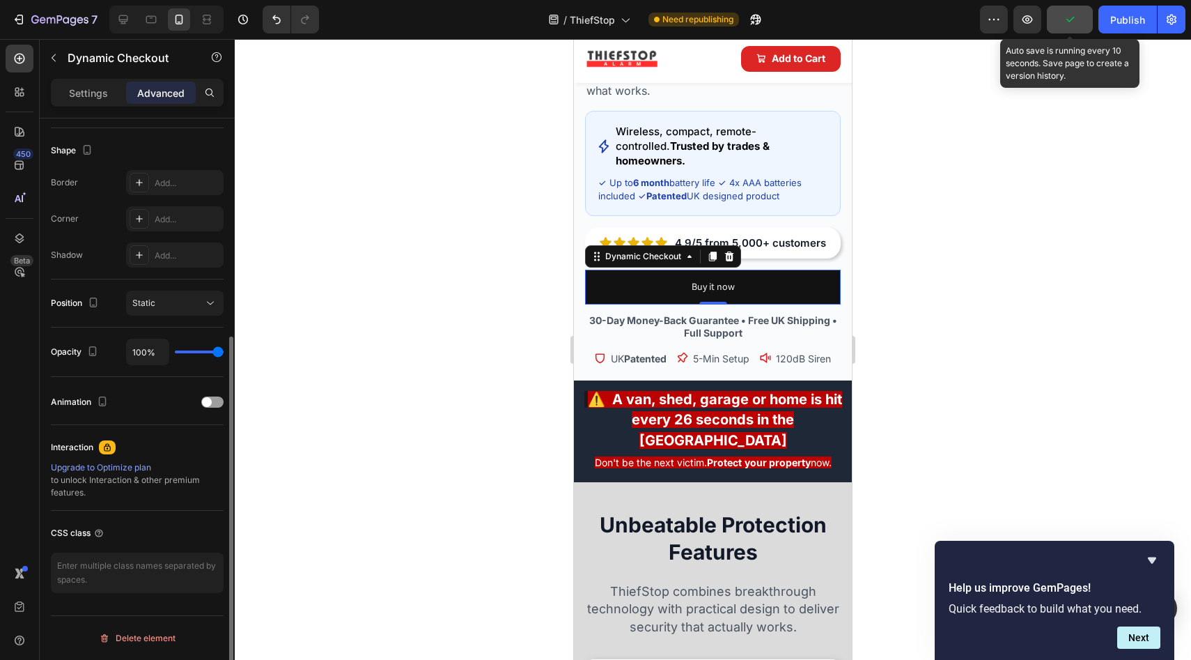
scroll to position [348, 0]
click at [214, 404] on div at bounding box center [212, 401] width 22 height 11
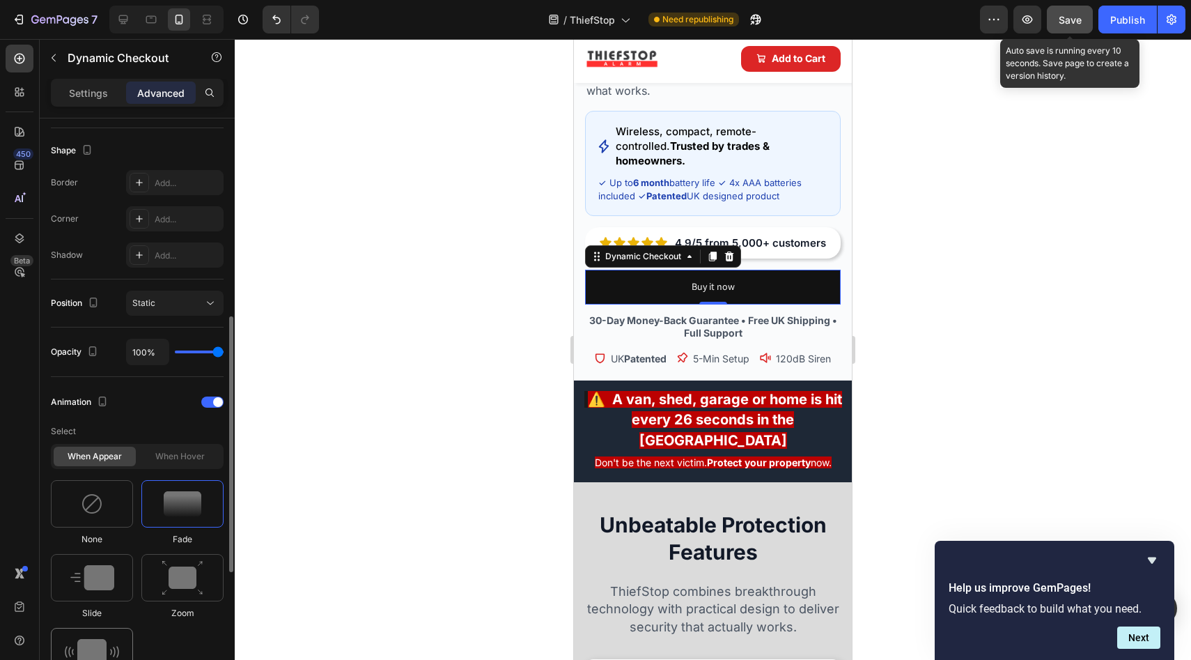
scroll to position [379, 0]
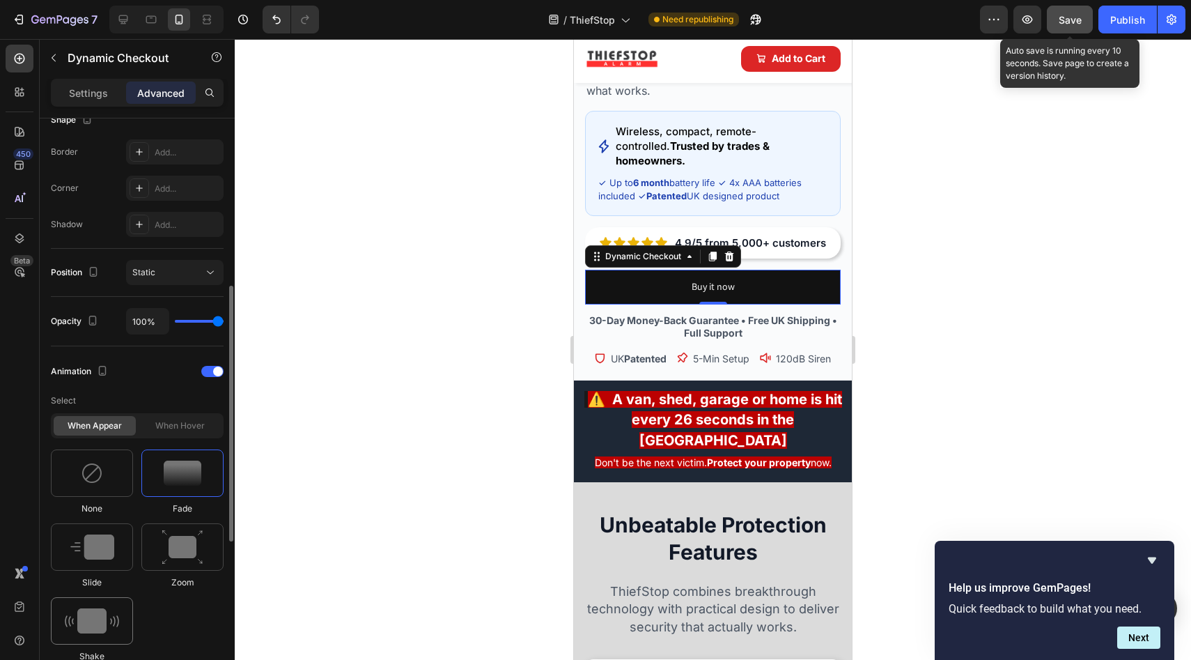
click at [98, 602] on div at bounding box center [92, 620] width 82 height 47
type input "0.7"
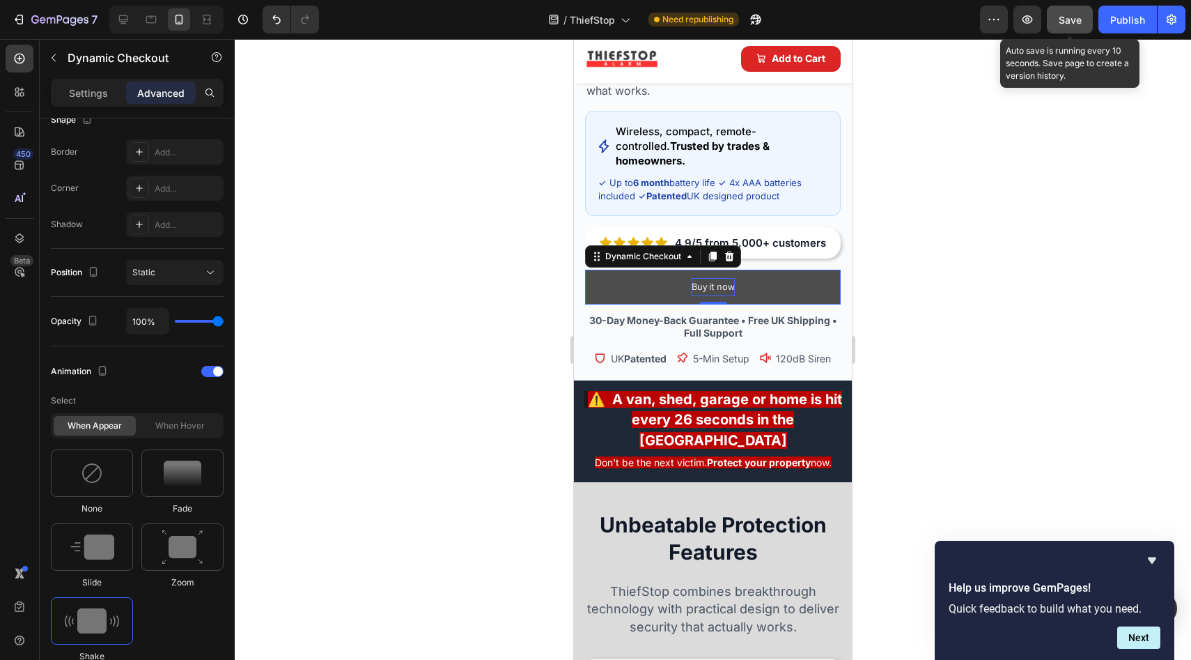
click at [722, 278] on div "Buy it now" at bounding box center [713, 286] width 43 height 17
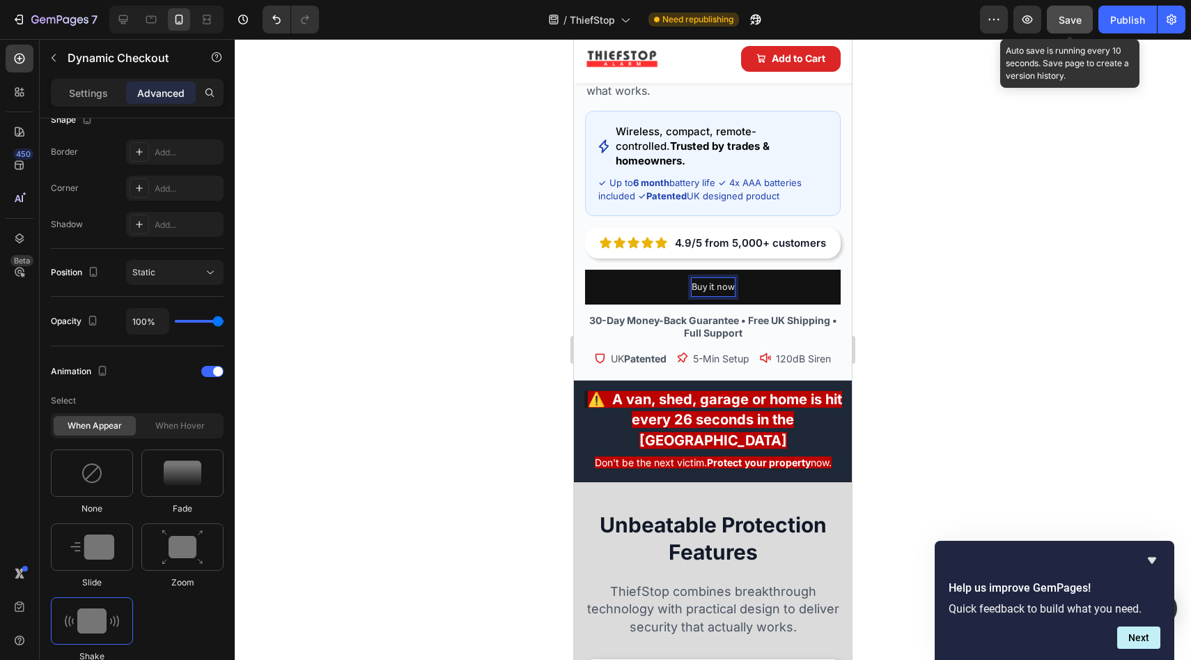
click at [504, 294] on div at bounding box center [713, 349] width 957 height 621
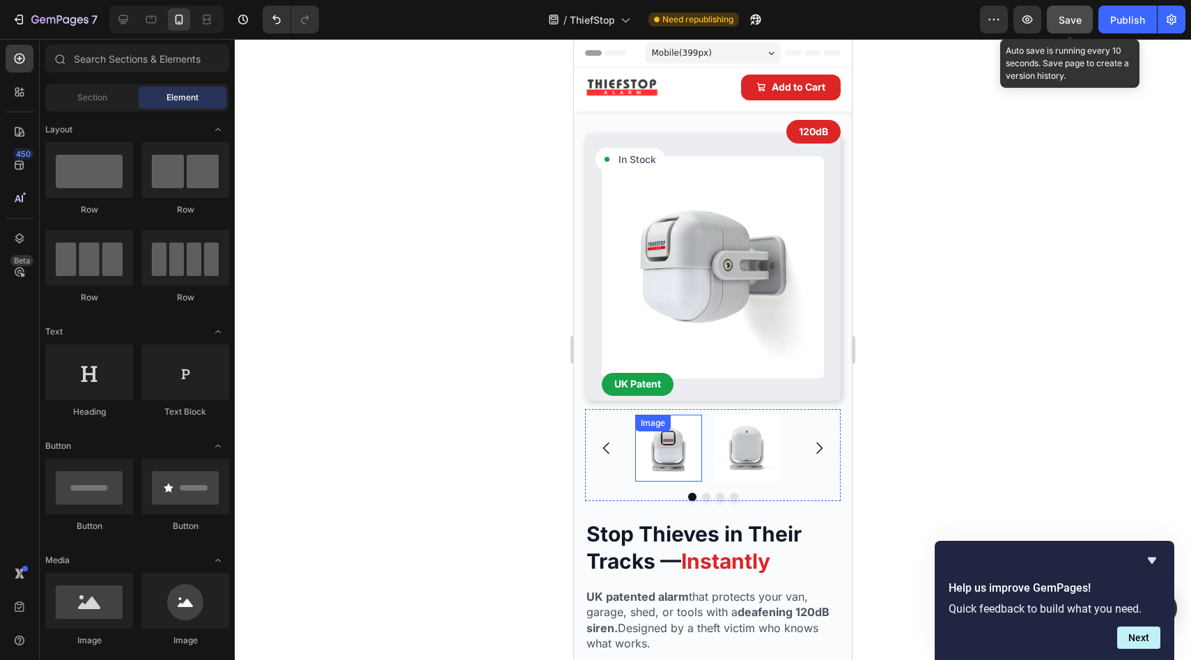
scroll to position [298, 0]
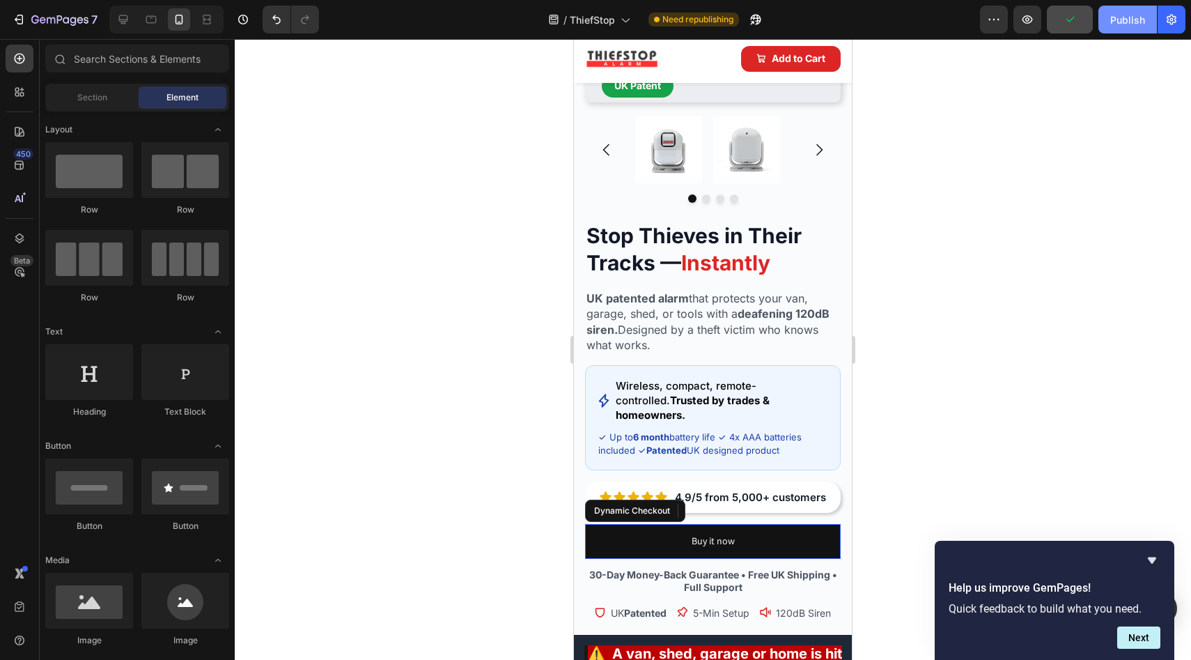
click at [1120, 22] on div "Publish" at bounding box center [1128, 20] width 35 height 15
click at [741, 490] on p "4.9/5 from 5,000+ customers" at bounding box center [750, 497] width 151 height 15
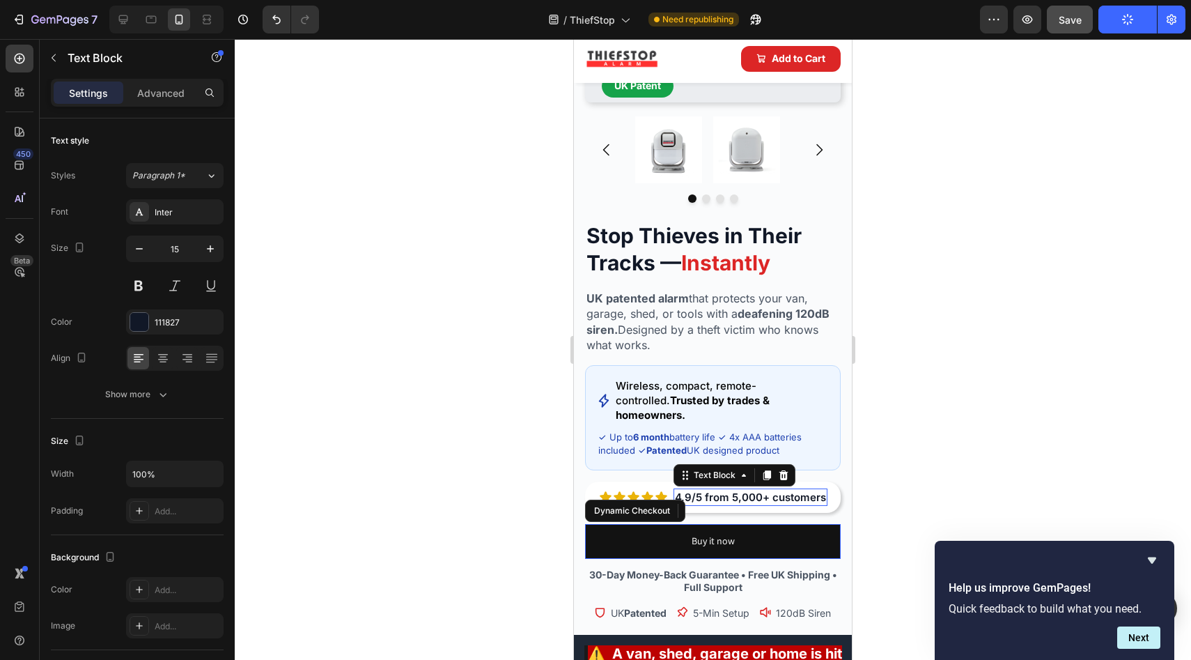
click at [574, 39] on div at bounding box center [574, 39] width 0 height 0
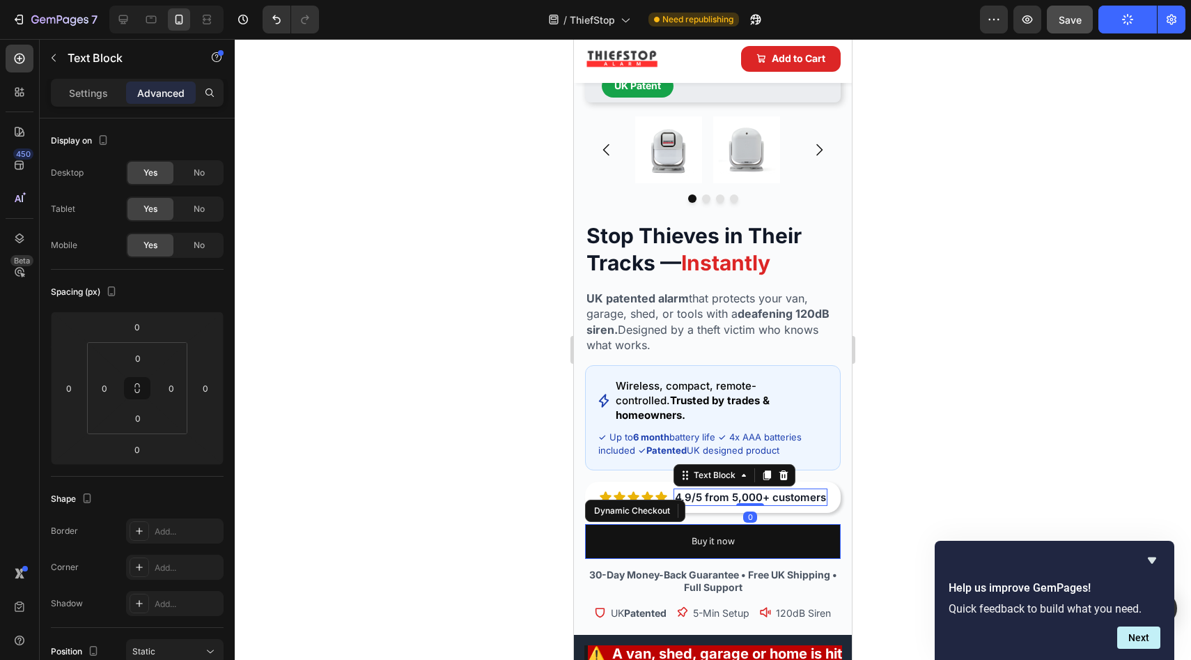
click at [758, 490] on p "4.9/5 from 5,000+ customers" at bounding box center [750, 497] width 151 height 15
click at [734, 490] on p "4.9/5 from 1,000 + customers" at bounding box center [750, 497] width 152 height 15
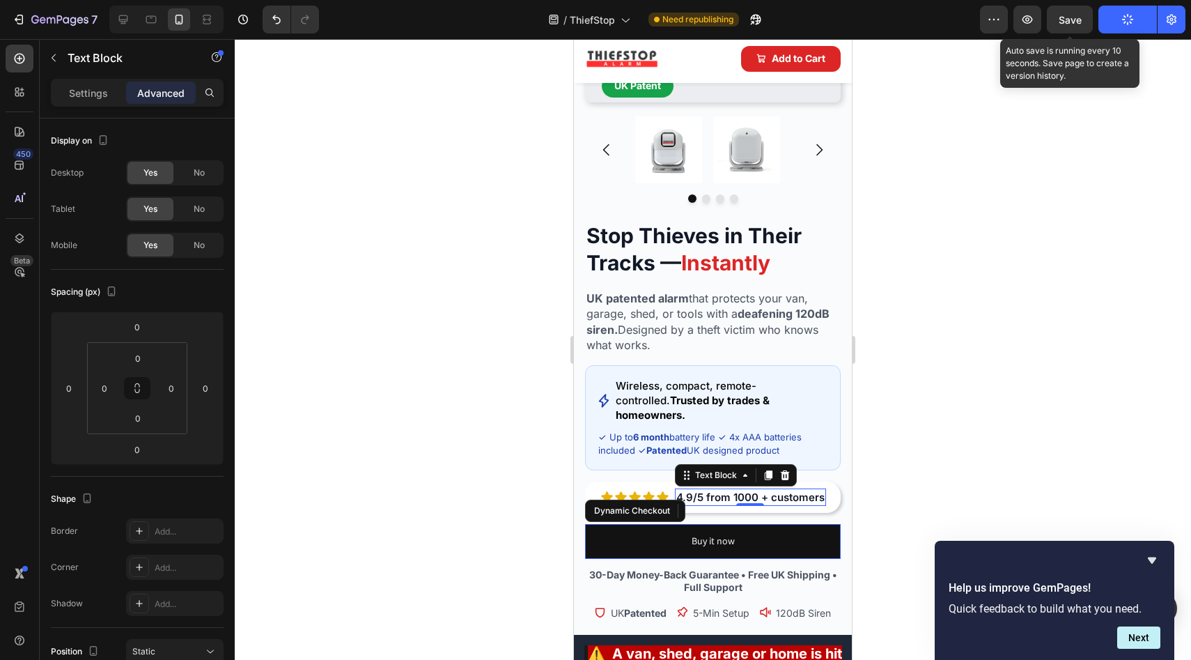
drag, startPoint x: 1058, startPoint y: 22, endPoint x: 1111, endPoint y: 101, distance: 94.9
click at [1057, 22] on button "Save" at bounding box center [1070, 20] width 46 height 28
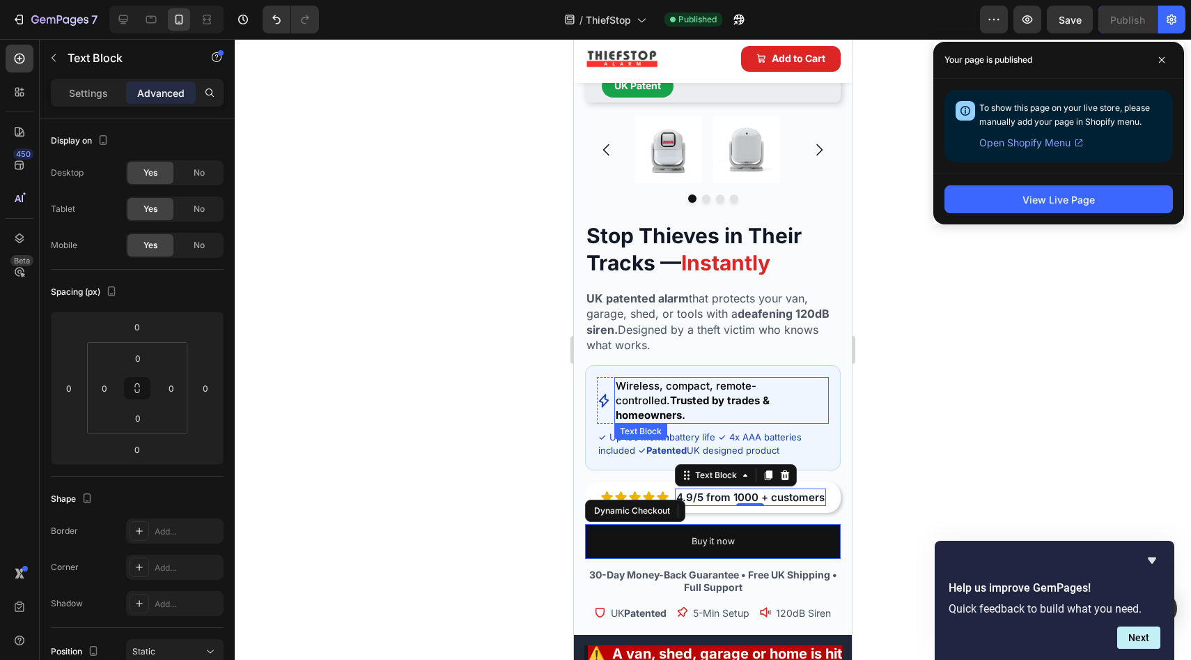
click at [730, 379] on span "Wireless, compact, remote-controlled. Trusted by trades & homeowners." at bounding box center [693, 400] width 154 height 42
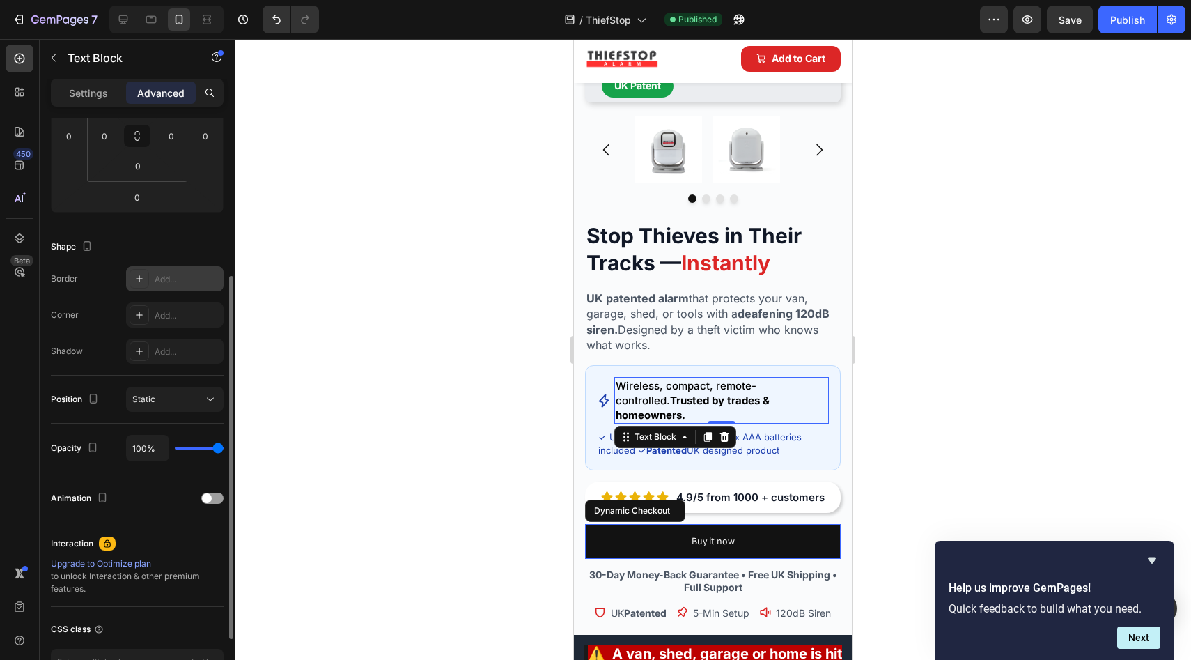
scroll to position [0, 0]
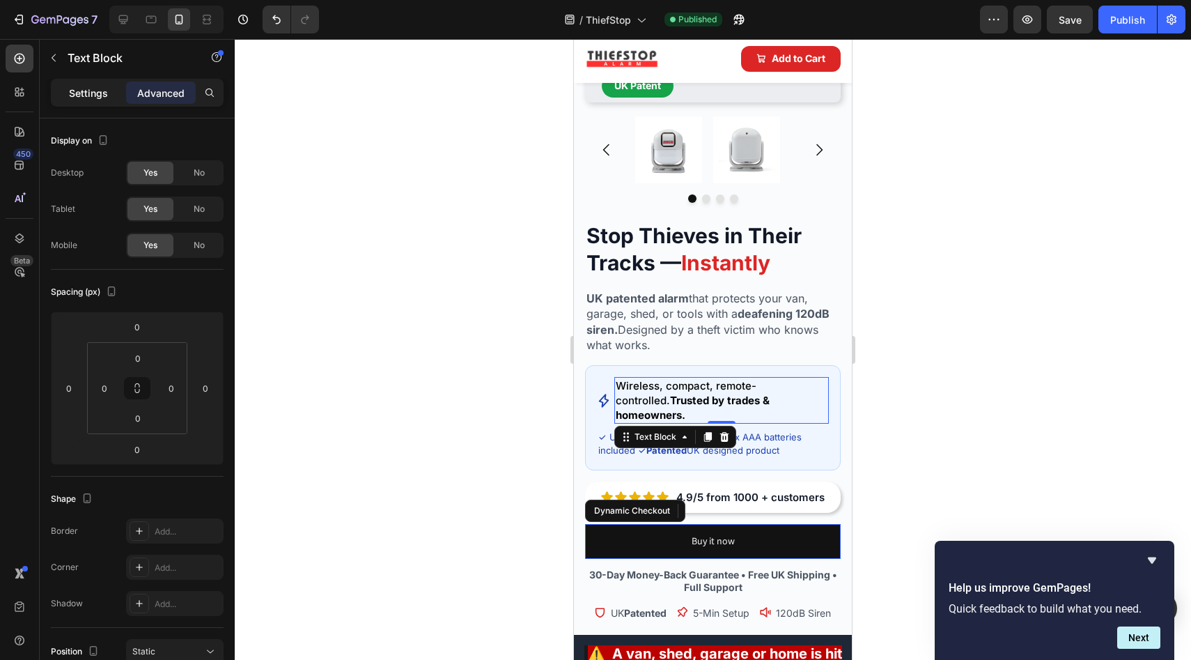
click at [93, 91] on p "Settings" at bounding box center [88, 93] width 39 height 15
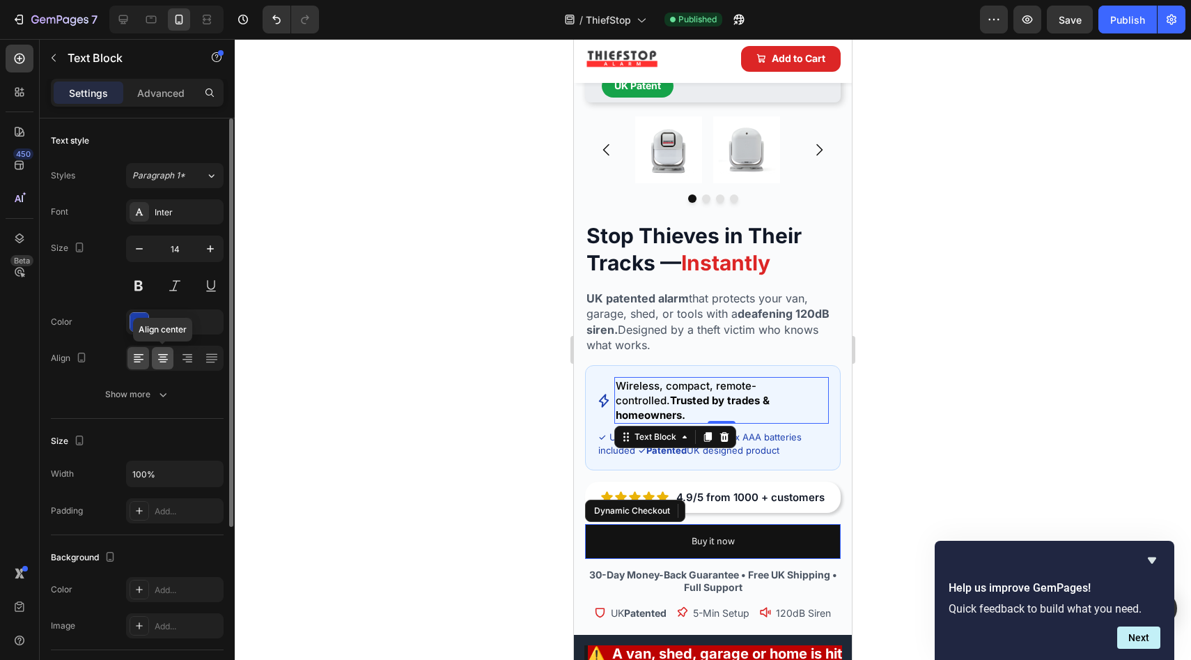
click at [163, 359] on icon at bounding box center [163, 358] width 14 height 14
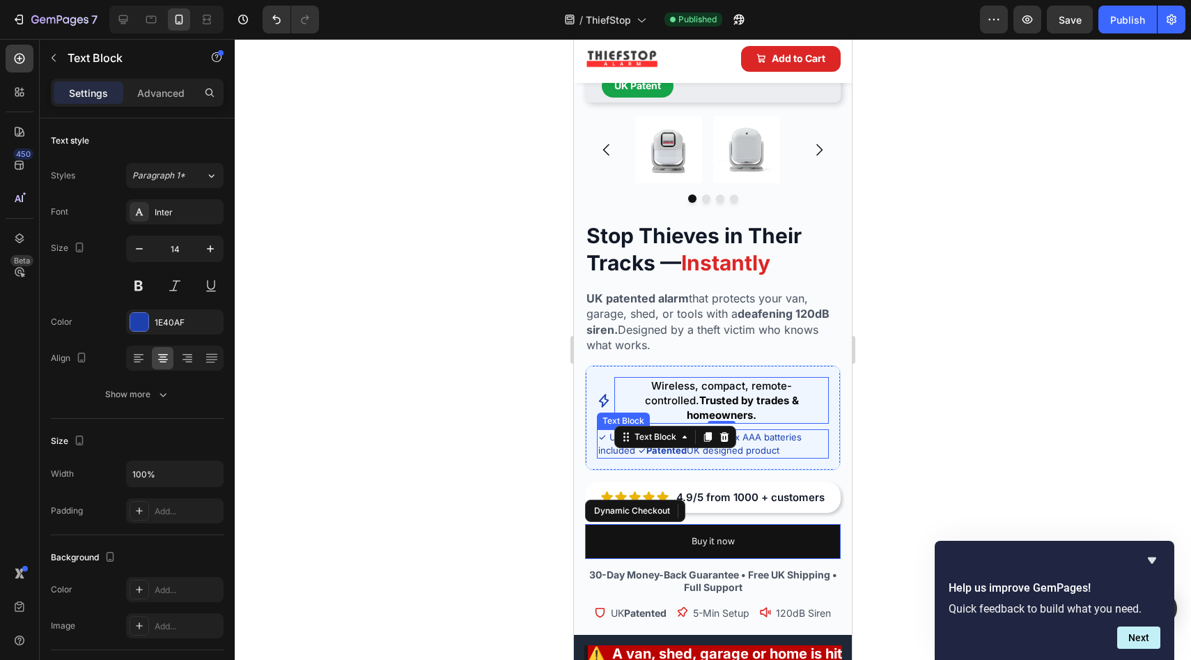
click at [768, 431] on span "✓ Up to 6 month battery life ✓ 4x AAA batteries included ✓ Patented UK designed…" at bounding box center [699, 443] width 203 height 24
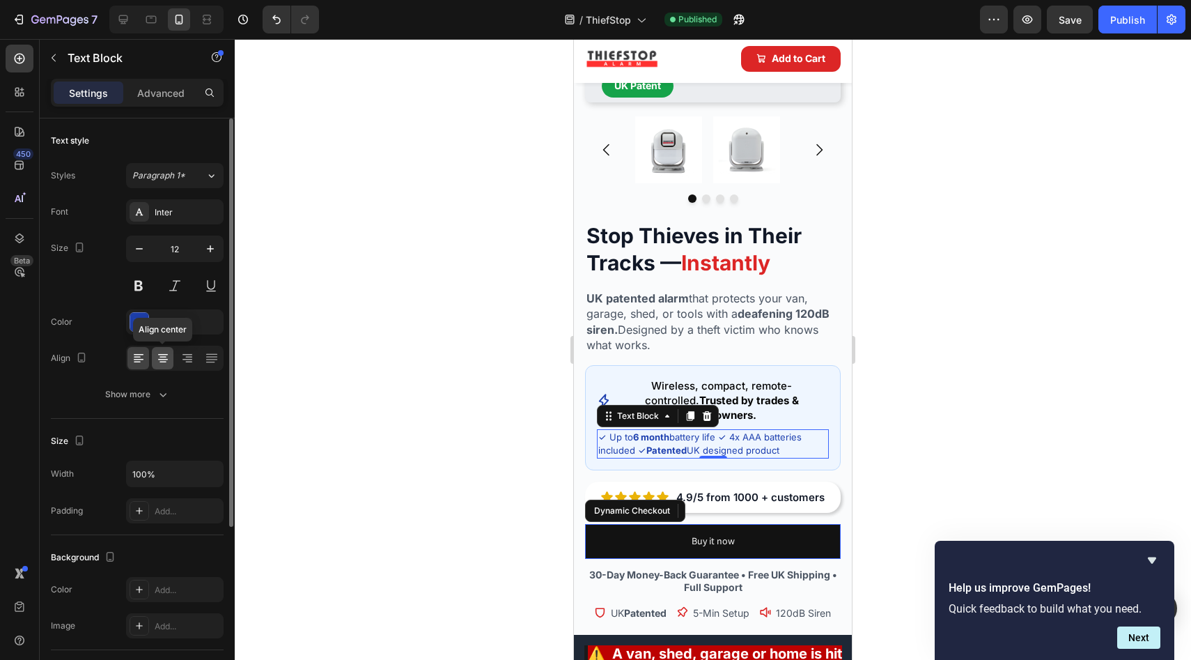
click at [162, 354] on icon at bounding box center [163, 354] width 10 height 1
click at [518, 374] on div at bounding box center [713, 349] width 957 height 621
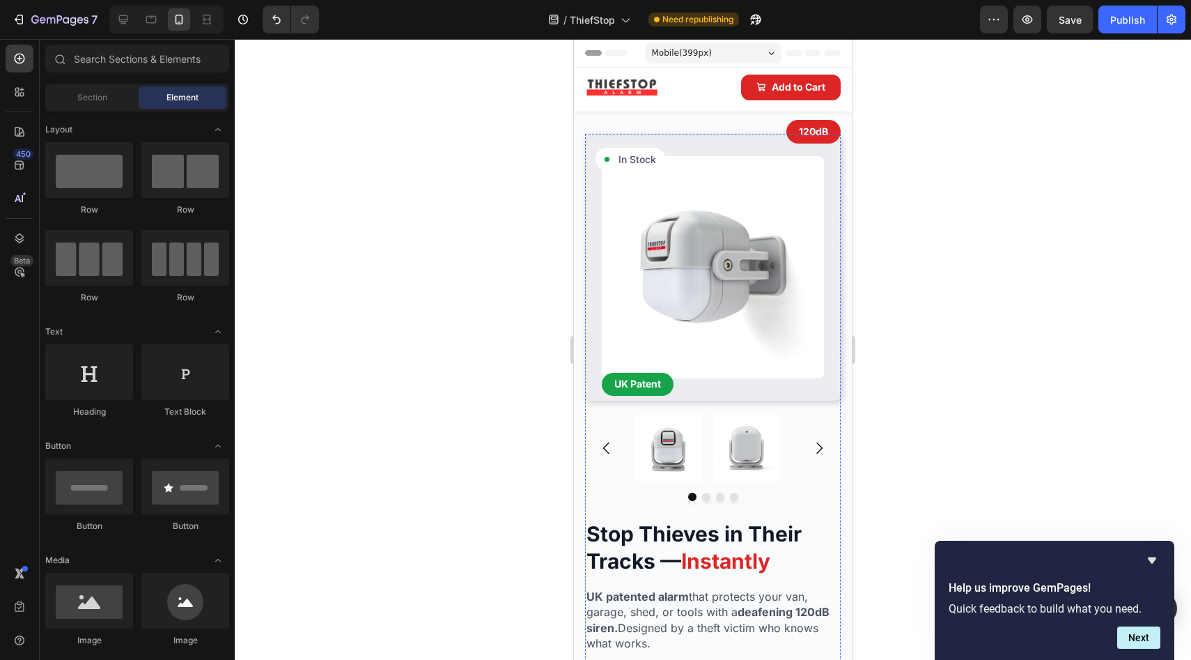
scroll to position [696, 0]
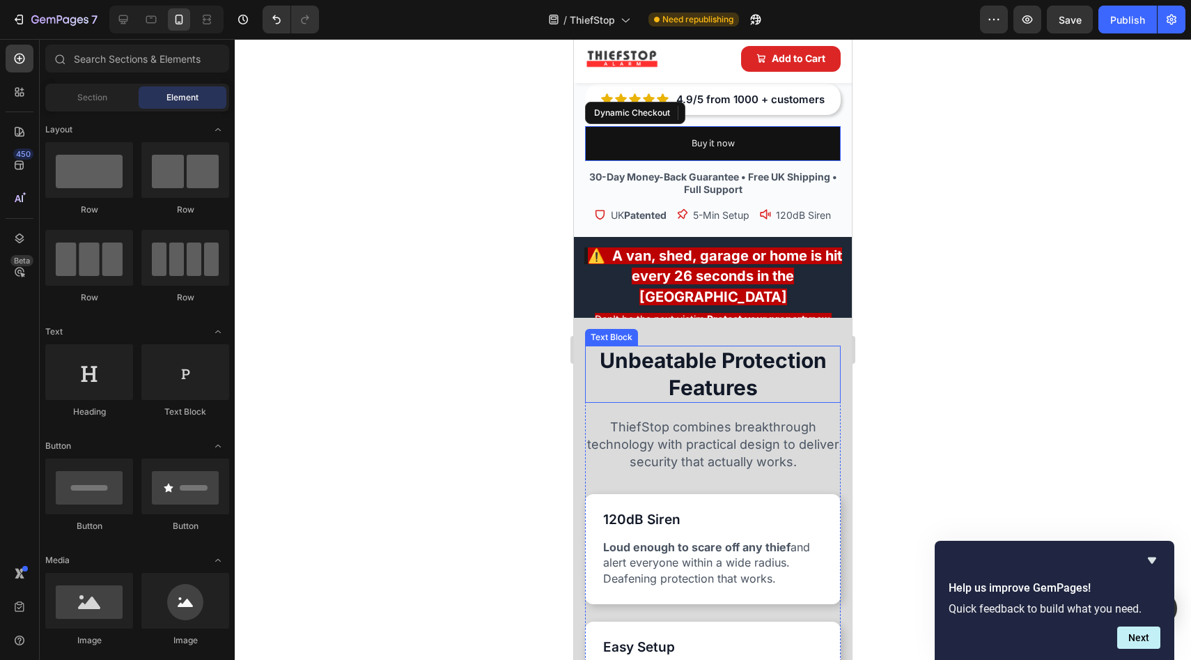
click at [714, 355] on p "Unbeatable Protection Features" at bounding box center [713, 374] width 253 height 54
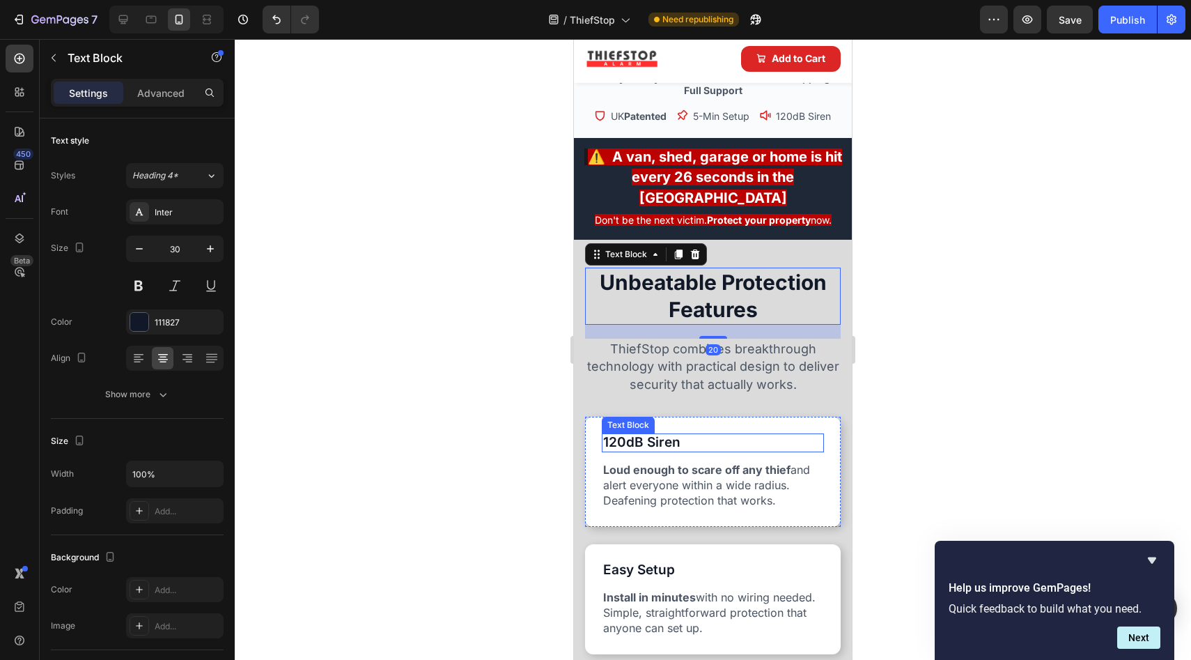
scroll to position [814, 0]
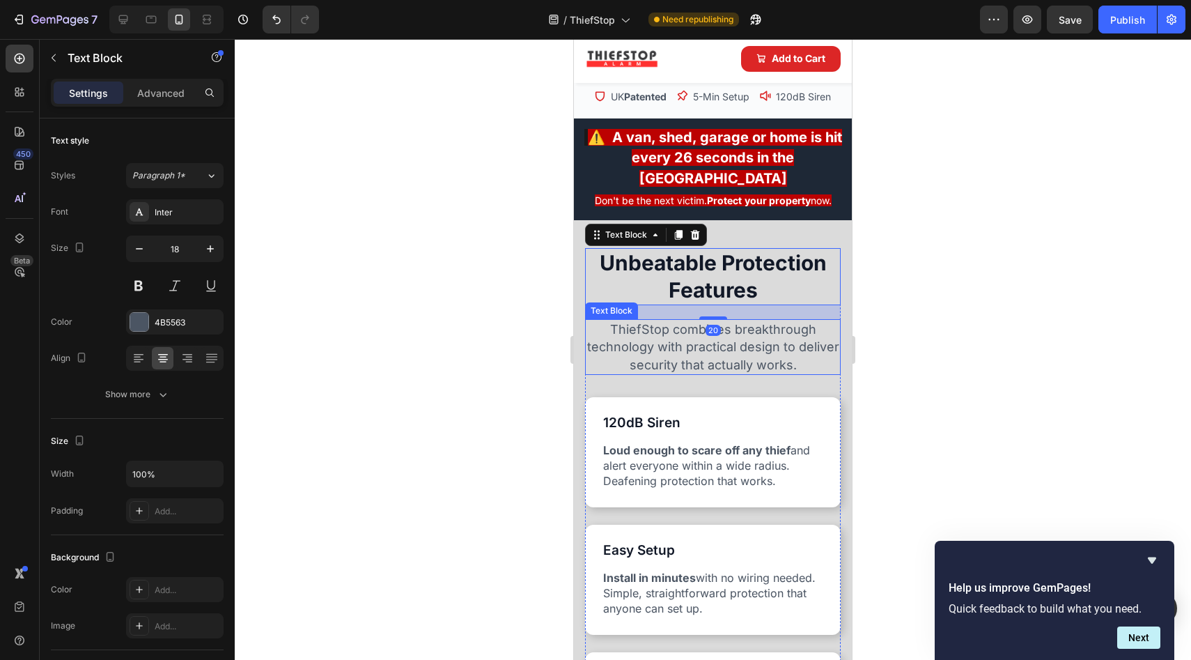
click at [751, 320] on p "ThiefStop combines breakthrough technology with practical design to deliver sec…" at bounding box center [713, 346] width 253 height 53
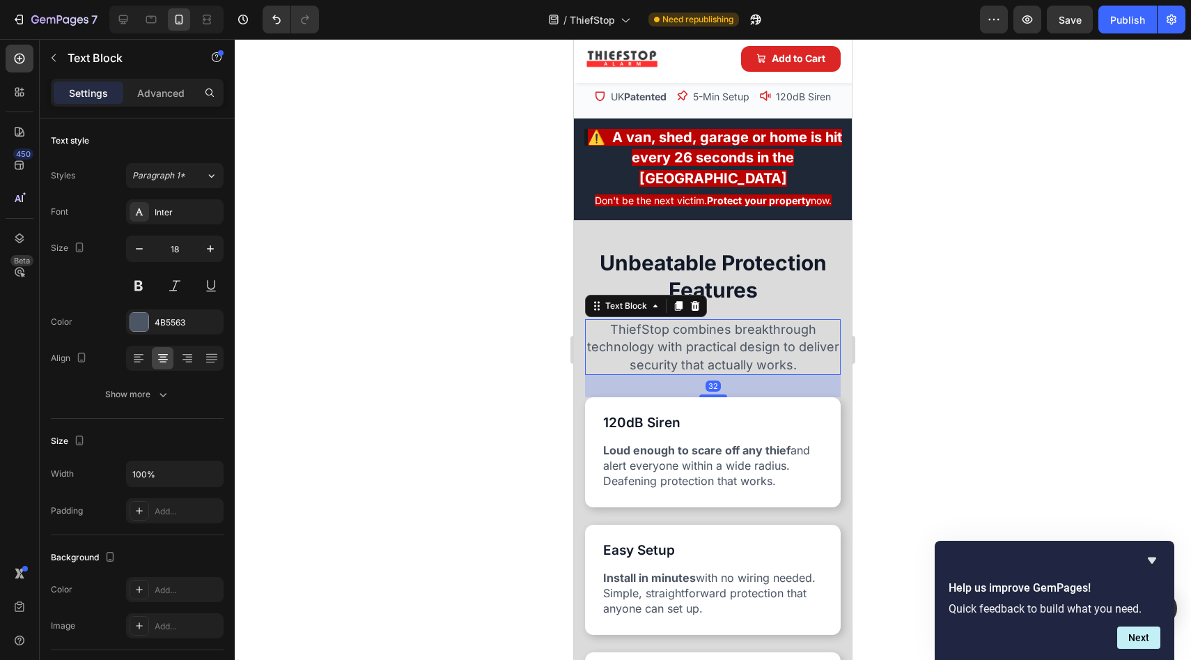
click at [751, 320] on p "ThiefStop combines breakthrough technology with practical design to deliver sec…" at bounding box center [713, 346] width 253 height 53
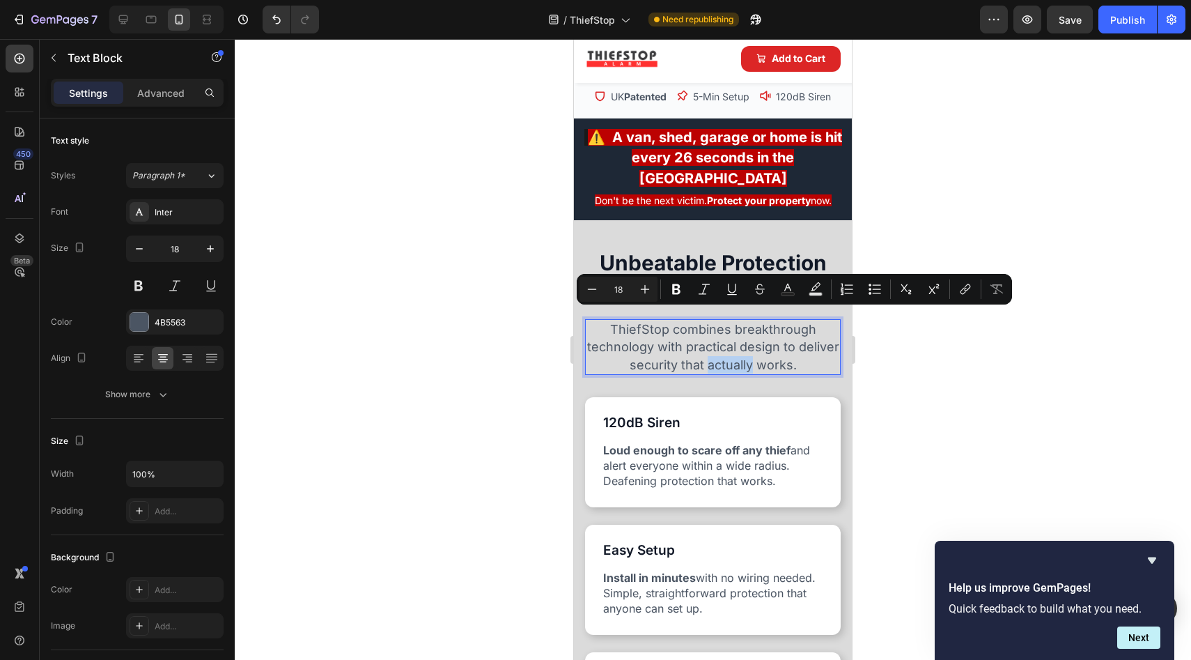
click at [680, 320] on p "ThiefStop combines breakthrough technology with practical design to deliver sec…" at bounding box center [713, 346] width 253 height 53
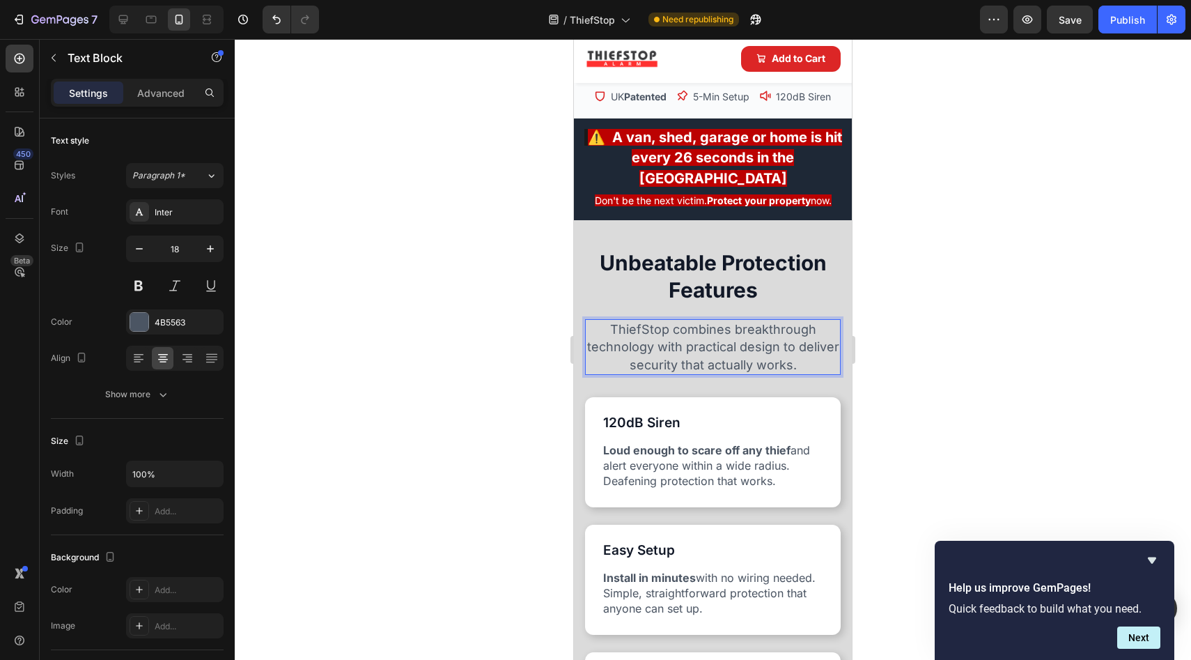
click at [667, 320] on p "ThiefStop combines breakthrough technology with practical design to deliver sec…" at bounding box center [713, 346] width 253 height 53
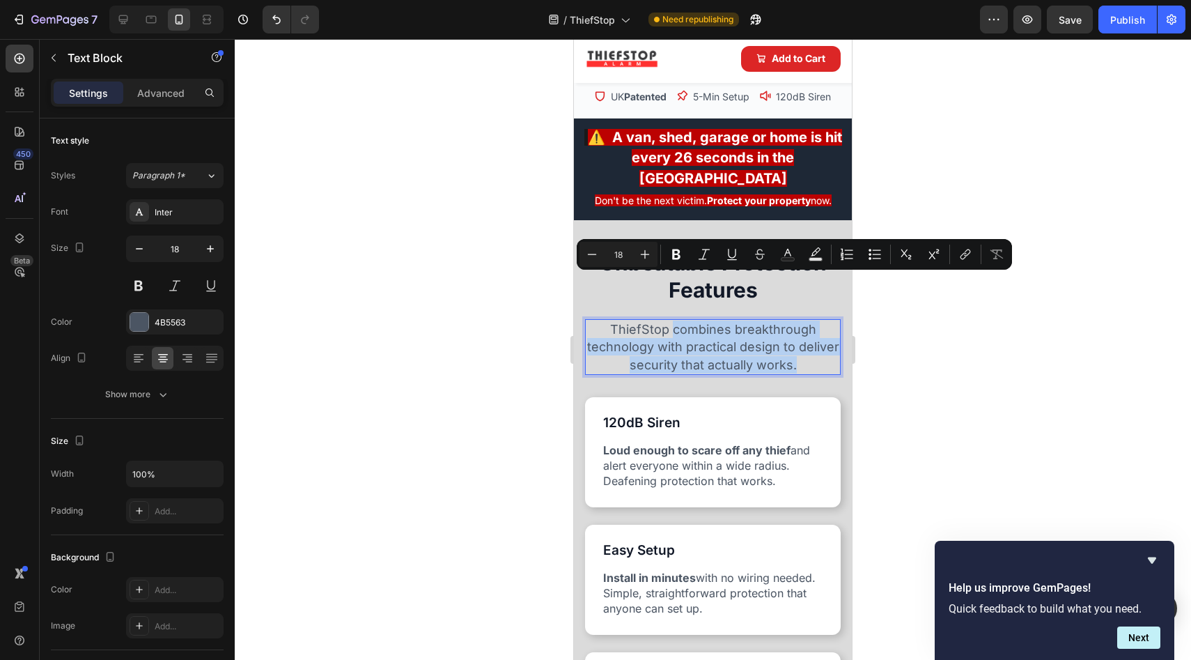
drag, startPoint x: 668, startPoint y: 284, endPoint x: 807, endPoint y: 327, distance: 145.2
click at [807, 327] on div "ThiefStop combines breakthrough technology with practical design to deliver sec…" at bounding box center [713, 347] width 256 height 56
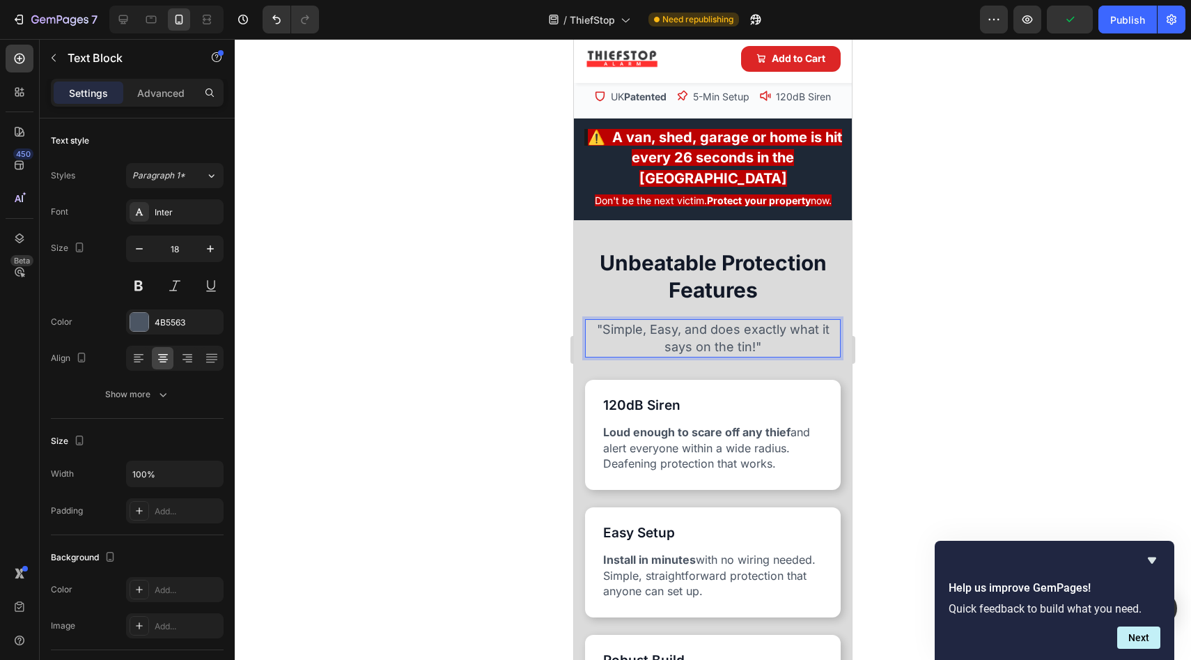
click at [780, 320] on p ""Simple, Easy, and does exactly what it says on the tin!"" at bounding box center [713, 337] width 253 height 35
drag, startPoint x: 778, startPoint y: 298, endPoint x: 585, endPoint y: 279, distance: 193.9
click at [585, 319] on div ""Simple, Easy, and does exactly what it says on the tin!"" at bounding box center [713, 338] width 256 height 38
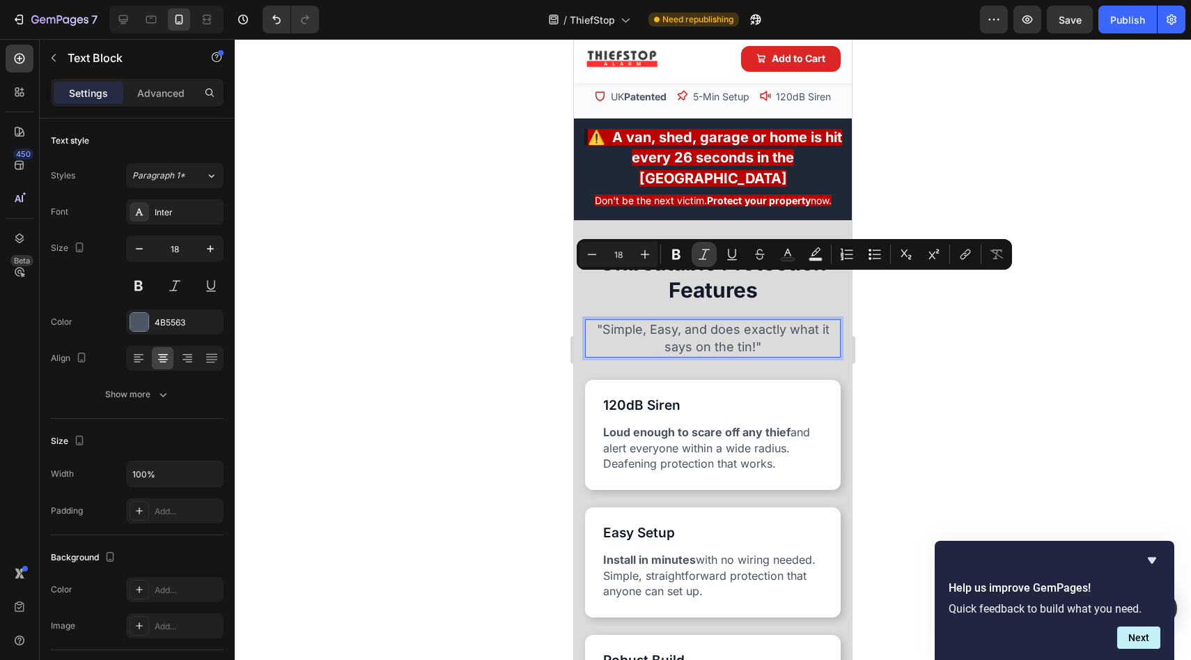
click at [701, 248] on icon "Editor contextual toolbar" at bounding box center [704, 254] width 14 height 14
click at [789, 320] on p ""Simple, Easy, and does exactly what it says on the tin!"" at bounding box center [713, 337] width 253 height 35
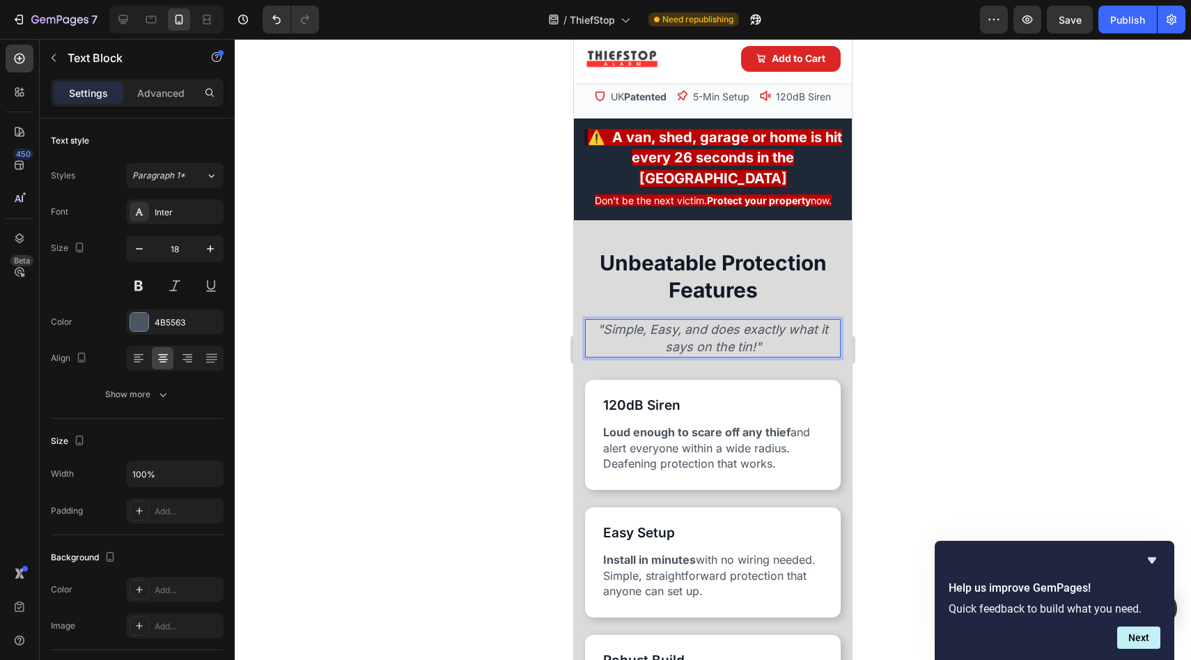
click at [743, 322] on icon ""Simple, Easy, and does exactly what it says on the tin!"" at bounding box center [713, 338] width 231 height 32
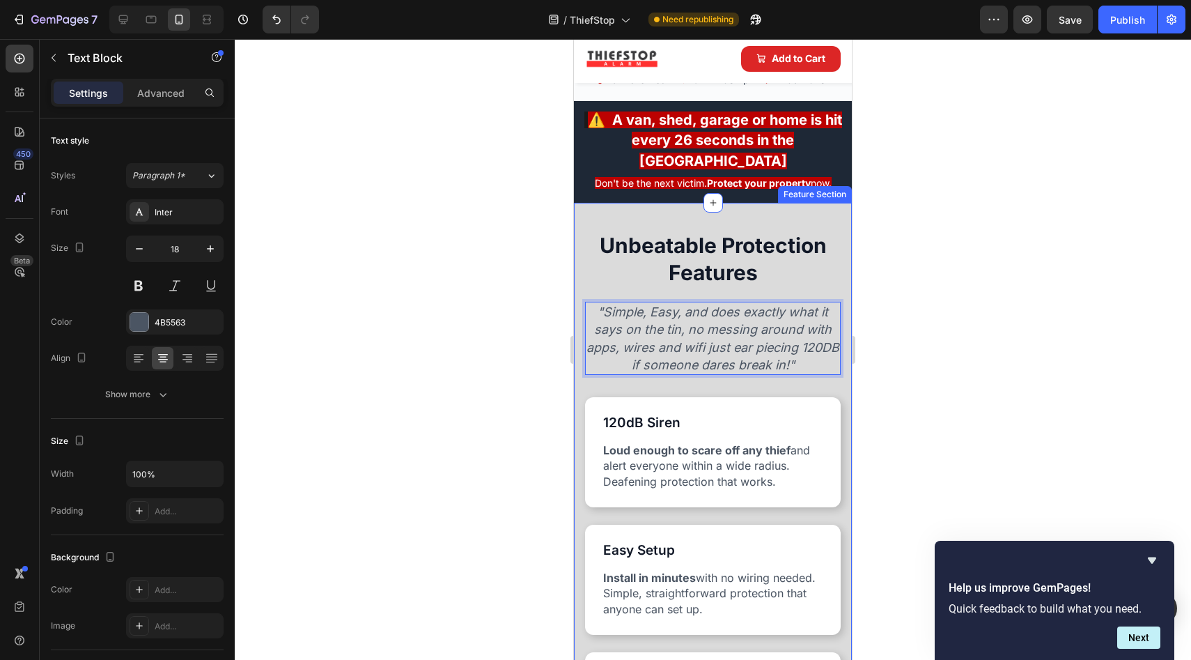
scroll to position [836, 0]
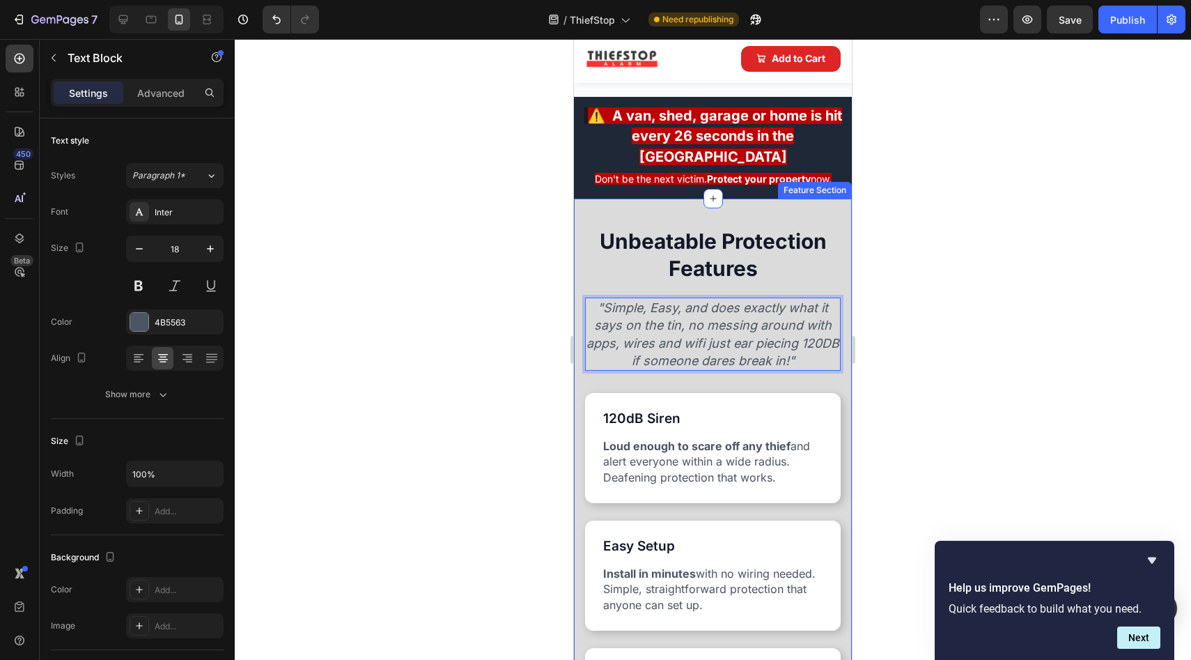
click at [532, 295] on div at bounding box center [713, 349] width 957 height 621
click at [675, 300] on icon ""Simple, Easy, and does exactly what it says on the tin, no messing around with…" at bounding box center [713, 334] width 253 height 68
click at [682, 300] on icon ""Simple, Easy, and does exactly what it says on the tin, no messing around with…" at bounding box center [713, 334] width 253 height 68
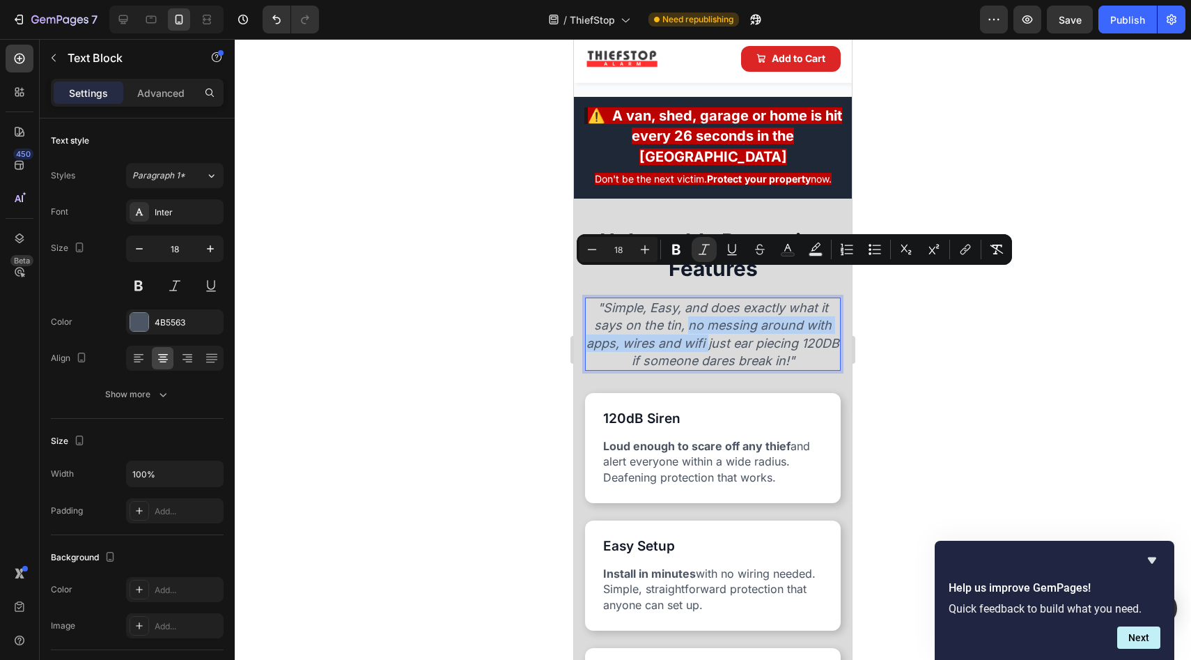
drag, startPoint x: 683, startPoint y: 279, endPoint x: 722, endPoint y: 302, distance: 45.9
click at [722, 302] on icon ""Simple, Easy, and does exactly what it says on the tin, no messing around with…" at bounding box center [713, 334] width 253 height 68
click at [670, 249] on icon "Editor contextual toolbar" at bounding box center [677, 249] width 14 height 14
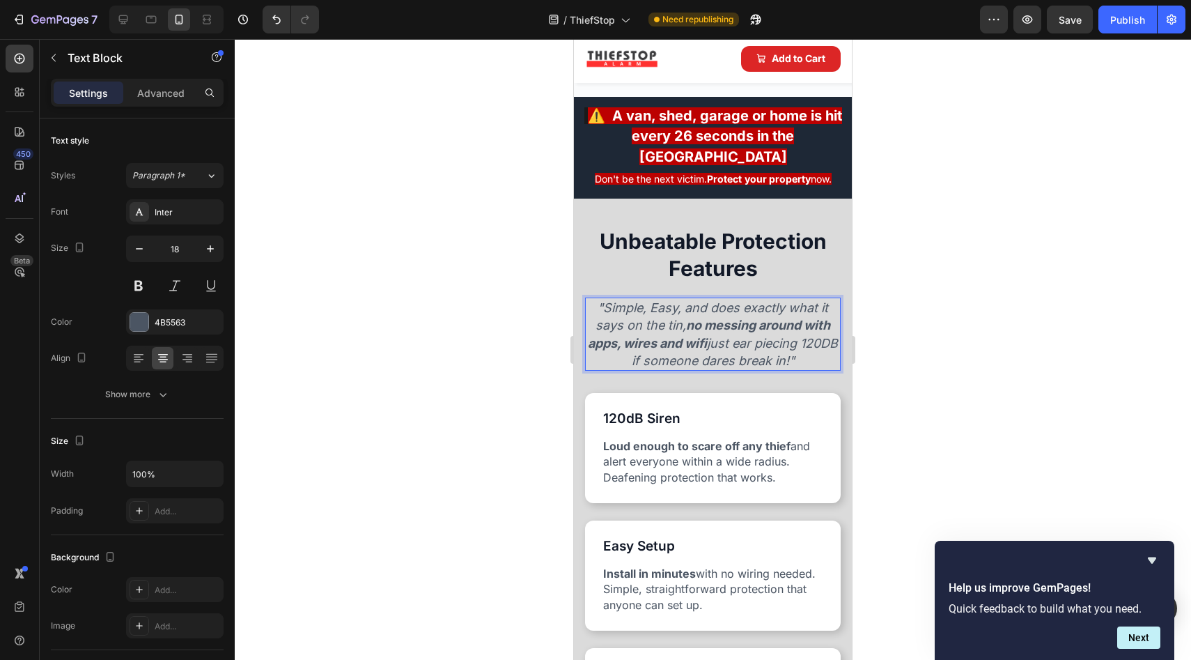
click at [523, 292] on div at bounding box center [713, 349] width 957 height 621
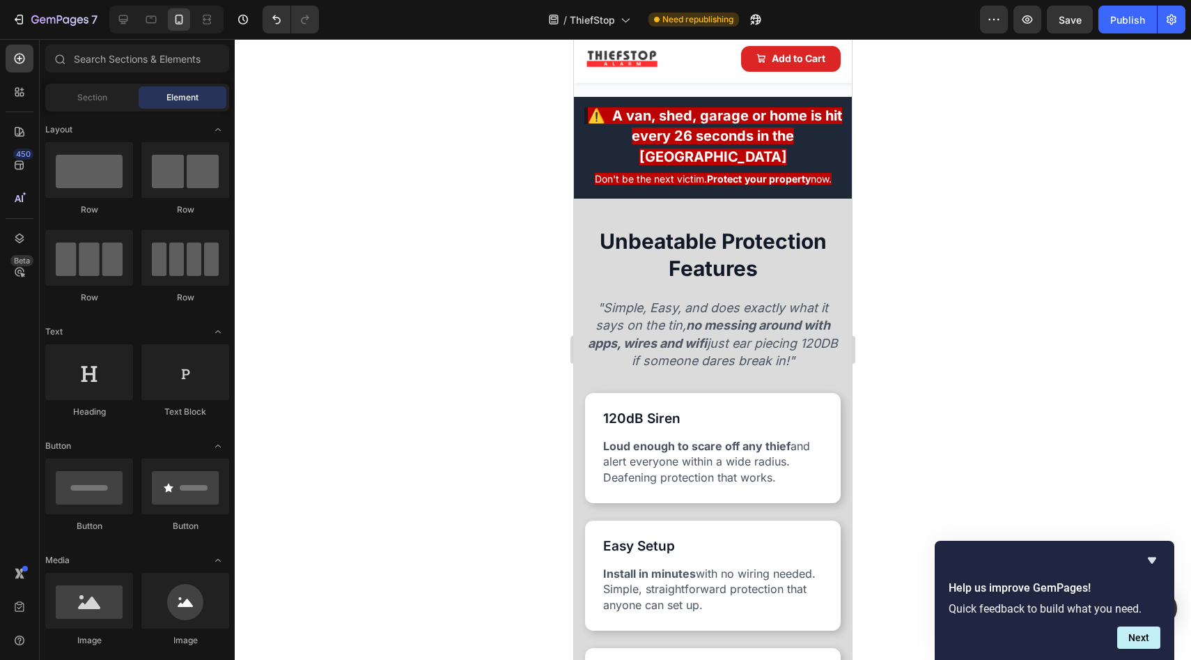
click at [471, 268] on div at bounding box center [713, 349] width 957 height 621
click at [753, 228] on p "Unbeatable Protection Features" at bounding box center [713, 255] width 253 height 54
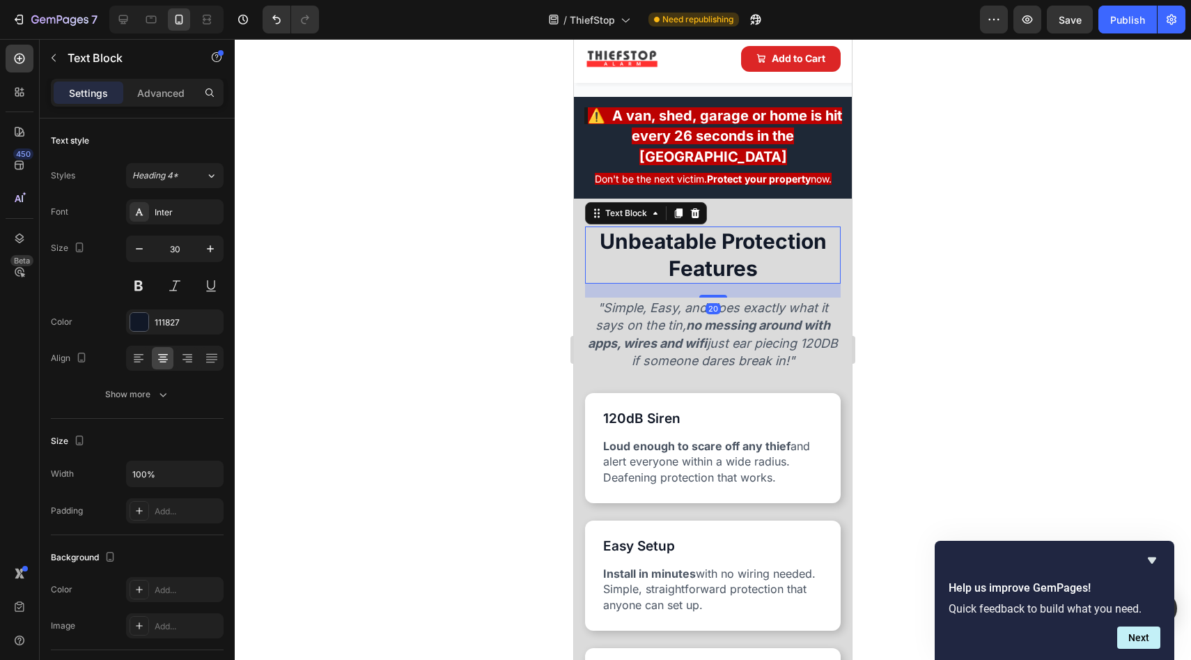
click at [764, 228] on p "Unbeatable Protection Features" at bounding box center [713, 255] width 253 height 54
click at [718, 228] on p "Unbeatable Protection Features" at bounding box center [713, 255] width 253 height 54
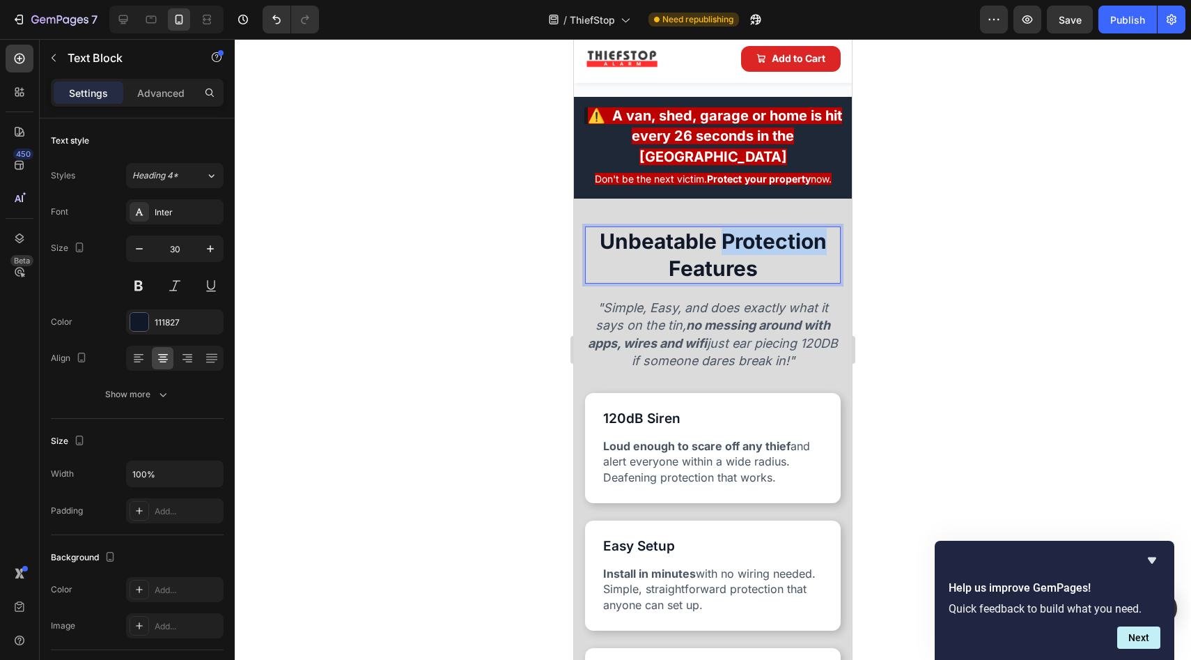
click at [718, 228] on p "Unbeatable Protection Features" at bounding box center [713, 255] width 253 height 54
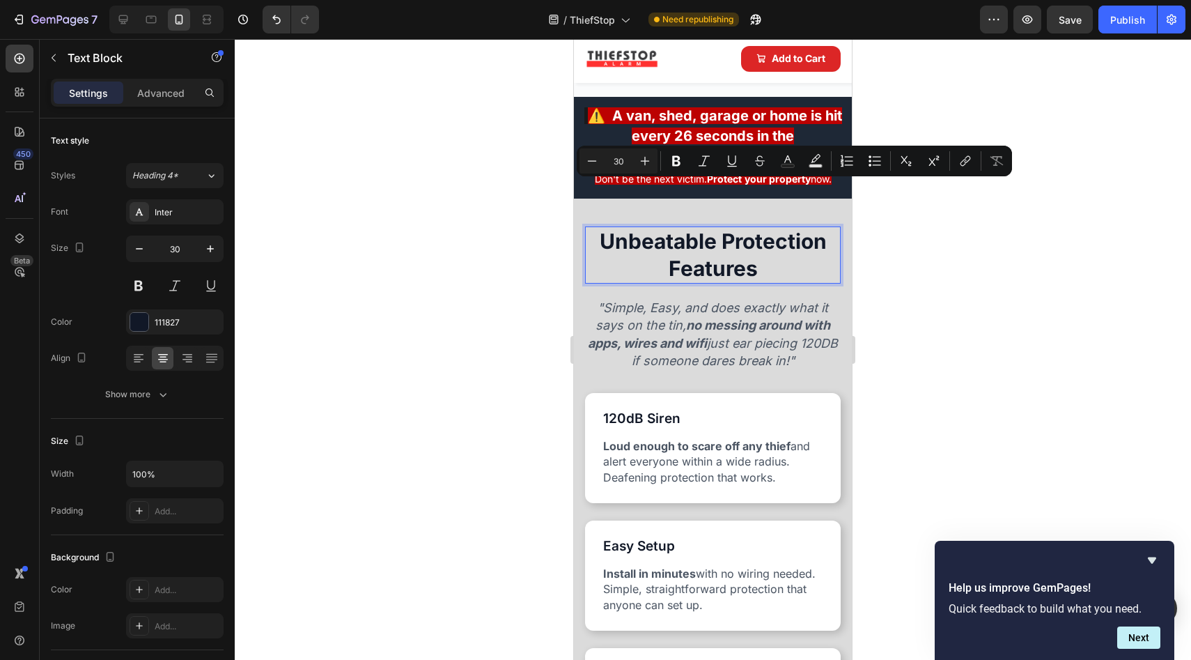
click at [714, 228] on p "Unbeatable Protection Features" at bounding box center [713, 255] width 253 height 54
drag, startPoint x: 762, startPoint y: 223, endPoint x: 606, endPoint y: 202, distance: 157.4
click at [606, 228] on p "Unbeatable Protection Features" at bounding box center [713, 255] width 253 height 54
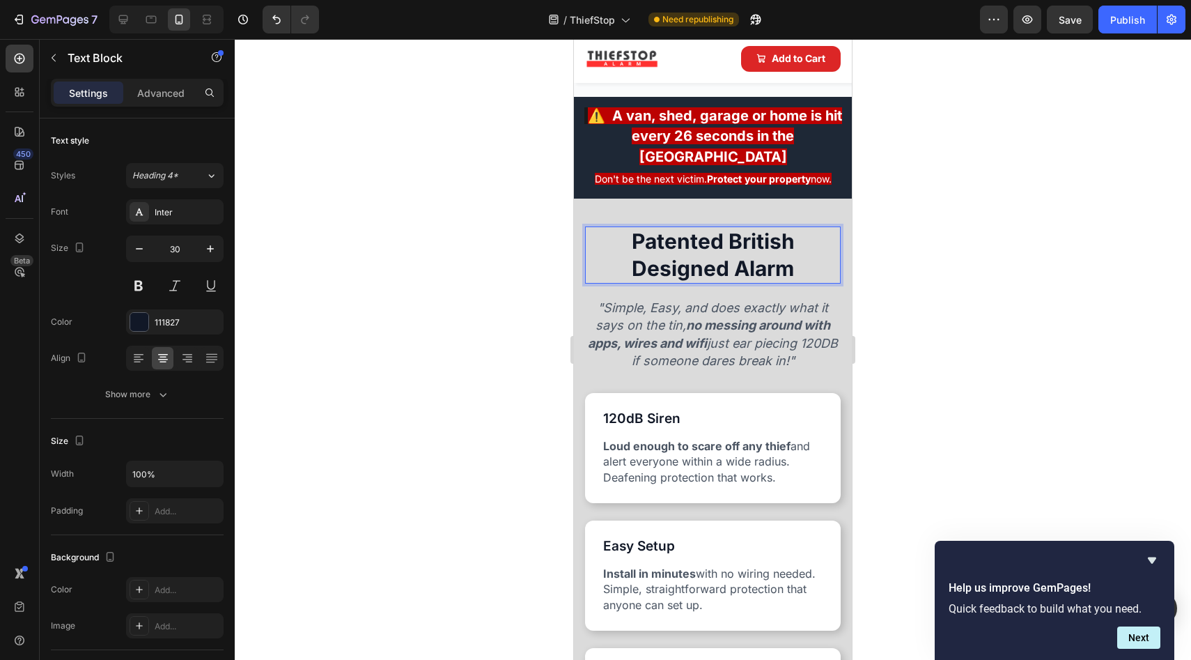
click at [624, 228] on p "Patented British Designed Alarm" at bounding box center [713, 255] width 253 height 54
click at [1076, 26] on div "Save" at bounding box center [1070, 20] width 23 height 15
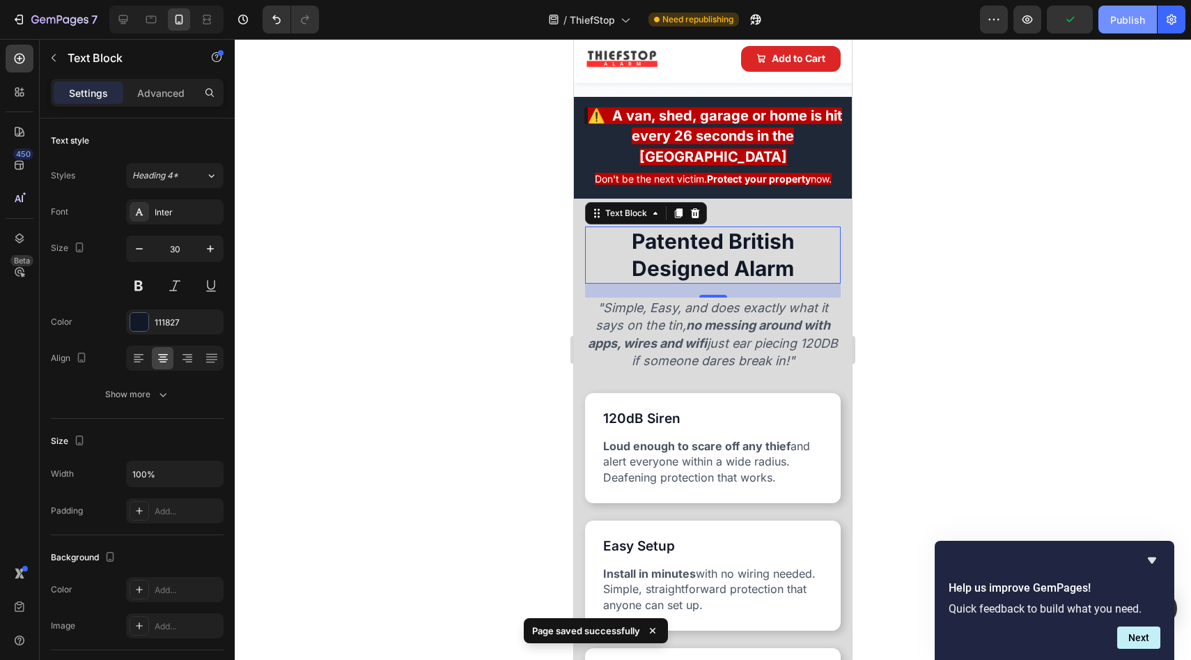
click at [1127, 19] on div "Publish" at bounding box center [1128, 20] width 35 height 15
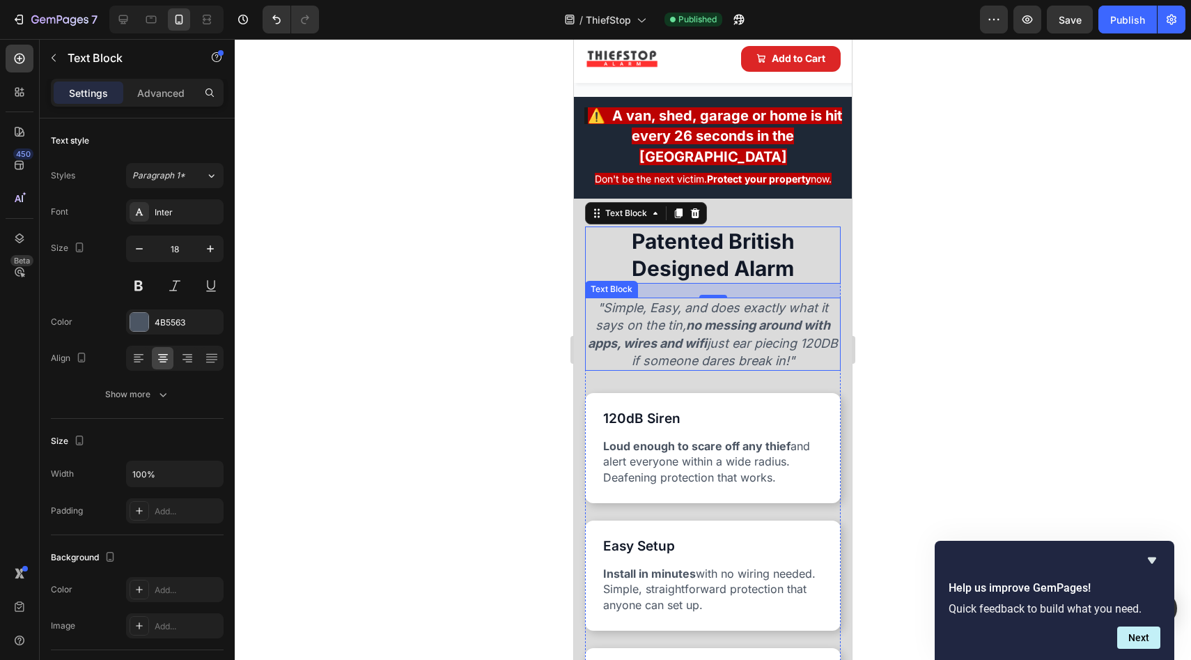
click at [802, 318] on icon ""Simple, Easy, and does exactly what it says on the tin, no messing around with…" at bounding box center [713, 334] width 250 height 68
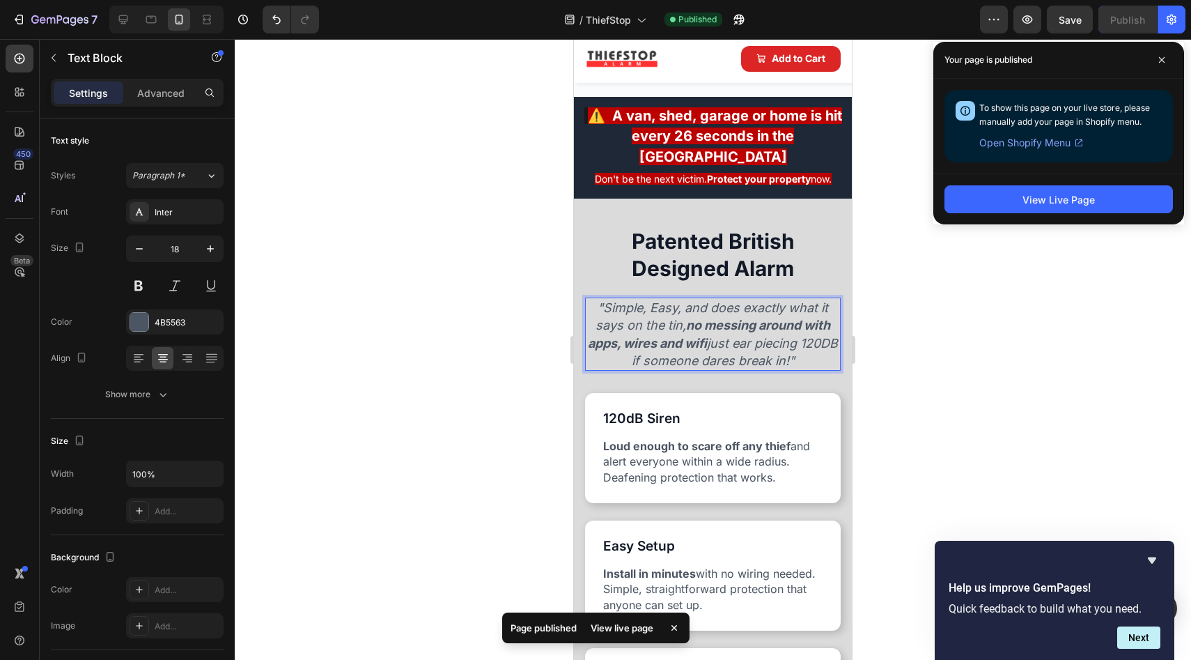
click at [817, 314] on p ""Simple, Easy, and does exactly what it says on the tin, no messing around with…" at bounding box center [713, 334] width 253 height 70
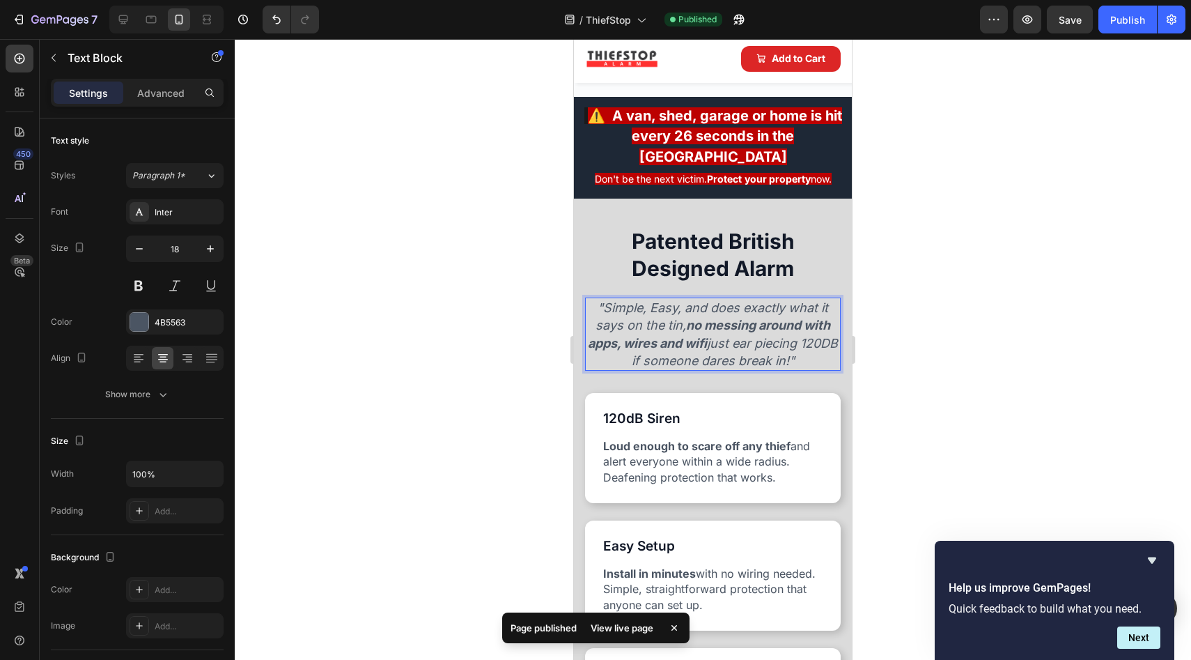
click at [817, 314] on p ""Simple, Easy, and does exactly what it says on the tin, no messing around with…" at bounding box center [713, 334] width 253 height 70
click at [805, 310] on icon ""Simple, Easy, and does exactly what it says on the tin, no messing around with…" at bounding box center [713, 334] width 250 height 68
click at [814, 314] on p ""Simple, Easy, and does exactly what it says on the tin, no messing around with…" at bounding box center [713, 334] width 253 height 70
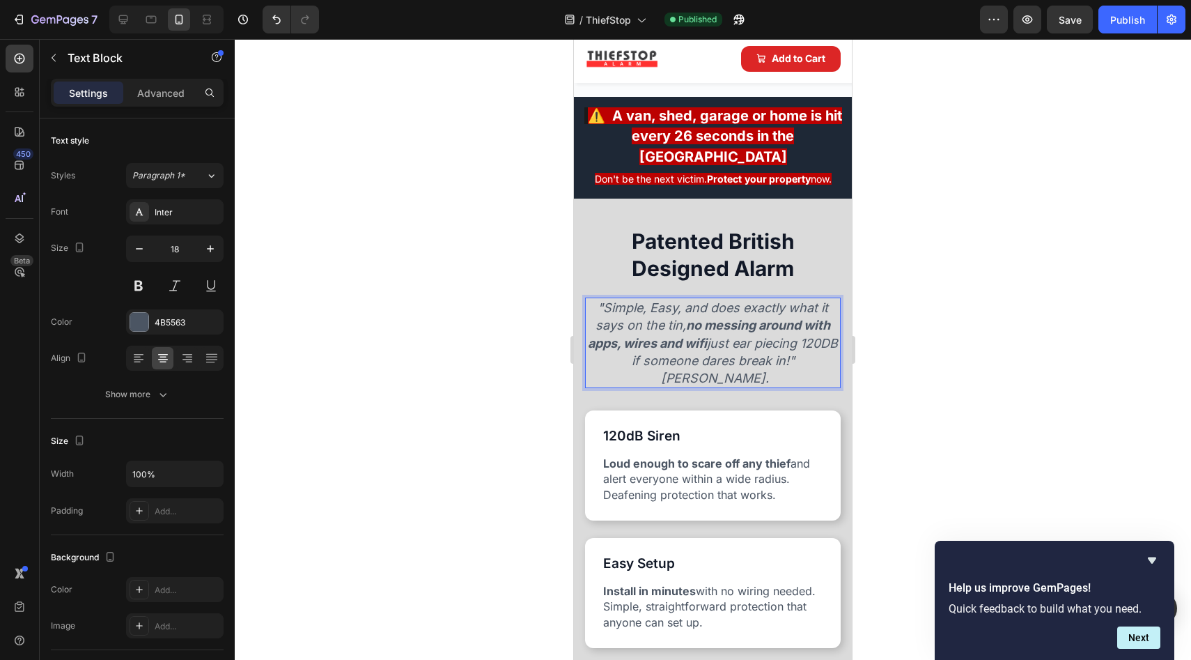
click at [461, 249] on div at bounding box center [713, 349] width 957 height 621
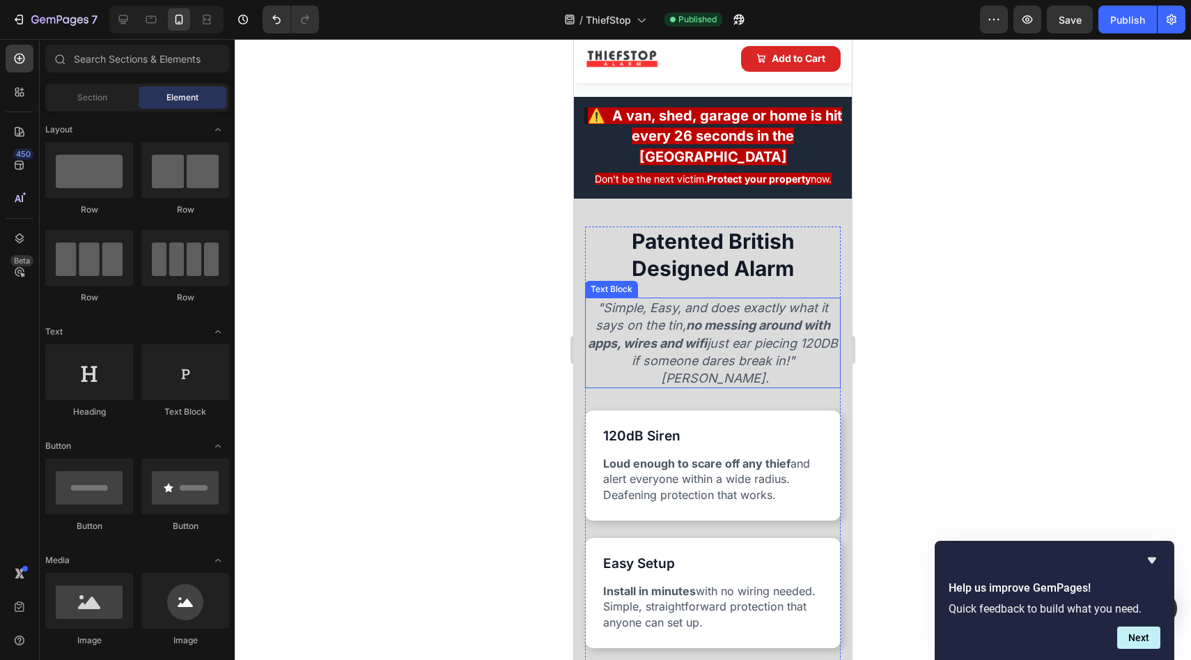
click at [631, 318] on strong "no messing around with apps, wires and wifi" at bounding box center [709, 334] width 242 height 32
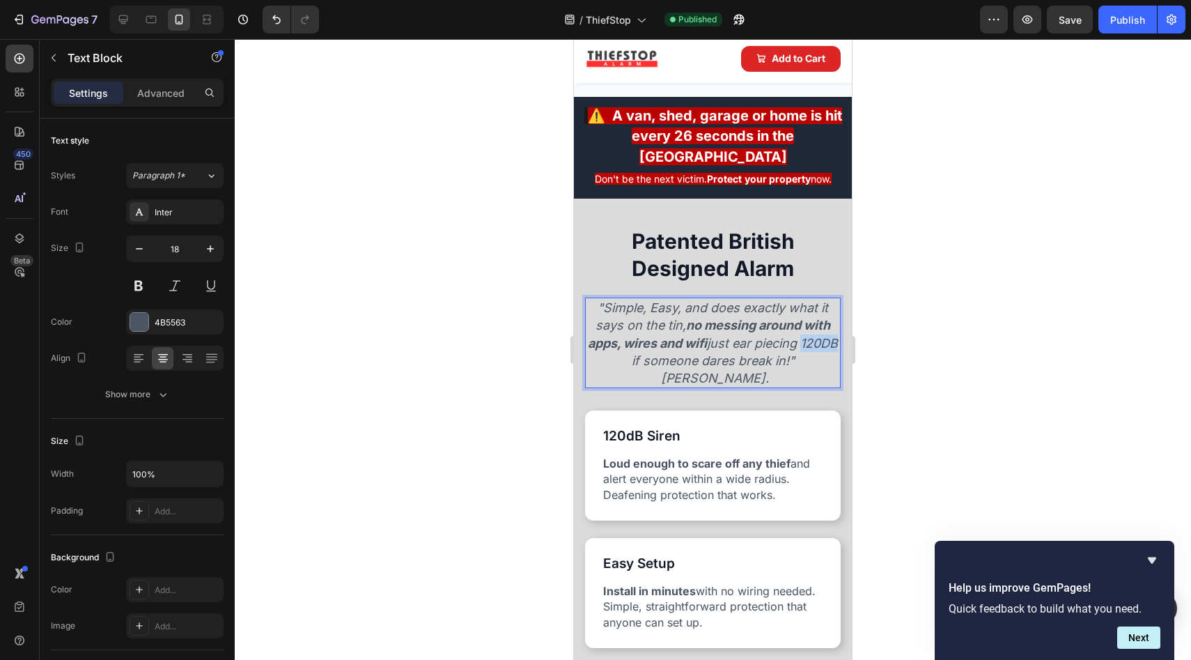
click at [630, 304] on p ""Simple, Easy, and does exactly what it says on the tin, no messing around with…" at bounding box center [713, 343] width 253 height 88
click at [732, 325] on p ""Simple, Easy, and does exactly what it says on the tin, no messing around with…" at bounding box center [713, 343] width 253 height 88
click at [729, 326] on p ""Simple, Easy, and does exactly what it says on the tin, no messing around with…" at bounding box center [713, 343] width 253 height 88
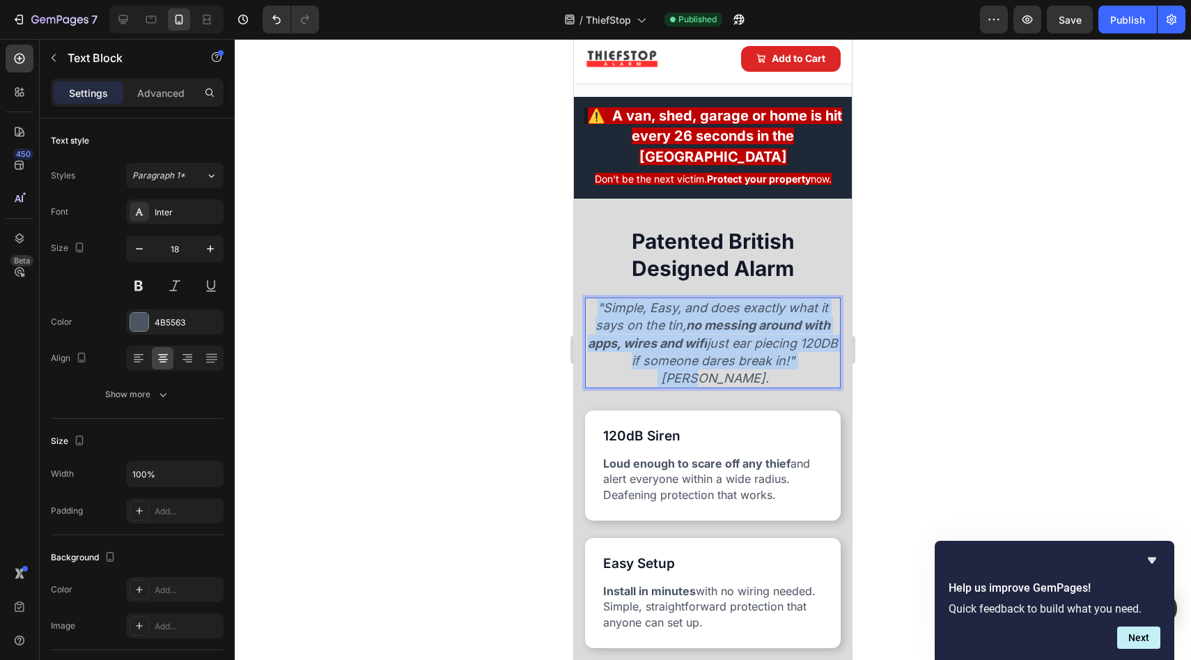
drag, startPoint x: 731, startPoint y: 328, endPoint x: 591, endPoint y: 264, distance: 153.4
click at [591, 299] on p ""Simple, Easy, and does exactly what it says on the tin, no messing around with…" at bounding box center [713, 343] width 253 height 88
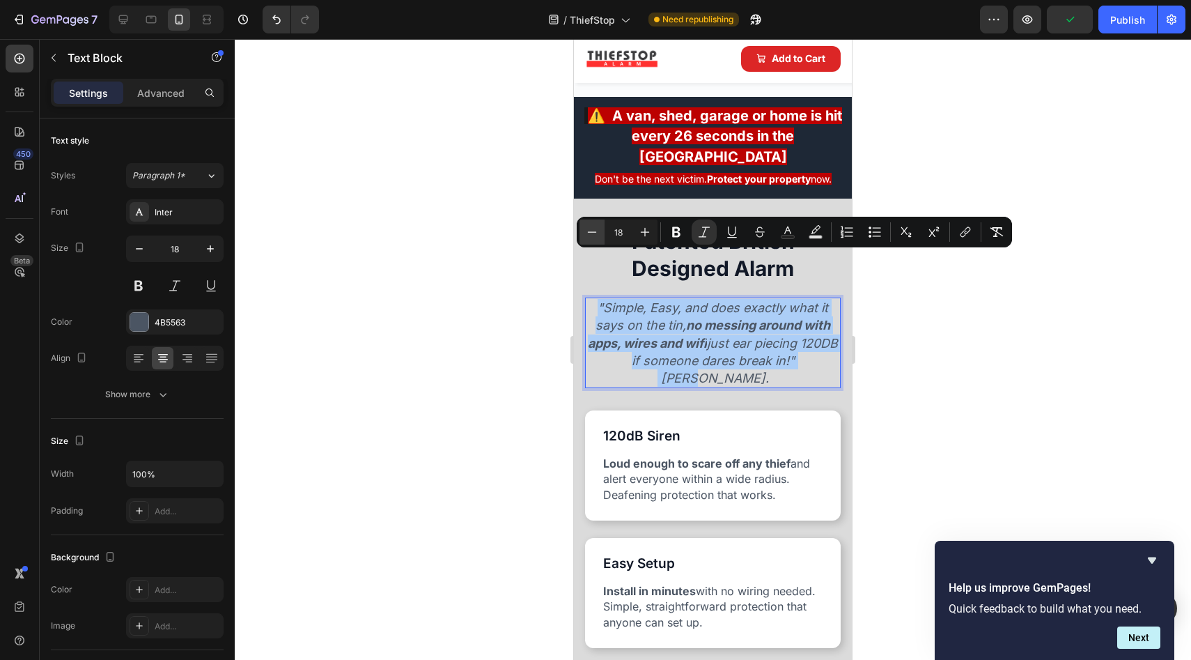
click at [596, 233] on icon "Editor contextual toolbar" at bounding box center [592, 232] width 14 height 14
type input "17"
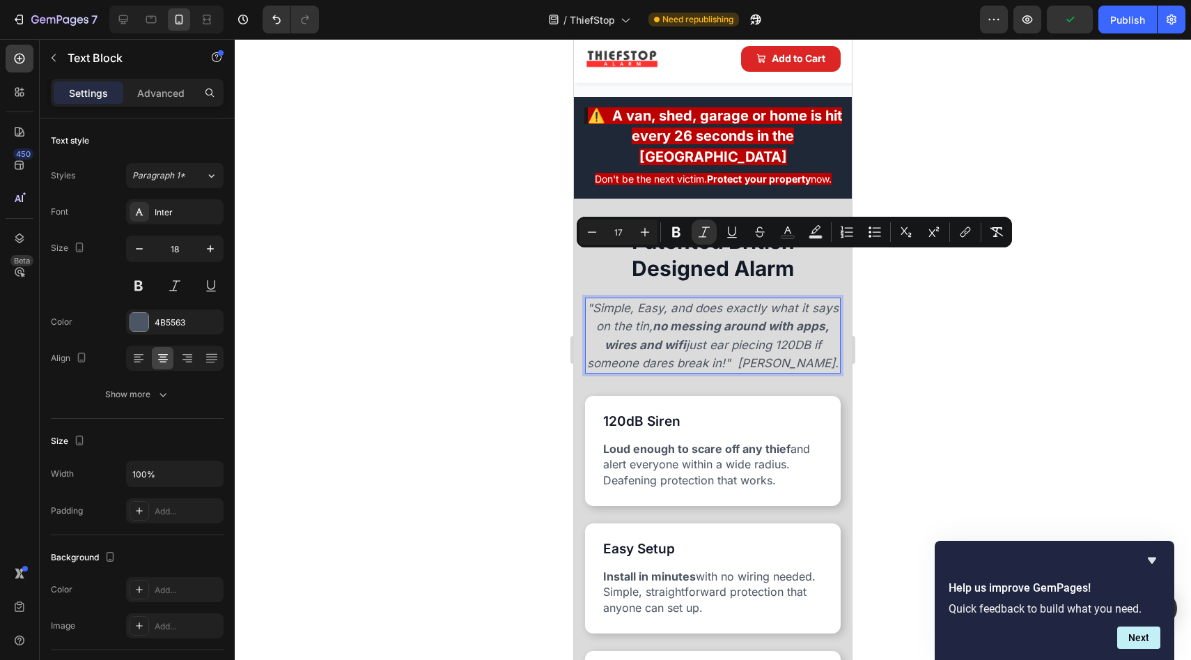
click at [520, 240] on div at bounding box center [713, 349] width 957 height 621
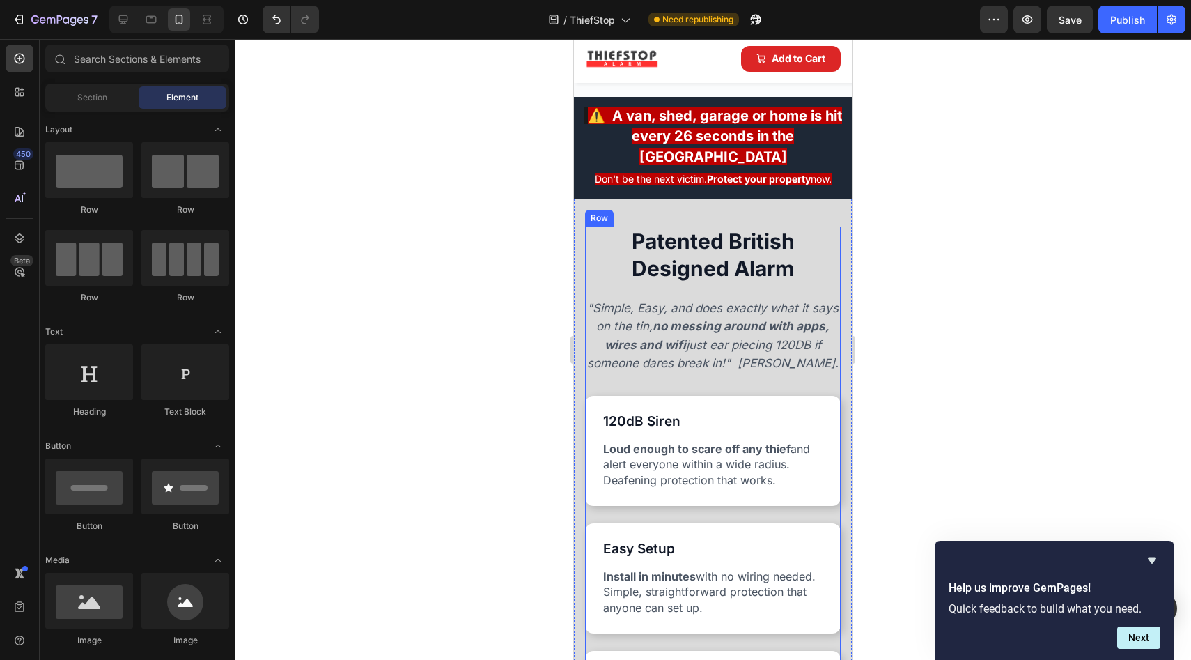
click at [656, 244] on div "Patented British Designed Alarm Text Block "Simple, Easy, and does exactly what…" at bounding box center [713, 564] width 256 height 677
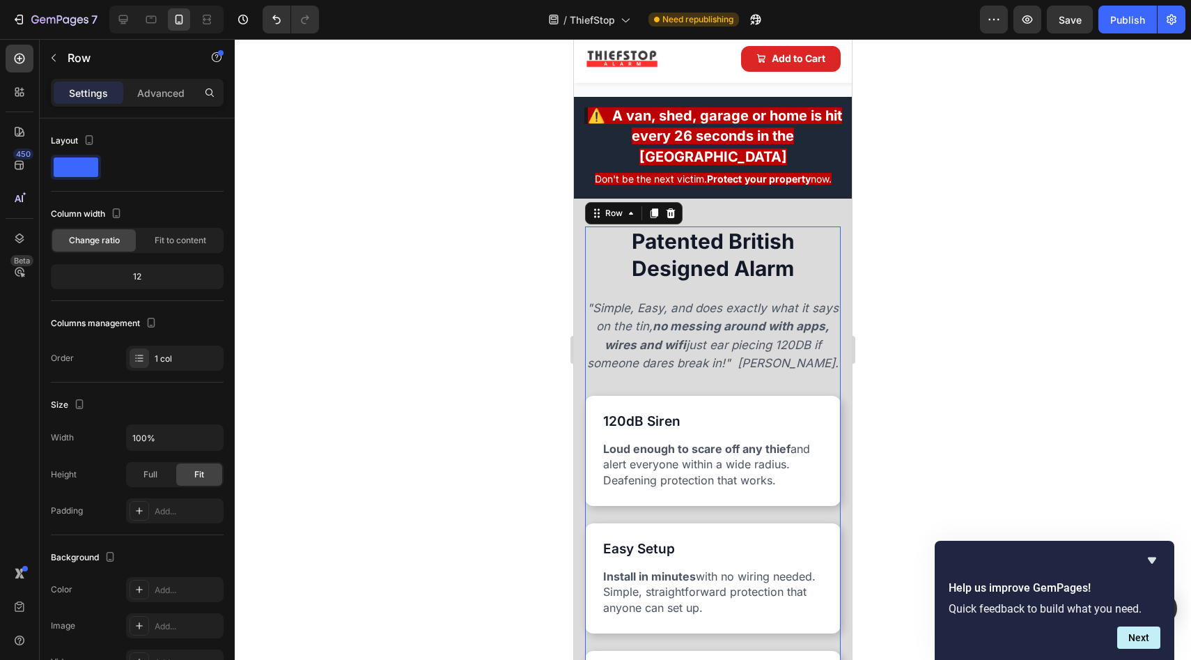
click at [664, 246] on div "Patented British Designed Alarm Text Block "Simple, Easy, and does exactly what…" at bounding box center [713, 564] width 256 height 677
click at [489, 247] on div at bounding box center [713, 349] width 957 height 621
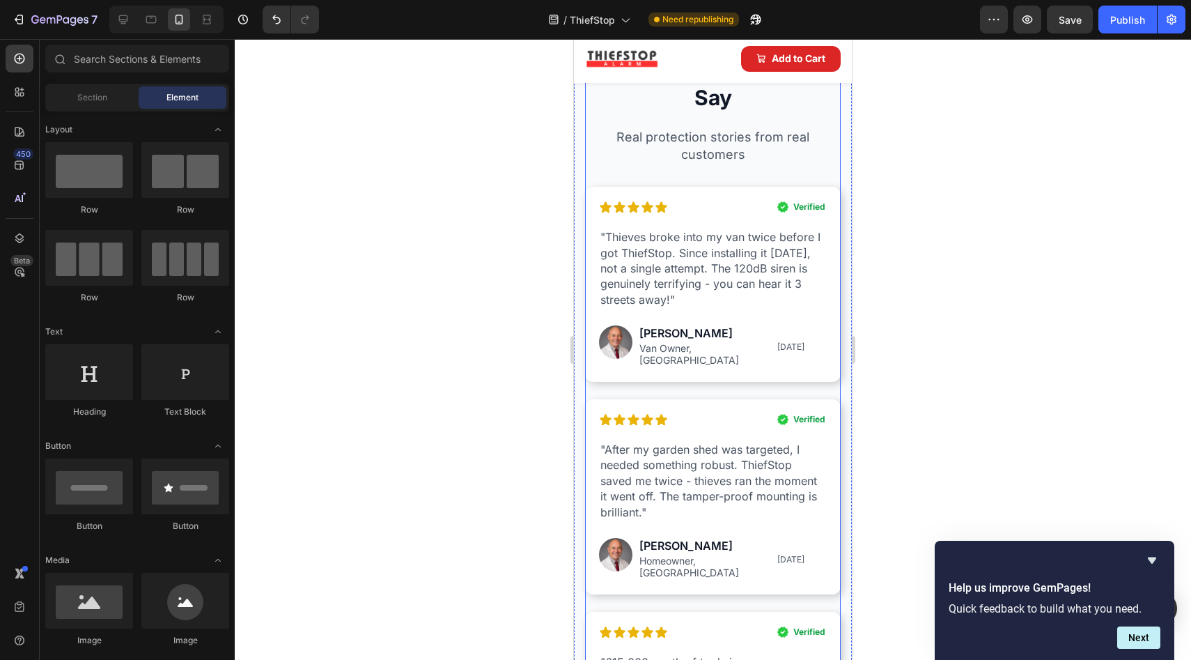
scroll to position [2398, 0]
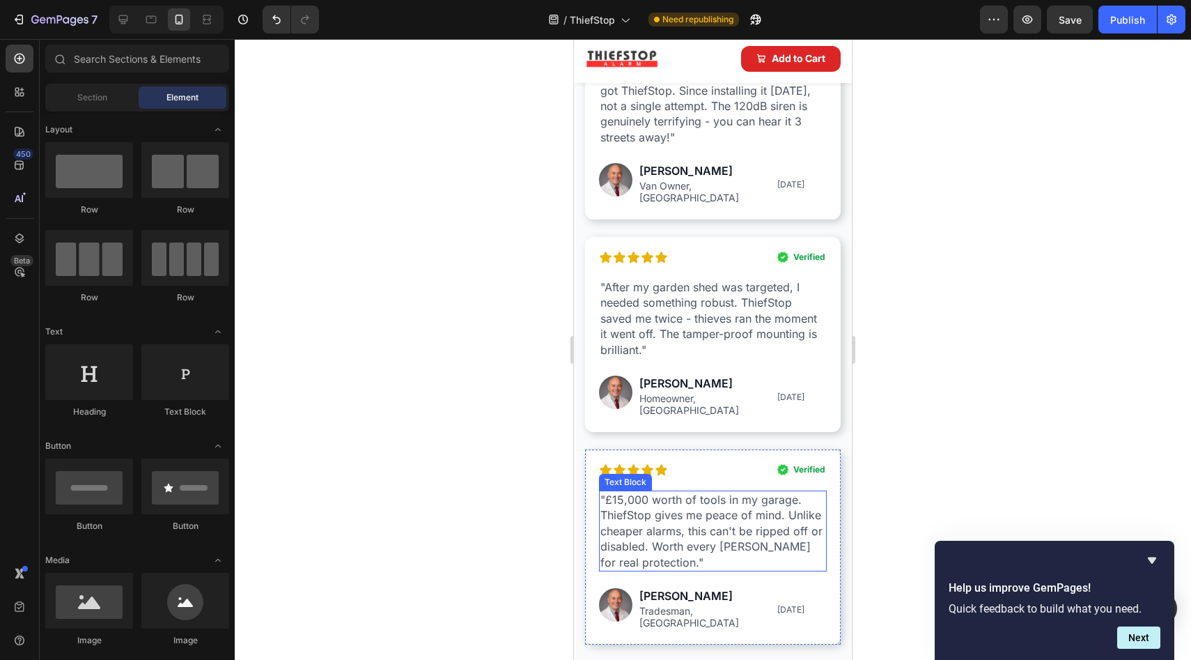
click at [625, 493] on p ""£15,000 worth of tools in my garage. ThiefStop gives me peace of mind. Unlike …" at bounding box center [713, 531] width 225 height 78
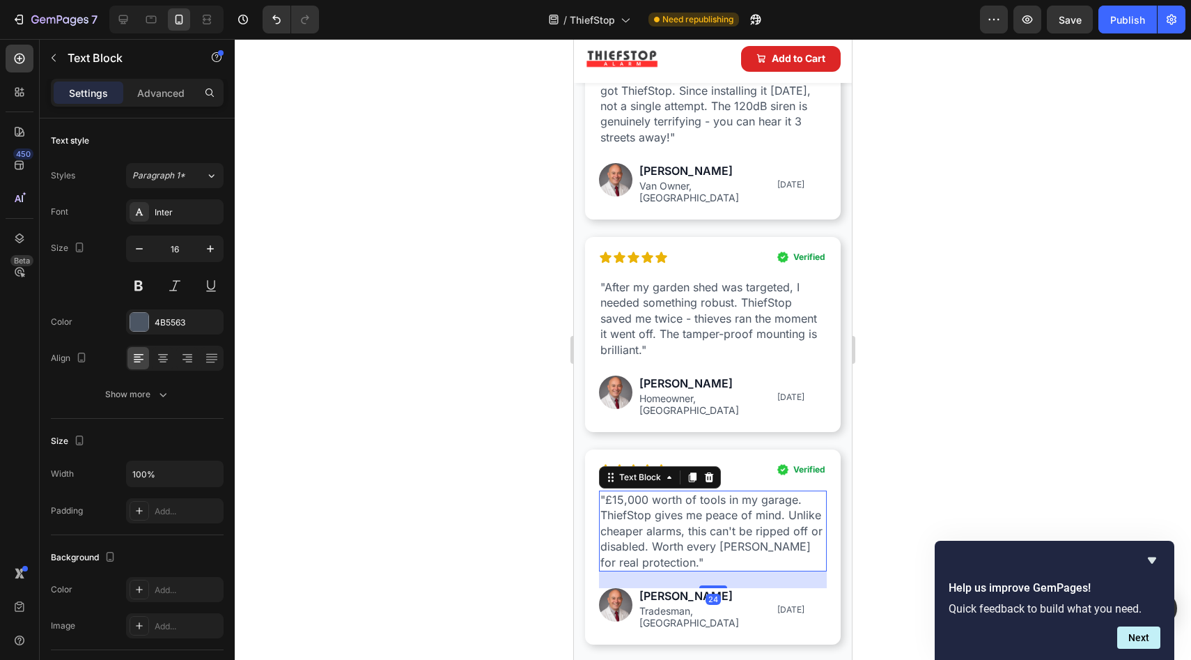
click at [625, 493] on p ""£15,000 worth of tools in my garage. ThiefStop gives me peace of mind. Unlike …" at bounding box center [713, 531] width 225 height 78
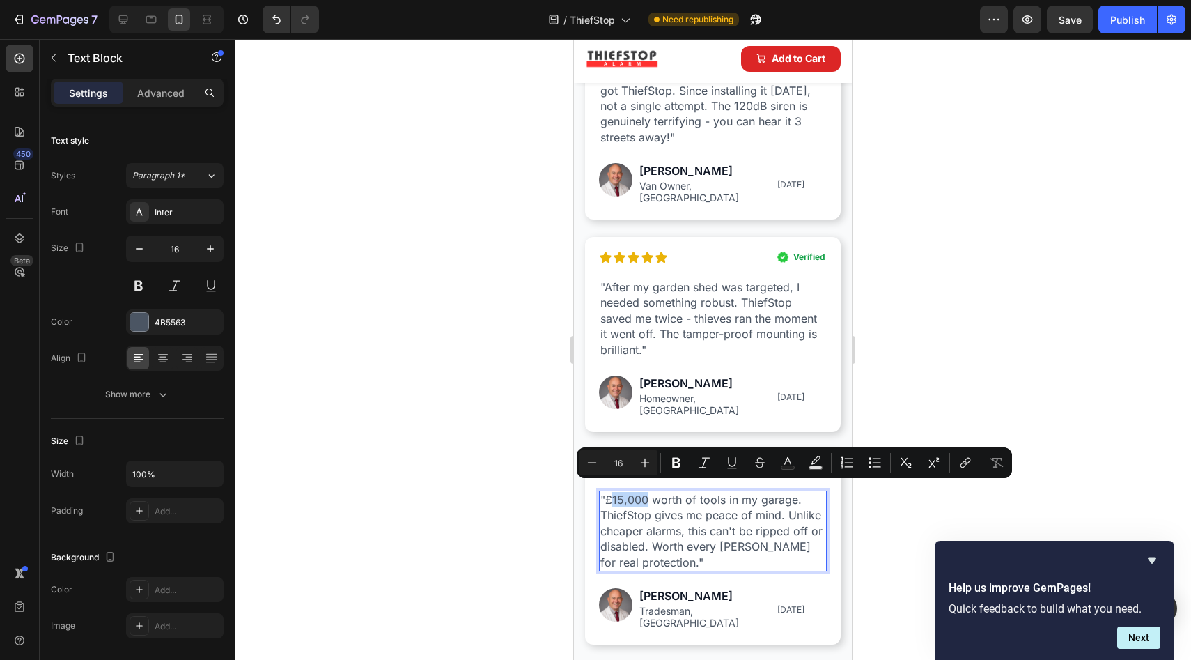
click at [624, 493] on p ""£15,000 worth of tools in my garage. ThiefStop gives me peace of mind. Unlike …" at bounding box center [713, 531] width 225 height 78
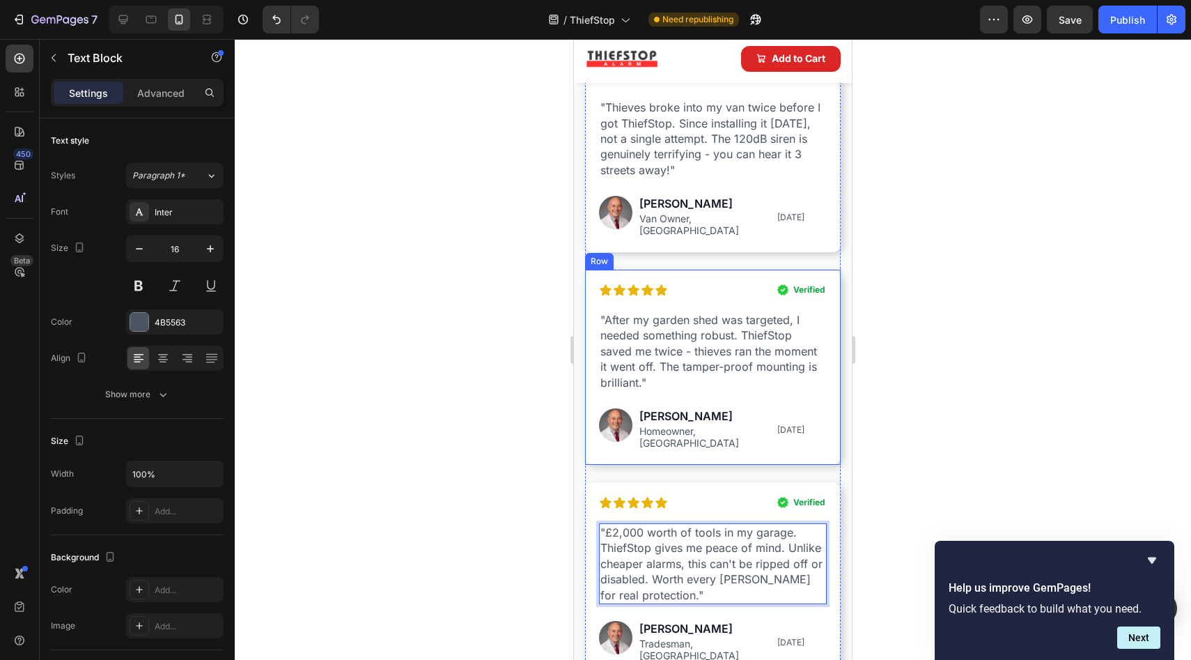
scroll to position [2344, 0]
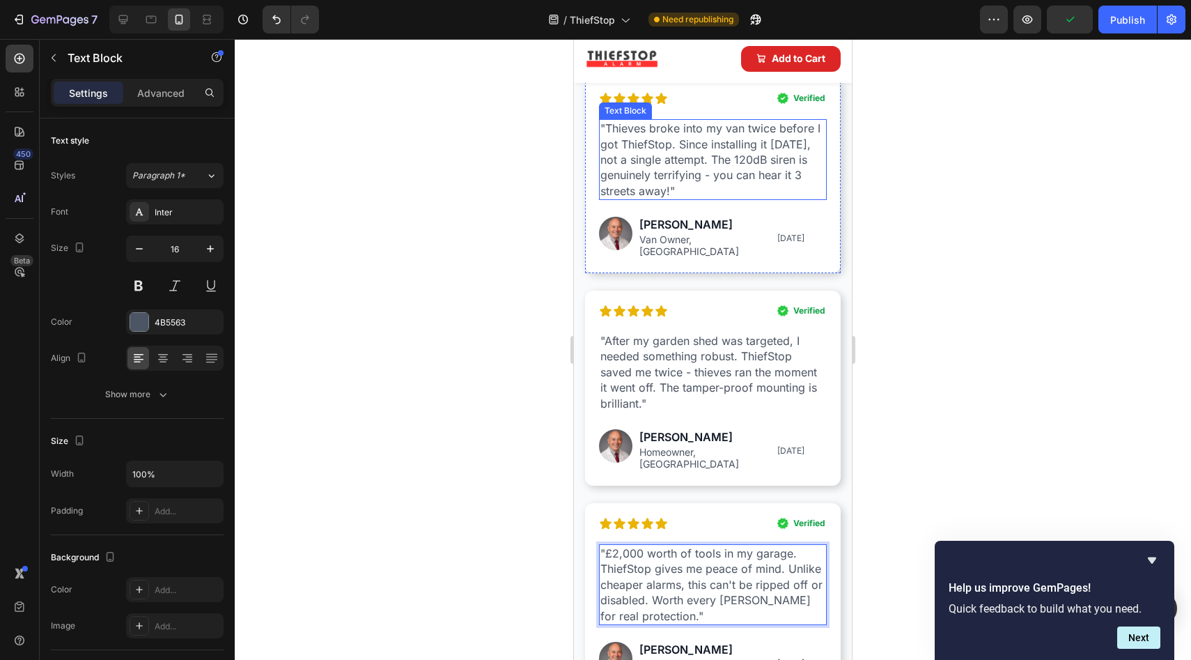
click at [676, 165] on p ""Thieves broke into my van twice before I got ThiefStop. Since installing it [D…" at bounding box center [713, 160] width 225 height 78
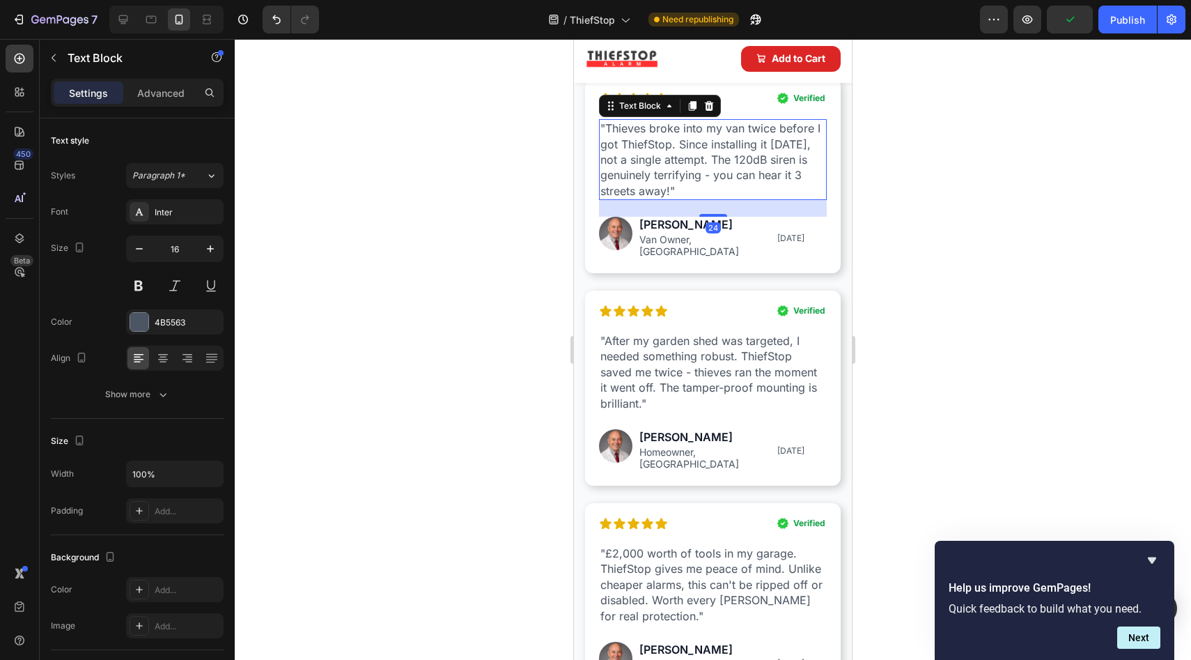
click at [681, 162] on p ""Thieves broke into my van twice before I got ThiefStop. Since installing it [D…" at bounding box center [713, 160] width 225 height 78
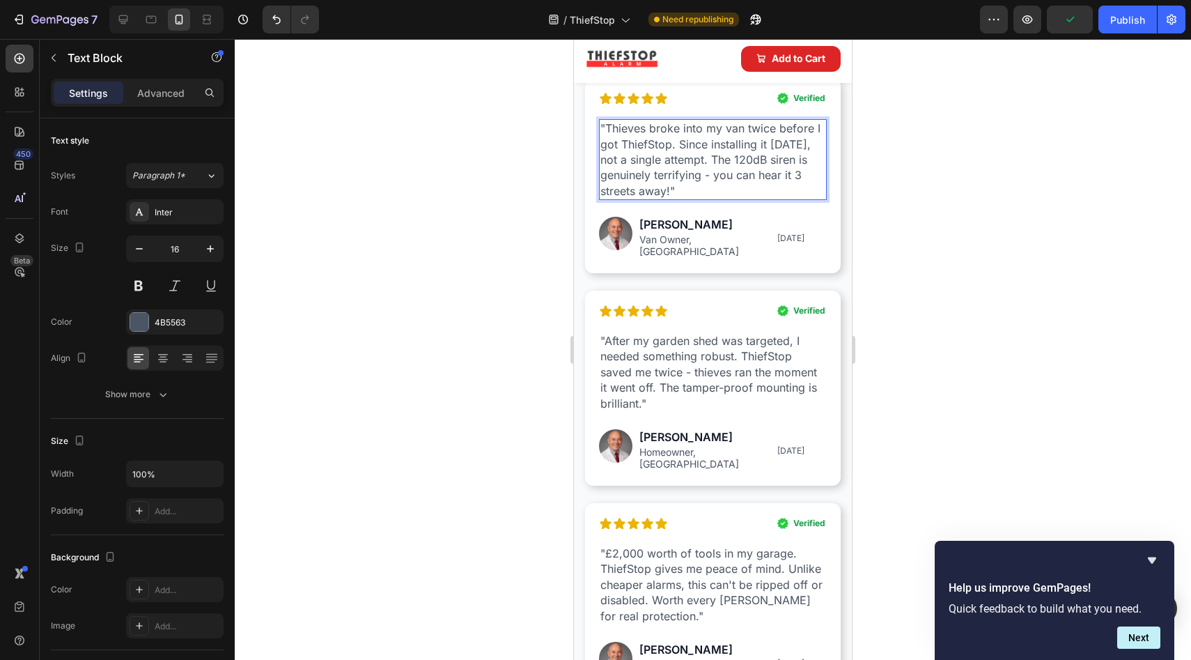
click at [681, 162] on p ""Thieves broke into my van twice before I got ThiefStop. Since installing it [D…" at bounding box center [713, 160] width 225 height 78
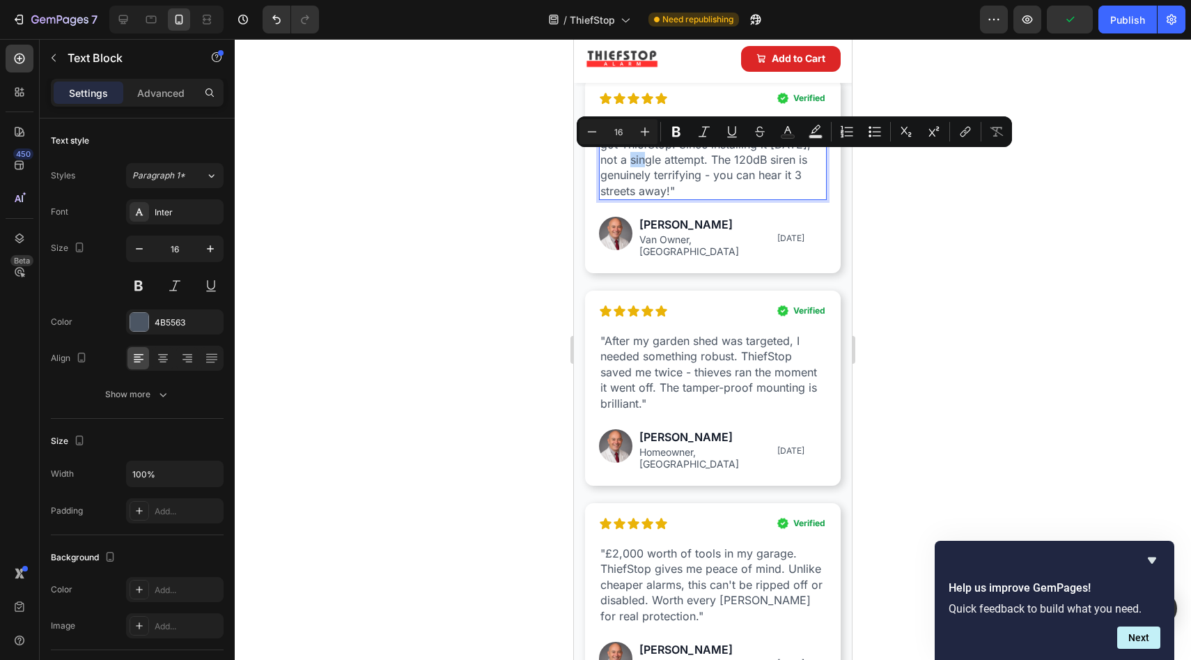
click at [675, 162] on p ""Thieves broke into my van twice before I got ThiefStop. Since installing it [D…" at bounding box center [713, 160] width 225 height 78
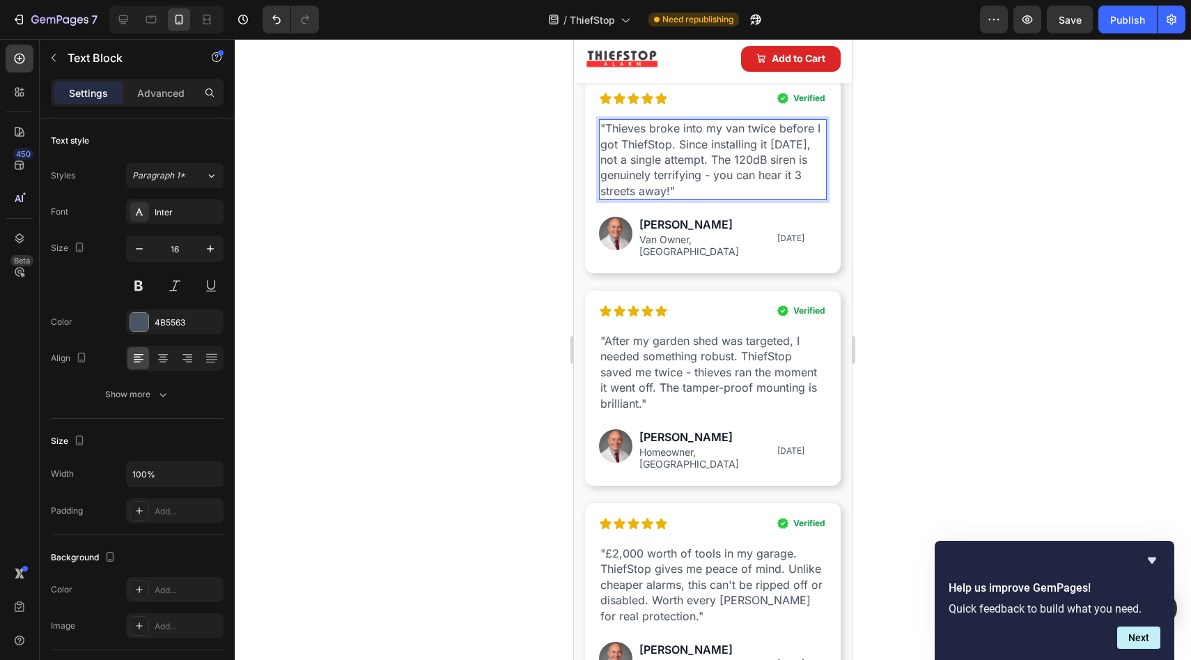
click at [677, 162] on p ""Thieves broke into my van twice before I got ThiefStop. Since installing it [D…" at bounding box center [713, 160] width 225 height 78
click at [777, 161] on p ""Thieves broke into my van twice before I got ThiefStop. Since installing it [D…" at bounding box center [713, 160] width 225 height 78
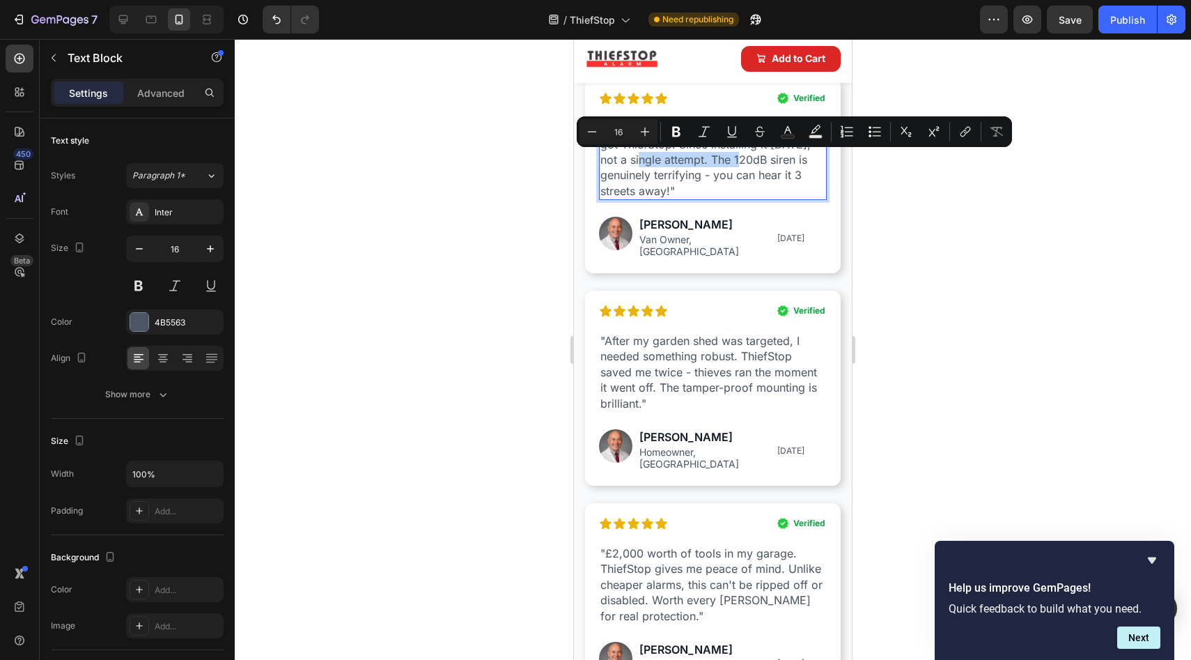
drag, startPoint x: 776, startPoint y: 160, endPoint x: 679, endPoint y: 157, distance: 97.6
click at [679, 157] on p ""Thieves broke into my van twice before I got ThiefStop. Since installing it [D…" at bounding box center [713, 160] width 225 height 78
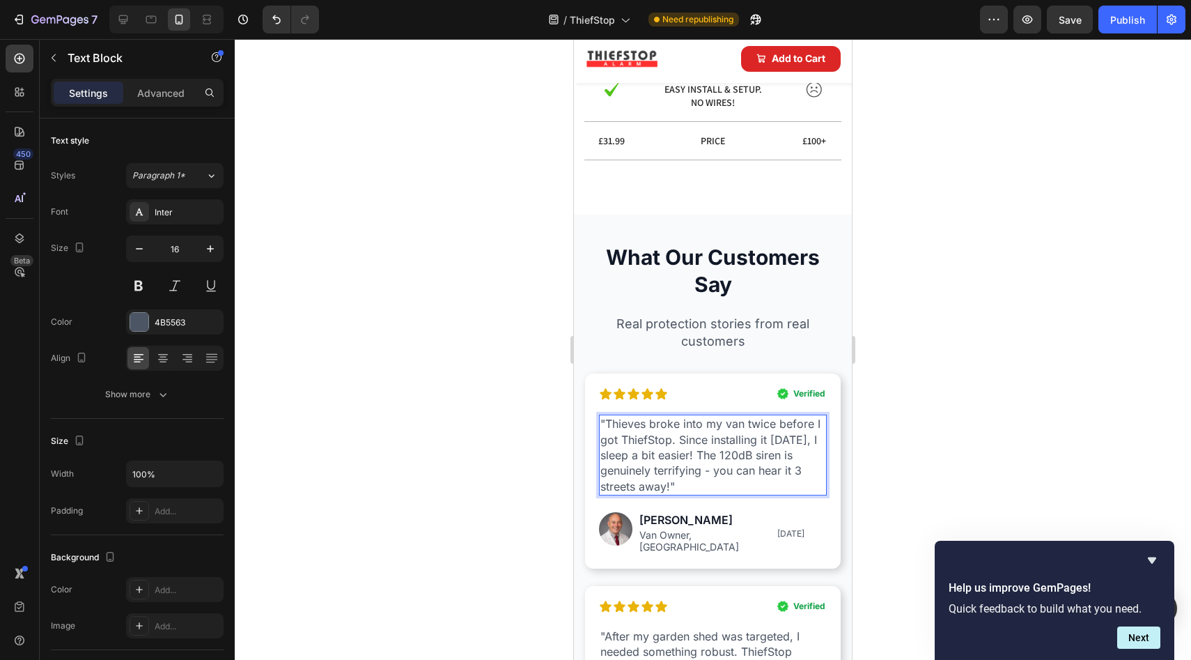
scroll to position [2129, 0]
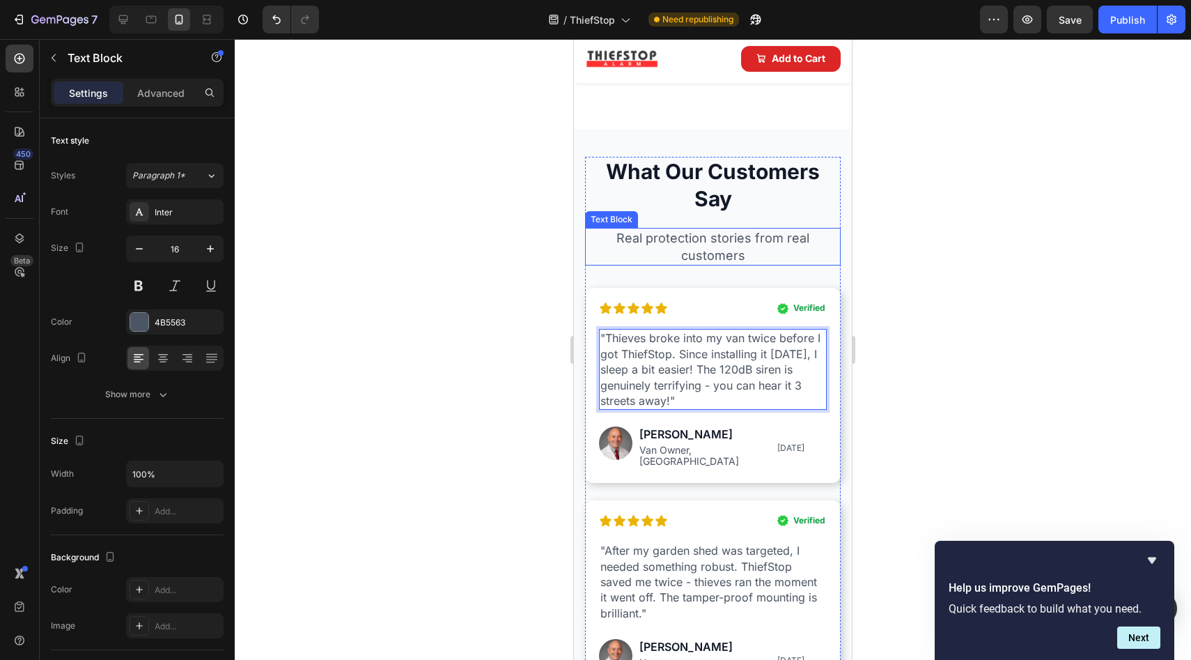
click at [725, 254] on p "Real protection stories from real customers" at bounding box center [713, 246] width 253 height 35
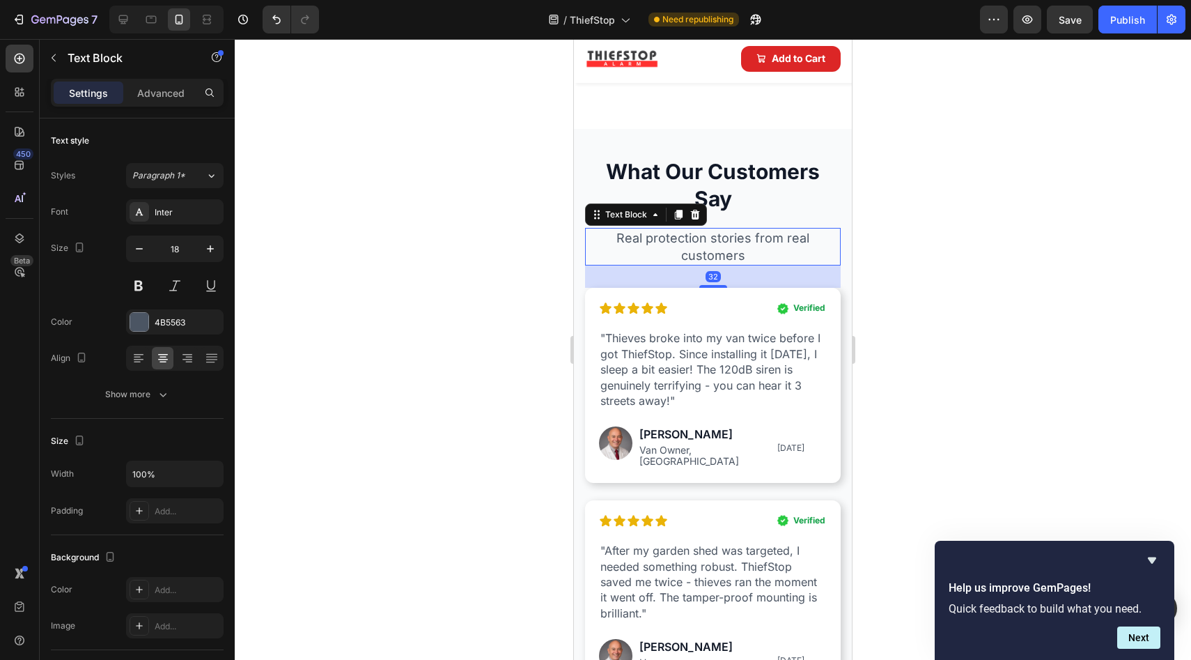
click at [695, 219] on icon at bounding box center [695, 214] width 11 height 11
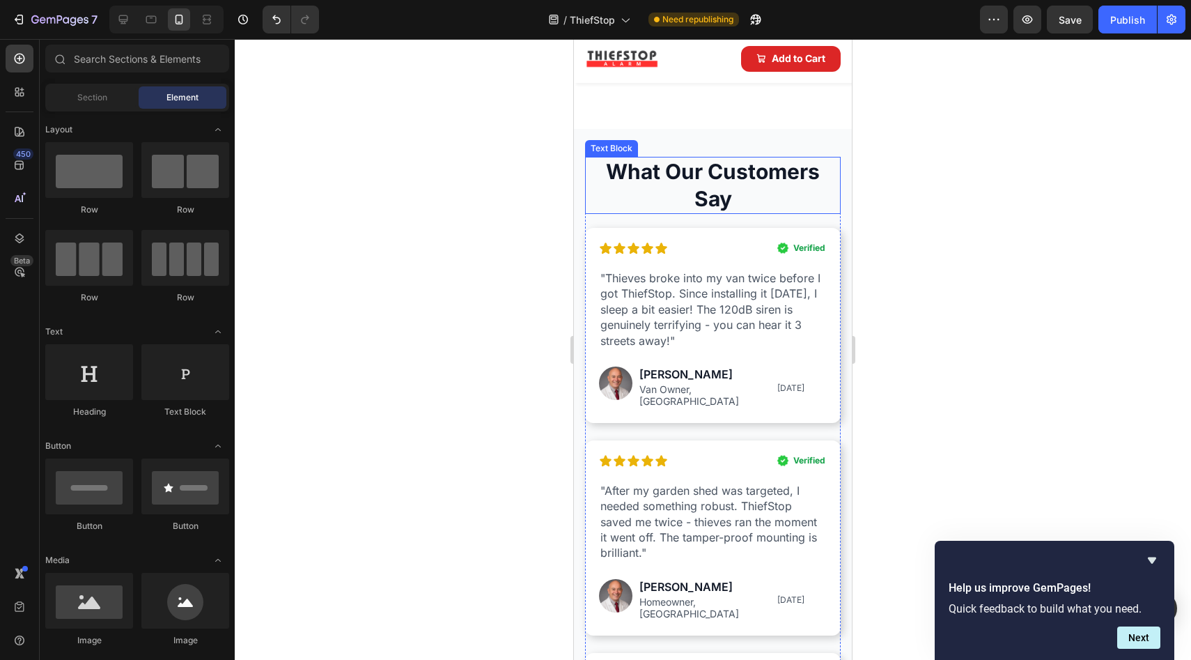
click at [750, 191] on p "What Our Customers Say" at bounding box center [713, 185] width 253 height 54
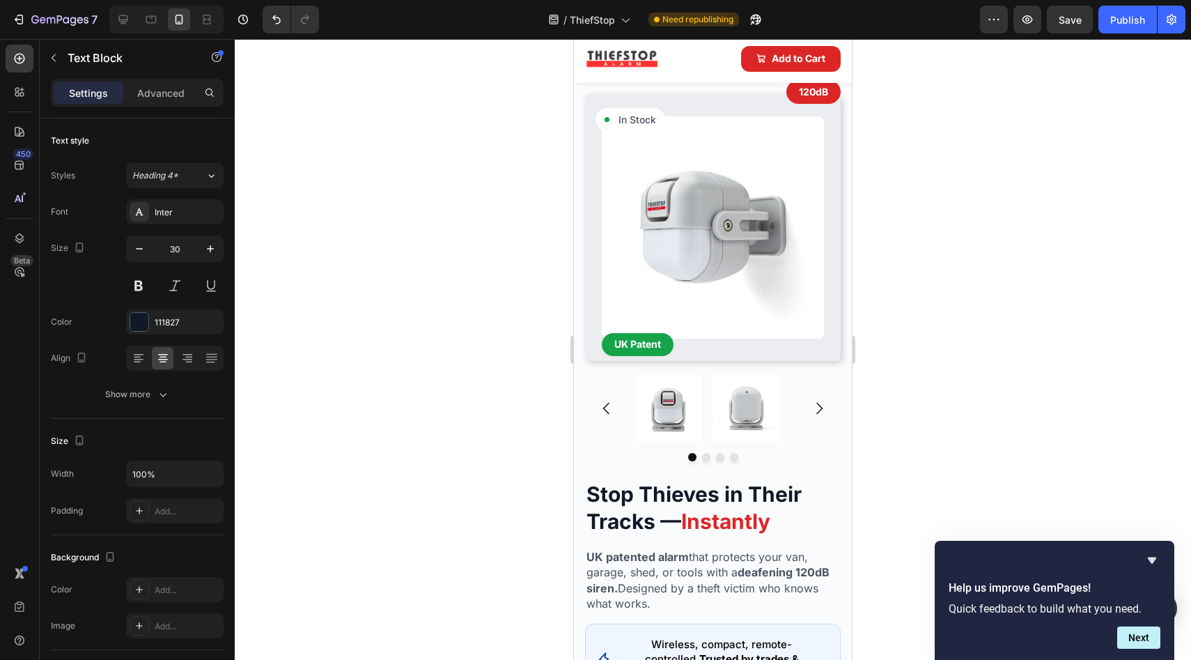
scroll to position [0, 0]
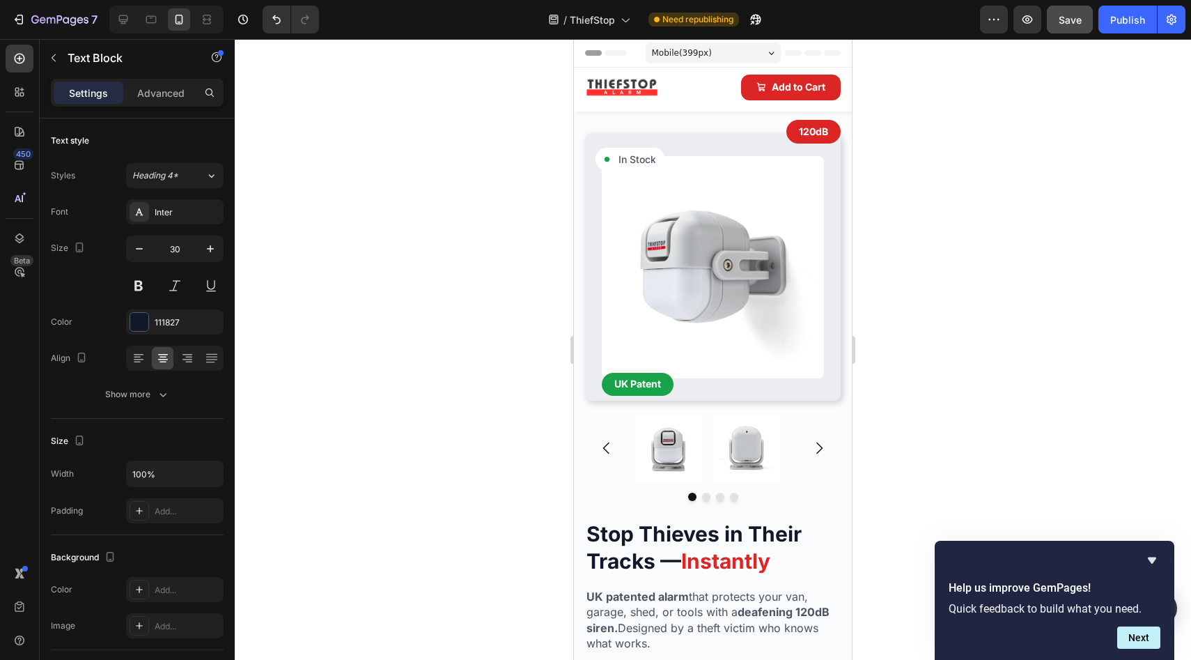
click at [1076, 28] on button "Save" at bounding box center [1070, 20] width 46 height 28
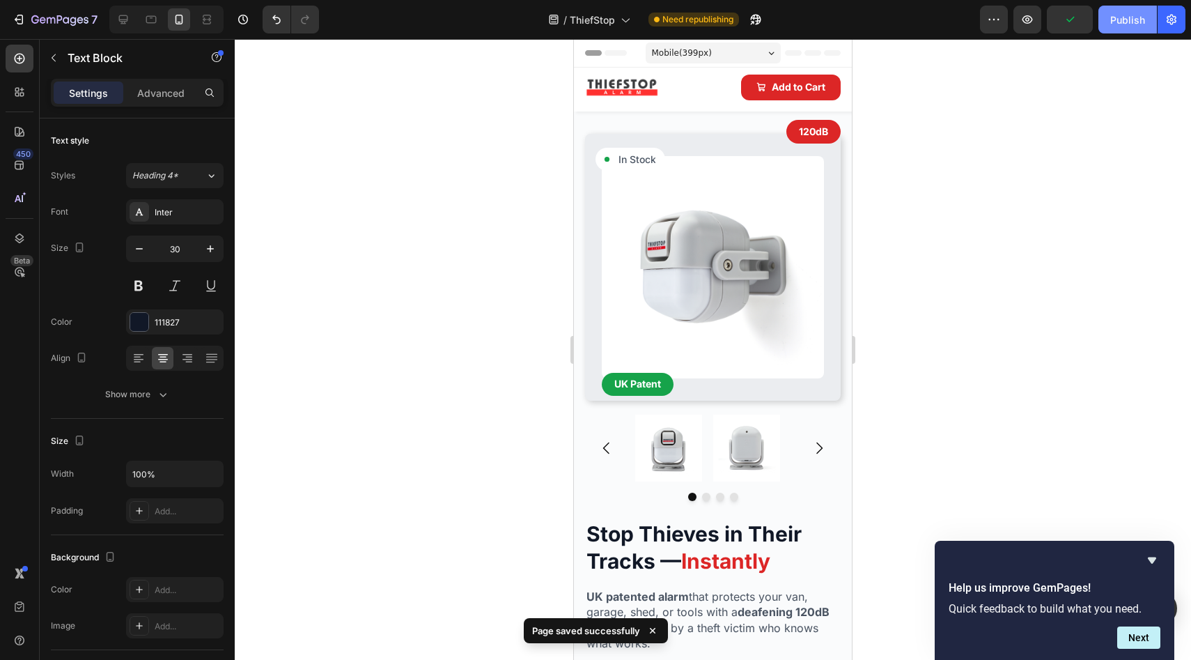
click at [1122, 17] on div "Publish" at bounding box center [1128, 20] width 35 height 15
